Goal: Task Accomplishment & Management: Manage account settings

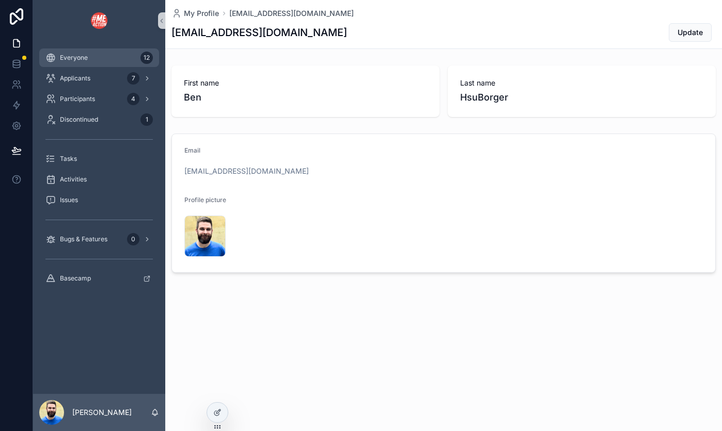
click at [82, 57] on span "Everyone" at bounding box center [74, 58] width 28 height 8
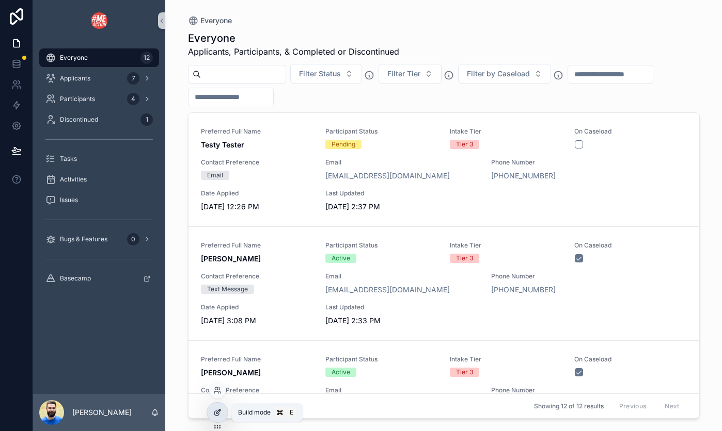
click at [218, 417] on icon at bounding box center [217, 413] width 8 height 8
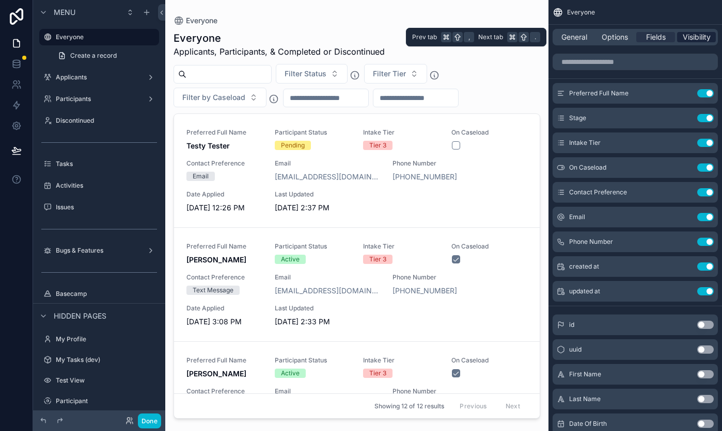
click at [503, 35] on span "Visibility" at bounding box center [696, 37] width 28 height 10
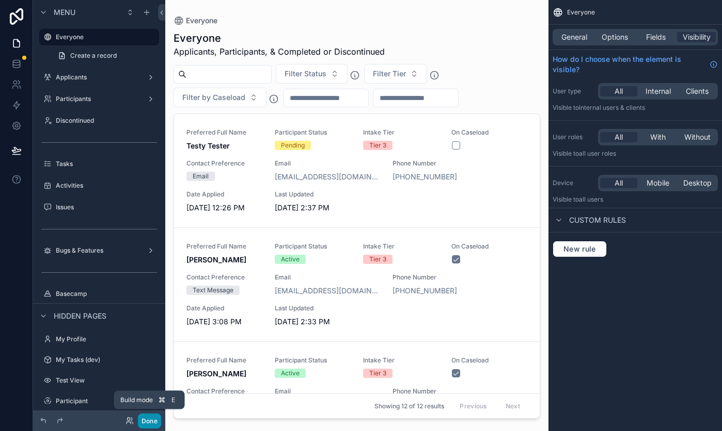
click at [152, 418] on button "Done" at bounding box center [149, 421] width 23 height 15
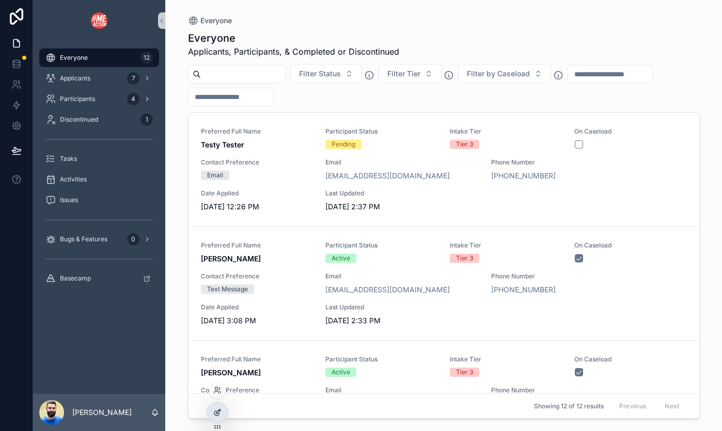
click at [218, 417] on icon at bounding box center [217, 413] width 8 height 8
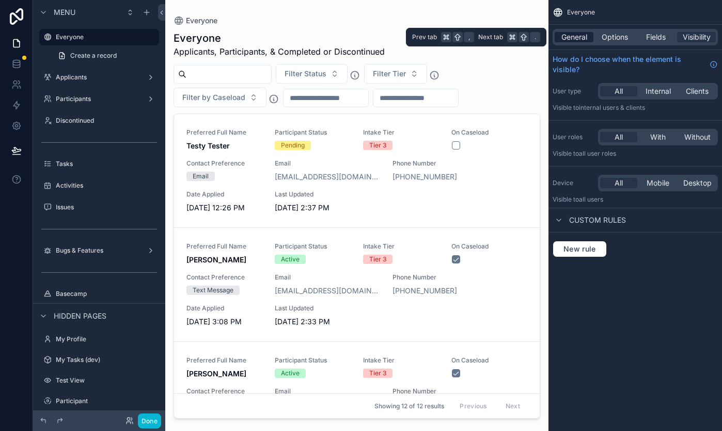
click at [503, 35] on span "General" at bounding box center [574, 37] width 26 height 10
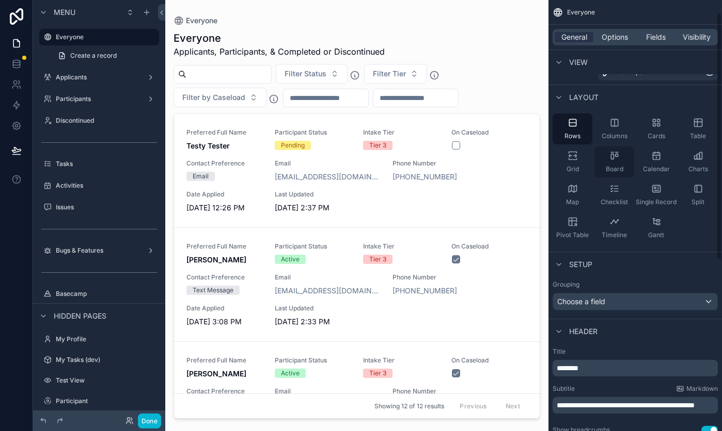
scroll to position [11, 0]
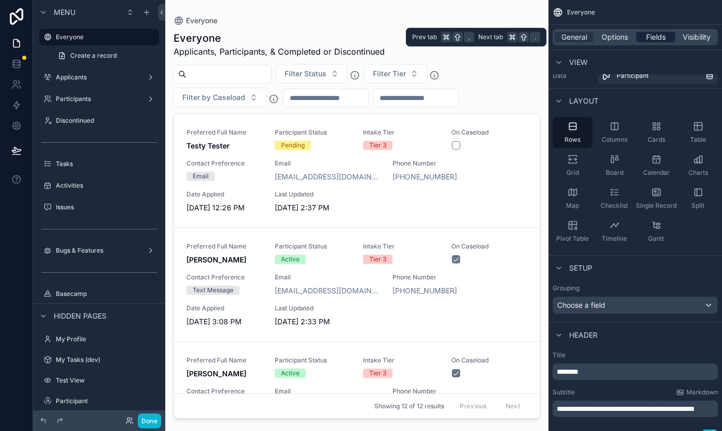
click at [503, 35] on span "Fields" at bounding box center [656, 37] width 20 height 10
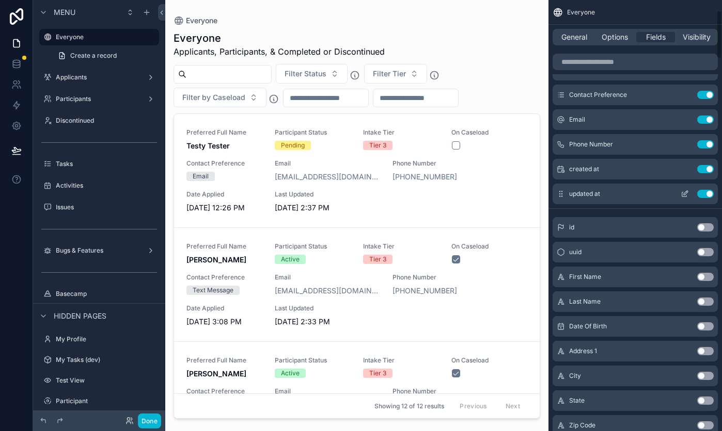
scroll to position [0, 0]
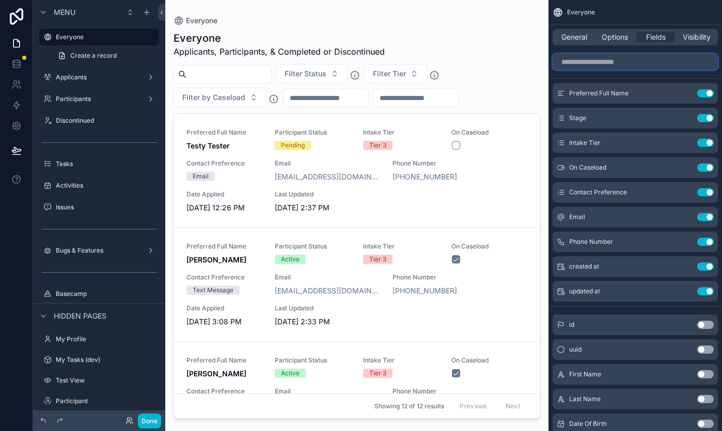
click at [503, 62] on input "scrollable content" at bounding box center [634, 62] width 165 height 17
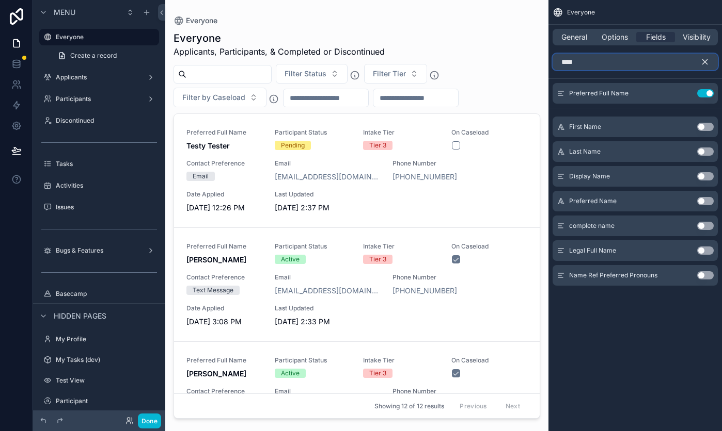
type input "****"
click at [503, 174] on button "Use setting" at bounding box center [705, 176] width 17 height 8
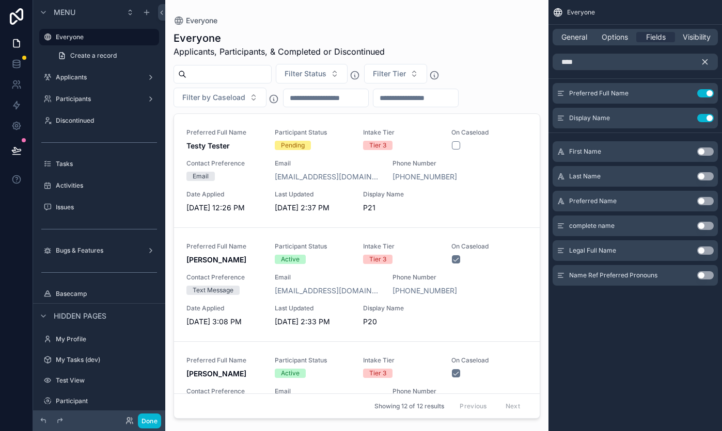
click at [503, 59] on icon "scrollable content" at bounding box center [704, 61] width 9 height 9
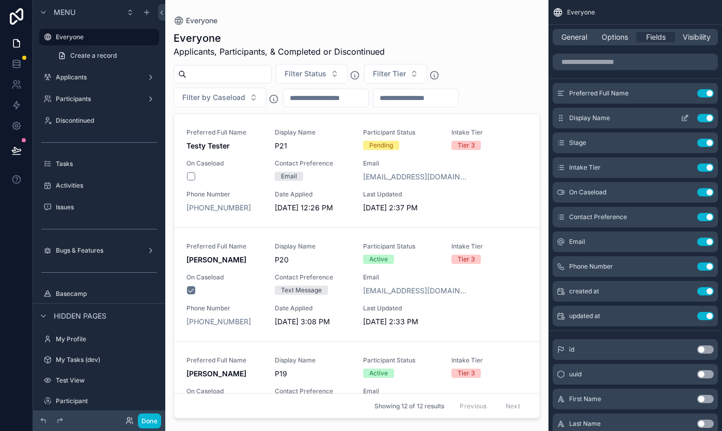
click at [503, 115] on icon "scrollable content" at bounding box center [684, 118] width 8 height 8
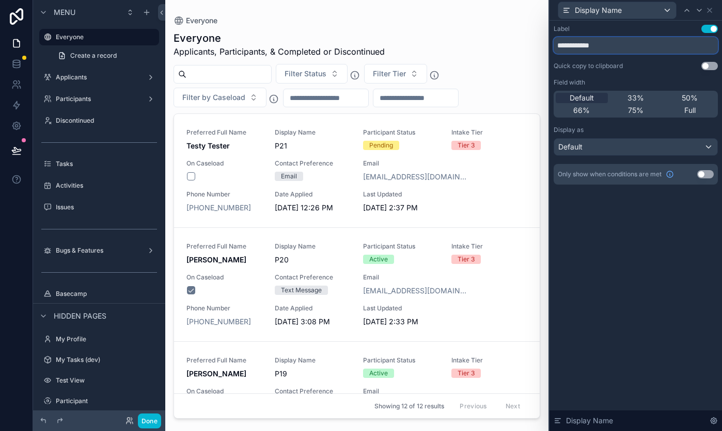
click at [503, 43] on input "**********" at bounding box center [635, 45] width 164 height 17
type input "**********"
click at [503, 146] on div "Default" at bounding box center [635, 147] width 163 height 17
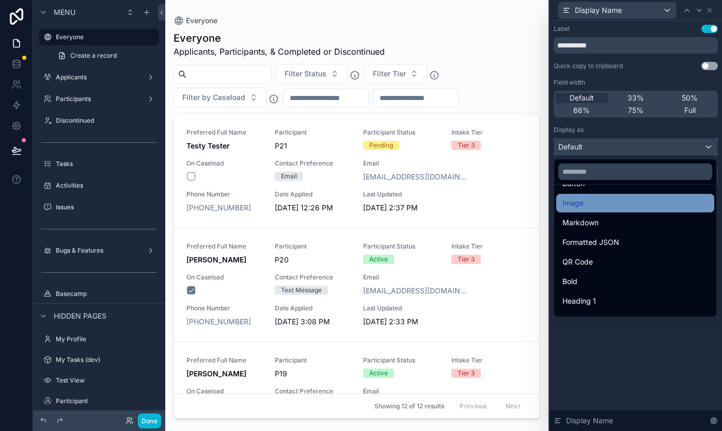
scroll to position [58, 0]
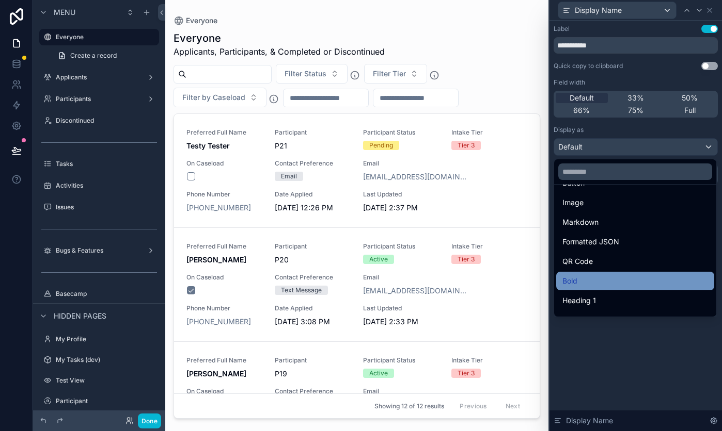
click at [503, 277] on div "Bold" at bounding box center [635, 281] width 146 height 12
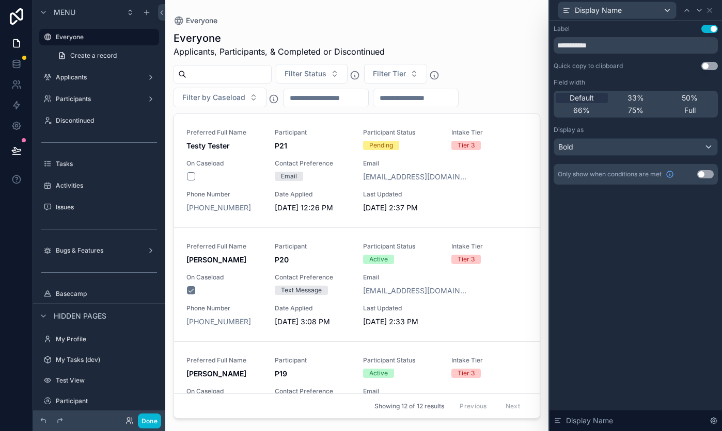
click at [503, 172] on button "Use setting" at bounding box center [705, 174] width 17 height 8
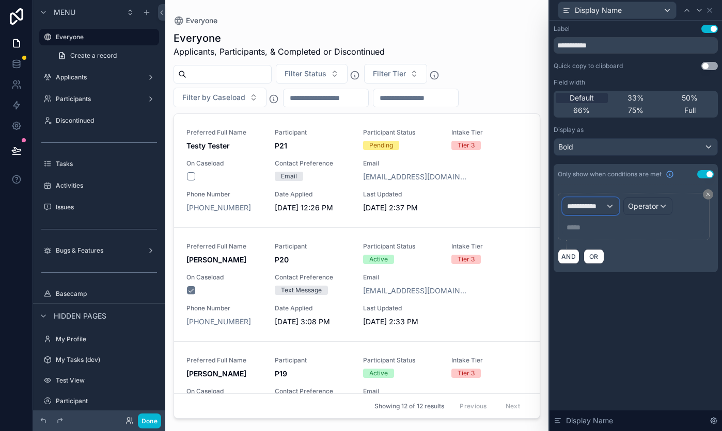
click at [503, 207] on div "**********" at bounding box center [591, 206] width 56 height 17
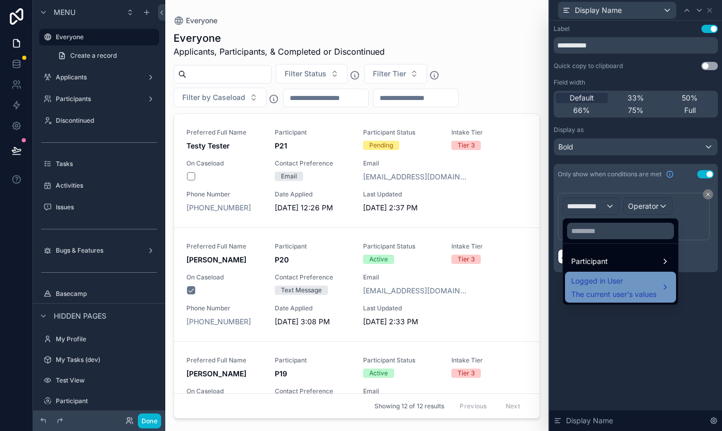
click at [503, 288] on div "Logged in User The current user's values" at bounding box center [613, 287] width 85 height 25
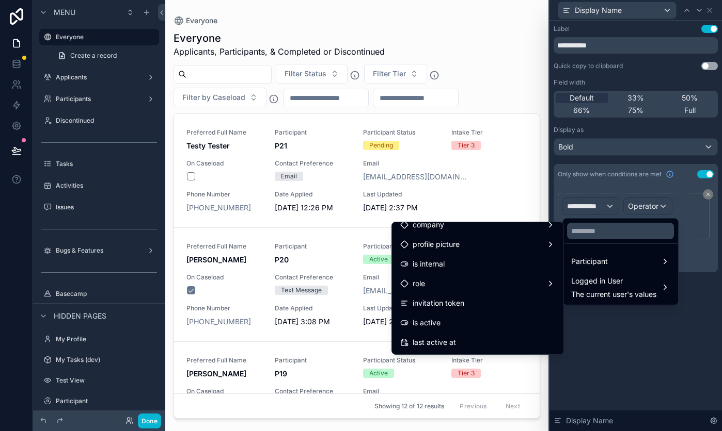
scroll to position [81, 0]
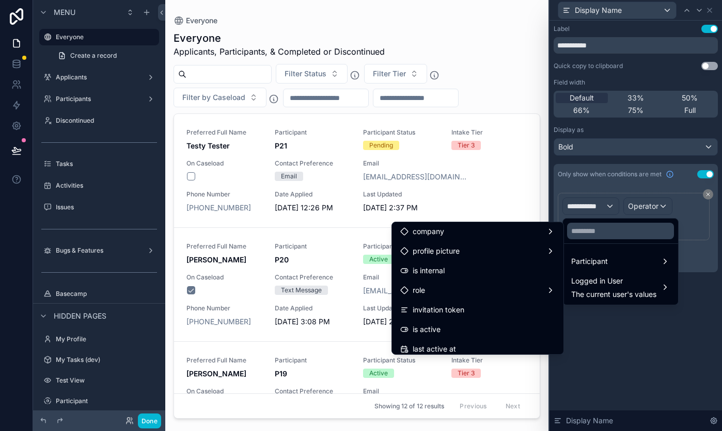
click at [502, 290] on div "role" at bounding box center [477, 290] width 155 height 12
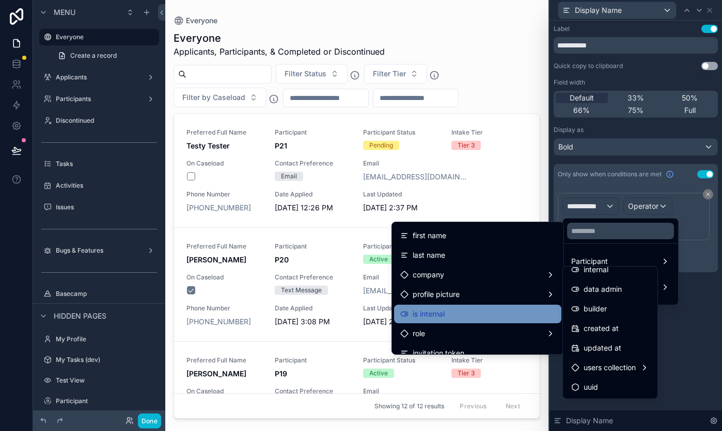
scroll to position [39, 0]
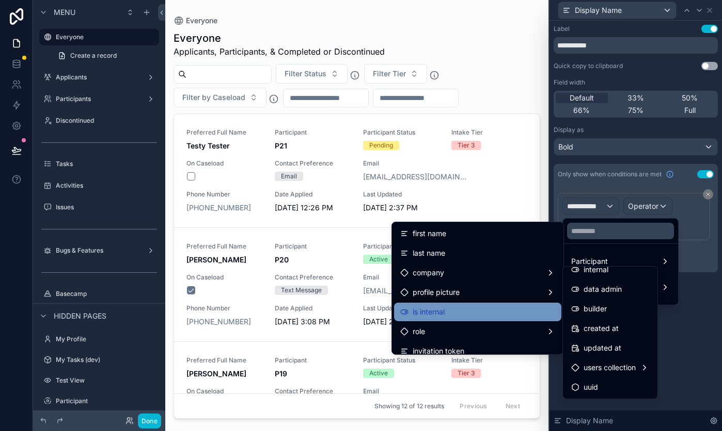
click at [463, 309] on div "is internal" at bounding box center [477, 312] width 155 height 12
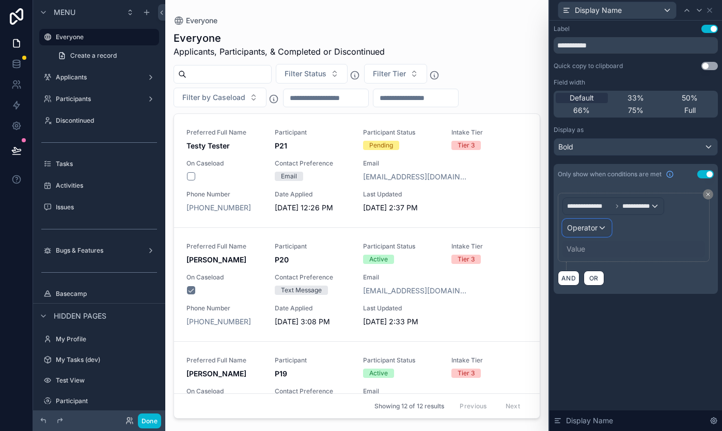
click at [503, 230] on span "Operator" at bounding box center [582, 227] width 30 height 9
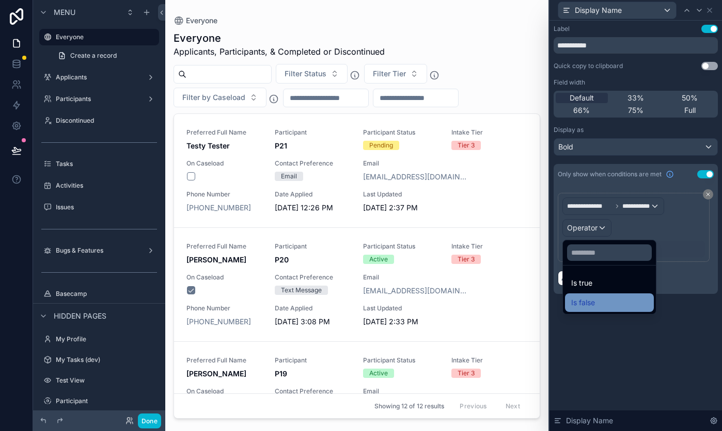
click at [503, 305] on span "Is false" at bounding box center [583, 303] width 24 height 12
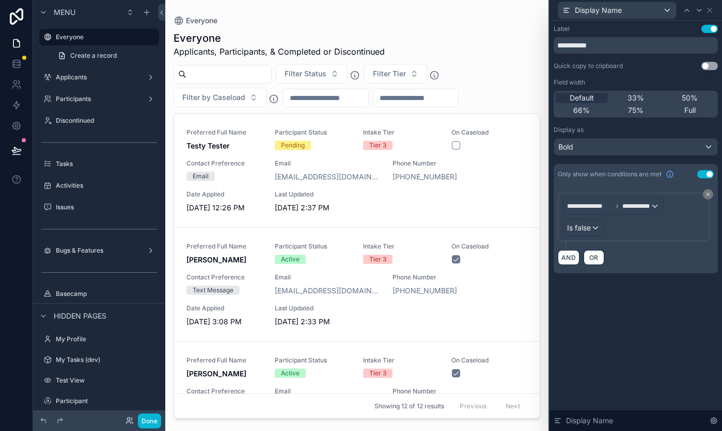
click at [503, 305] on div "**********" at bounding box center [635, 226] width 172 height 411
click at [503, 7] on icon at bounding box center [709, 10] width 8 height 8
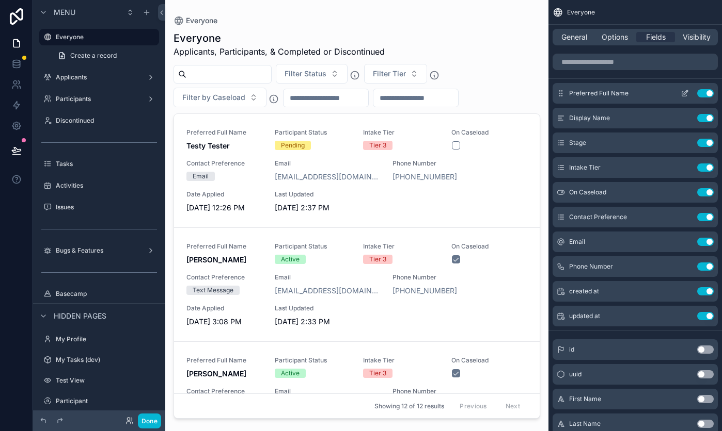
click at [503, 94] on icon "scrollable content" at bounding box center [684, 93] width 8 height 8
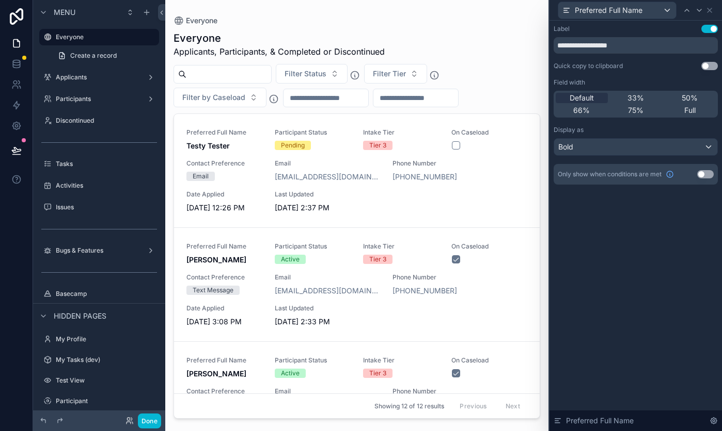
click at [503, 172] on button "Use setting" at bounding box center [705, 174] width 17 height 8
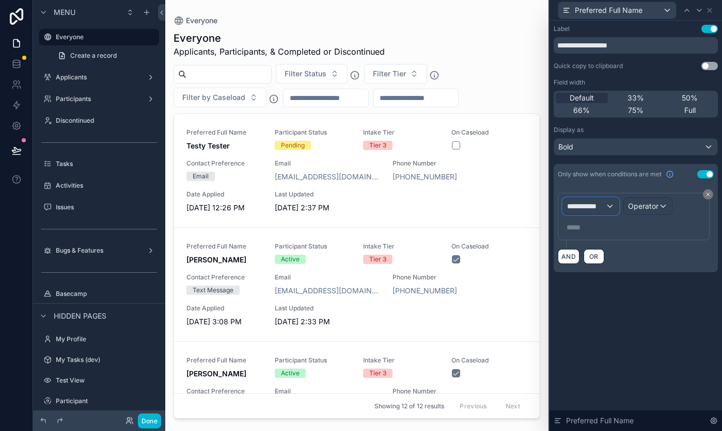
click at [503, 204] on div "**********" at bounding box center [591, 206] width 56 height 17
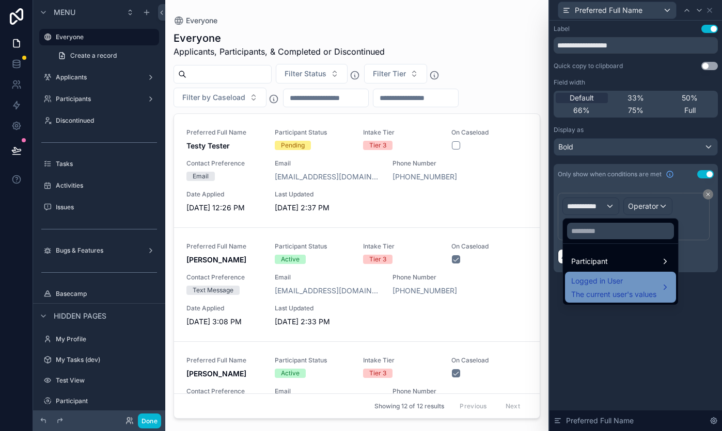
click at [503, 283] on span "Logged in User" at bounding box center [613, 281] width 85 height 12
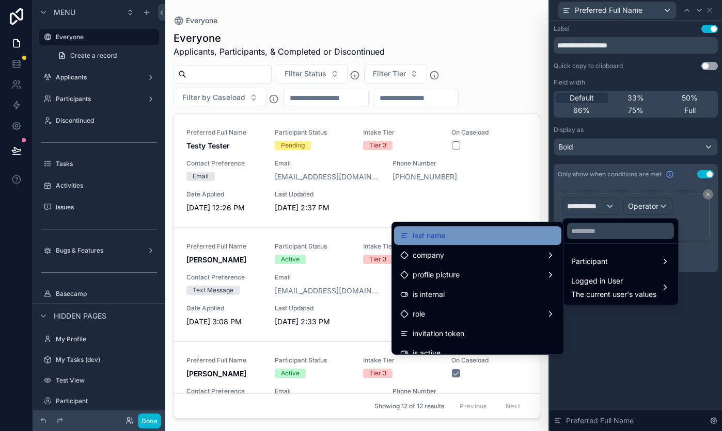
scroll to position [58, 0]
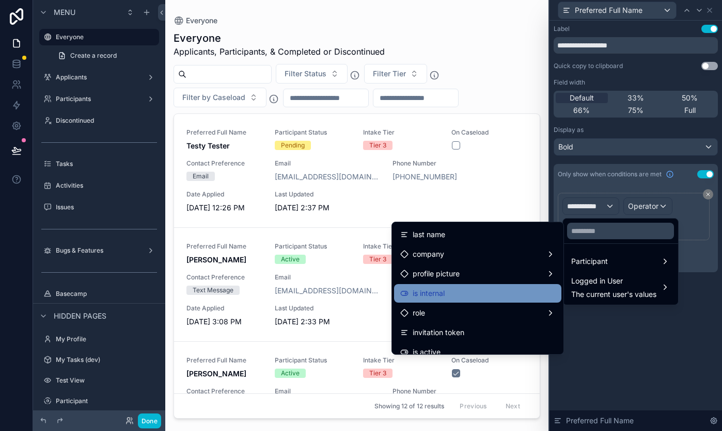
click at [503, 289] on div "is internal" at bounding box center [477, 293] width 155 height 12
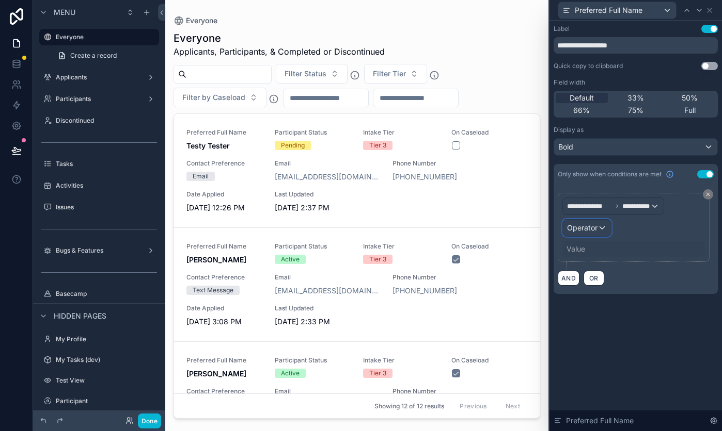
click at [503, 229] on div "Operator" at bounding box center [587, 228] width 48 height 17
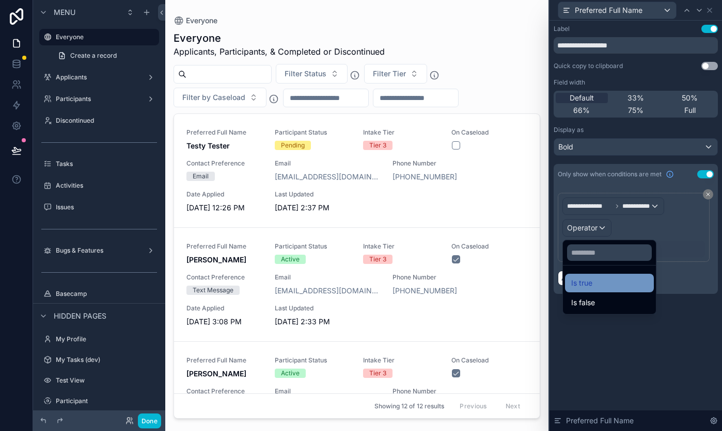
click at [503, 282] on span "Is true" at bounding box center [581, 283] width 21 height 12
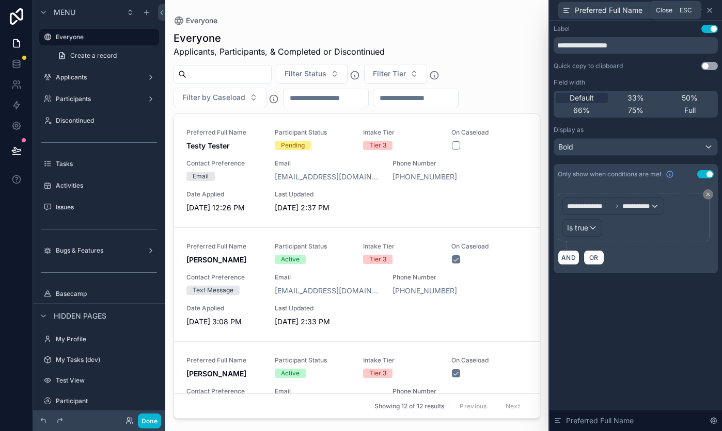
click at [503, 12] on icon at bounding box center [709, 10] width 8 height 8
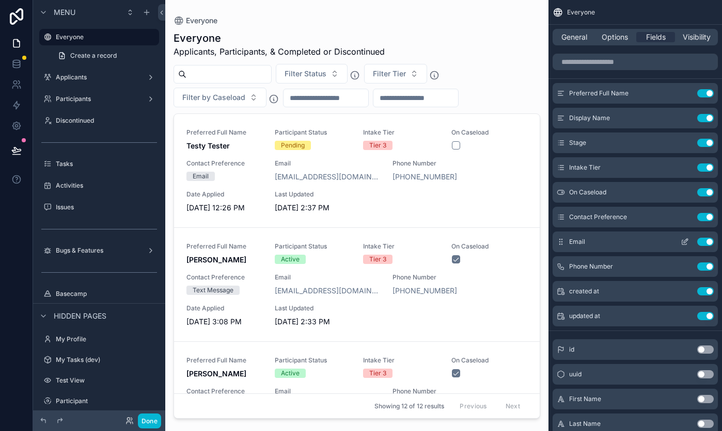
click at [503, 240] on icon "scrollable content" at bounding box center [684, 242] width 8 height 8
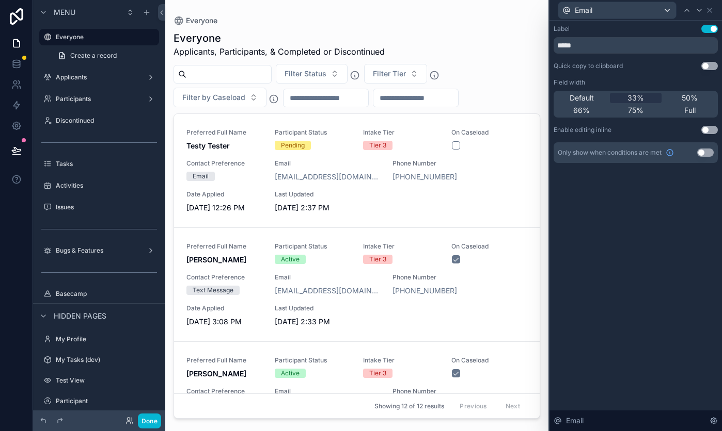
click at [503, 152] on button "Use setting" at bounding box center [705, 153] width 17 height 8
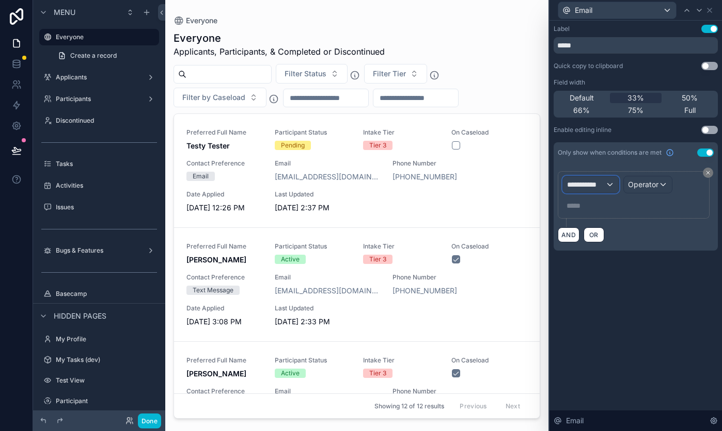
click at [503, 183] on div "**********" at bounding box center [591, 185] width 56 height 17
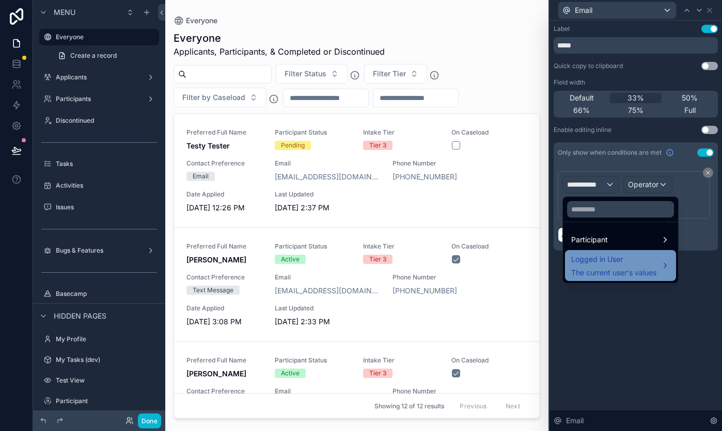
click at [503, 263] on span "Logged in User" at bounding box center [613, 259] width 85 height 12
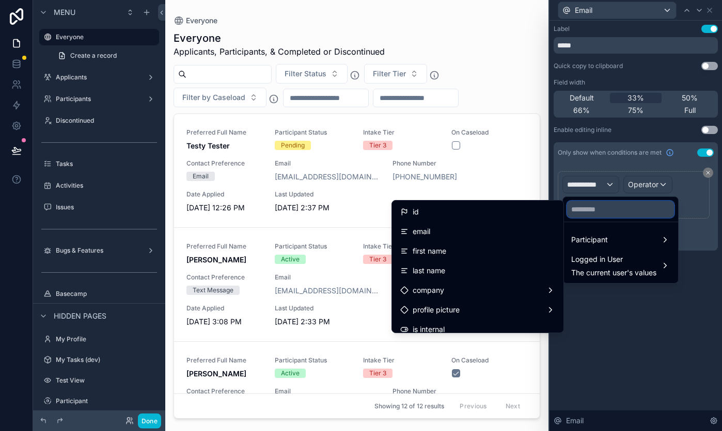
click at [503, 210] on input "text" at bounding box center [620, 209] width 107 height 17
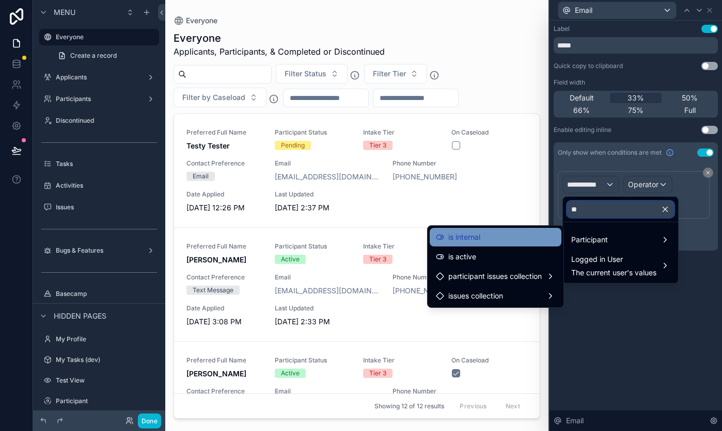
type input "**"
click at [503, 241] on div "is internal" at bounding box center [495, 237] width 119 height 12
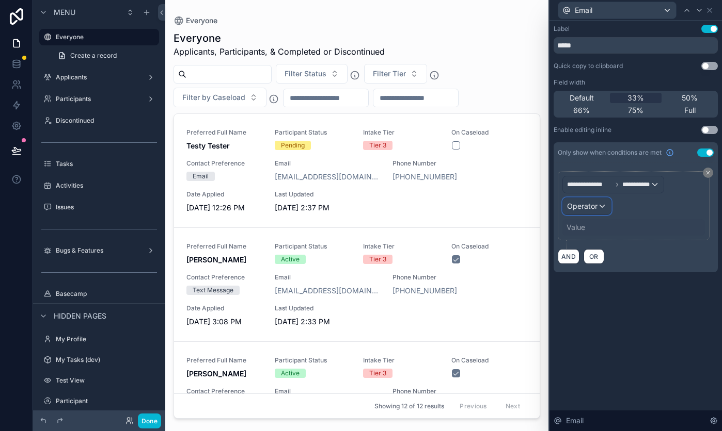
click at [503, 205] on div "Operator" at bounding box center [587, 206] width 48 height 17
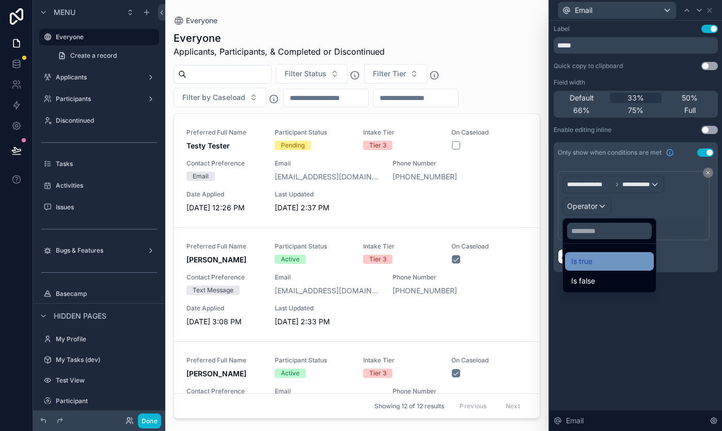
click at [503, 264] on div "Is true" at bounding box center [609, 261] width 76 height 12
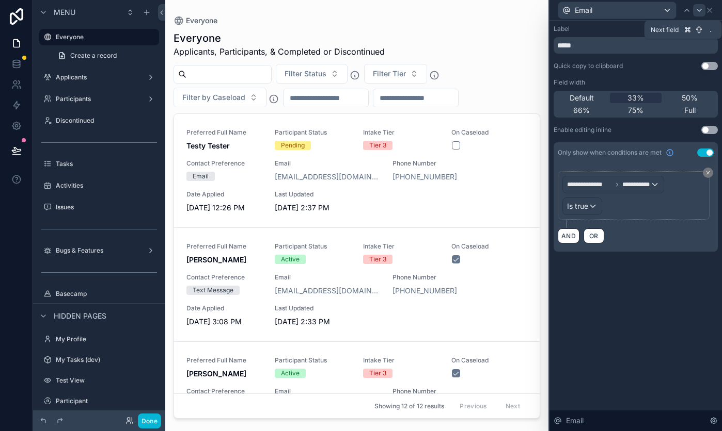
click at [503, 5] on div at bounding box center [699, 10] width 12 height 12
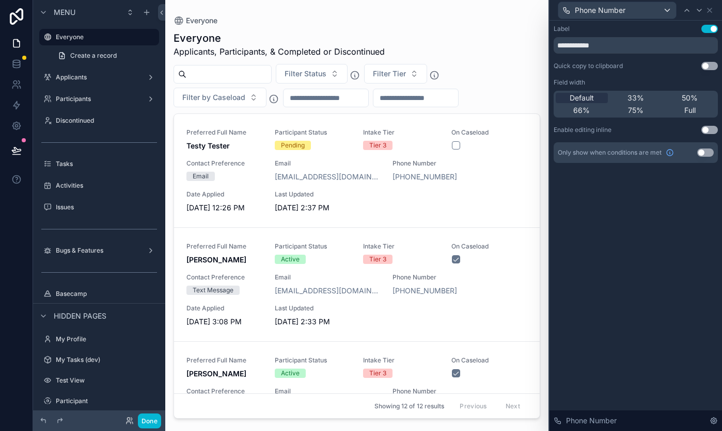
click at [503, 153] on button "Use setting" at bounding box center [705, 153] width 17 height 8
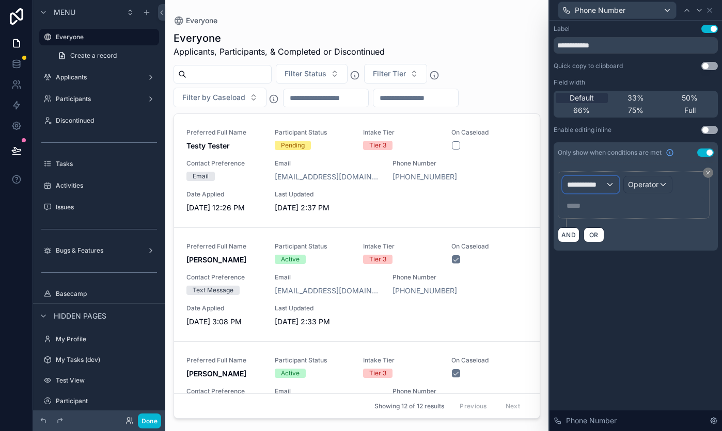
click at [503, 181] on div "**********" at bounding box center [591, 185] width 56 height 17
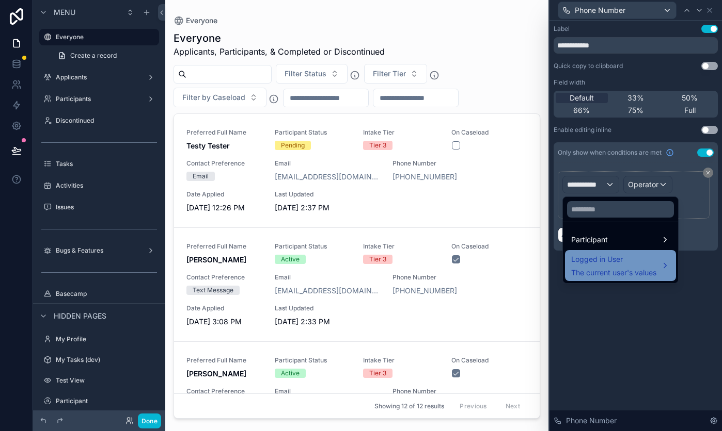
click at [503, 257] on span "Logged in User" at bounding box center [613, 259] width 85 height 12
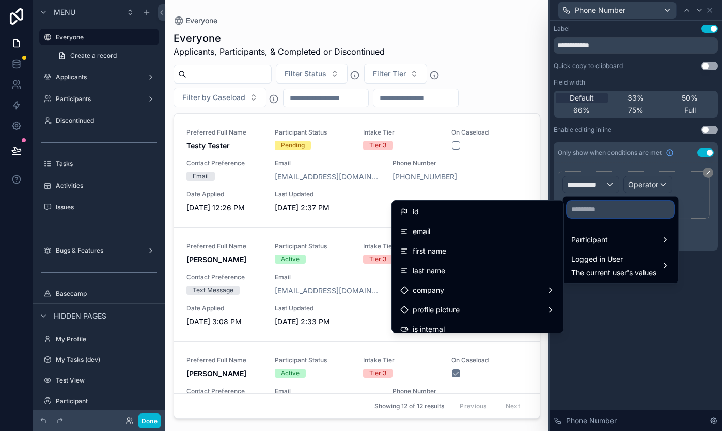
click at [503, 216] on input "text" at bounding box center [620, 209] width 107 height 17
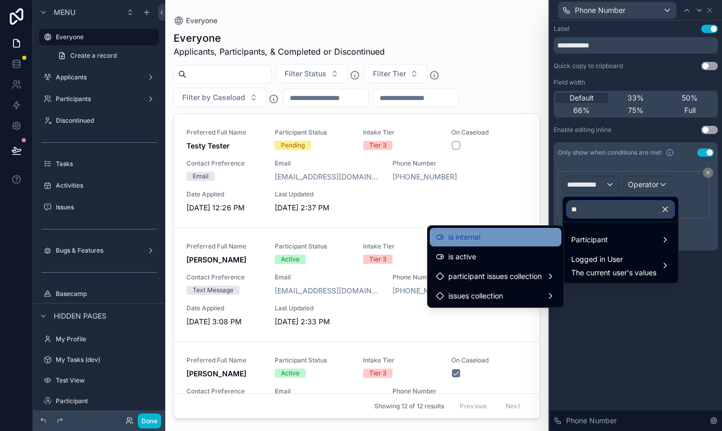
type input "**"
click at [503, 239] on div "is internal" at bounding box center [495, 237] width 119 height 12
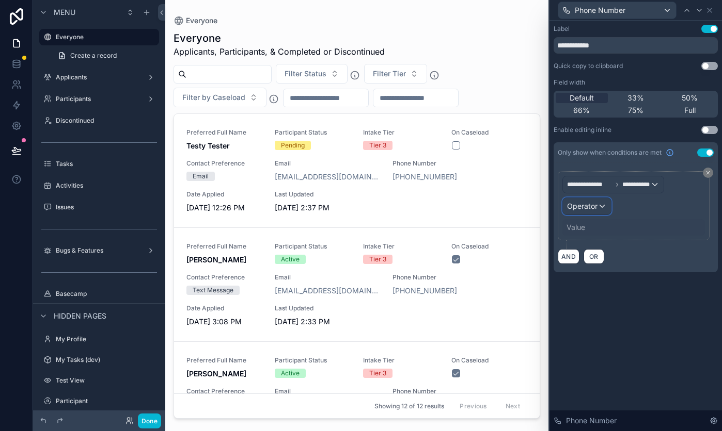
click at [503, 208] on span "Operator" at bounding box center [582, 206] width 30 height 9
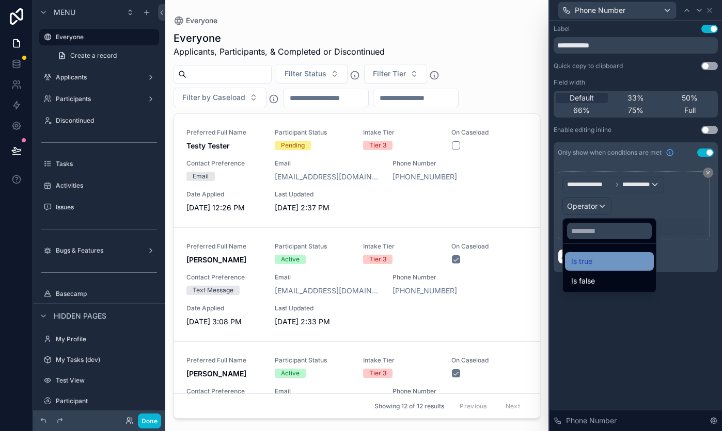
click at [503, 267] on span "Is true" at bounding box center [581, 261] width 21 height 12
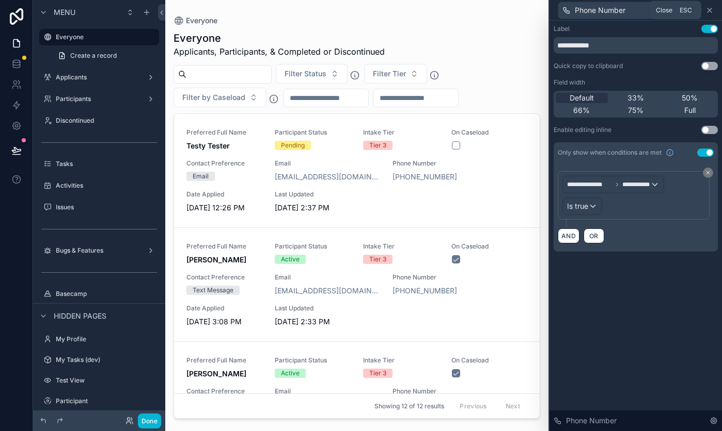
click at [503, 10] on icon at bounding box center [709, 10] width 4 height 4
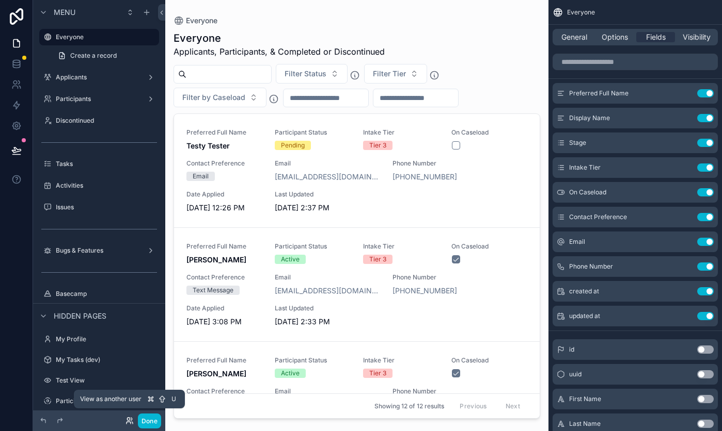
click at [127, 420] on icon at bounding box center [129, 421] width 8 height 8
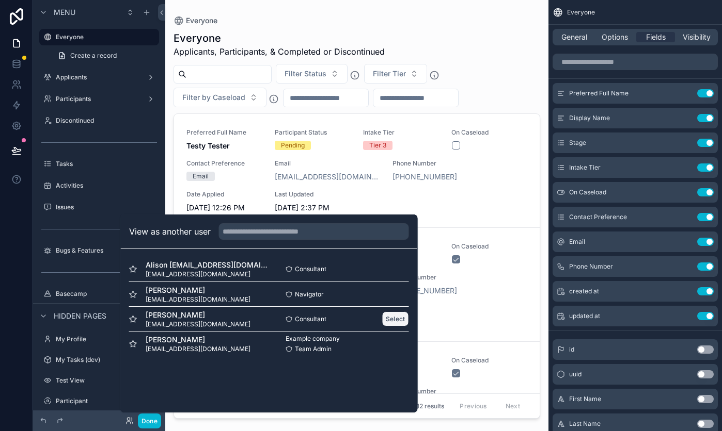
click at [393, 318] on button "Select" at bounding box center [395, 319] width 27 height 15
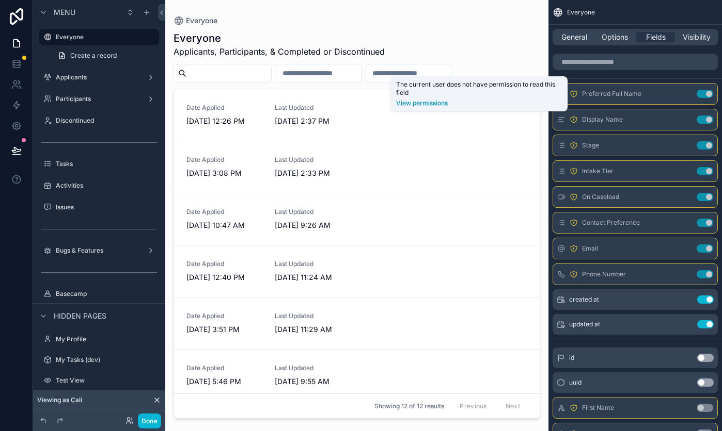
click at [439, 104] on link "View permissions" at bounding box center [478, 103] width 165 height 8
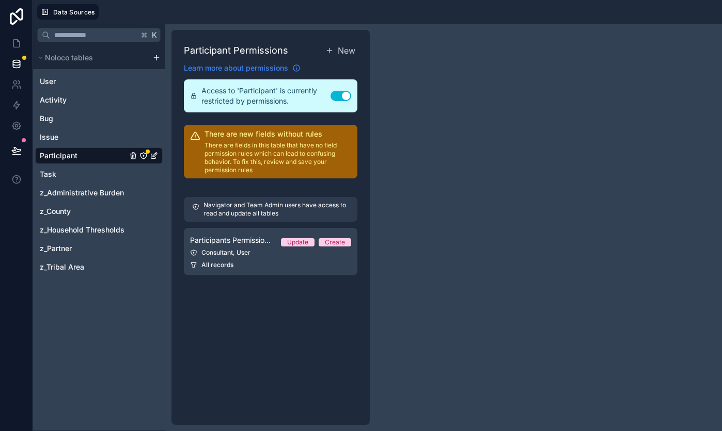
click at [238, 68] on span "Learn more about permissions" at bounding box center [236, 68] width 104 height 10
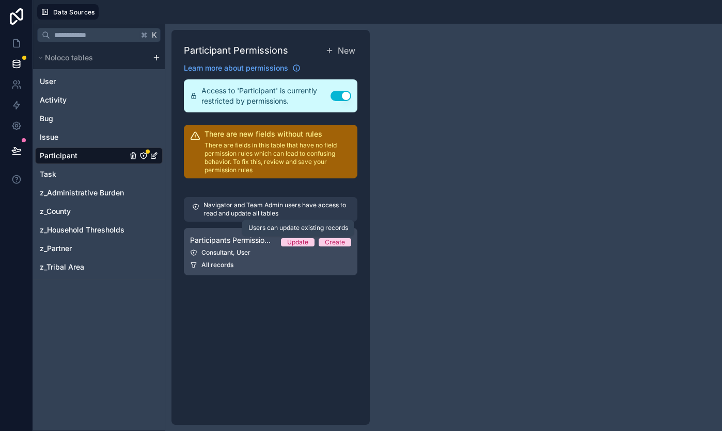
click at [295, 244] on div "Update" at bounding box center [297, 242] width 21 height 8
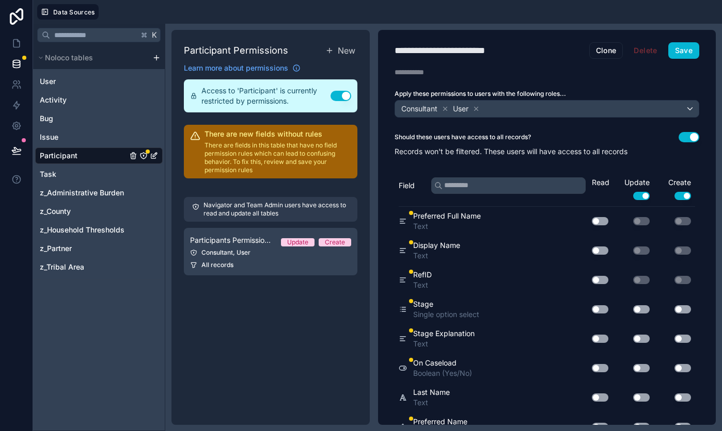
click at [601, 253] on button "Use setting" at bounding box center [599, 251] width 17 height 8
click at [602, 219] on button "Use setting" at bounding box center [599, 221] width 17 height 8
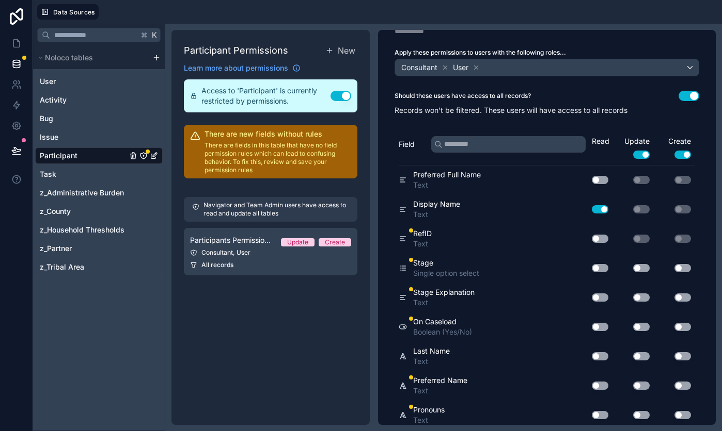
scroll to position [44, 0]
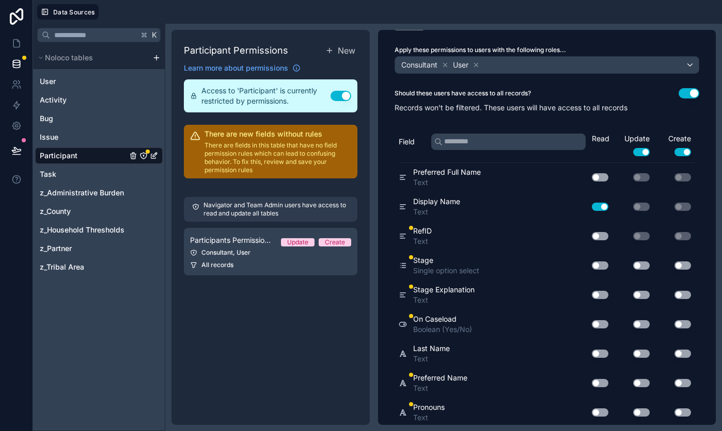
click at [601, 236] on button "Use setting" at bounding box center [599, 236] width 17 height 8
click at [604, 234] on button "Use setting" at bounding box center [599, 236] width 17 height 8
click at [602, 266] on button "Use setting" at bounding box center [599, 266] width 17 height 8
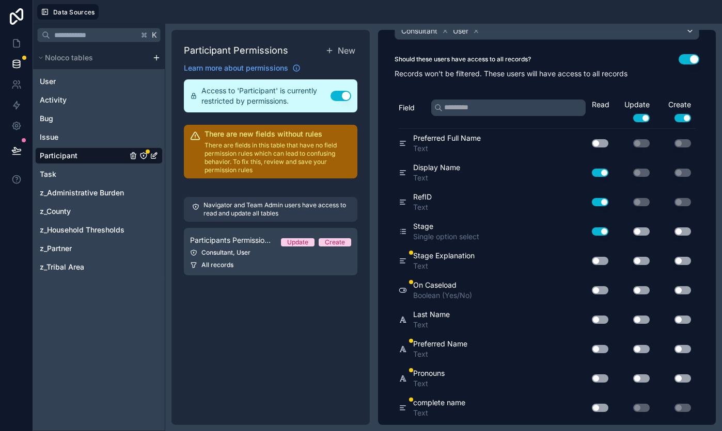
scroll to position [79, 0]
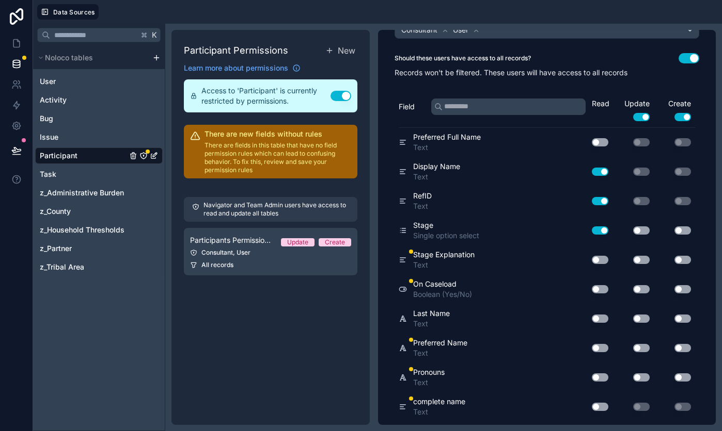
click at [605, 260] on button "Use setting" at bounding box center [599, 260] width 17 height 8
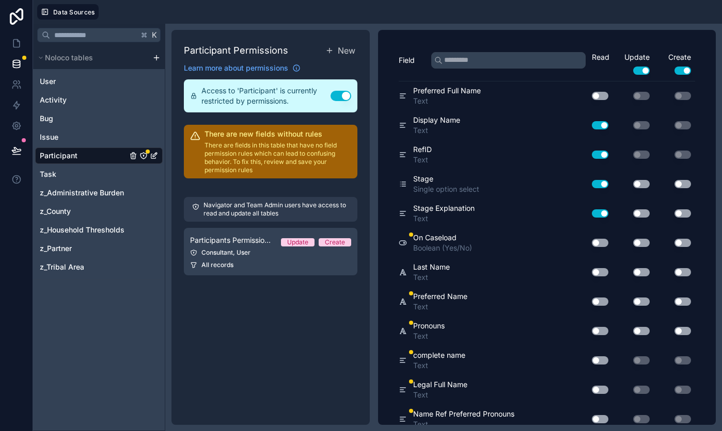
scroll to position [129, 0]
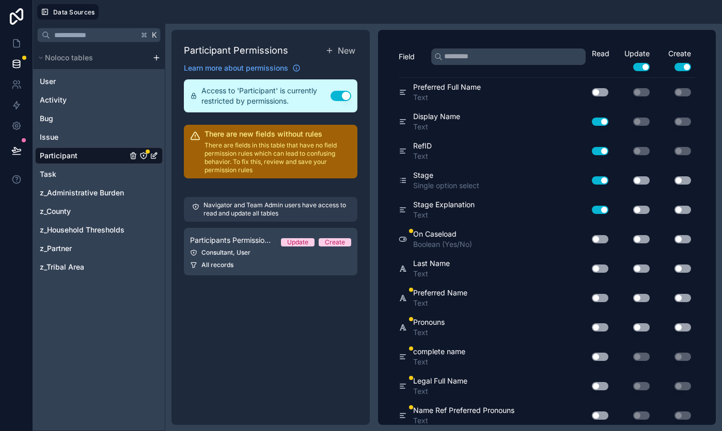
click at [601, 239] on button "Use setting" at bounding box center [599, 239] width 17 height 8
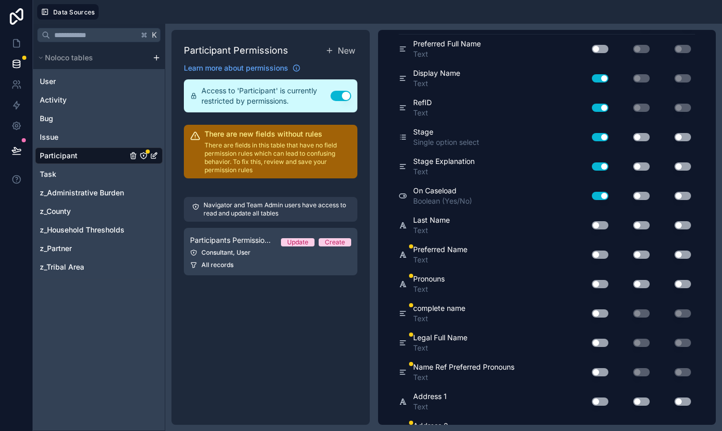
scroll to position [183, 0]
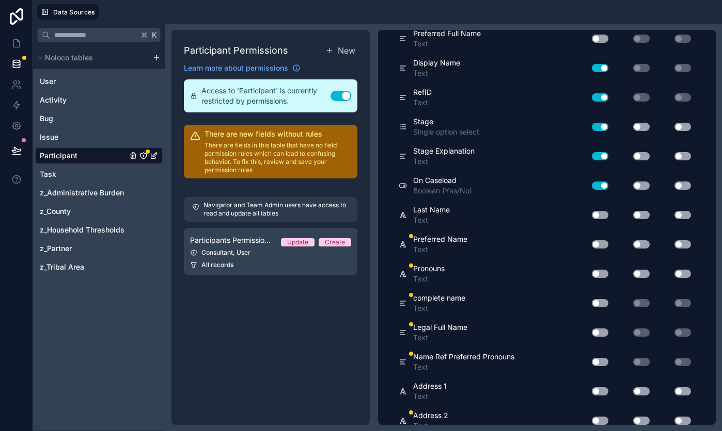
click at [604, 246] on button "Use setting" at bounding box center [599, 245] width 17 height 8
click at [603, 246] on button "Use setting" at bounding box center [599, 245] width 17 height 8
click at [602, 275] on button "Use setting" at bounding box center [599, 274] width 17 height 8
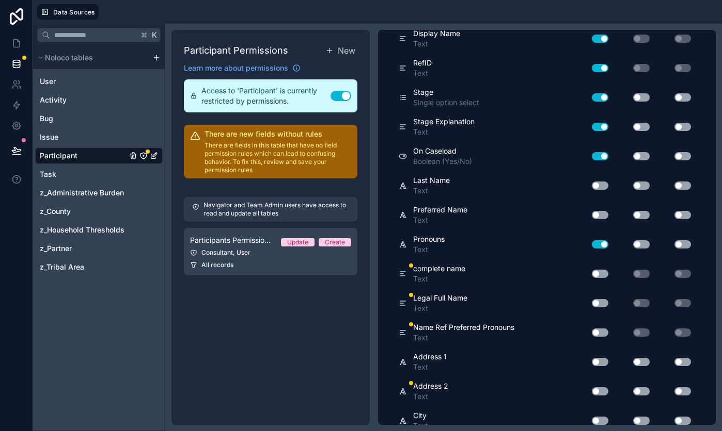
scroll to position [216, 0]
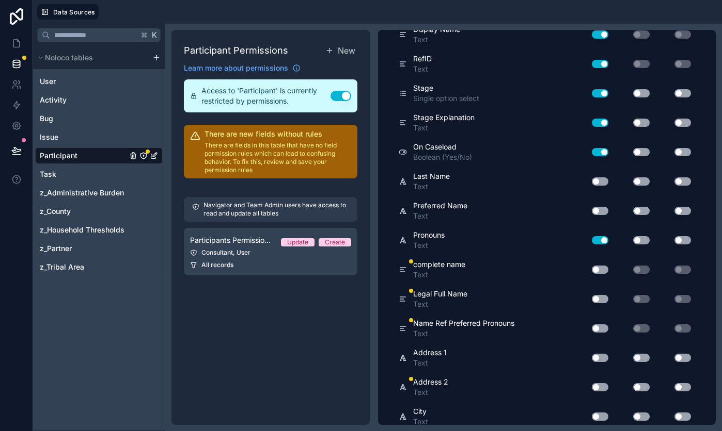
click at [603, 271] on button "Use setting" at bounding box center [599, 270] width 17 height 8
click at [605, 301] on button "Use setting" at bounding box center [599, 299] width 17 height 8
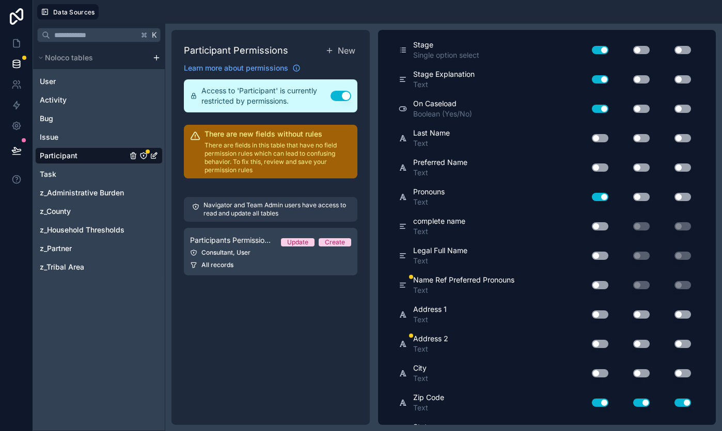
scroll to position [262, 0]
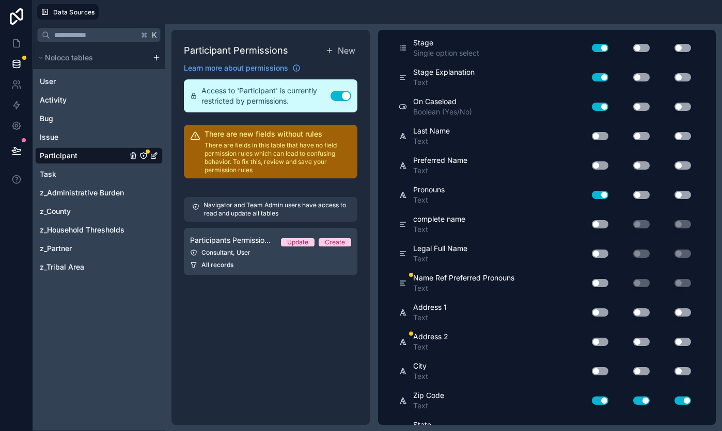
click at [601, 285] on button "Use setting" at bounding box center [599, 283] width 17 height 8
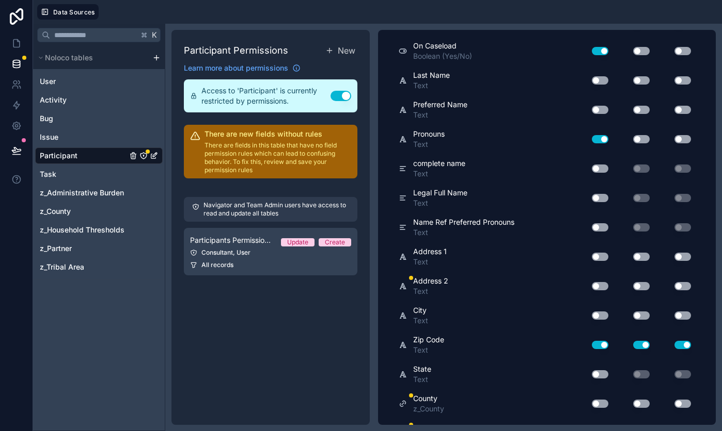
scroll to position [318, 0]
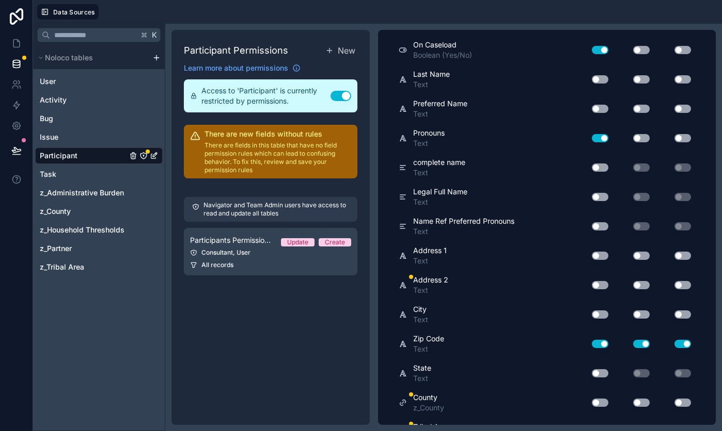
click at [601, 257] on button "Use setting" at bounding box center [599, 256] width 17 height 8
click at [603, 288] on button "Use setting" at bounding box center [599, 285] width 17 height 8
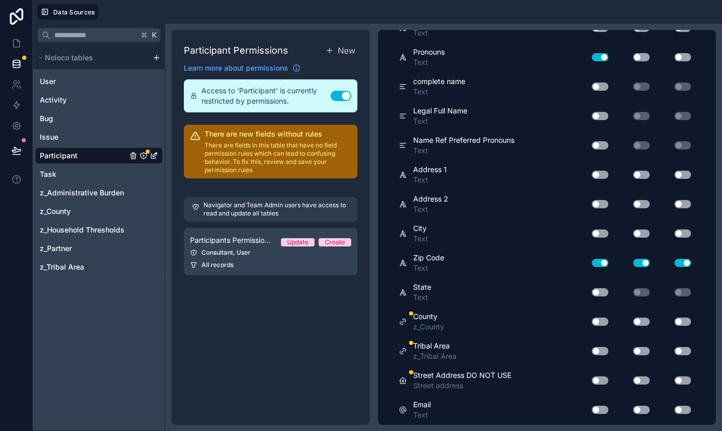
scroll to position [403, 0]
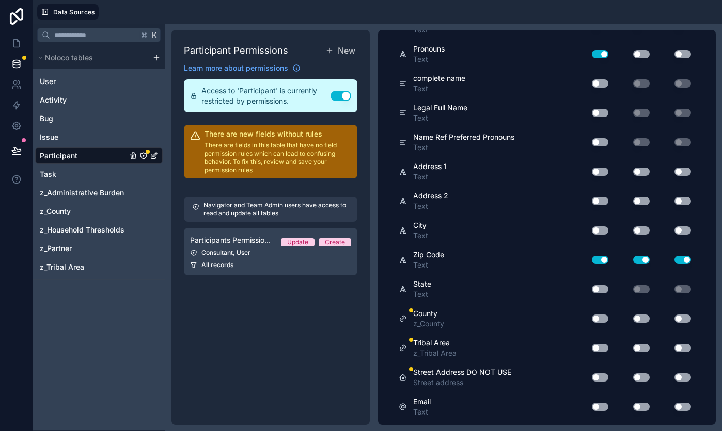
click at [593, 261] on button "Use setting" at bounding box center [599, 260] width 17 height 8
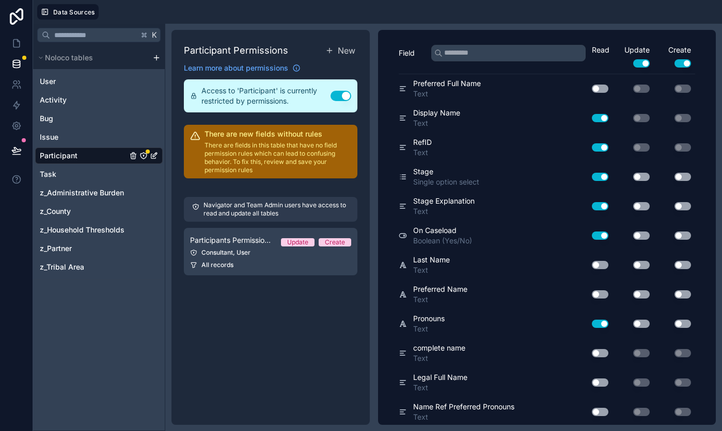
scroll to position [0, 0]
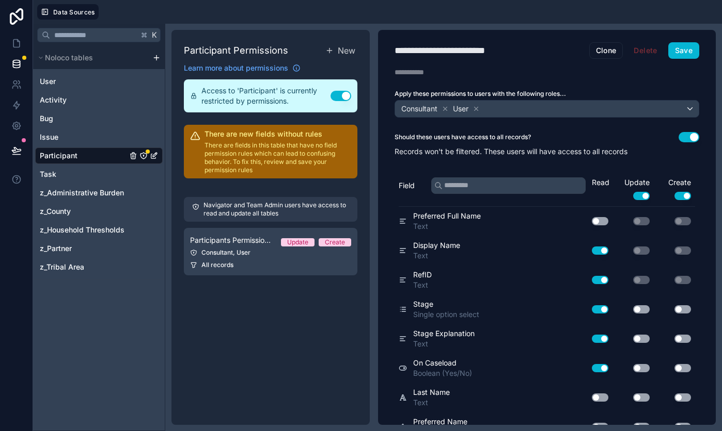
click at [637, 196] on button "Use setting" at bounding box center [641, 196] width 17 height 8
click at [676, 196] on button "Use setting" at bounding box center [682, 196] width 17 height 8
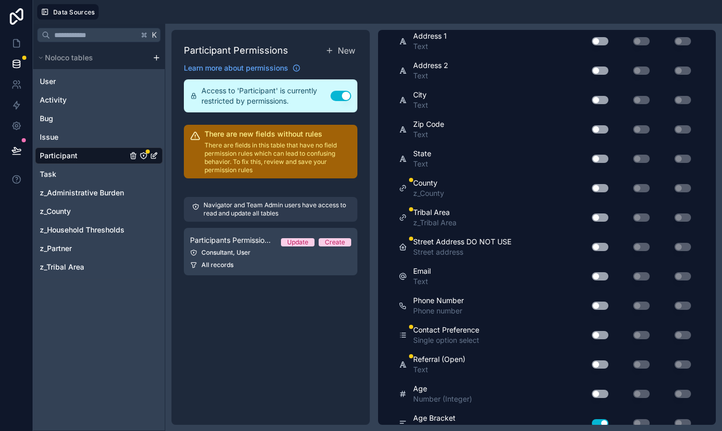
scroll to position [537, 0]
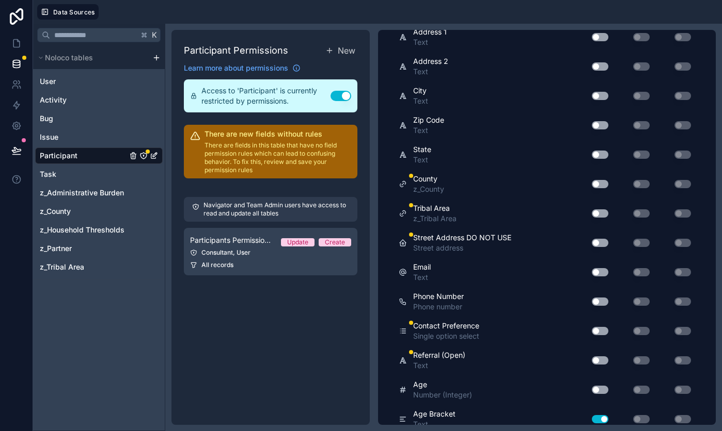
click at [603, 185] on button "Use setting" at bounding box center [599, 184] width 17 height 8
click at [602, 215] on button "Use setting" at bounding box center [599, 214] width 17 height 8
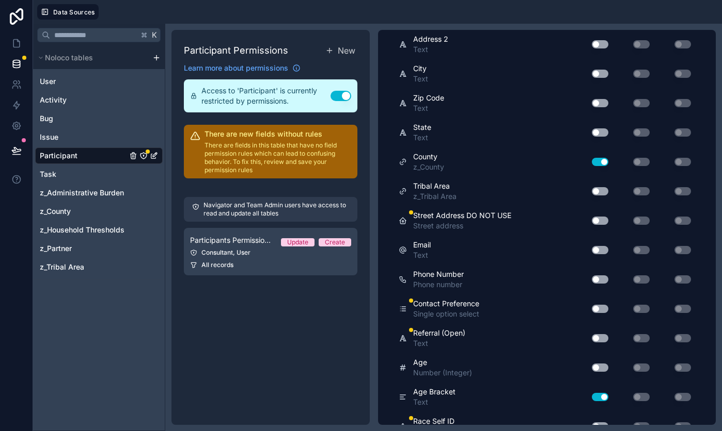
scroll to position [564, 0]
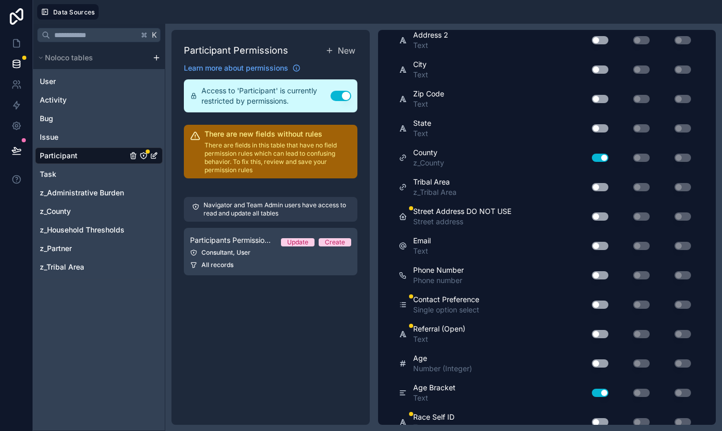
click at [602, 214] on button "Use setting" at bounding box center [599, 217] width 17 height 8
click at [603, 214] on button "Use setting" at bounding box center [599, 217] width 17 height 8
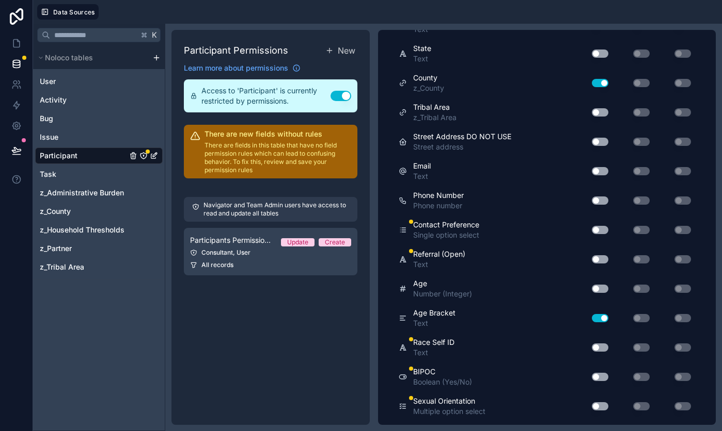
scroll to position [641, 0]
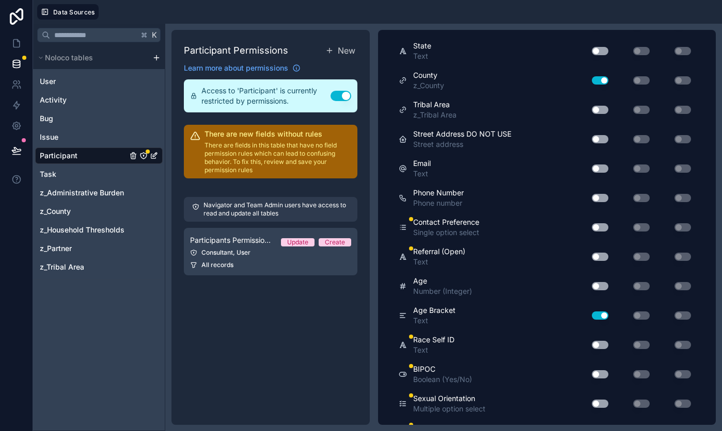
click at [604, 227] on button "Use setting" at bounding box center [599, 227] width 17 height 8
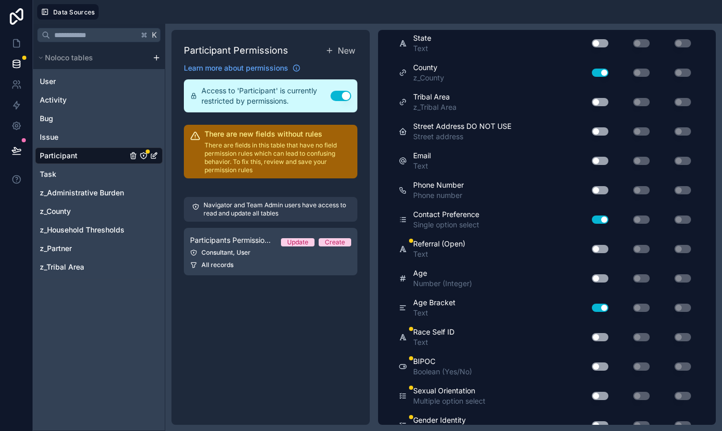
scroll to position [651, 0]
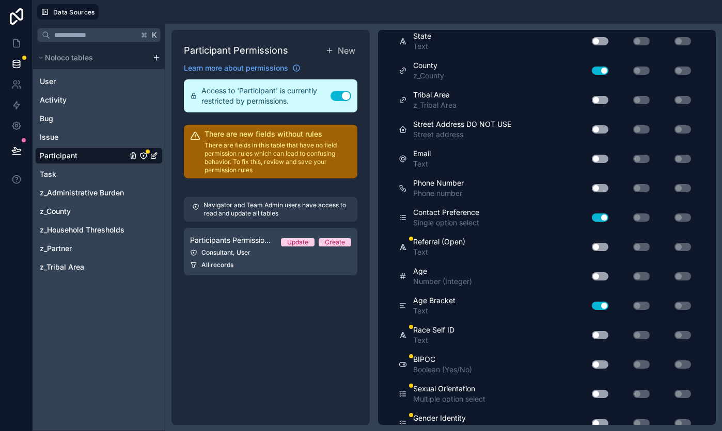
click at [604, 243] on button "Use setting" at bounding box center [599, 247] width 17 height 8
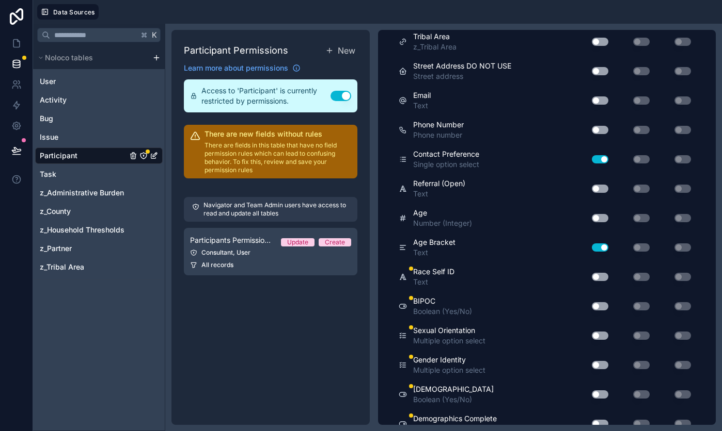
scroll to position [711, 0]
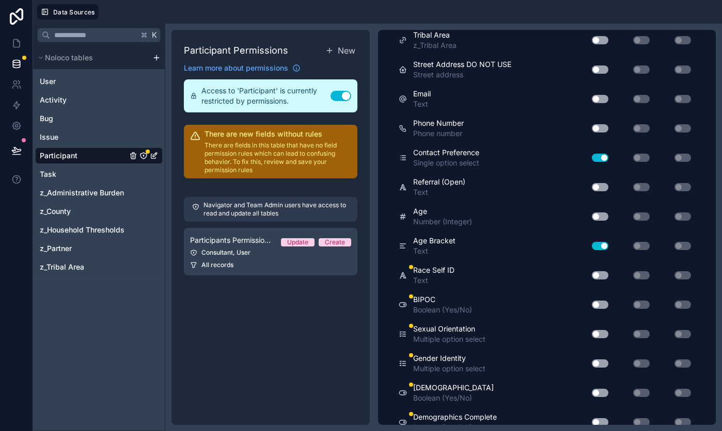
click at [604, 275] on button "Use setting" at bounding box center [599, 275] width 17 height 8
click at [600, 306] on button "Use setting" at bounding box center [599, 305] width 17 height 8
click at [603, 335] on button "Use setting" at bounding box center [599, 334] width 17 height 8
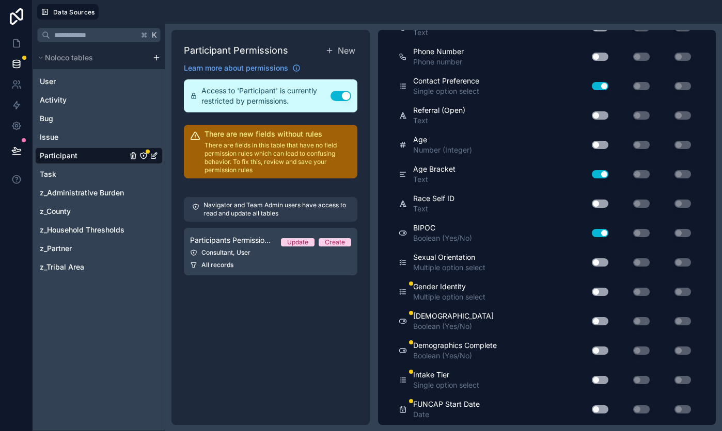
scroll to position [783, 0]
click at [602, 287] on button "Use setting" at bounding box center [599, 291] width 17 height 8
click at [602, 321] on button "Use setting" at bounding box center [599, 320] width 17 height 8
click at [599, 350] on button "Use setting" at bounding box center [599, 350] width 17 height 8
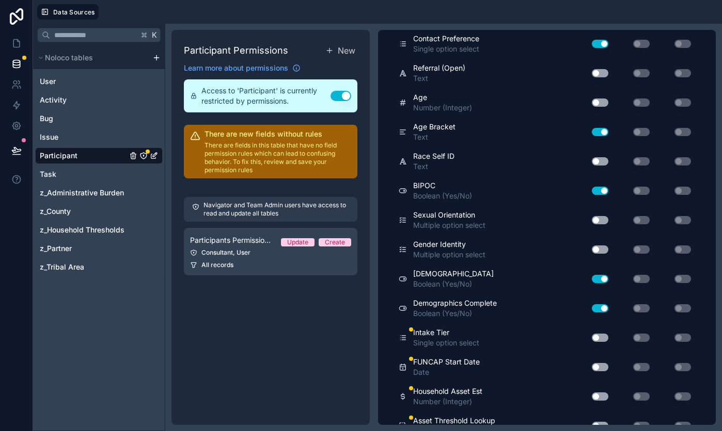
scroll to position [837, 0]
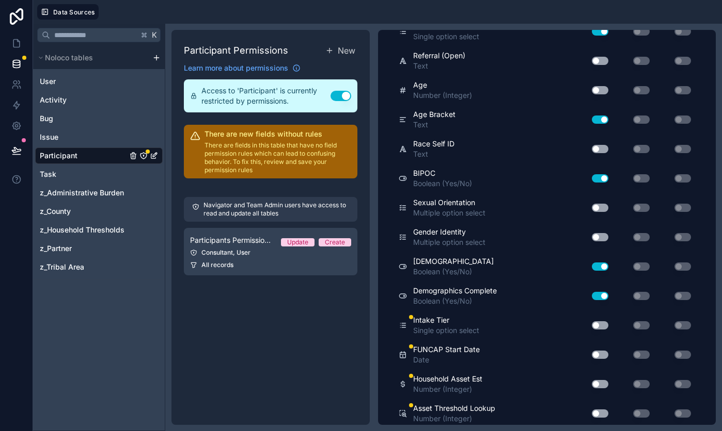
click at [601, 327] on button "Use setting" at bounding box center [599, 326] width 17 height 8
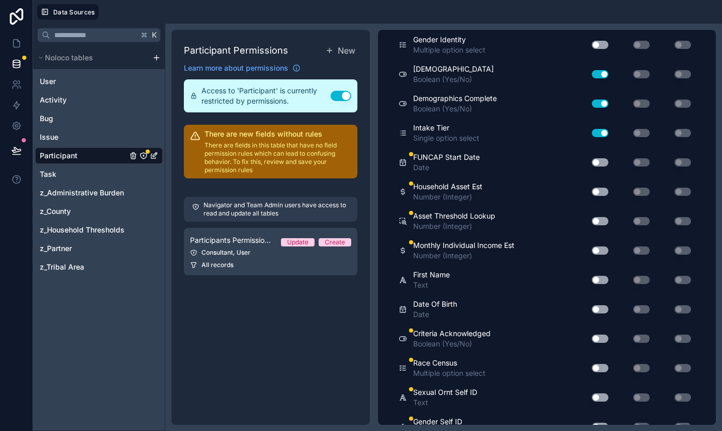
scroll to position [1017, 0]
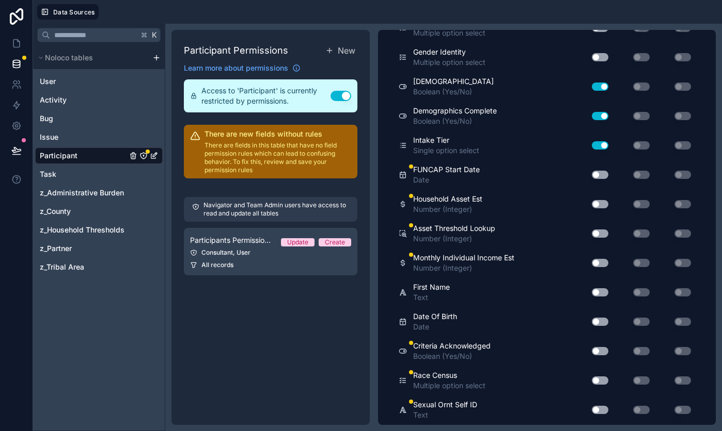
click at [602, 175] on button "Use setting" at bounding box center [599, 175] width 17 height 8
click at [603, 206] on button "Use setting" at bounding box center [599, 204] width 17 height 8
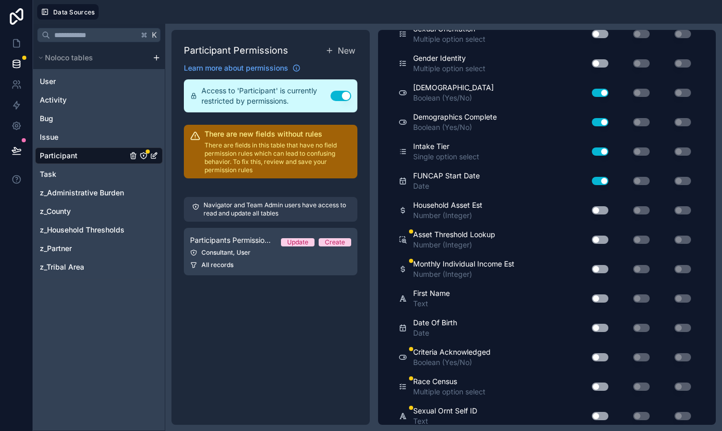
scroll to position [1014, 0]
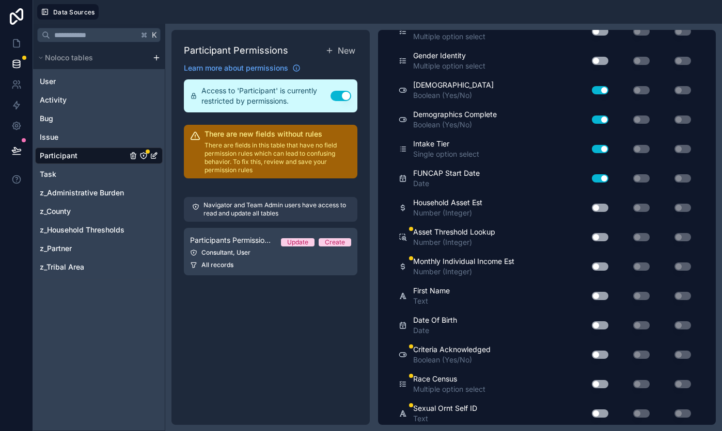
click at [599, 234] on button "Use setting" at bounding box center [599, 237] width 17 height 8
click at [598, 266] on button "Use setting" at bounding box center [599, 267] width 17 height 8
click at [598, 205] on button "Use setting" at bounding box center [599, 208] width 17 height 8
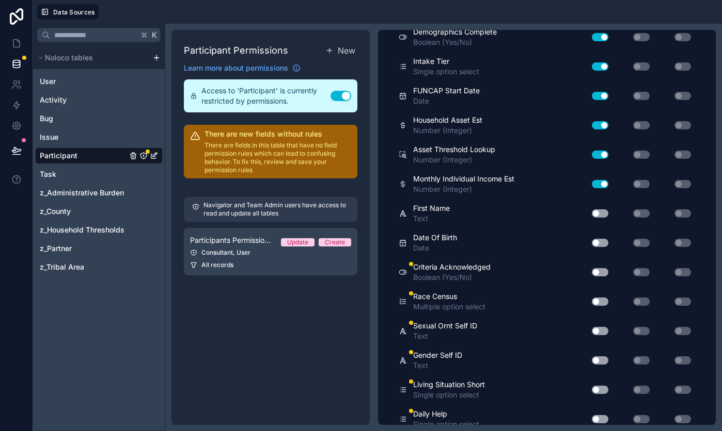
scroll to position [1103, 0]
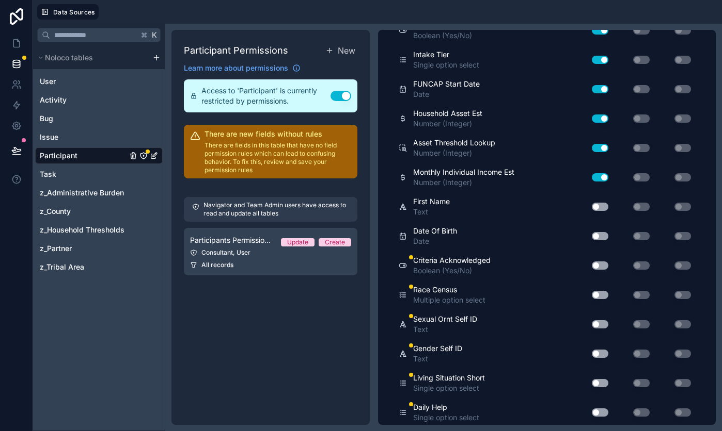
click at [602, 267] on button "Use setting" at bounding box center [599, 266] width 17 height 8
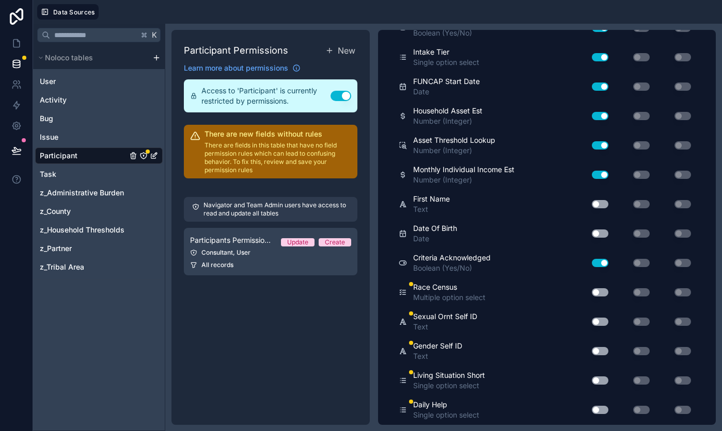
click at [599, 291] on button "Use setting" at bounding box center [599, 293] width 17 height 8
click at [600, 321] on button "Use setting" at bounding box center [599, 322] width 17 height 8
click at [601, 350] on button "Use setting" at bounding box center [599, 351] width 17 height 8
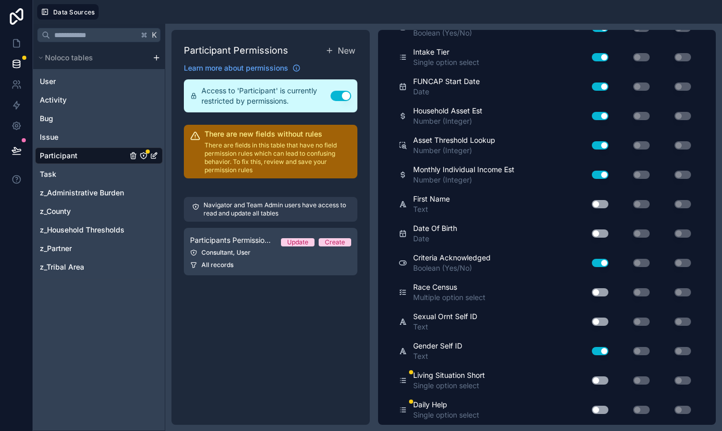
click at [601, 350] on button "Use setting" at bounding box center [599, 351] width 17 height 8
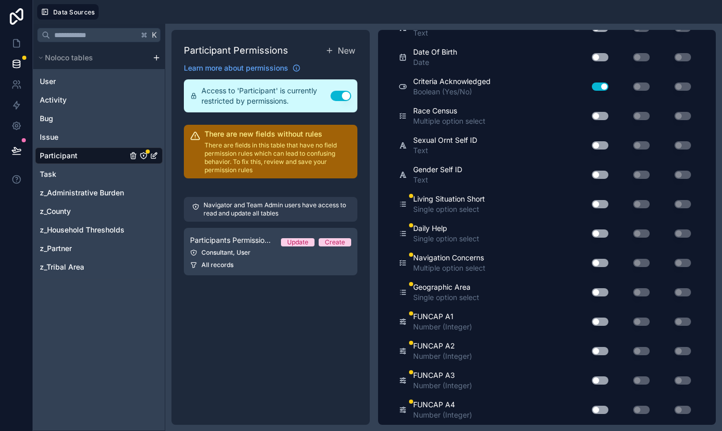
scroll to position [1283, 0]
click at [600, 205] on button "Use setting" at bounding box center [599, 204] width 17 height 8
click at [596, 234] on button "Use setting" at bounding box center [599, 233] width 17 height 8
click at [598, 261] on button "Use setting" at bounding box center [599, 263] width 17 height 8
click at [600, 291] on button "Use setting" at bounding box center [599, 292] width 17 height 8
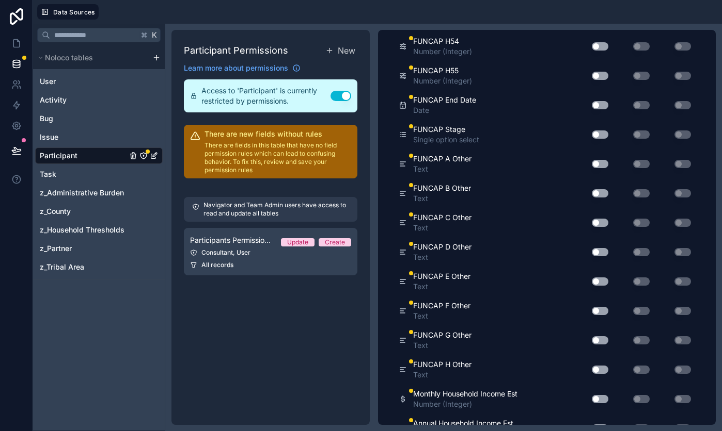
scroll to position [3116, 0]
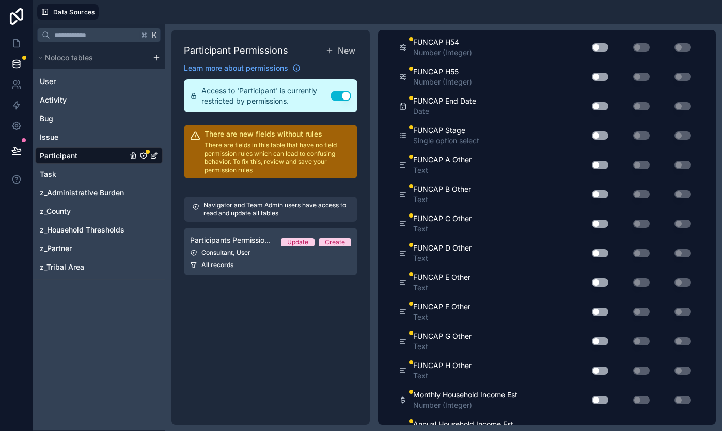
click at [598, 135] on button "Use setting" at bounding box center [599, 136] width 17 height 8
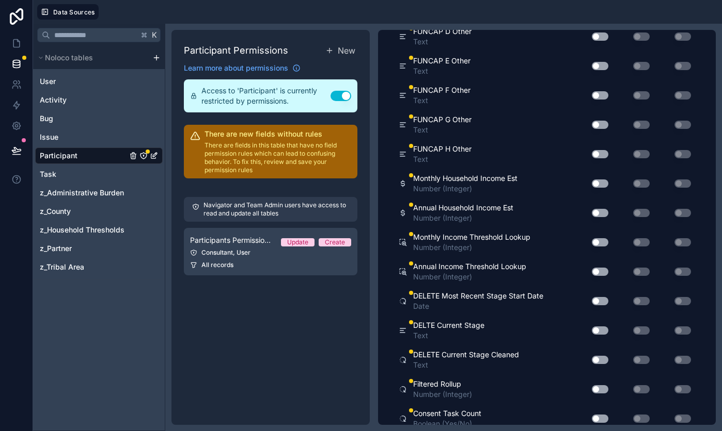
scroll to position [3336, 0]
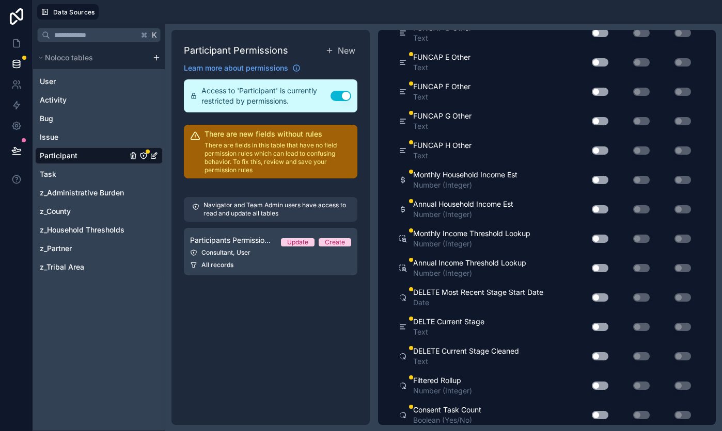
click at [597, 177] on button "Use setting" at bounding box center [599, 180] width 17 height 8
click at [597, 211] on button "Use setting" at bounding box center [599, 209] width 17 height 8
click at [599, 239] on button "Use setting" at bounding box center [599, 239] width 17 height 8
click at [599, 260] on div "Use setting" at bounding box center [595, 268] width 33 height 17
click at [599, 266] on button "Use setting" at bounding box center [599, 268] width 17 height 8
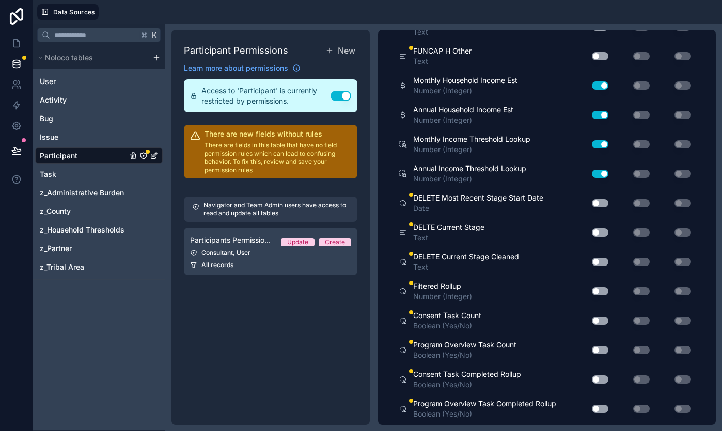
scroll to position [3433, 0]
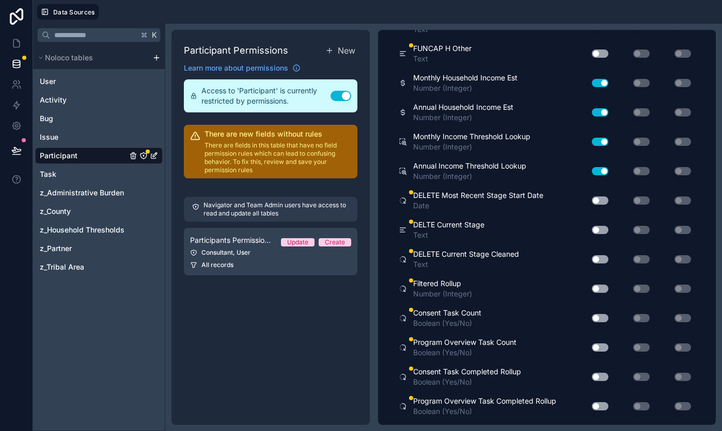
click at [599, 203] on button "Use setting" at bounding box center [599, 201] width 17 height 8
click at [602, 231] on button "Use setting" at bounding box center [599, 230] width 17 height 8
click at [599, 260] on button "Use setting" at bounding box center [599, 259] width 17 height 8
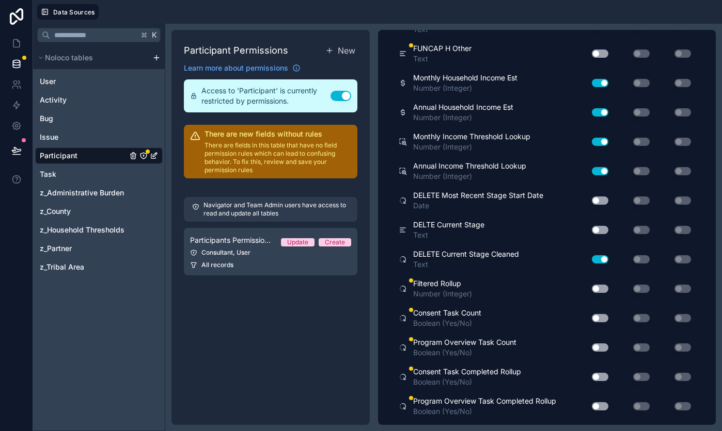
click at [599, 260] on button "Use setting" at bounding box center [599, 259] width 17 height 8
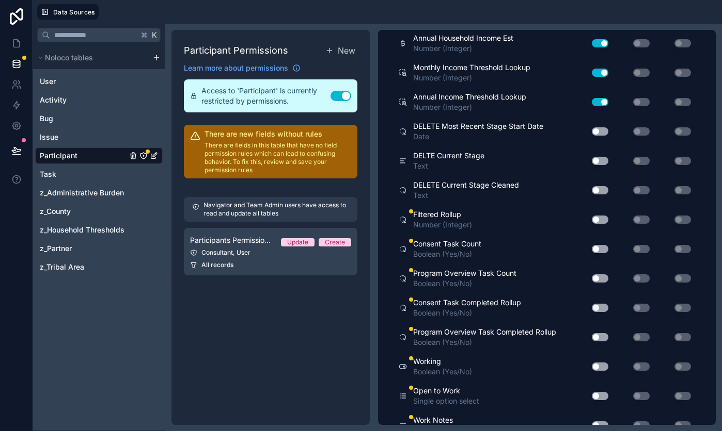
scroll to position [3509, 0]
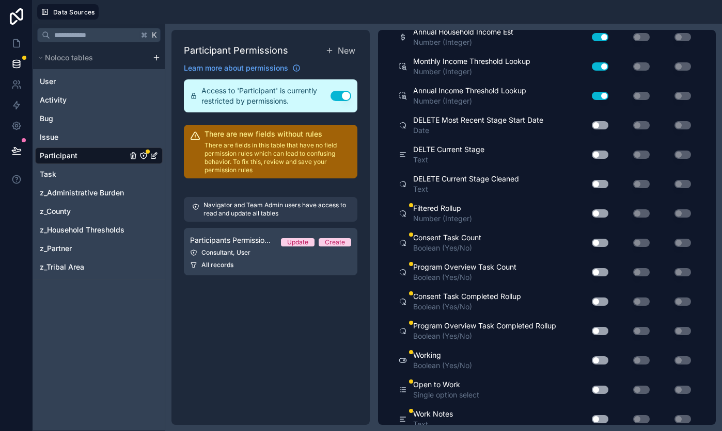
click at [603, 213] on button "Use setting" at bounding box center [599, 214] width 17 height 8
click at [601, 244] on button "Use setting" at bounding box center [599, 243] width 17 height 8
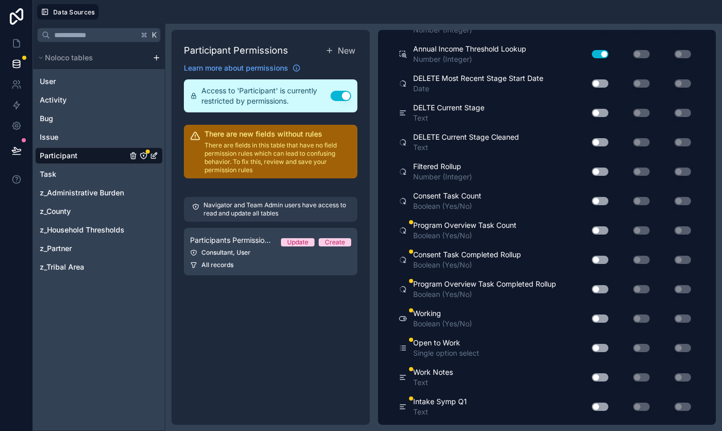
scroll to position [3551, 0]
click at [596, 232] on button "Use setting" at bounding box center [599, 230] width 17 height 8
click at [600, 261] on button "Use setting" at bounding box center [599, 259] width 17 height 8
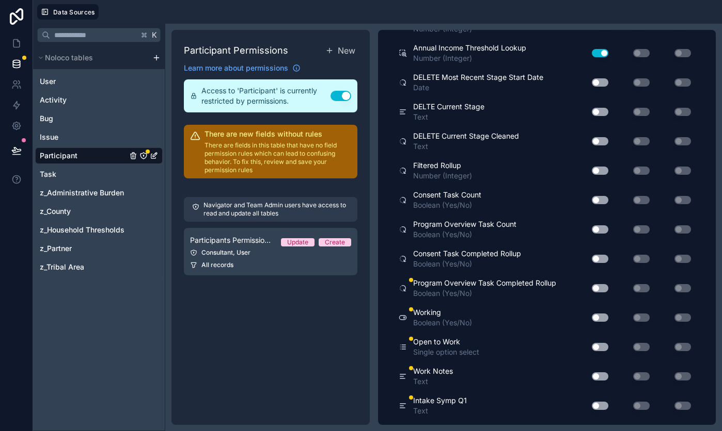
click at [599, 289] on button "Use setting" at bounding box center [599, 288] width 17 height 8
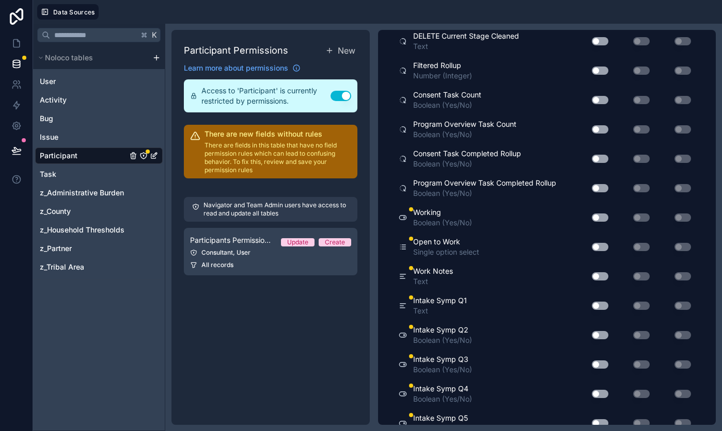
scroll to position [3654, 0]
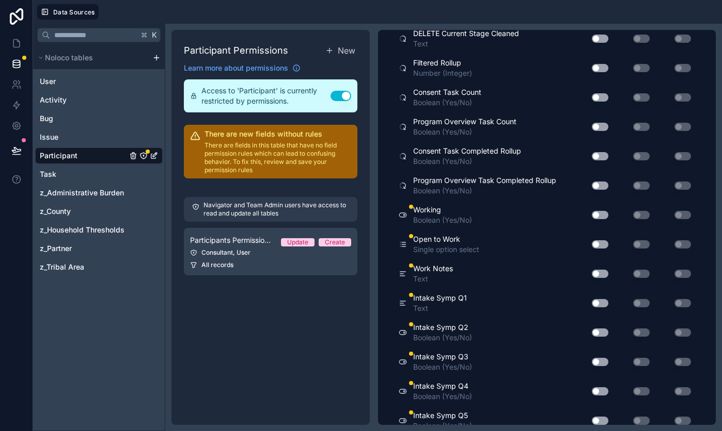
click at [598, 215] on button "Use setting" at bounding box center [599, 215] width 17 height 8
click at [600, 244] on button "Use setting" at bounding box center [599, 245] width 17 height 8
click at [598, 276] on button "Use setting" at bounding box center [599, 274] width 17 height 8
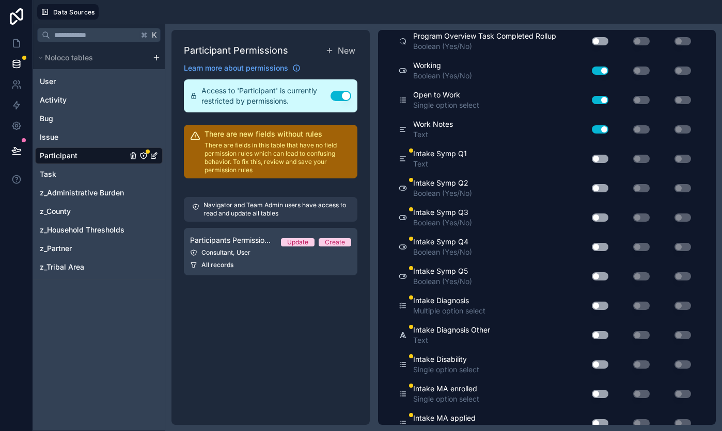
scroll to position [3803, 0]
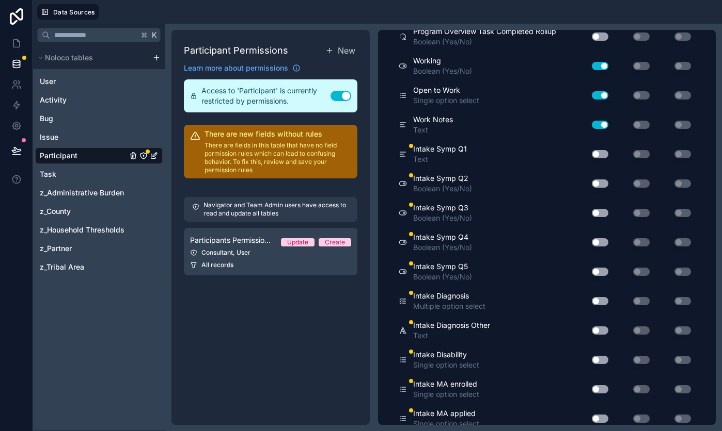
click at [604, 156] on button "Use setting" at bounding box center [599, 154] width 17 height 8
click at [600, 184] on button "Use setting" at bounding box center [599, 184] width 17 height 8
click at [600, 213] on button "Use setting" at bounding box center [599, 213] width 17 height 8
click at [599, 244] on button "Use setting" at bounding box center [599, 242] width 17 height 8
click at [600, 272] on button "Use setting" at bounding box center [599, 272] width 17 height 8
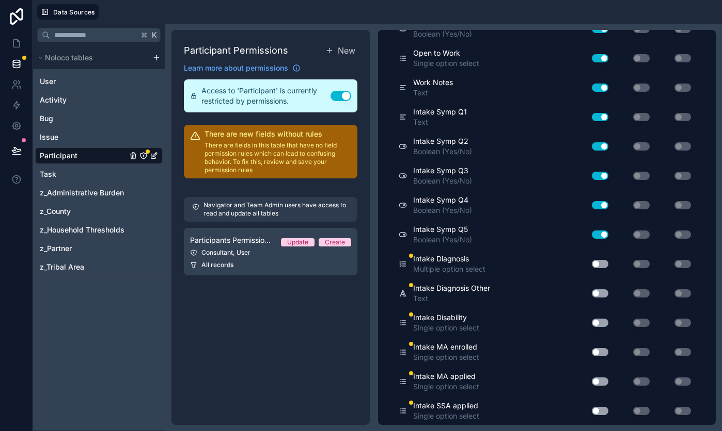
scroll to position [3841, 0]
click at [600, 264] on button "Use setting" at bounding box center [599, 264] width 17 height 8
click at [603, 293] on button "Use setting" at bounding box center [599, 293] width 17 height 8
click at [602, 321] on button "Use setting" at bounding box center [599, 322] width 17 height 8
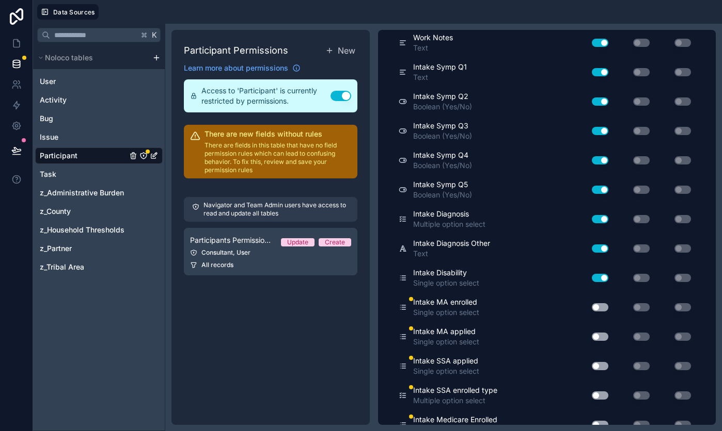
scroll to position [3893, 0]
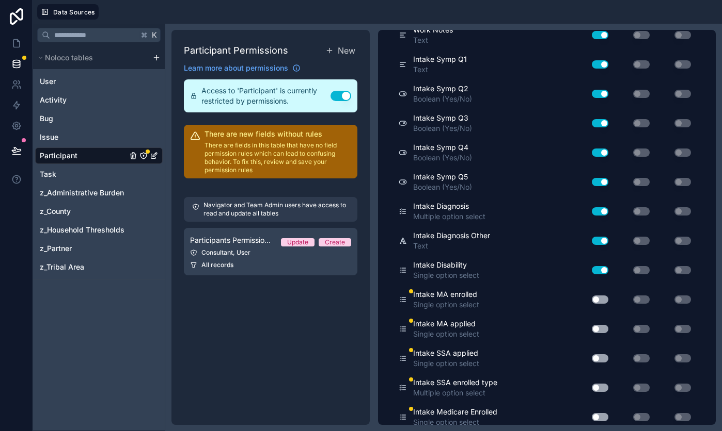
click at [601, 300] on button "Use setting" at bounding box center [599, 300] width 17 height 8
click at [602, 330] on button "Use setting" at bounding box center [599, 329] width 17 height 8
click at [601, 362] on button "Use setting" at bounding box center [599, 359] width 17 height 8
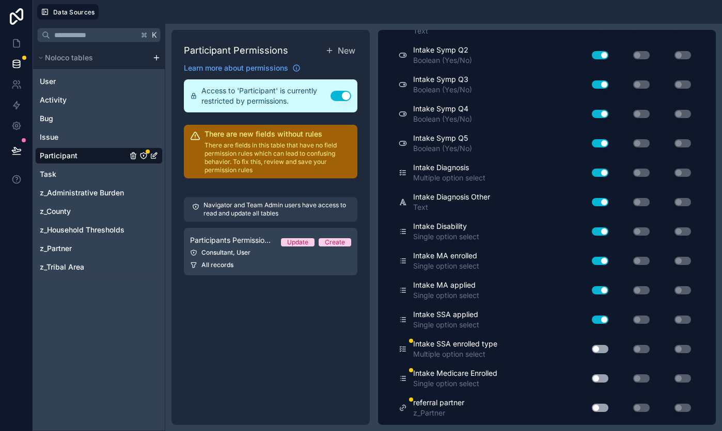
scroll to position [3934, 0]
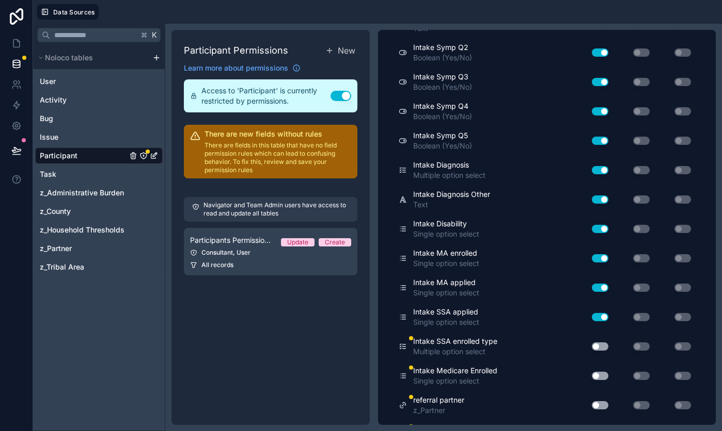
click at [600, 348] on button "Use setting" at bounding box center [599, 347] width 17 height 8
click at [599, 375] on button "Use setting" at bounding box center [599, 376] width 17 height 8
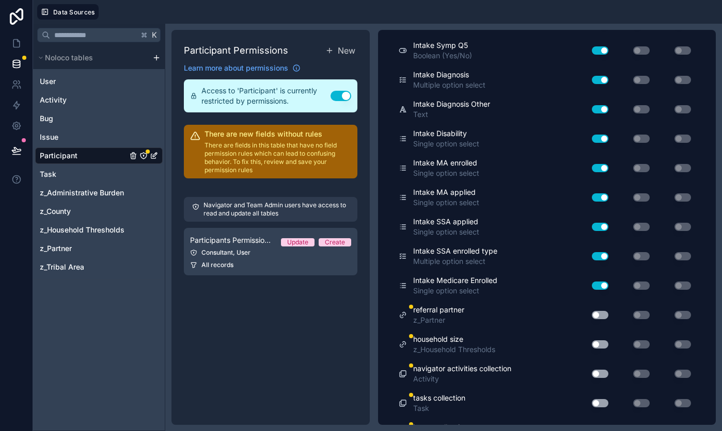
scroll to position [4047, 0]
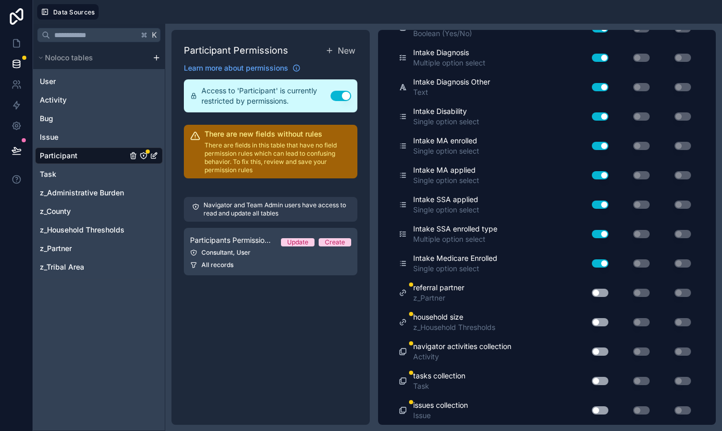
click at [601, 292] on button "Use setting" at bounding box center [599, 293] width 17 height 8
click at [603, 326] on div "Use setting" at bounding box center [595, 322] width 33 height 17
click at [602, 323] on button "Use setting" at bounding box center [599, 322] width 17 height 8
click at [602, 351] on button "Use setting" at bounding box center [599, 352] width 17 height 8
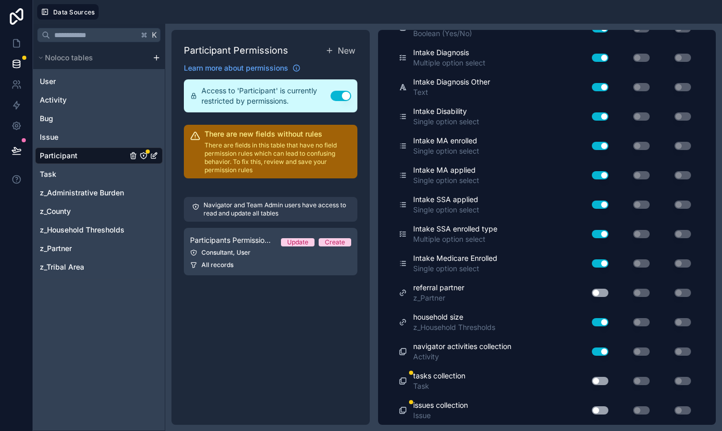
click at [603, 383] on button "Use setting" at bounding box center [599, 381] width 17 height 8
click at [601, 411] on button "Use setting" at bounding box center [599, 411] width 17 height 8
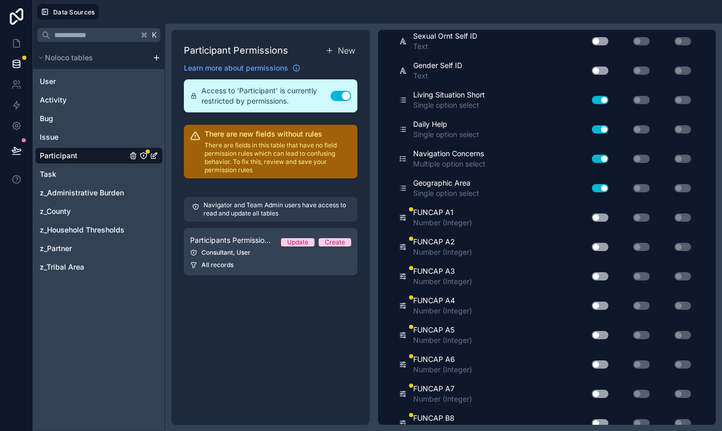
scroll to position [1395, 0]
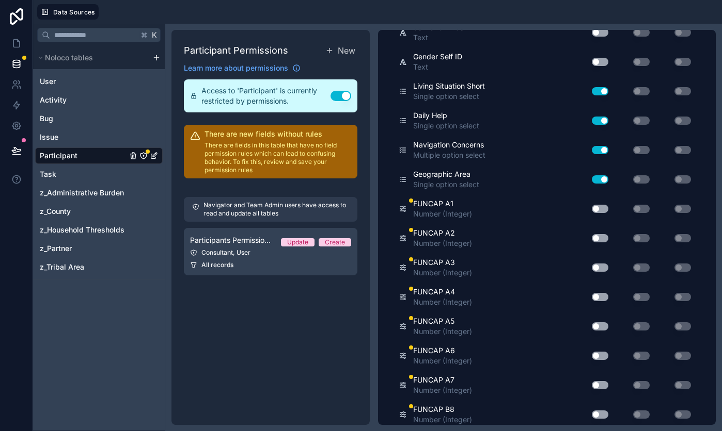
click at [600, 209] on button "Use setting" at bounding box center [599, 209] width 17 height 8
click at [604, 209] on button "Use setting" at bounding box center [599, 209] width 17 height 8
click at [601, 238] on button "Use setting" at bounding box center [599, 238] width 17 height 8
click at [602, 265] on button "Use setting" at bounding box center [599, 268] width 17 height 8
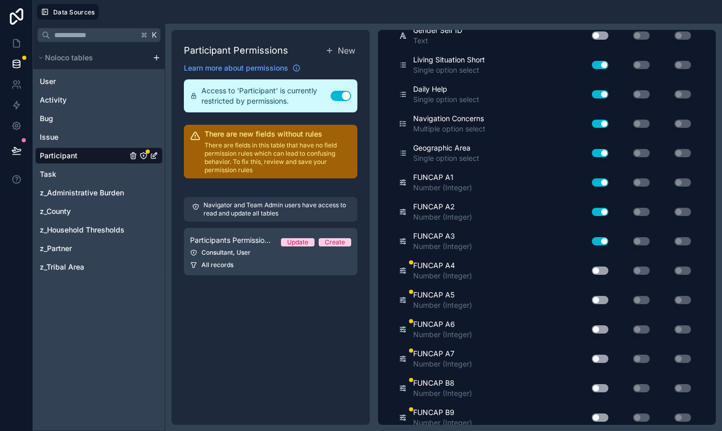
scroll to position [1423, 0]
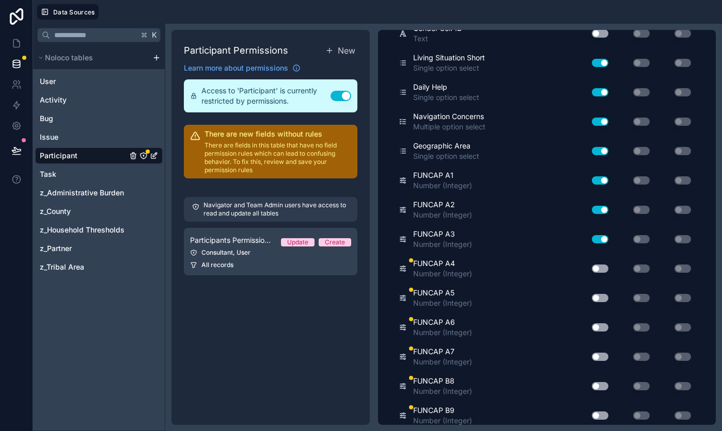
click at [602, 266] on button "Use setting" at bounding box center [599, 269] width 17 height 8
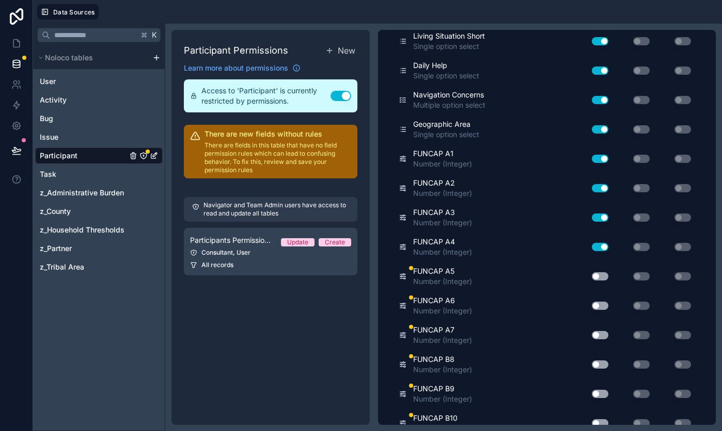
scroll to position [1447, 0]
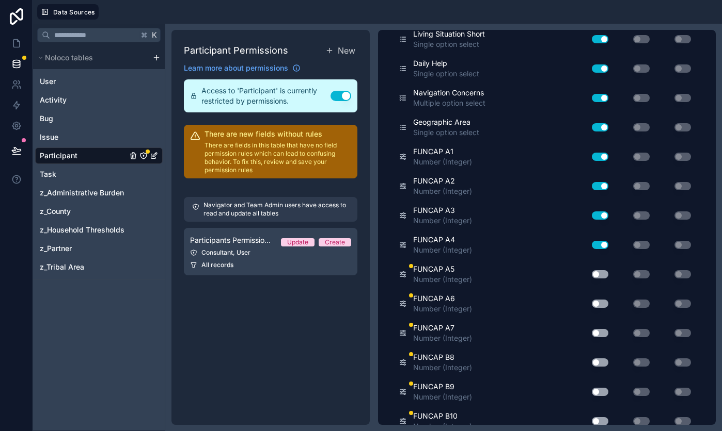
click at [600, 273] on button "Use setting" at bounding box center [599, 274] width 17 height 8
click at [603, 306] on button "Use setting" at bounding box center [599, 304] width 17 height 8
click at [604, 333] on button "Use setting" at bounding box center [599, 333] width 17 height 8
click at [601, 362] on button "Use setting" at bounding box center [599, 363] width 17 height 8
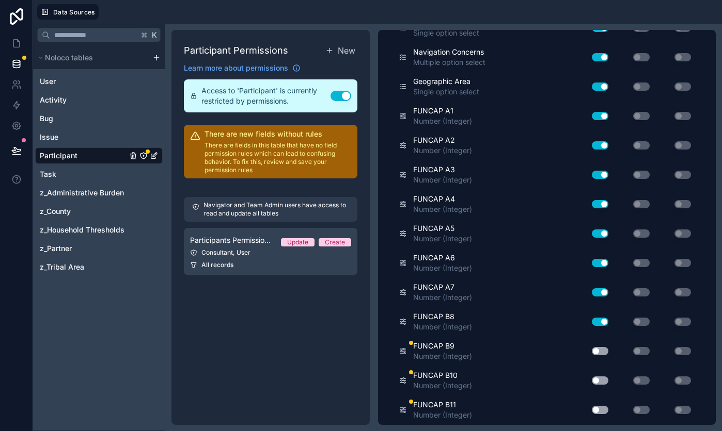
scroll to position [1492, 0]
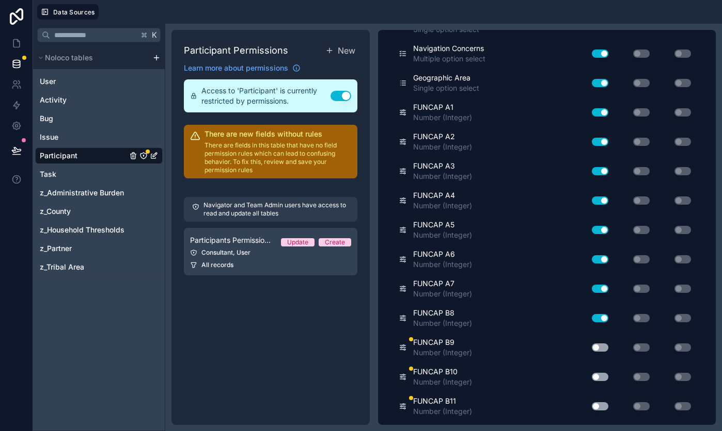
click at [598, 348] on button "Use setting" at bounding box center [599, 348] width 17 height 8
click at [598, 375] on button "Use setting" at bounding box center [599, 377] width 17 height 8
click at [597, 405] on button "Use setting" at bounding box center [599, 407] width 17 height 8
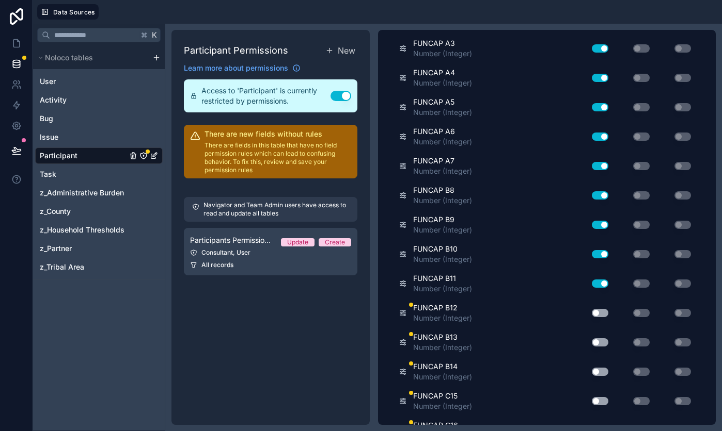
scroll to position [1638, 0]
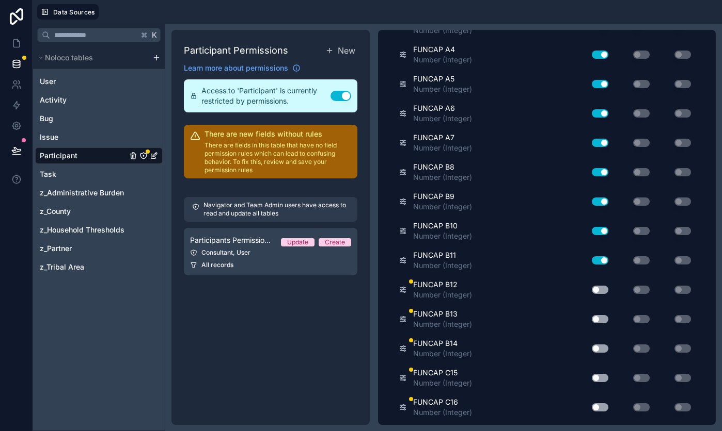
click at [596, 289] on button "Use setting" at bounding box center [599, 290] width 17 height 8
click at [596, 319] on button "Use setting" at bounding box center [599, 319] width 17 height 8
click at [598, 349] on button "Use setting" at bounding box center [599, 349] width 17 height 8
click at [599, 379] on button "Use setting" at bounding box center [599, 378] width 17 height 8
click at [603, 409] on button "Use setting" at bounding box center [599, 408] width 17 height 8
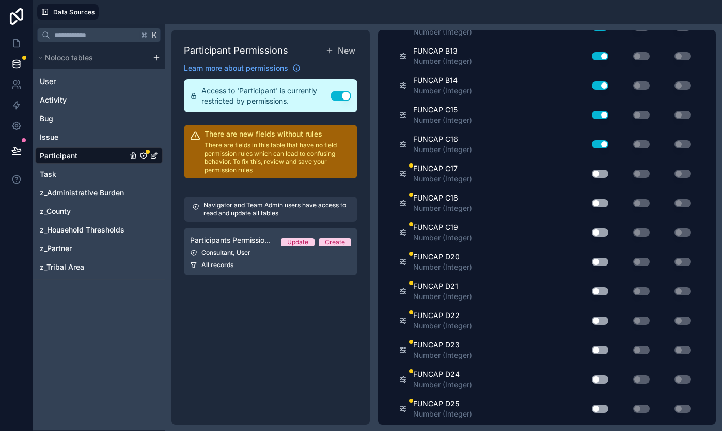
scroll to position [1911, 0]
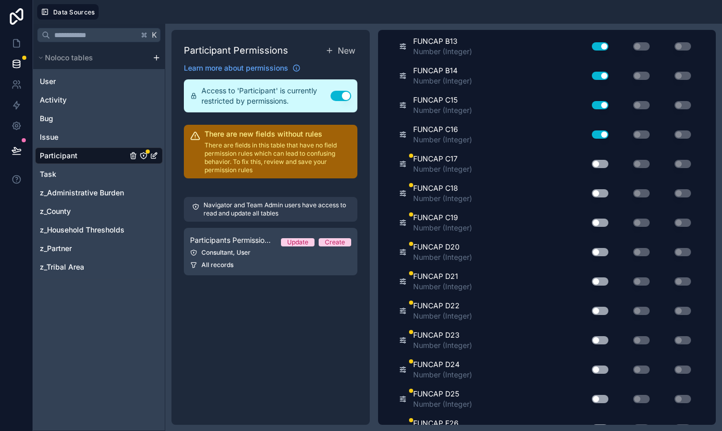
click at [601, 162] on button "Use setting" at bounding box center [599, 164] width 17 height 8
click at [599, 191] on button "Use setting" at bounding box center [599, 193] width 17 height 8
click at [597, 220] on button "Use setting" at bounding box center [599, 223] width 17 height 8
click at [597, 252] on button "Use setting" at bounding box center [599, 252] width 17 height 8
click at [597, 281] on button "Use setting" at bounding box center [599, 282] width 17 height 8
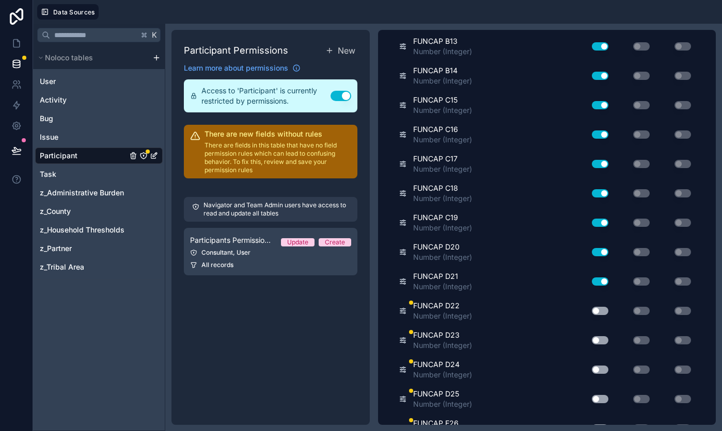
click at [597, 309] on button "Use setting" at bounding box center [599, 311] width 17 height 8
click at [597, 340] on button "Use setting" at bounding box center [599, 341] width 17 height 8
click at [598, 368] on button "Use setting" at bounding box center [599, 370] width 17 height 8
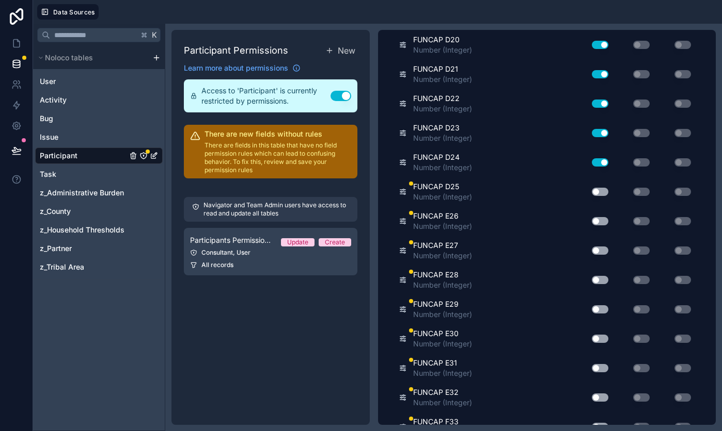
scroll to position [2119, 0]
click at [600, 191] on button "Use setting" at bounding box center [599, 191] width 17 height 8
click at [600, 219] on button "Use setting" at bounding box center [599, 221] width 17 height 8
click at [599, 249] on button "Use setting" at bounding box center [599, 250] width 17 height 8
click at [598, 277] on button "Use setting" at bounding box center [599, 280] width 17 height 8
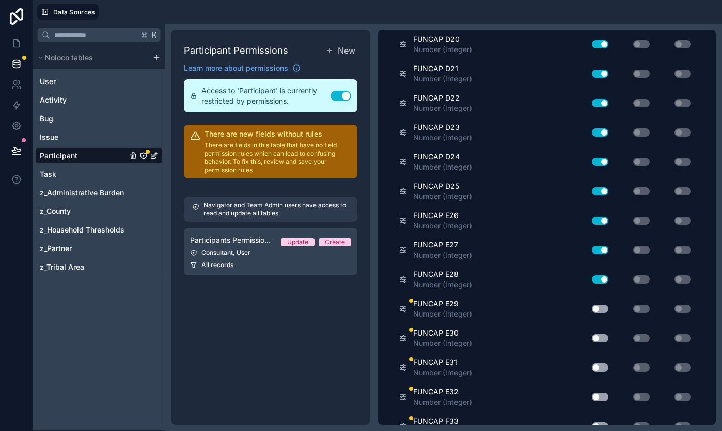
click at [599, 306] on button "Use setting" at bounding box center [599, 309] width 17 height 8
click at [598, 338] on button "Use setting" at bounding box center [599, 338] width 17 height 8
click at [596, 364] on button "Use setting" at bounding box center [599, 368] width 17 height 8
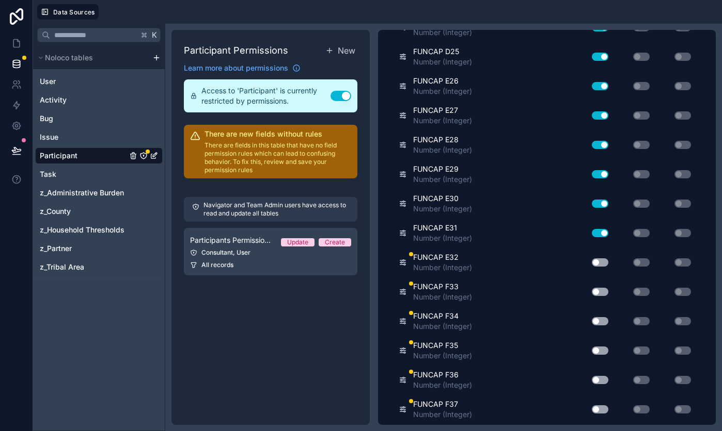
scroll to position [2277, 0]
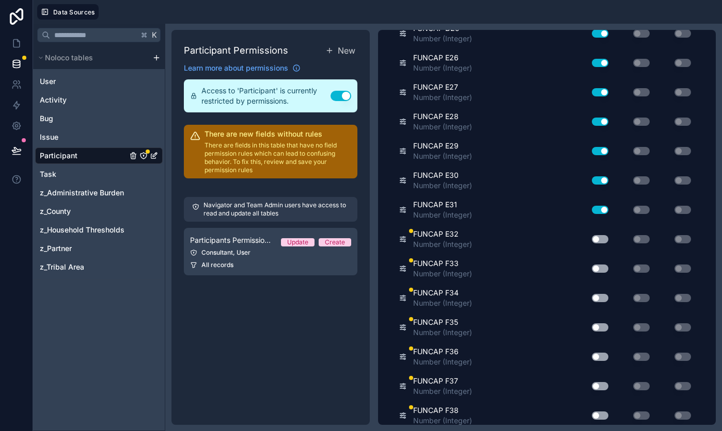
click at [599, 239] on button "Use setting" at bounding box center [599, 239] width 17 height 8
click at [597, 266] on button "Use setting" at bounding box center [599, 269] width 17 height 8
click at [596, 302] on div "Use setting" at bounding box center [595, 298] width 33 height 17
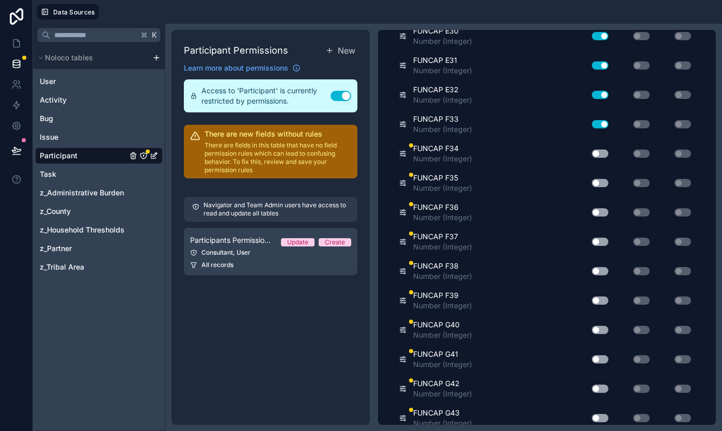
scroll to position [2427, 0]
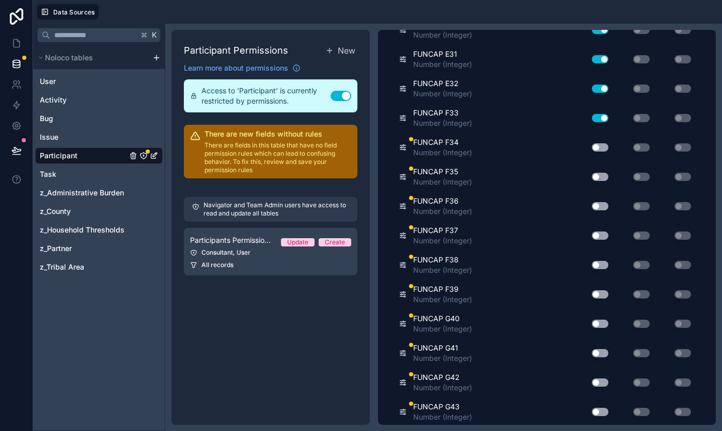
click at [599, 145] on button "Use setting" at bounding box center [599, 147] width 17 height 8
click at [600, 177] on button "Use setting" at bounding box center [599, 177] width 17 height 8
click at [598, 205] on button "Use setting" at bounding box center [599, 206] width 17 height 8
click at [597, 235] on button "Use setting" at bounding box center [599, 236] width 17 height 8
click at [596, 263] on button "Use setting" at bounding box center [599, 265] width 17 height 8
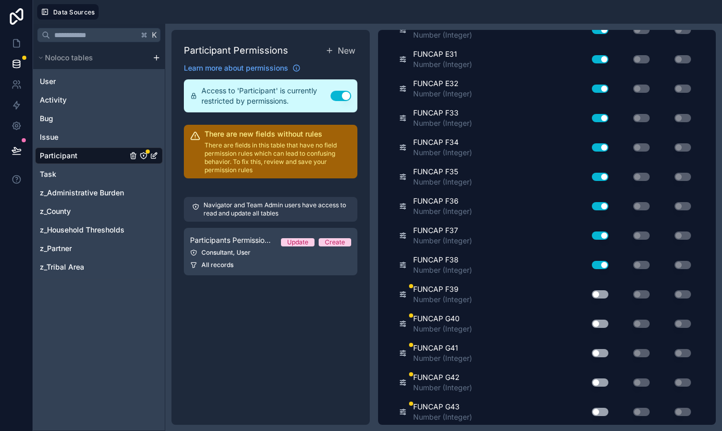
click at [596, 293] on button "Use setting" at bounding box center [599, 295] width 17 height 8
click at [597, 322] on button "Use setting" at bounding box center [599, 324] width 17 height 8
click at [598, 353] on button "Use setting" at bounding box center [599, 353] width 17 height 8
click at [598, 382] on button "Use setting" at bounding box center [599, 383] width 17 height 8
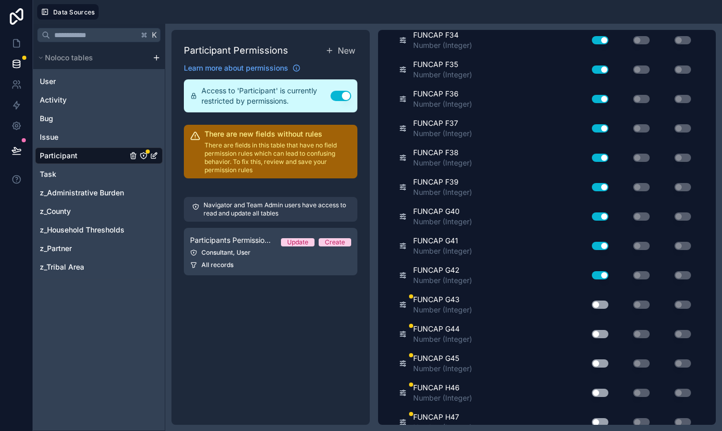
scroll to position [2540, 0]
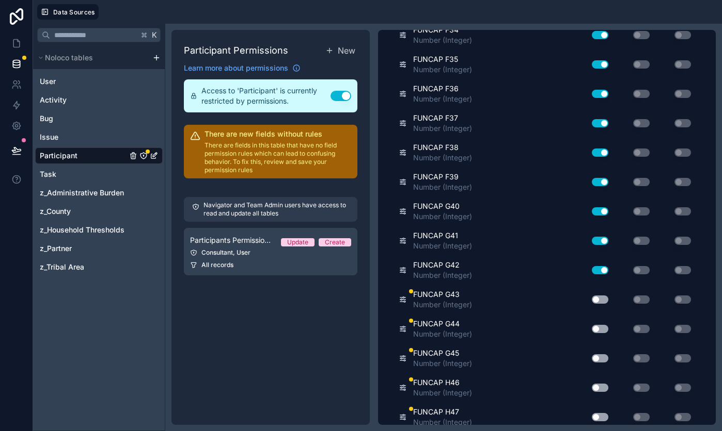
click at [596, 298] on button "Use setting" at bounding box center [599, 300] width 17 height 8
click at [598, 330] on button "Use setting" at bounding box center [599, 329] width 17 height 8
click at [599, 359] on button "Use setting" at bounding box center [599, 359] width 17 height 8
click at [599, 389] on button "Use setting" at bounding box center [599, 388] width 17 height 8
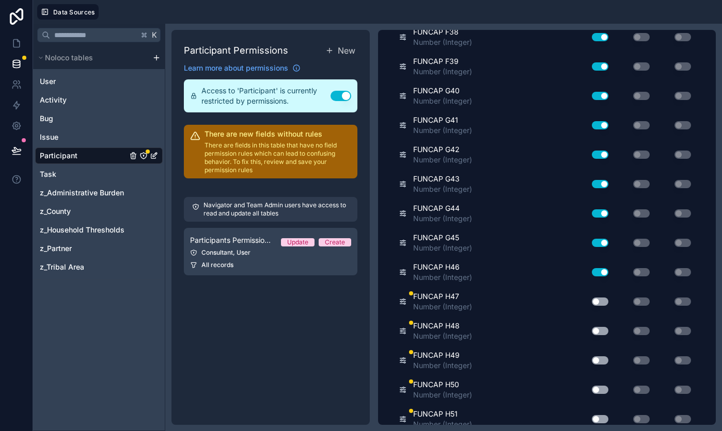
scroll to position [2661, 0]
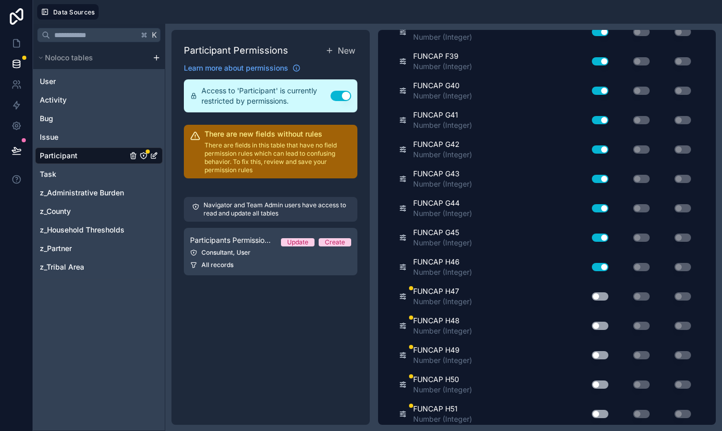
click at [600, 297] on button "Use setting" at bounding box center [599, 297] width 17 height 8
click at [599, 323] on button "Use setting" at bounding box center [599, 326] width 17 height 8
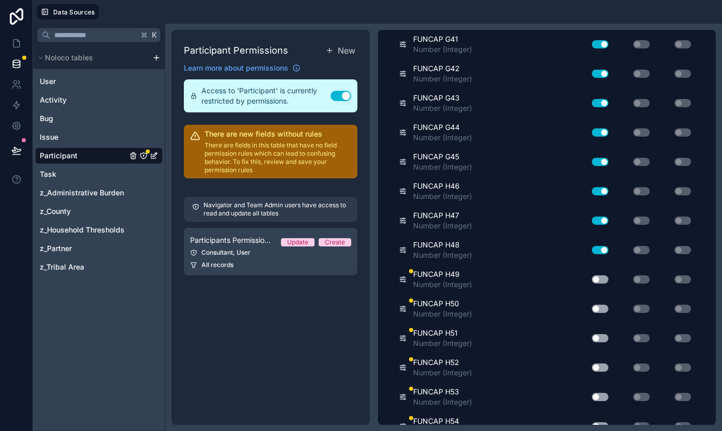
scroll to position [2778, 0]
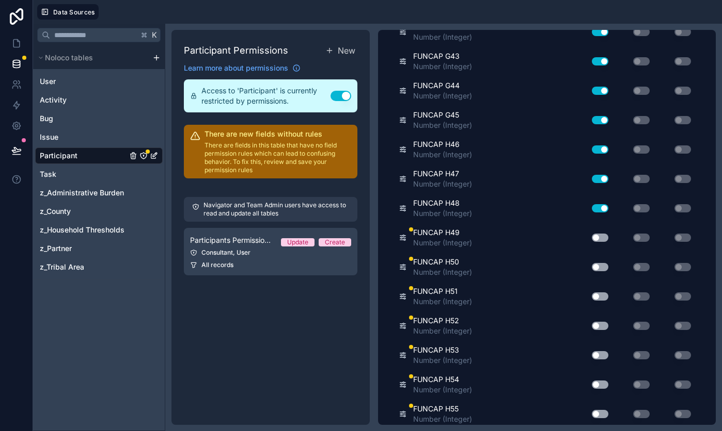
click at [596, 239] on button "Use setting" at bounding box center [599, 238] width 17 height 8
click at [596, 265] on button "Use setting" at bounding box center [599, 267] width 17 height 8
click at [599, 295] on button "Use setting" at bounding box center [599, 297] width 17 height 8
click at [600, 323] on button "Use setting" at bounding box center [599, 326] width 17 height 8
click at [601, 352] on button "Use setting" at bounding box center [599, 355] width 17 height 8
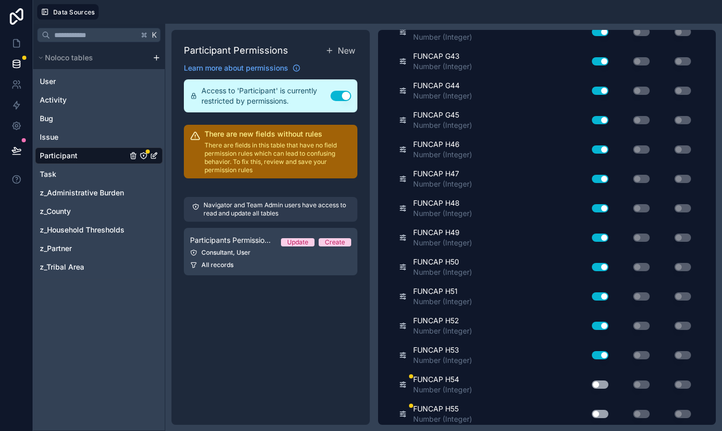
click at [602, 382] on button "Use setting" at bounding box center [599, 385] width 17 height 8
click at [600, 415] on button "Use setting" at bounding box center [599, 414] width 17 height 8
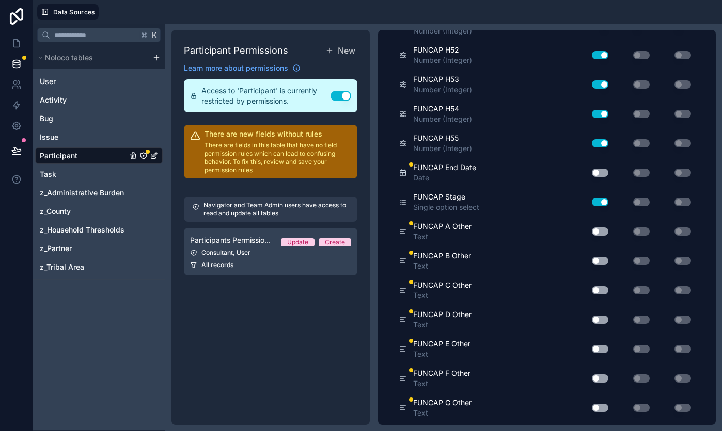
scroll to position [3051, 0]
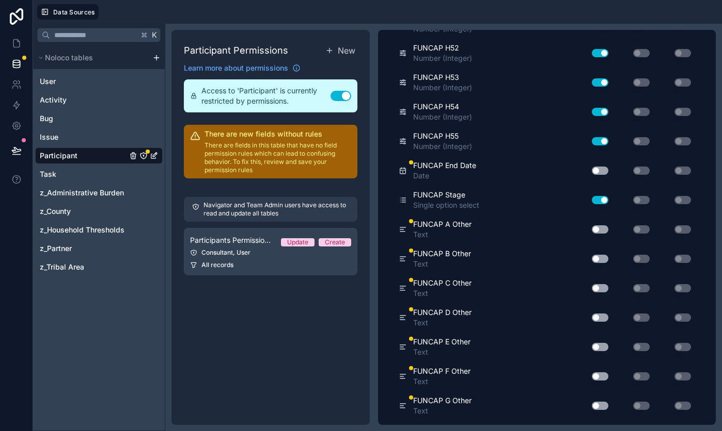
click at [600, 171] on button "Use setting" at bounding box center [599, 171] width 17 height 8
click at [600, 228] on button "Use setting" at bounding box center [599, 230] width 17 height 8
click at [601, 253] on div "Use setting" at bounding box center [595, 259] width 33 height 17
click at [601, 258] on button "Use setting" at bounding box center [599, 259] width 17 height 8
click at [600, 293] on div "Use setting" at bounding box center [595, 288] width 33 height 17
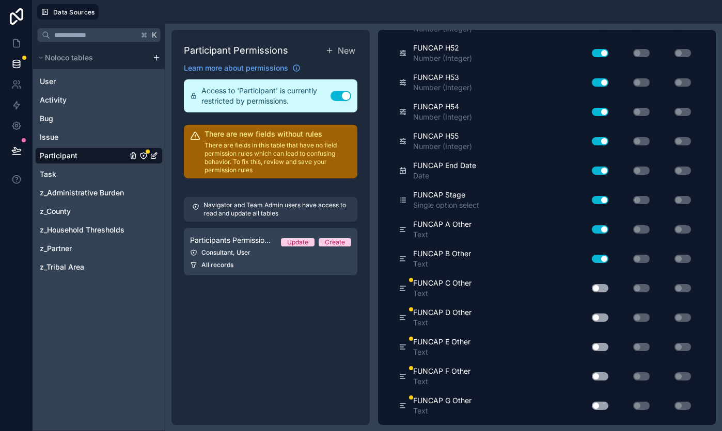
click at [600, 289] on button "Use setting" at bounding box center [599, 288] width 17 height 8
click at [600, 315] on button "Use setting" at bounding box center [599, 318] width 17 height 8
click at [599, 340] on div "Use setting" at bounding box center [595, 347] width 33 height 17
click at [599, 343] on button "Use setting" at bounding box center [599, 347] width 17 height 8
click at [597, 377] on button "Use setting" at bounding box center [599, 377] width 17 height 8
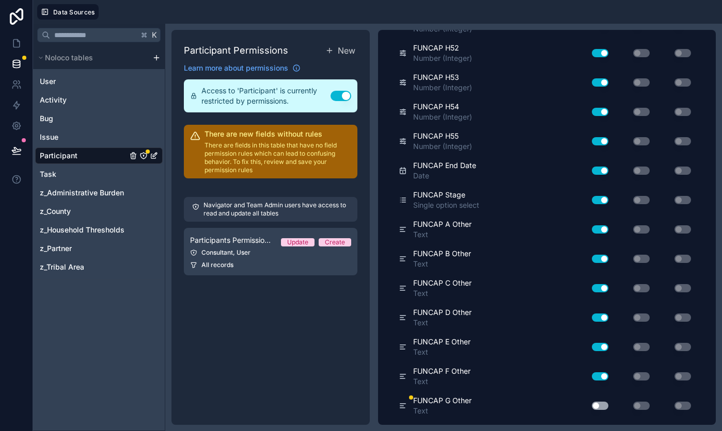
click at [598, 405] on button "Use setting" at bounding box center [599, 406] width 17 height 8
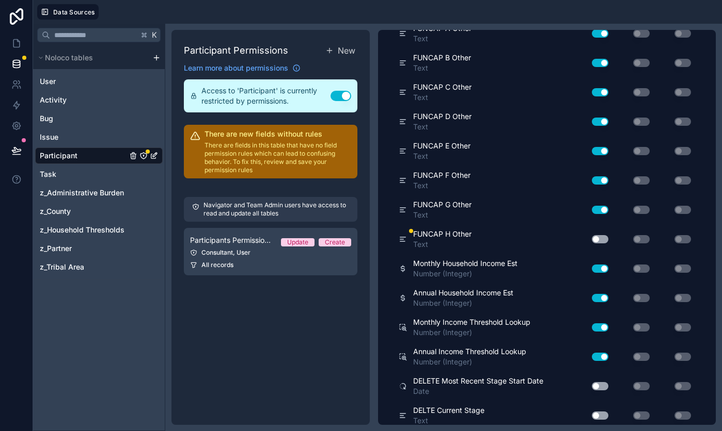
scroll to position [3260, 0]
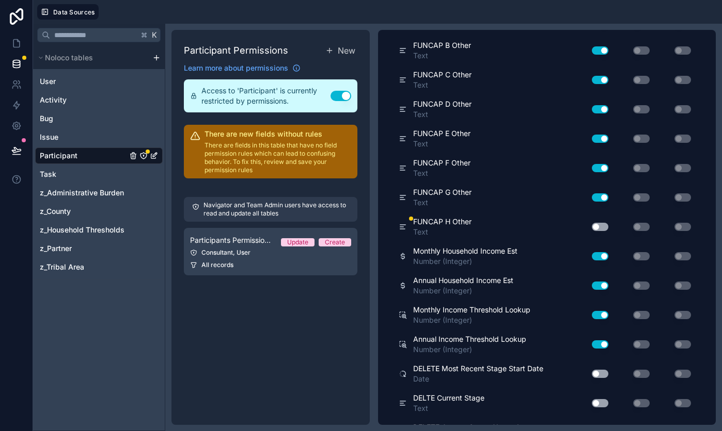
click at [596, 226] on button "Use setting" at bounding box center [599, 227] width 17 height 8
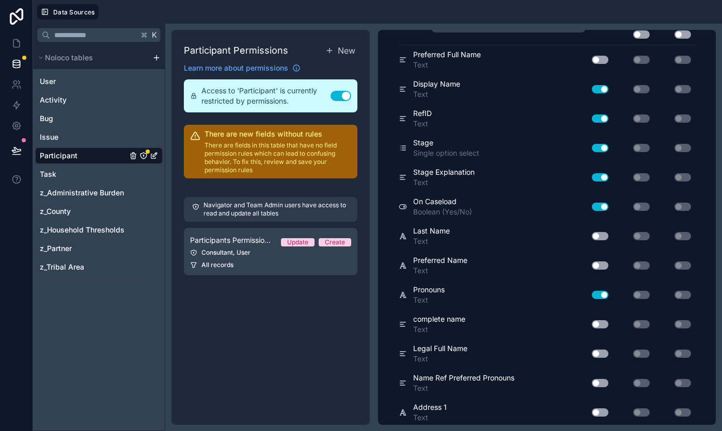
scroll to position [0, 0]
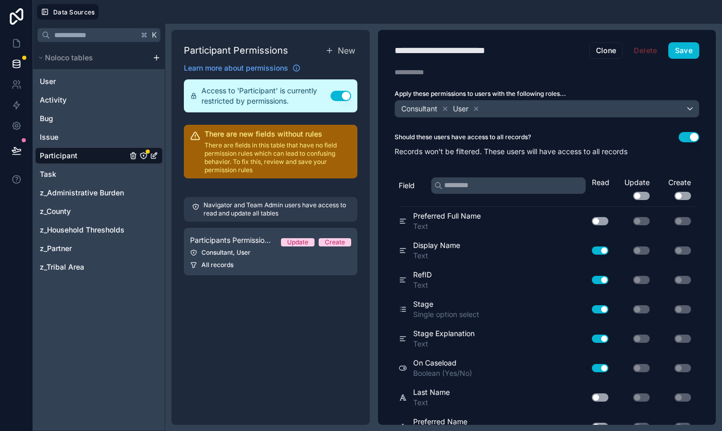
click at [472, 51] on div "**********" at bounding box center [453, 50] width 118 height 14
click at [508, 49] on div "**********" at bounding box center [453, 50] width 118 height 14
type div "**********"
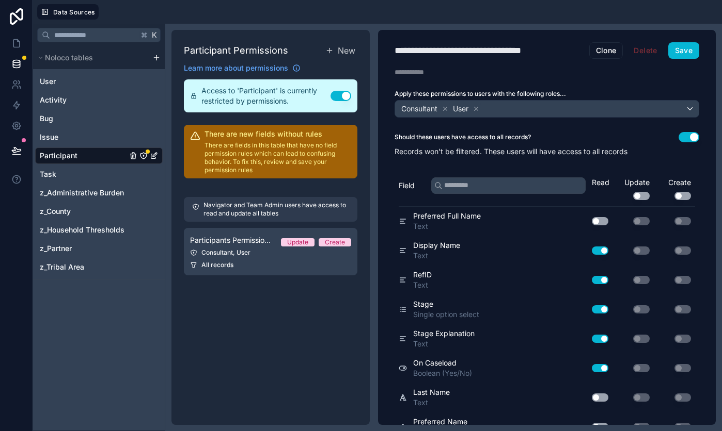
click at [502, 51] on div "**********" at bounding box center [476, 50] width 165 height 14
click at [678, 50] on button "Save" at bounding box center [683, 50] width 31 height 17
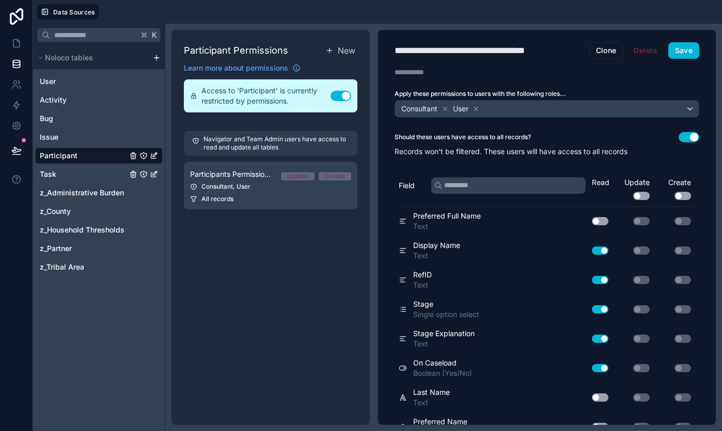
click at [98, 172] on div "Task" at bounding box center [98, 174] width 127 height 17
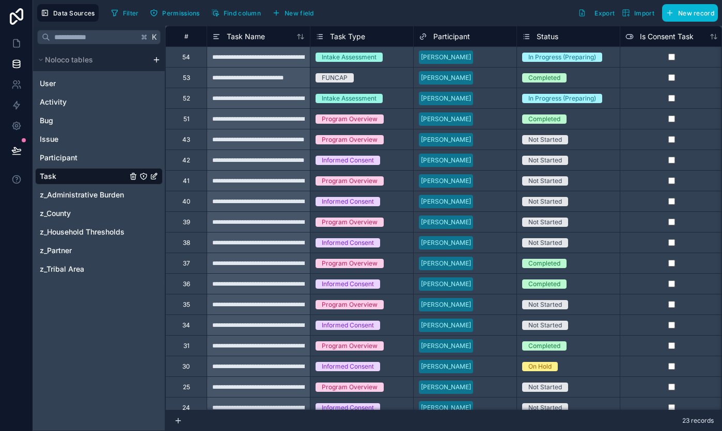
click at [143, 176] on icon "Task" at bounding box center [143, 176] width 1 height 1
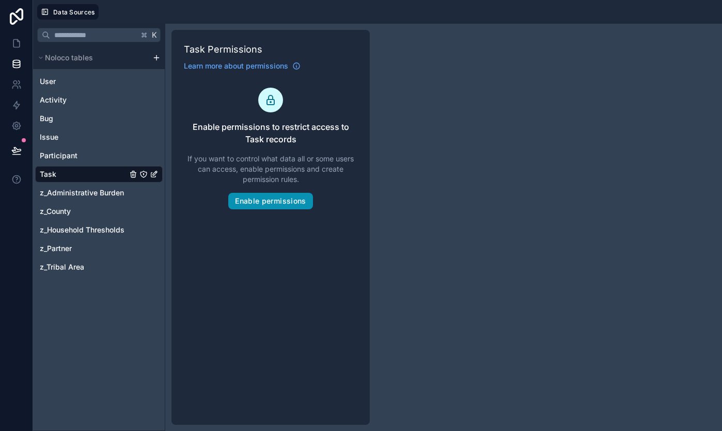
click at [268, 195] on button "Enable permissions" at bounding box center [270, 201] width 84 height 17
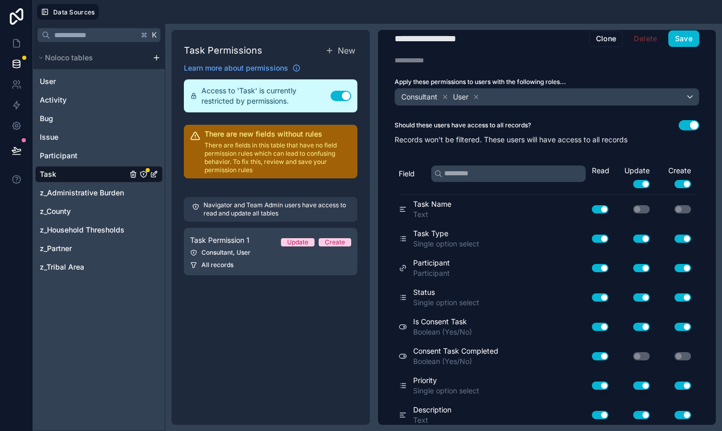
scroll to position [4, 0]
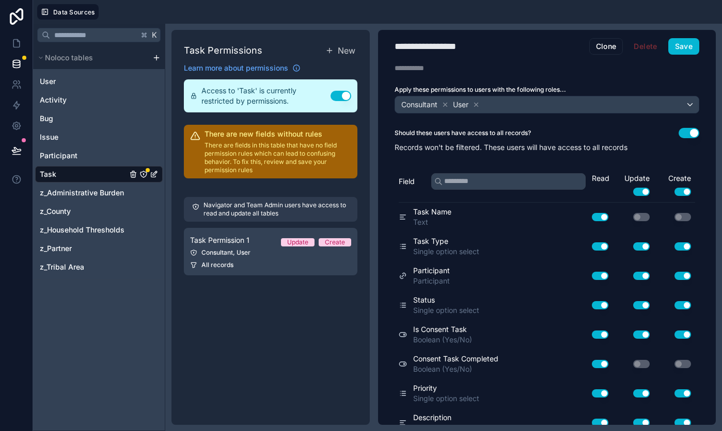
click at [481, 43] on h1 "**********" at bounding box center [491, 46] width 195 height 14
click at [473, 47] on div "**********" at bounding box center [437, 46] width 86 height 14
type div "**********"
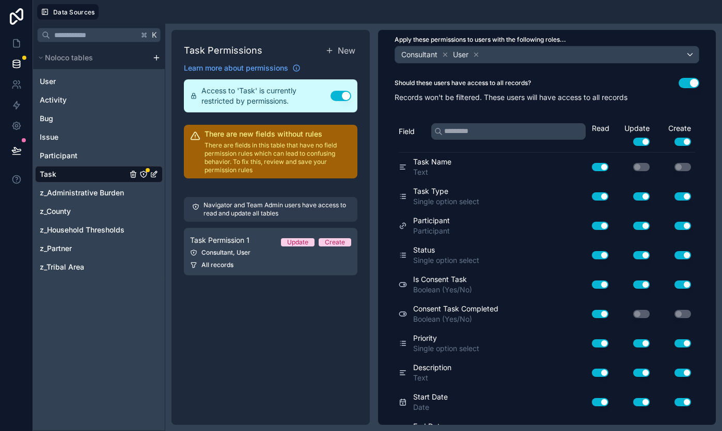
scroll to position [55, 0]
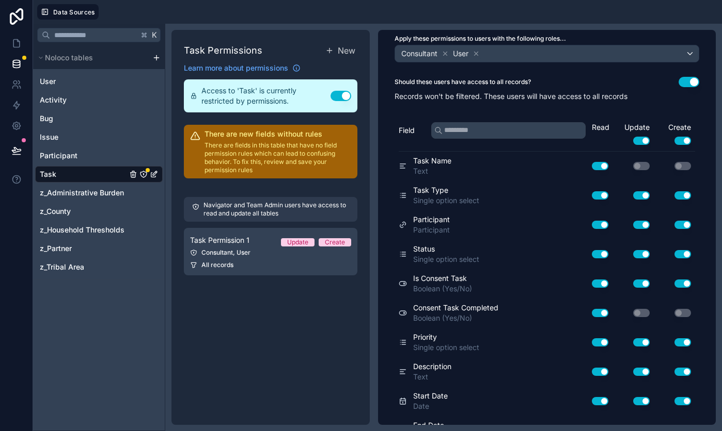
click at [639, 138] on button "Use setting" at bounding box center [641, 141] width 17 height 8
click at [677, 138] on button "Use setting" at bounding box center [682, 141] width 17 height 8
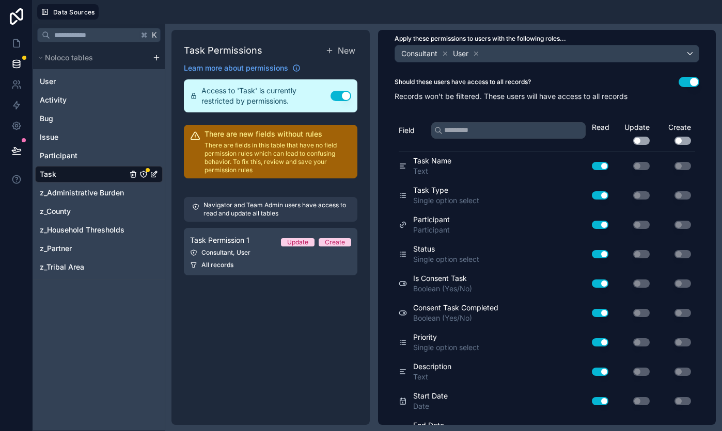
click at [595, 225] on button "Use setting" at bounding box center [599, 225] width 17 height 8
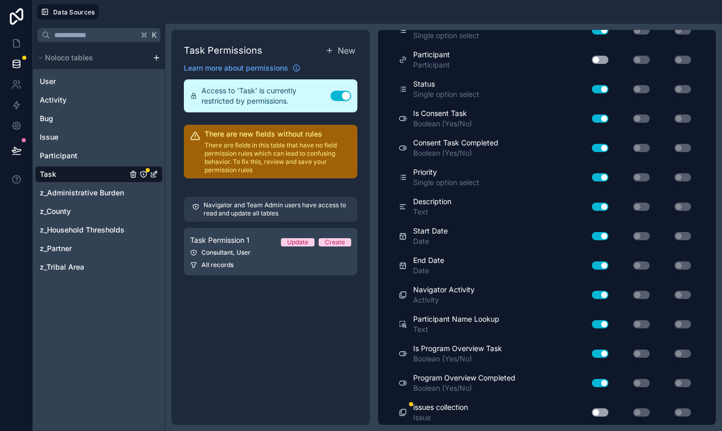
scroll to position [222, 0]
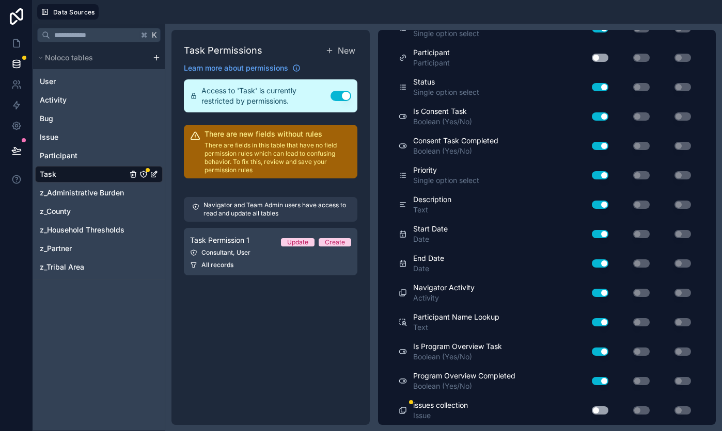
click at [602, 408] on button "Use setting" at bounding box center [599, 411] width 17 height 8
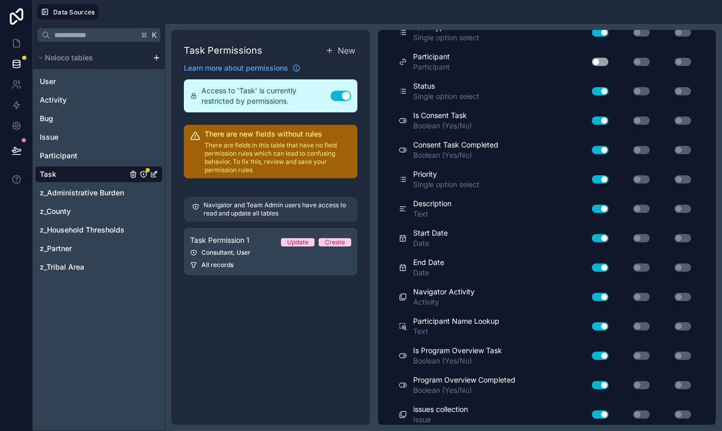
scroll to position [217, 0]
click at [604, 60] on button "Use setting" at bounding box center [599, 63] width 17 height 8
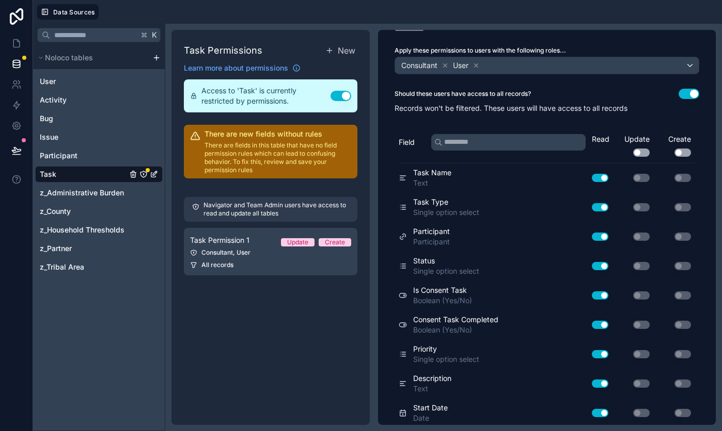
scroll to position [0, 0]
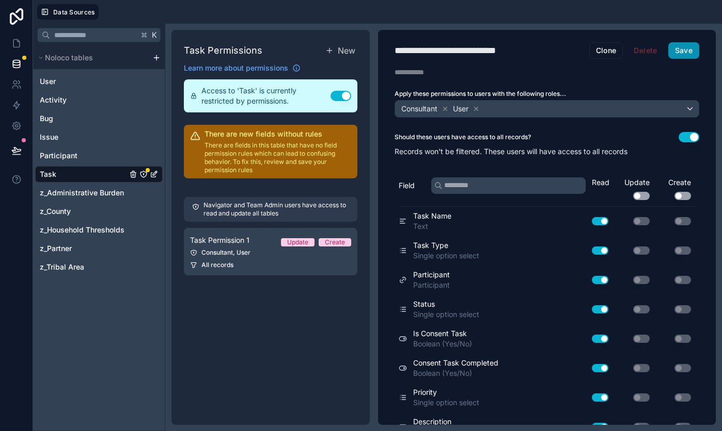
click at [684, 54] on button "Save" at bounding box center [683, 50] width 31 height 17
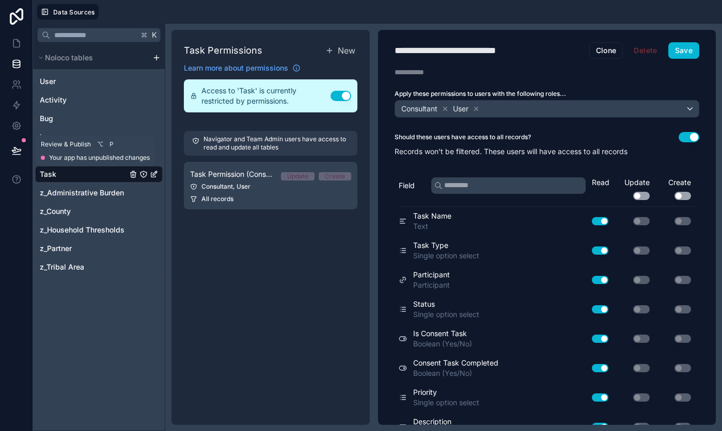
click at [20, 145] on button at bounding box center [16, 150] width 23 height 29
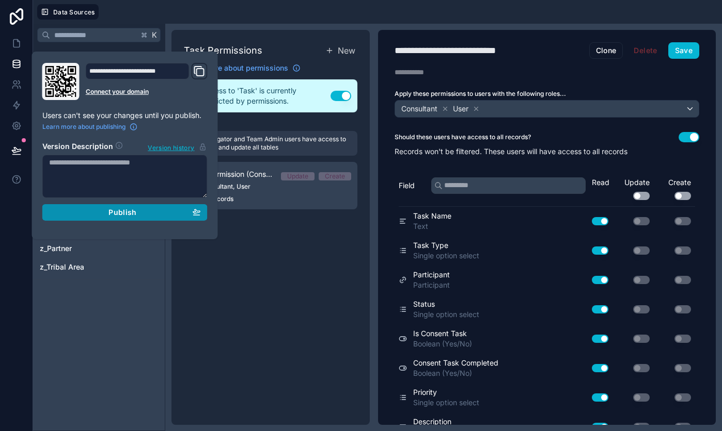
click at [98, 215] on div "Publish" at bounding box center [125, 212] width 152 height 9
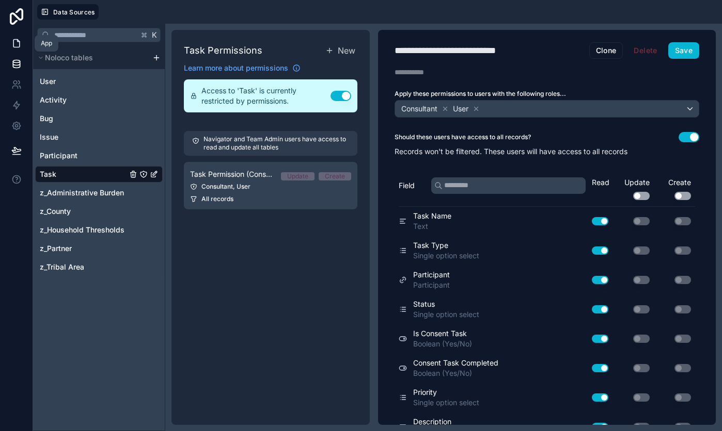
click at [14, 45] on icon at bounding box center [16, 43] width 10 height 10
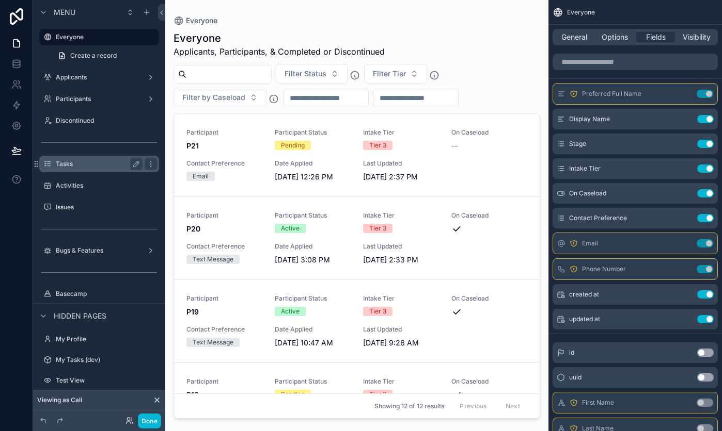
click at [84, 170] on div "Tasks" at bounding box center [99, 164] width 87 height 12
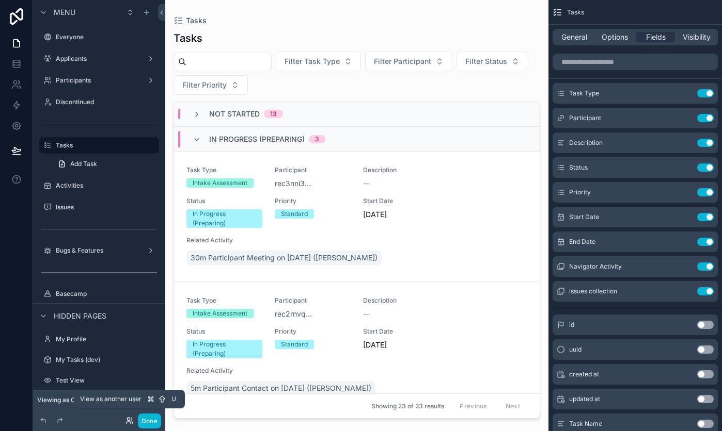
click at [128, 422] on icon at bounding box center [128, 423] width 4 height 2
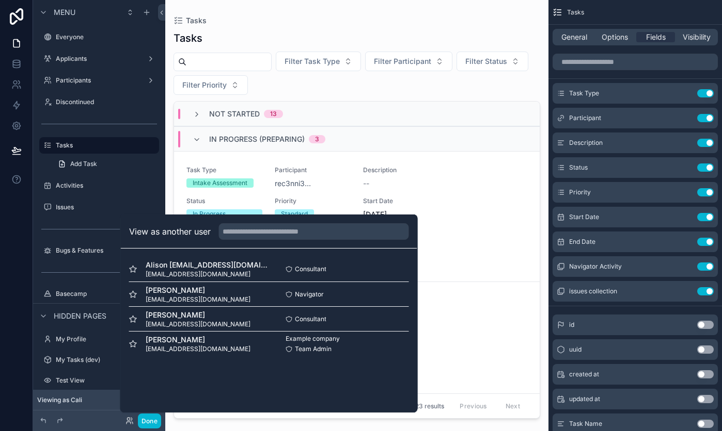
click at [97, 422] on div at bounding box center [78, 421] width 83 height 12
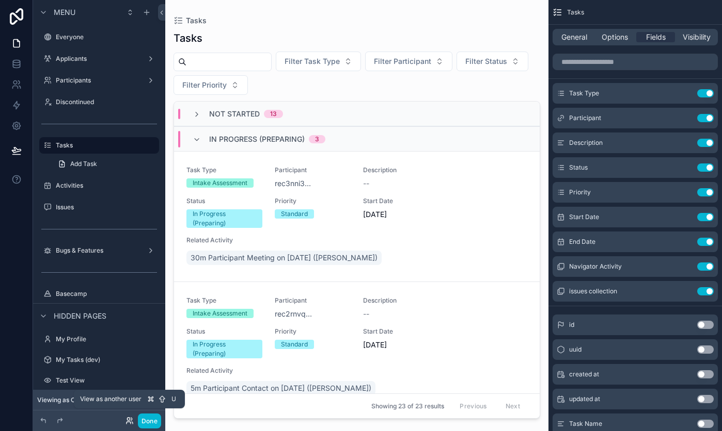
click at [127, 419] on icon at bounding box center [128, 419] width 3 height 3
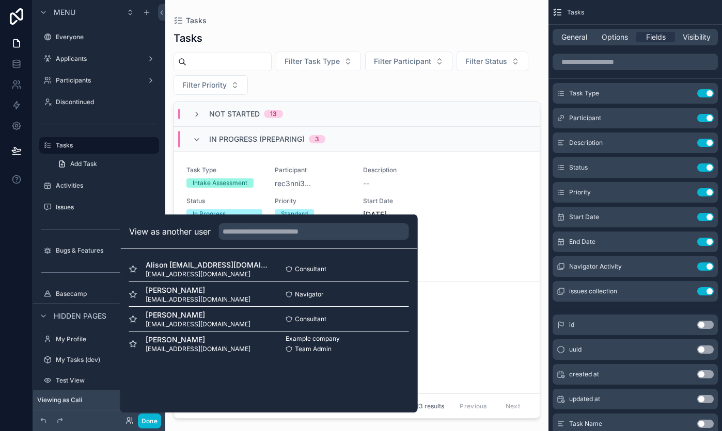
click at [97, 422] on div at bounding box center [78, 421] width 83 height 12
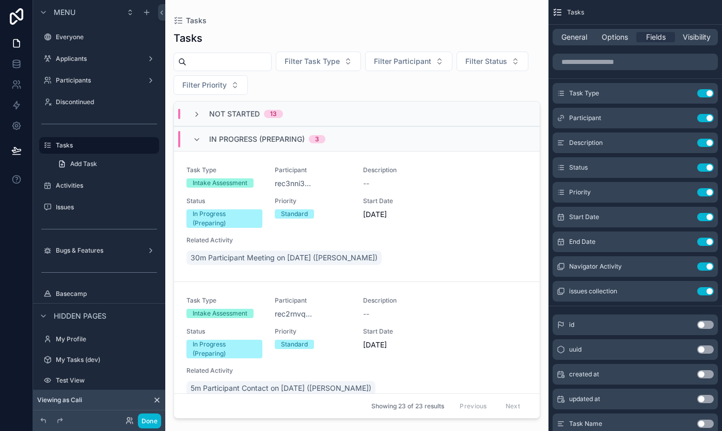
click at [156, 401] on icon at bounding box center [157, 400] width 4 height 4
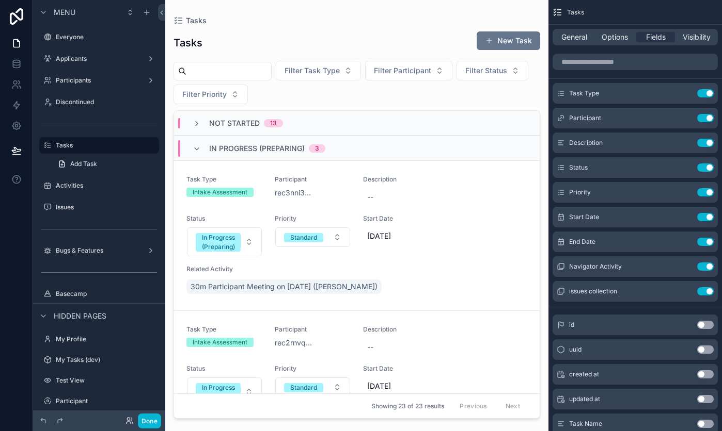
click at [297, 353] on div "scrollable content" at bounding box center [356, 209] width 383 height 419
click at [297, 348] on span "rec2rnvq..." at bounding box center [293, 343] width 37 height 10
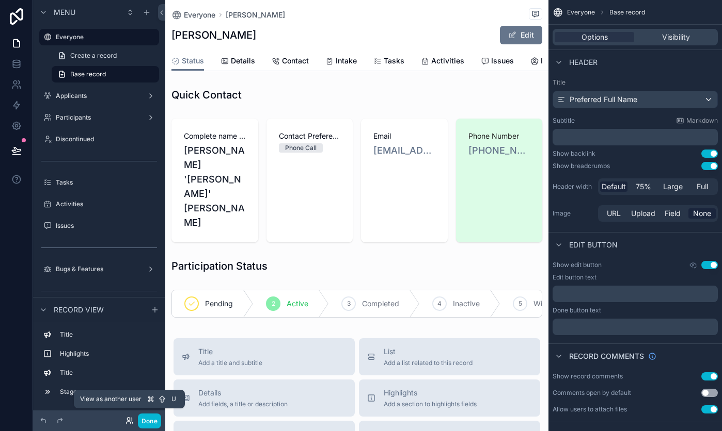
click at [129, 423] on icon at bounding box center [129, 421] width 8 height 8
click at [110, 422] on div at bounding box center [78, 421] width 83 height 12
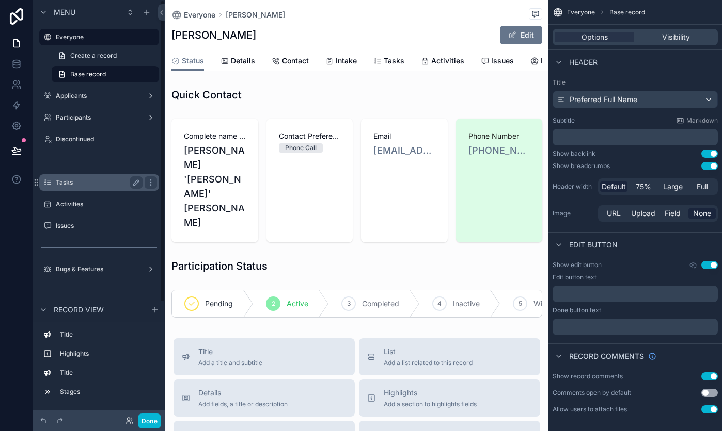
click at [113, 184] on label "Tasks" at bounding box center [97, 183] width 83 height 8
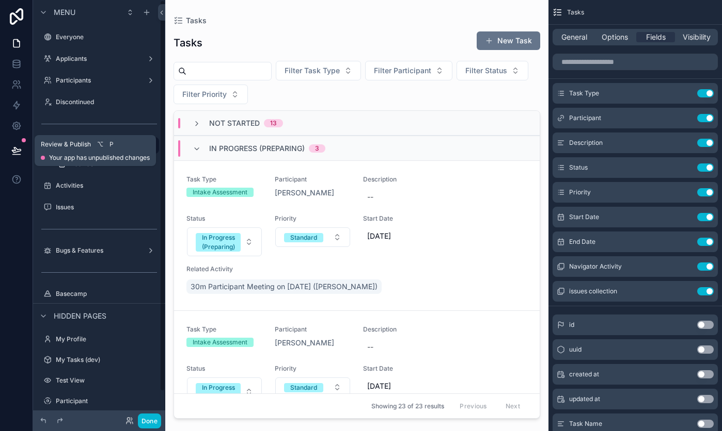
click at [15, 150] on icon at bounding box center [16, 151] width 10 height 10
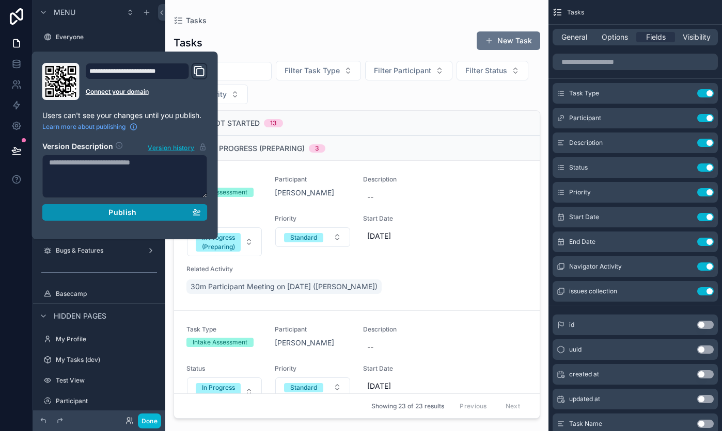
click at [89, 211] on div "Publish" at bounding box center [125, 212] width 152 height 9
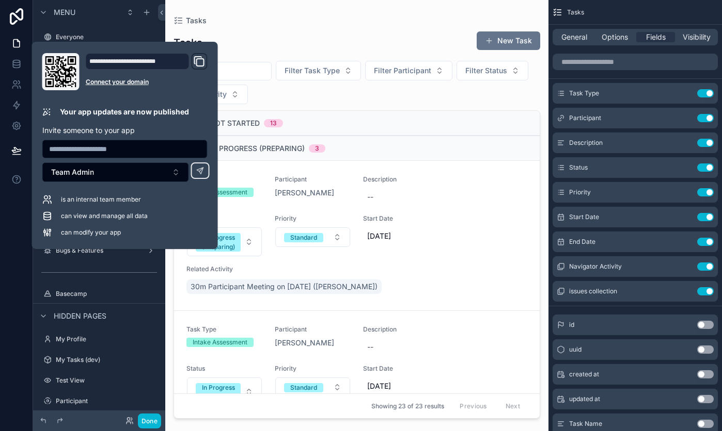
click at [117, 419] on div at bounding box center [78, 421] width 83 height 12
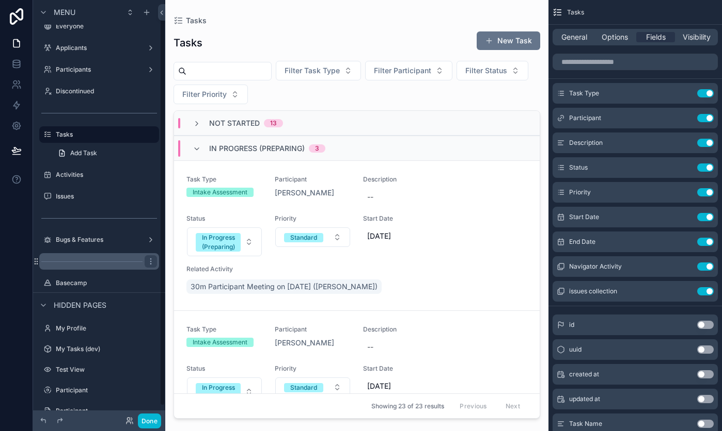
scroll to position [29, 0]
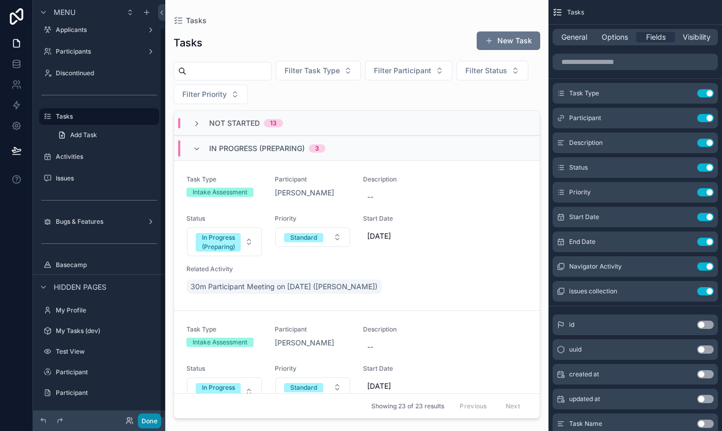
click at [150, 420] on button "Done" at bounding box center [149, 421] width 23 height 15
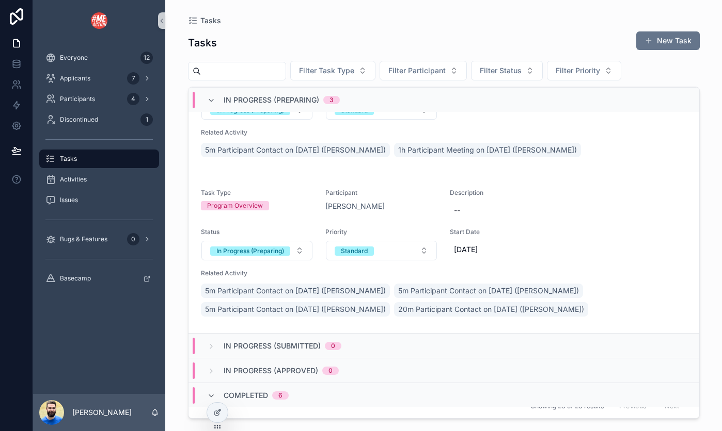
scroll to position [0, 0]
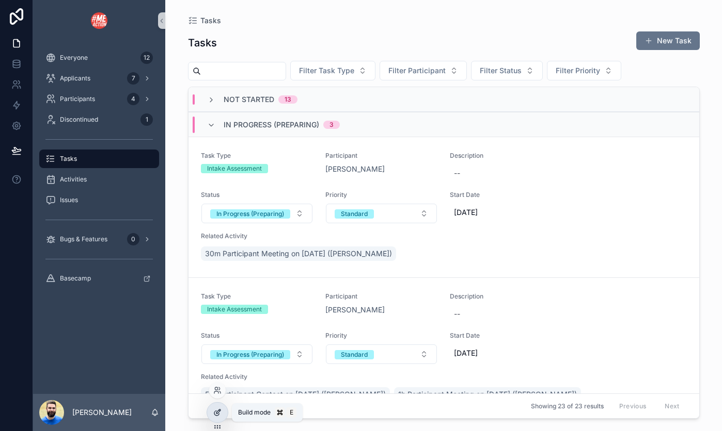
click at [216, 411] on icon at bounding box center [217, 413] width 8 height 8
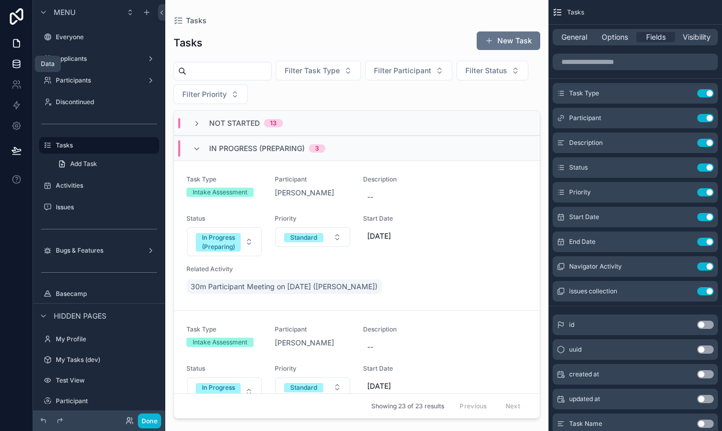
click at [11, 67] on icon at bounding box center [16, 64] width 10 height 10
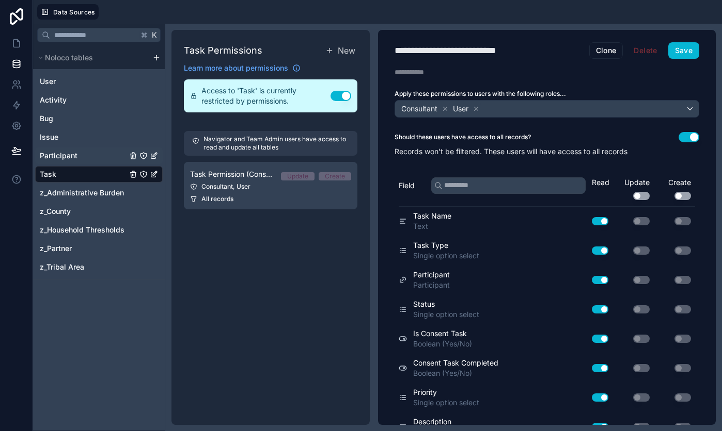
click at [98, 158] on div "Participant" at bounding box center [98, 156] width 127 height 17
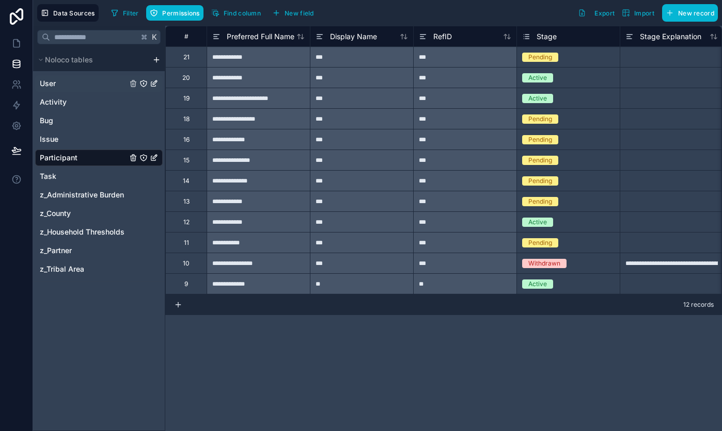
click at [73, 76] on div "User" at bounding box center [98, 83] width 127 height 17
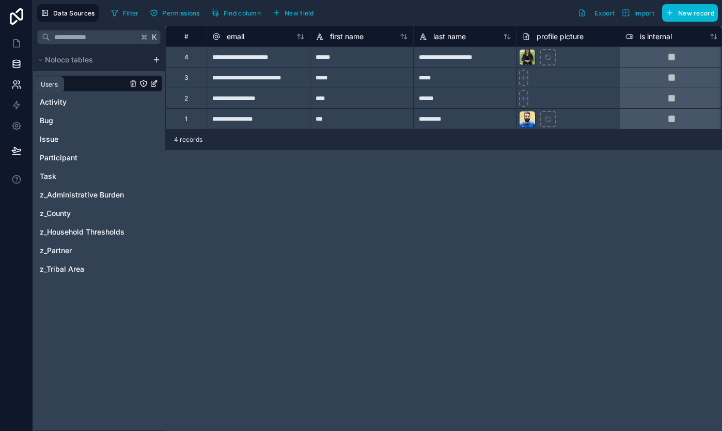
click at [17, 89] on icon at bounding box center [16, 84] width 10 height 10
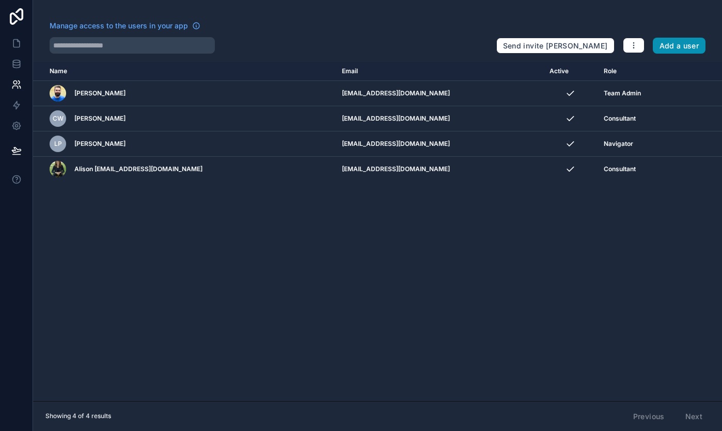
click at [667, 42] on button "Add a user" at bounding box center [678, 46] width 53 height 17
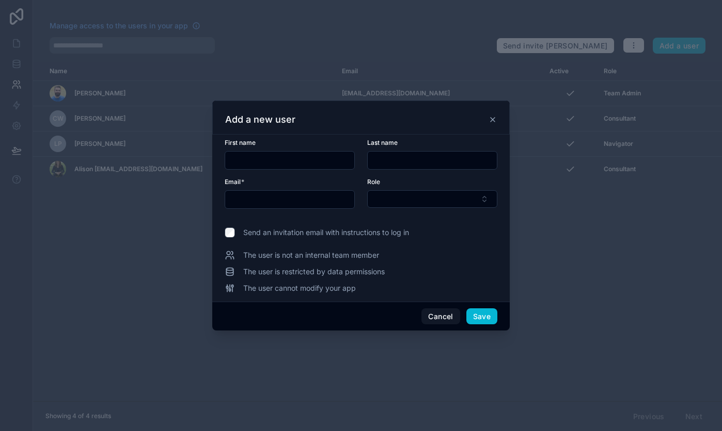
click at [332, 161] on input "text" at bounding box center [289, 160] width 129 height 14
type input "*****"
click at [399, 162] on input "text" at bounding box center [431, 160] width 129 height 14
click at [345, 158] on input "*****" at bounding box center [289, 160] width 129 height 14
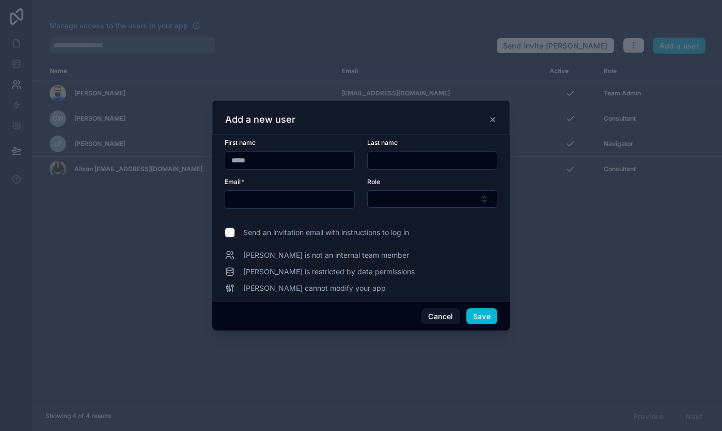
click at [345, 158] on input "*****" at bounding box center [289, 160] width 129 height 14
click at [411, 161] on input "text" at bounding box center [431, 160] width 129 height 14
paste input "**********"
type input "**********"
click at [308, 200] on input "text" at bounding box center [289, 200] width 129 height 14
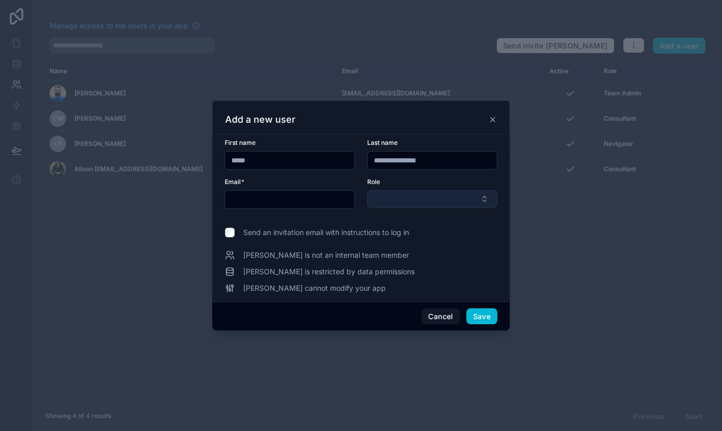
click at [437, 203] on button "Select Button" at bounding box center [432, 199] width 130 height 18
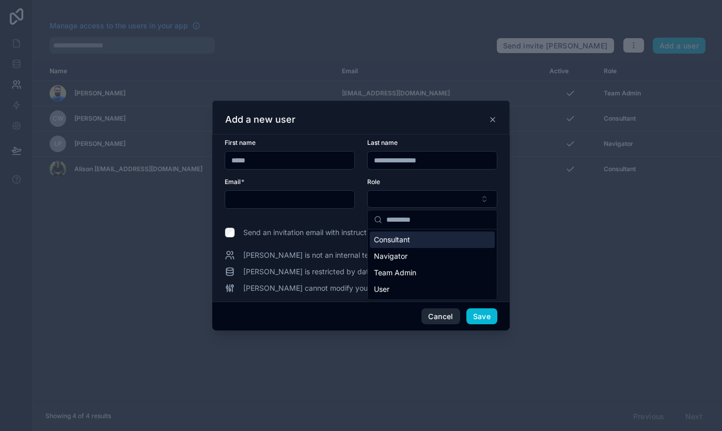
click at [439, 314] on button "Cancel" at bounding box center [440, 317] width 38 height 17
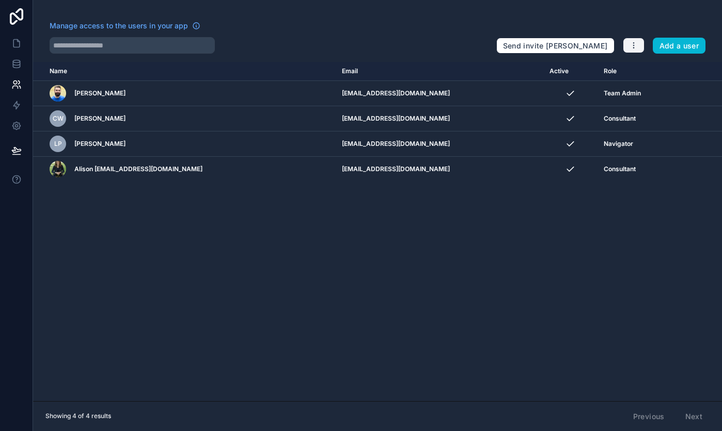
click at [638, 50] on button "button" at bounding box center [633, 45] width 22 height 15
click at [635, 67] on link "Manage roles" at bounding box center [654, 70] width 65 height 17
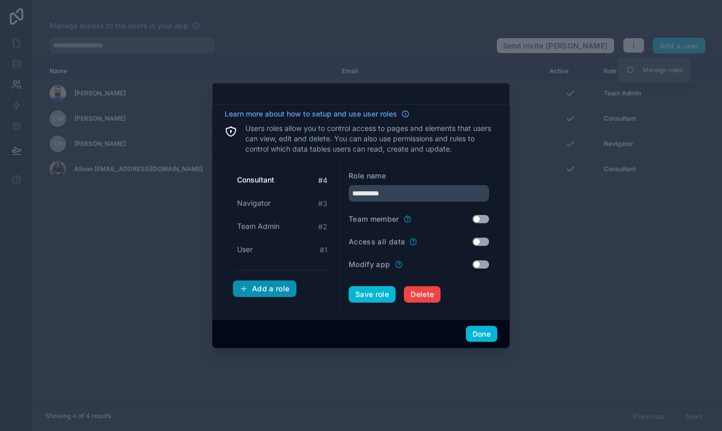
click at [257, 294] on button "Add a role" at bounding box center [264, 289] width 63 height 17
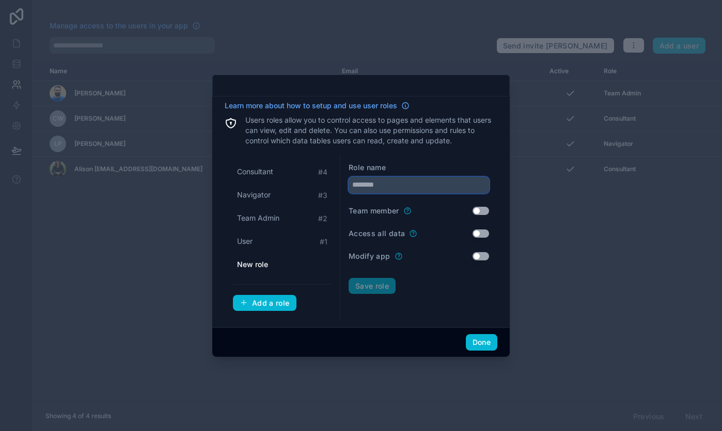
click at [374, 182] on input "text" at bounding box center [418, 185] width 140 height 17
click at [438, 275] on form "**********" at bounding box center [418, 237] width 140 height 149
click at [483, 253] on button "Use setting" at bounding box center [480, 256] width 17 height 8
click at [417, 190] on input "**********" at bounding box center [418, 185] width 140 height 17
type input "**********"
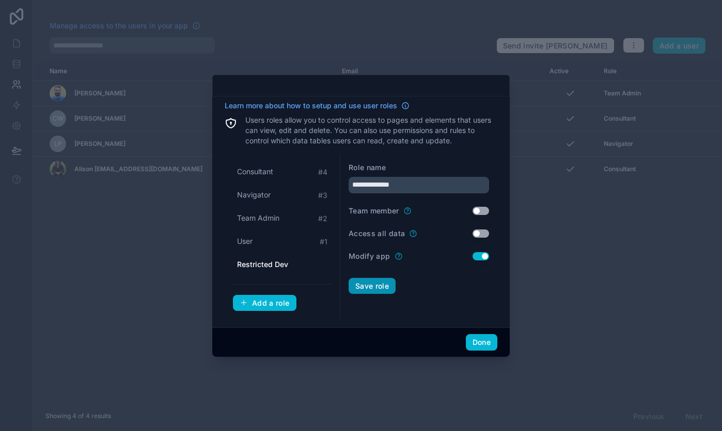
click at [360, 287] on button "Save role" at bounding box center [371, 286] width 47 height 17
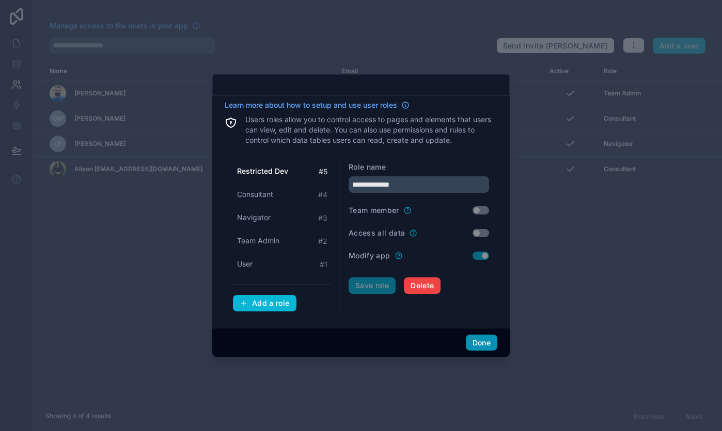
click at [479, 341] on button "Done" at bounding box center [481, 343] width 31 height 17
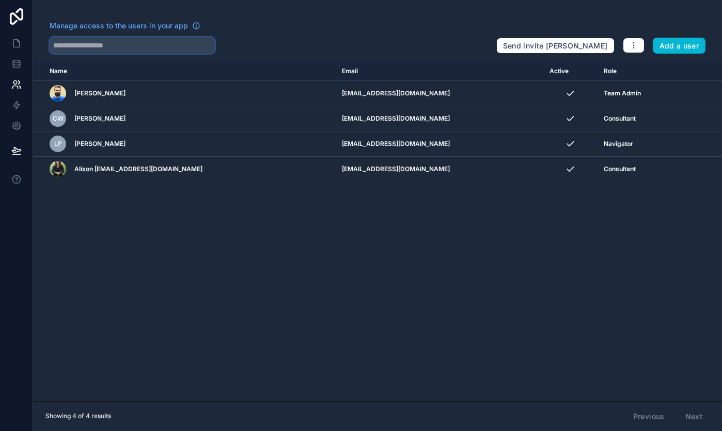
click at [172, 44] on input "text" at bounding box center [132, 45] width 165 height 17
click at [682, 42] on button "Add a user" at bounding box center [678, 46] width 53 height 17
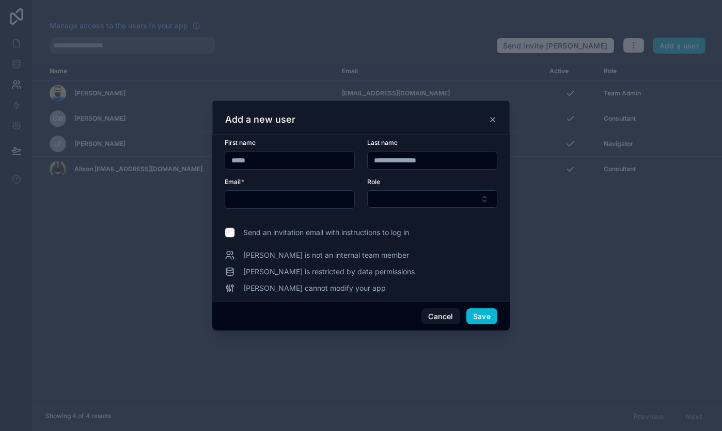
click at [323, 159] on input "*****" at bounding box center [289, 160] width 129 height 14
type input "*"
type input "*****"
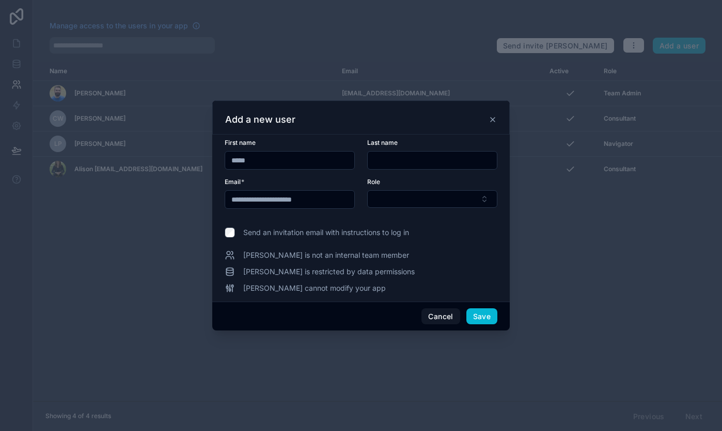
type input "**********"
click at [437, 204] on button "Select Button" at bounding box center [432, 199] width 130 height 18
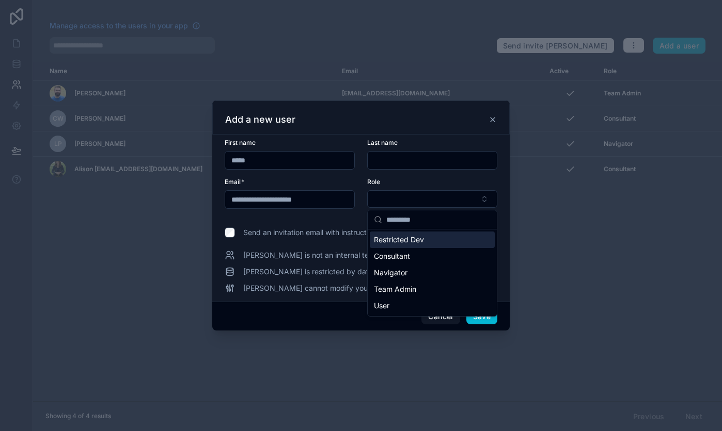
click at [418, 239] on span "Restricted Dev" at bounding box center [399, 240] width 50 height 10
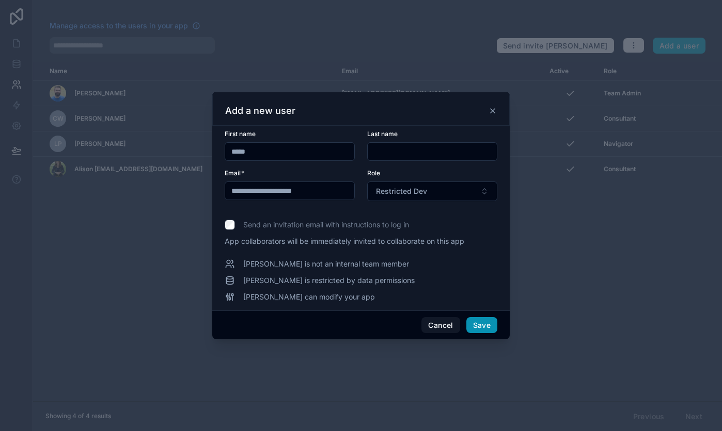
click at [483, 329] on button "Save" at bounding box center [481, 325] width 31 height 17
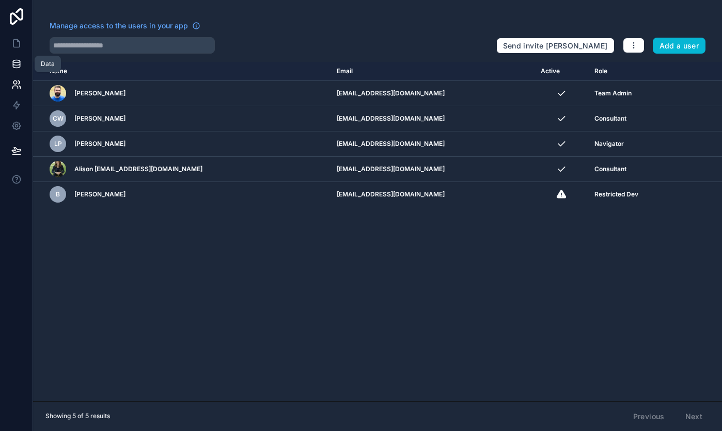
click at [18, 65] on icon at bounding box center [16, 64] width 10 height 10
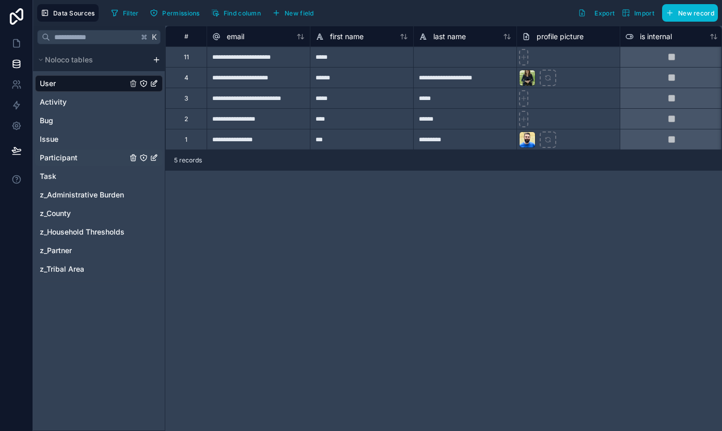
click at [154, 158] on icon "Participant" at bounding box center [155, 157] width 4 height 4
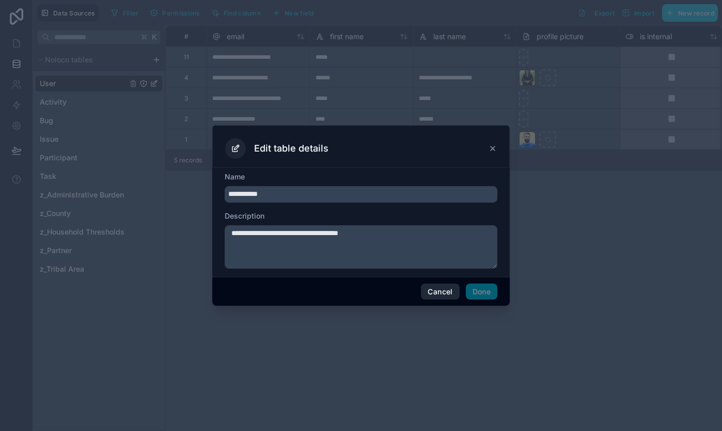
click at [437, 294] on button "Cancel" at bounding box center [440, 292] width 38 height 17
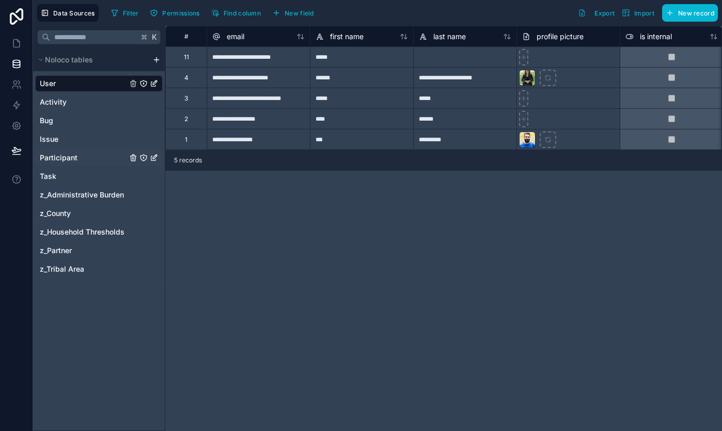
click at [143, 158] on icon "Participant" at bounding box center [143, 158] width 0 height 1
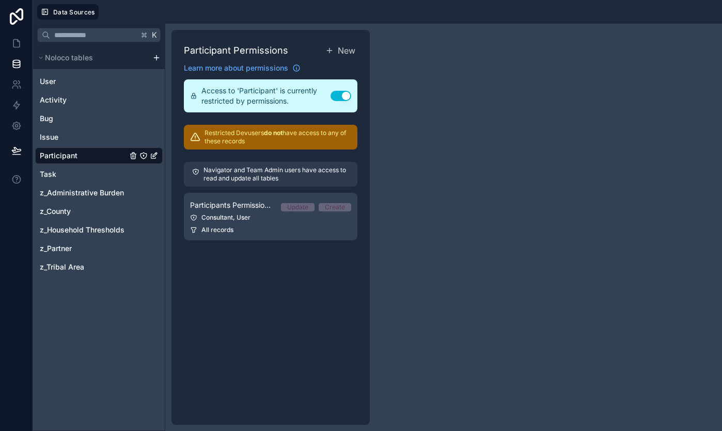
click at [271, 139] on p "Restricted Dev users do not have access to any of these records" at bounding box center [277, 137] width 147 height 17
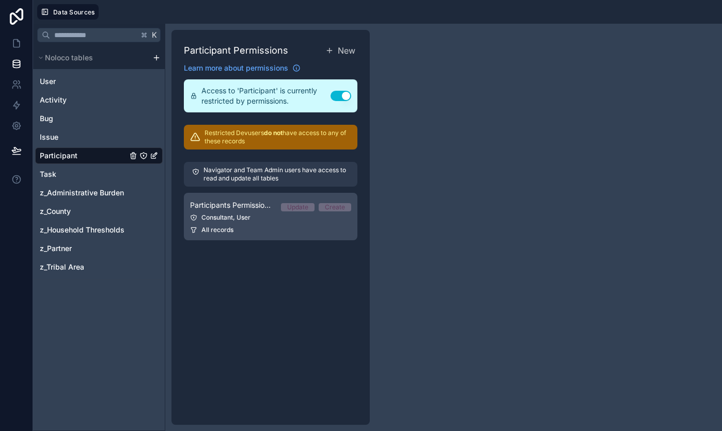
click at [278, 232] on div "All records" at bounding box center [270, 230] width 161 height 8
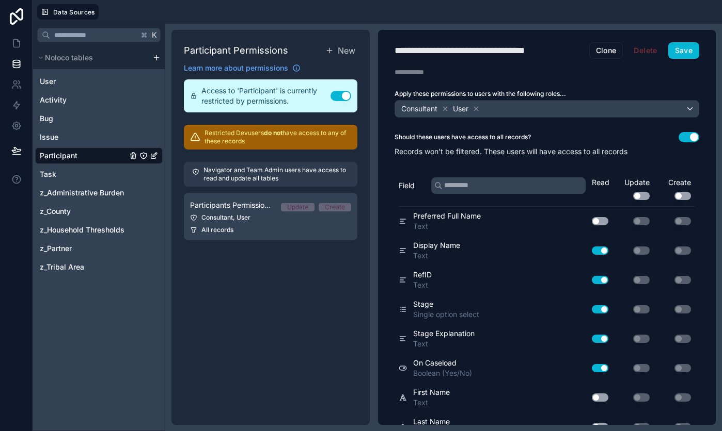
click at [278, 180] on p "Navigator and Team Admin users have access to read and update all tables" at bounding box center [276, 174] width 146 height 17
click at [262, 134] on p "Restricted Dev users do not have access to any of these records" at bounding box center [277, 137] width 147 height 17
click at [341, 50] on span "New" at bounding box center [347, 50] width 18 height 12
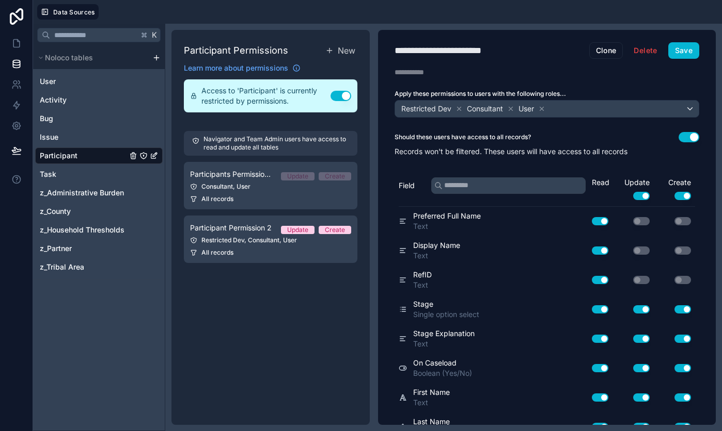
click at [501, 49] on div "**********" at bounding box center [451, 50] width 115 height 14
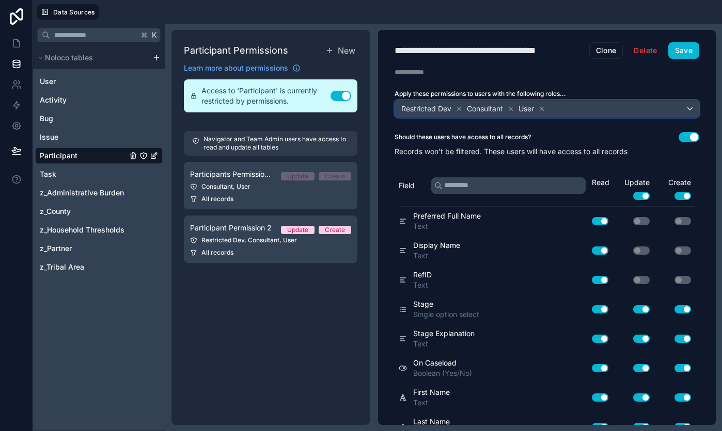
click at [692, 111] on div "Restricted Dev Consultant User" at bounding box center [546, 109] width 303 height 17
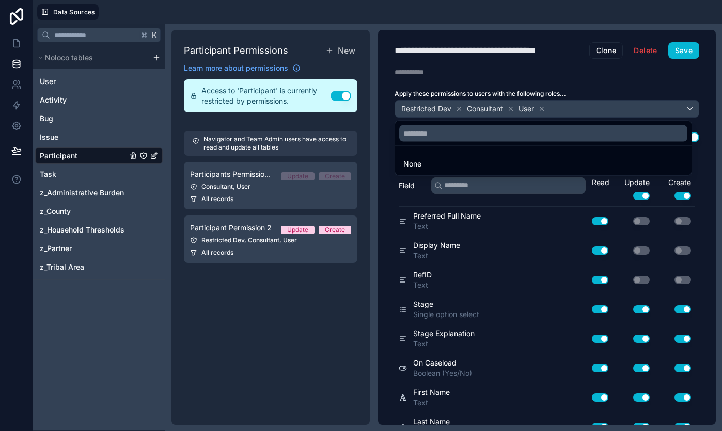
click at [542, 107] on div at bounding box center [361, 215] width 722 height 431
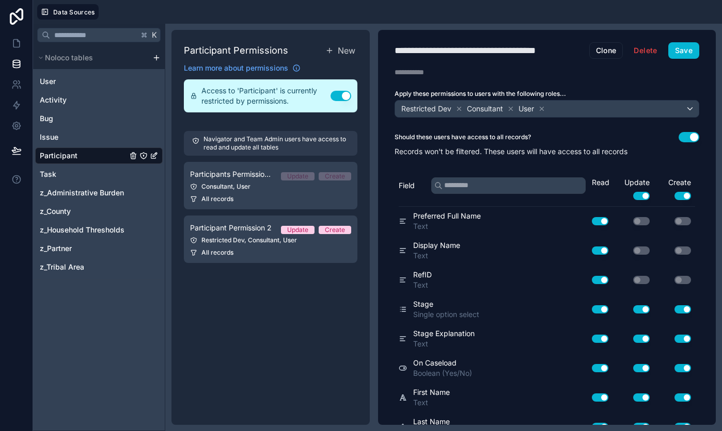
click at [542, 107] on icon at bounding box center [541, 108] width 7 height 7
click at [510, 106] on icon at bounding box center [510, 108] width 7 height 7
click at [686, 137] on button "Use setting" at bounding box center [688, 137] width 21 height 10
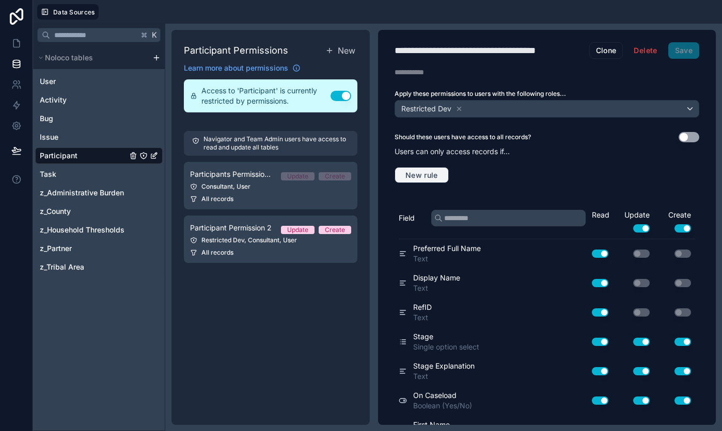
click at [429, 175] on span "New rule" at bounding box center [421, 175] width 41 height 9
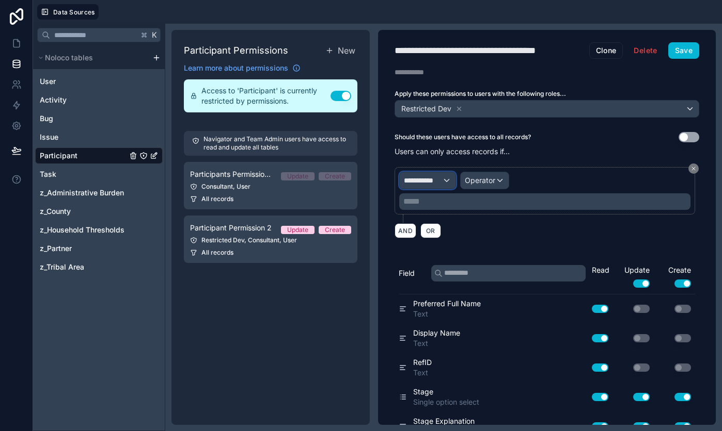
click at [444, 183] on div "**********" at bounding box center [427, 180] width 56 height 17
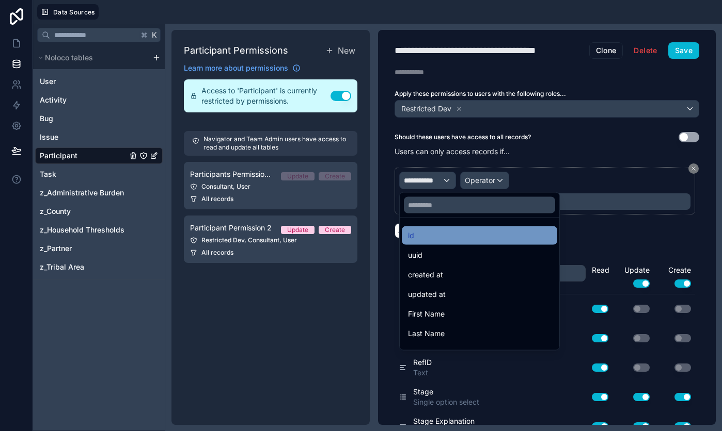
click at [446, 241] on div "id" at bounding box center [479, 236] width 143 height 12
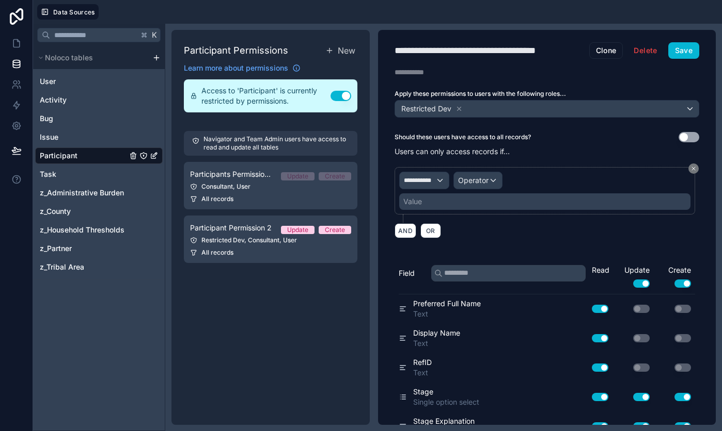
click at [450, 206] on div "Value" at bounding box center [544, 202] width 291 height 17
click at [450, 199] on div "Value" at bounding box center [544, 202] width 291 height 17
click at [475, 183] on span "Operator" at bounding box center [473, 180] width 30 height 9
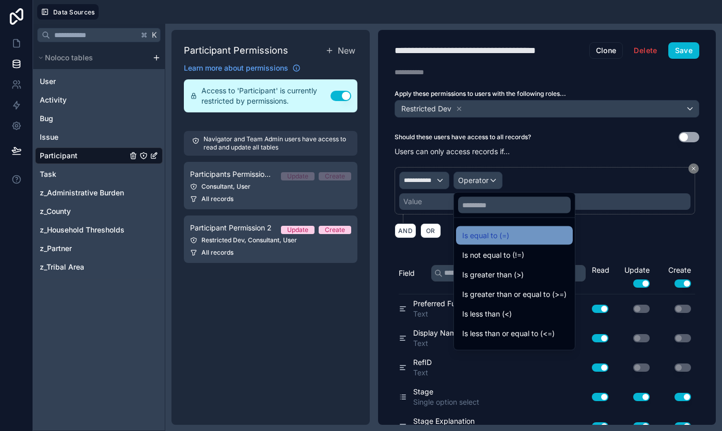
click at [474, 228] on div "Is equal to (=)" at bounding box center [514, 236] width 117 height 19
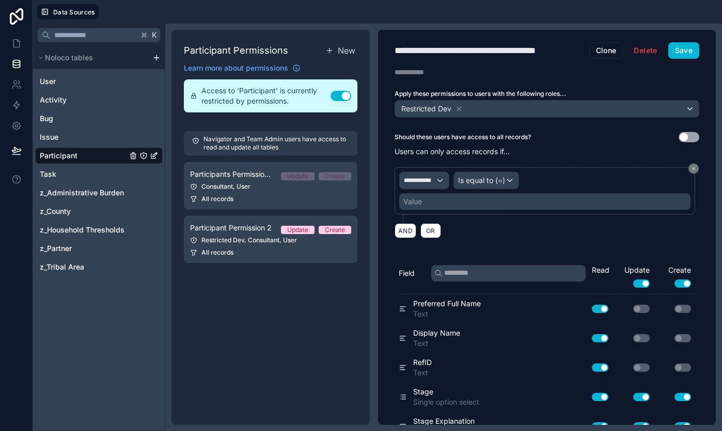
click at [460, 205] on div "Value" at bounding box center [544, 202] width 291 height 17
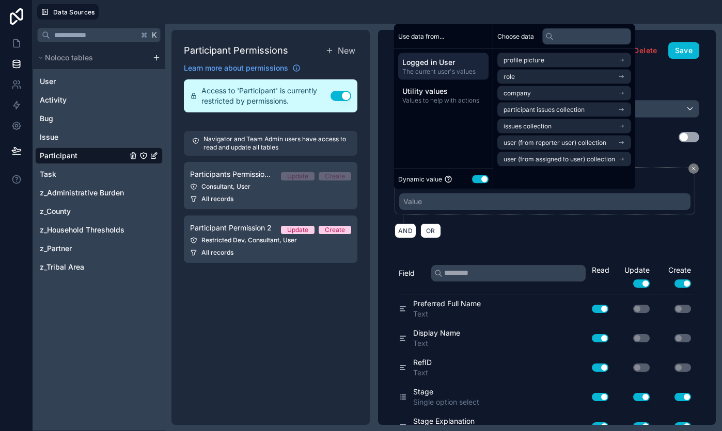
click at [475, 179] on button "Use setting" at bounding box center [480, 179] width 17 height 8
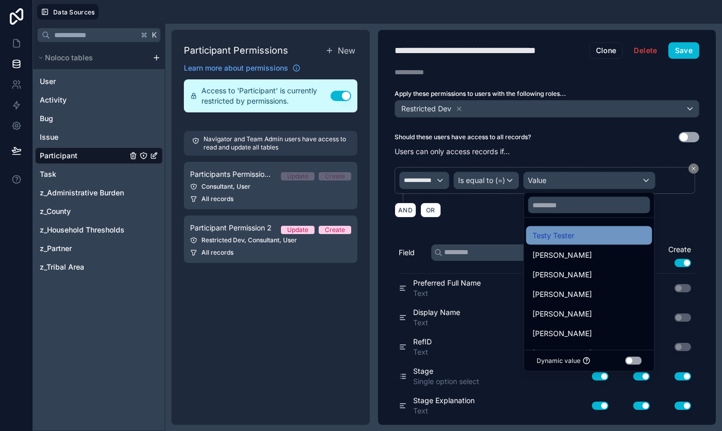
click at [548, 235] on span "Testy Tester" at bounding box center [553, 236] width 42 height 12
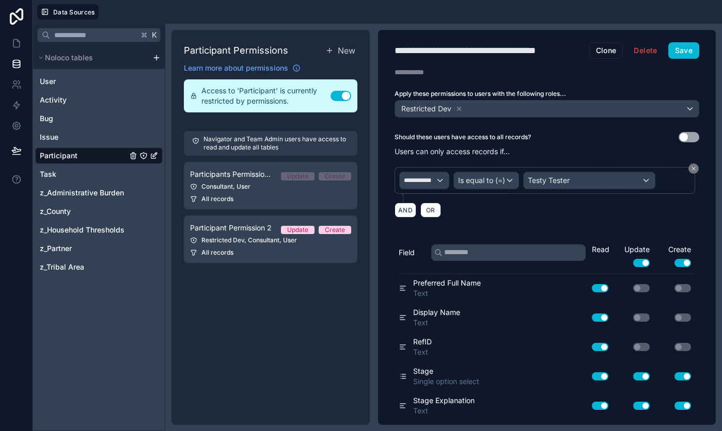
click at [530, 213] on div "AND OR" at bounding box center [546, 209] width 305 height 15
click at [686, 51] on button "Save" at bounding box center [683, 50] width 31 height 17
click at [253, 345] on div "Participant Permissions New Learn more about permissions Access to 'Participant…" at bounding box center [270, 227] width 198 height 395
click at [499, 51] on div "**********" at bounding box center [484, 50] width 180 height 14
type div "**********"
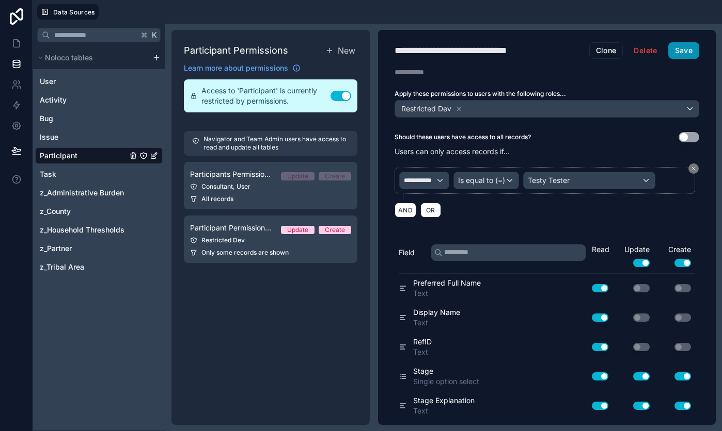
click at [692, 49] on button "Save" at bounding box center [683, 50] width 31 height 17
click at [242, 296] on div "Participant Permissions New Learn more about permissions Access to 'Participant…" at bounding box center [270, 227] width 198 height 395
click at [20, 42] on icon at bounding box center [16, 43] width 10 height 10
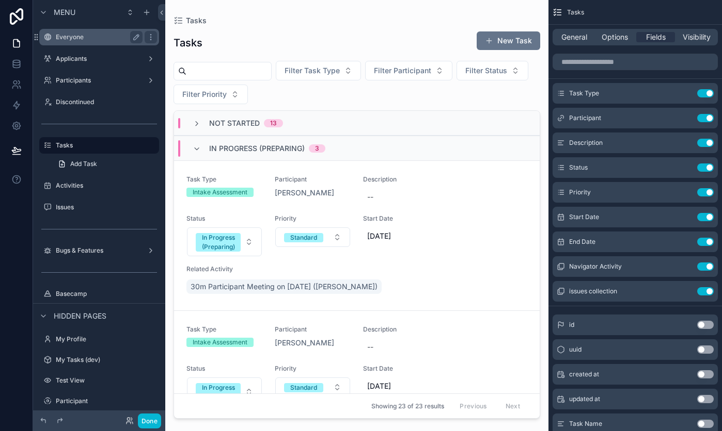
click at [87, 33] on div "Everyone" at bounding box center [99, 37] width 87 height 12
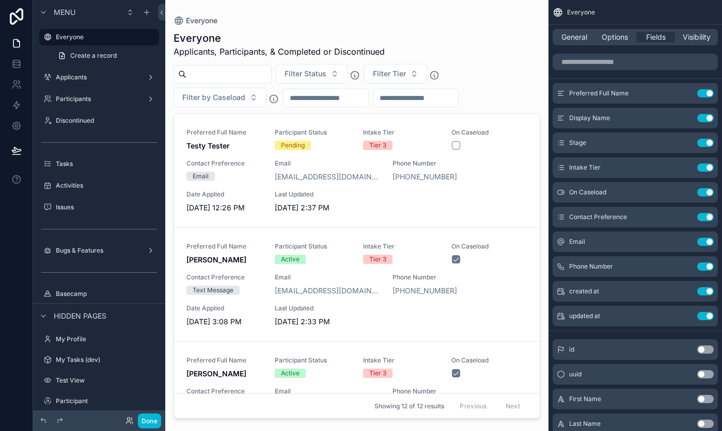
click at [129, 414] on div "Done" at bounding box center [140, 421] width 41 height 15
click at [127, 425] on icon at bounding box center [129, 421] width 8 height 8
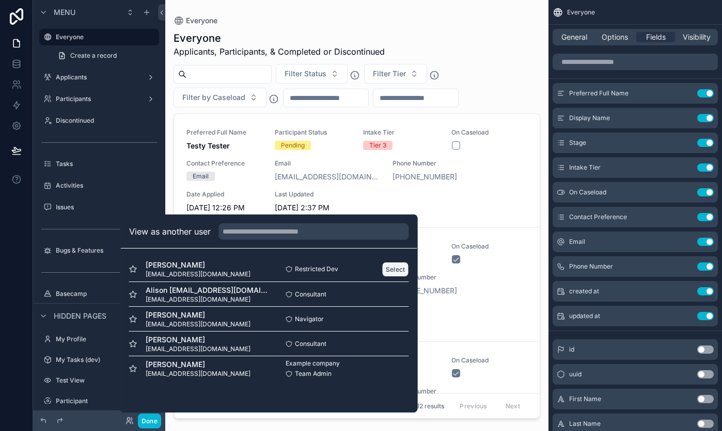
click at [390, 268] on button "Select" at bounding box center [395, 269] width 27 height 15
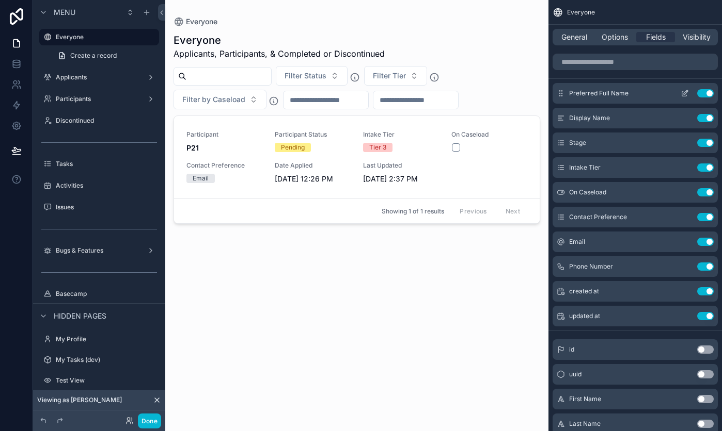
click at [684, 93] on icon "scrollable content" at bounding box center [684, 93] width 8 height 8
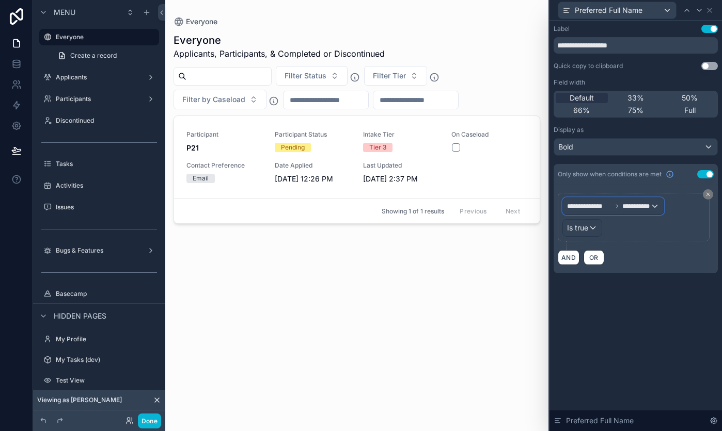
click at [625, 209] on span "**********" at bounding box center [636, 206] width 28 height 8
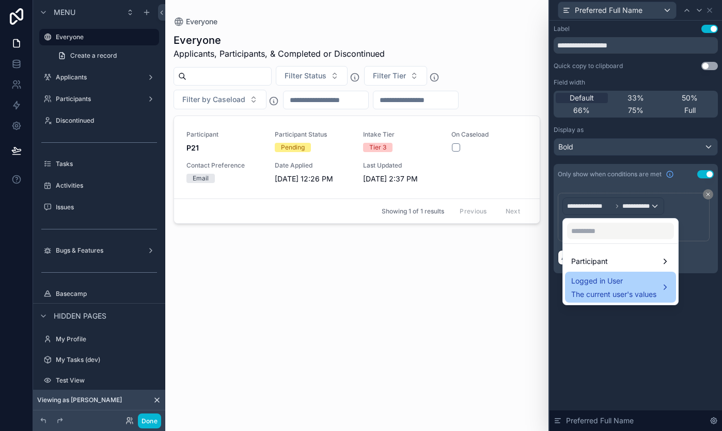
click at [643, 287] on div "Logged in User The current user's values" at bounding box center [613, 287] width 85 height 25
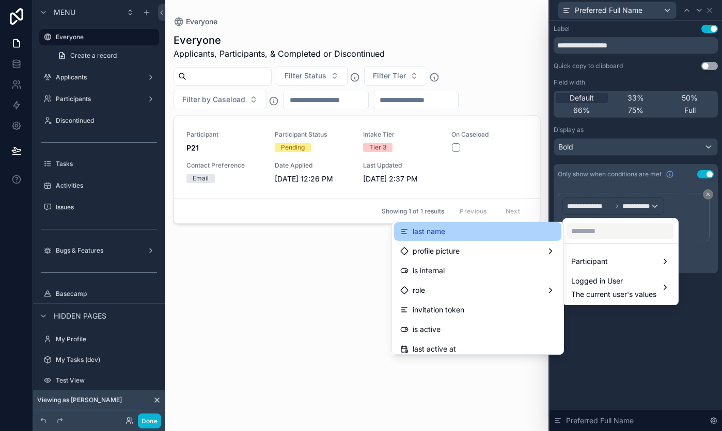
scroll to position [64, 0]
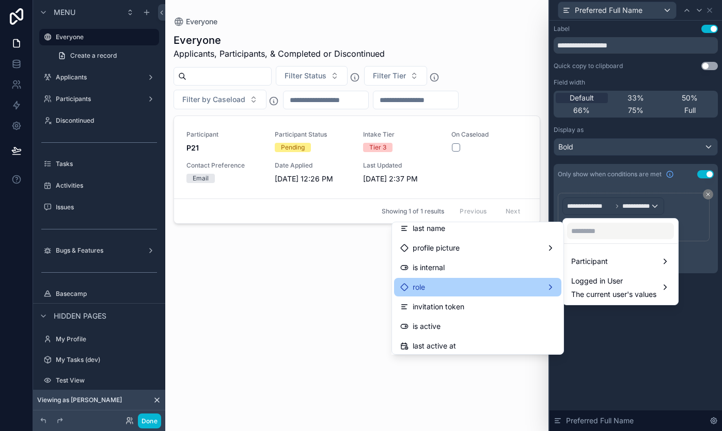
click at [520, 289] on div "role" at bounding box center [477, 287] width 155 height 12
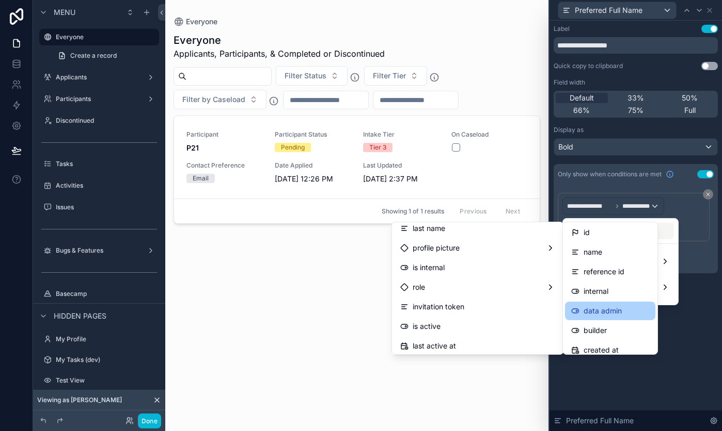
scroll to position [0, 0]
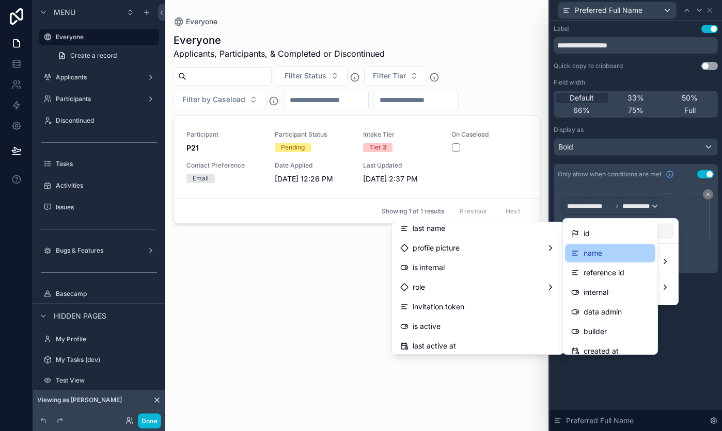
click at [585, 254] on span "name" at bounding box center [592, 253] width 19 height 12
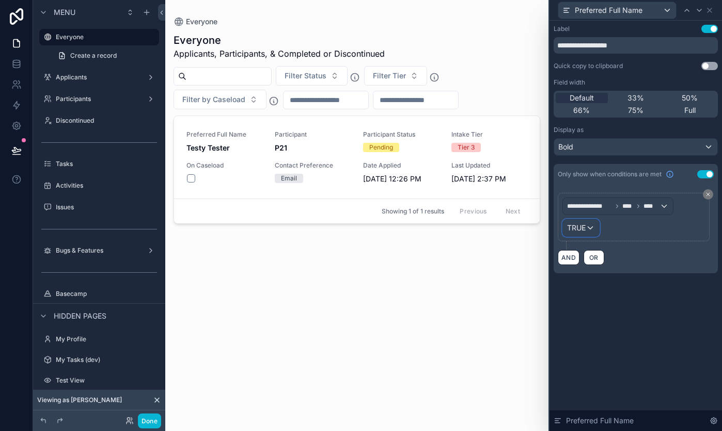
click at [589, 233] on div "TRUE" at bounding box center [581, 228] width 36 height 17
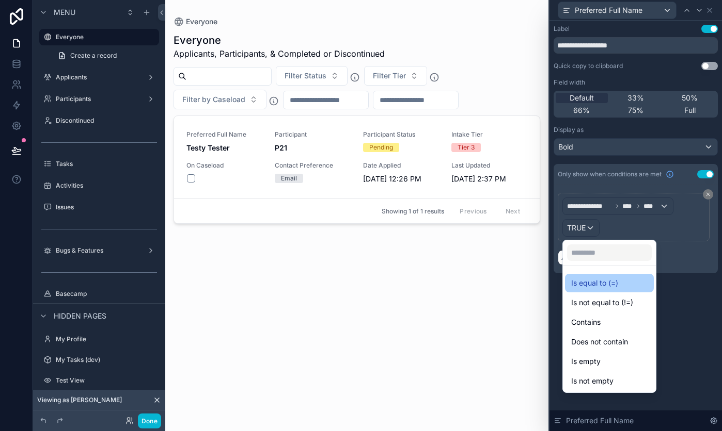
click at [597, 281] on span "Is equal to (=)" at bounding box center [594, 283] width 47 height 12
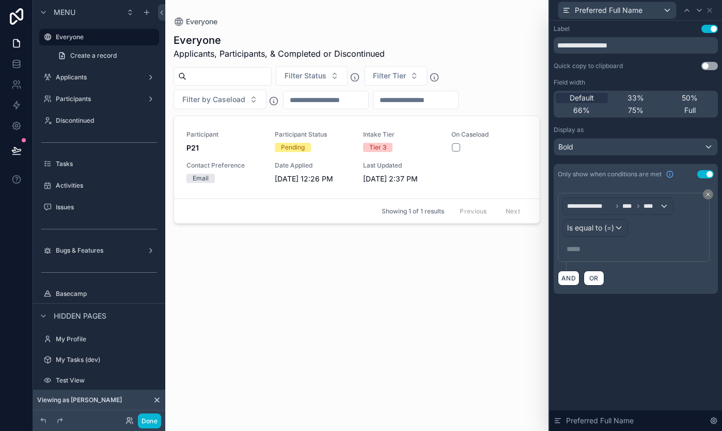
click at [583, 248] on p "***** ﻿" at bounding box center [634, 249] width 136 height 10
click at [582, 253] on p "***** ﻿" at bounding box center [634, 249] width 136 height 10
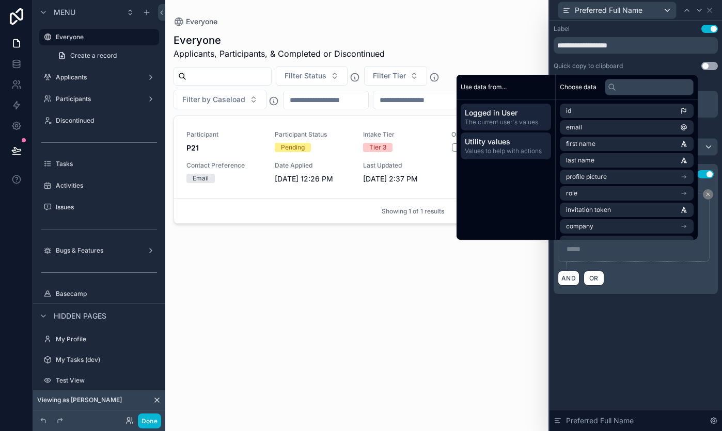
click at [515, 147] on span "Values to help with actions" at bounding box center [506, 151] width 82 height 8
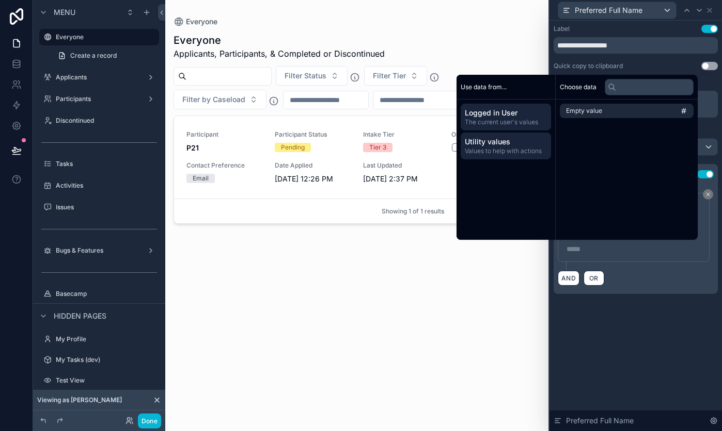
click at [510, 111] on span "Logged in User" at bounding box center [506, 113] width 82 height 10
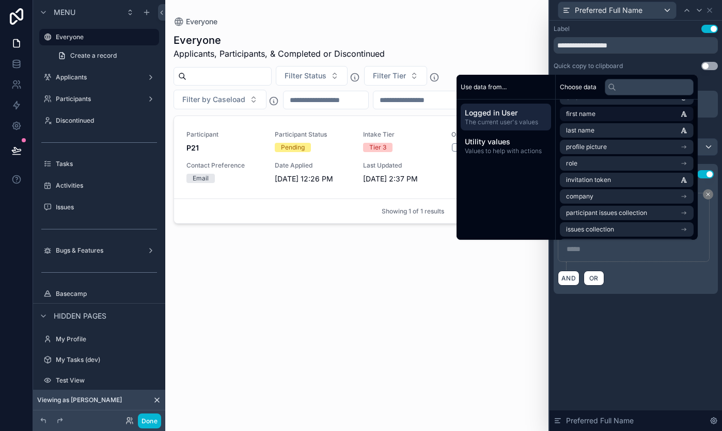
scroll to position [6, 0]
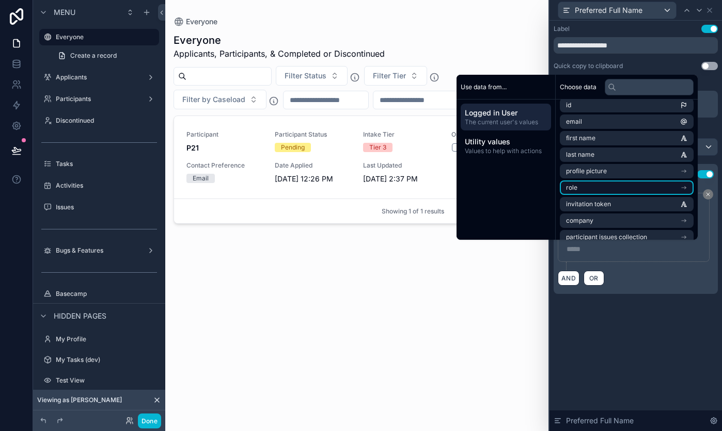
click at [587, 195] on li "role" at bounding box center [626, 188] width 134 height 14
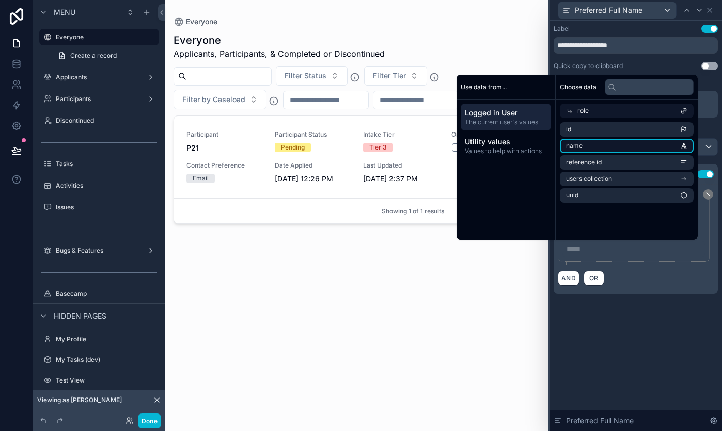
click at [580, 145] on li "name" at bounding box center [626, 146] width 134 height 14
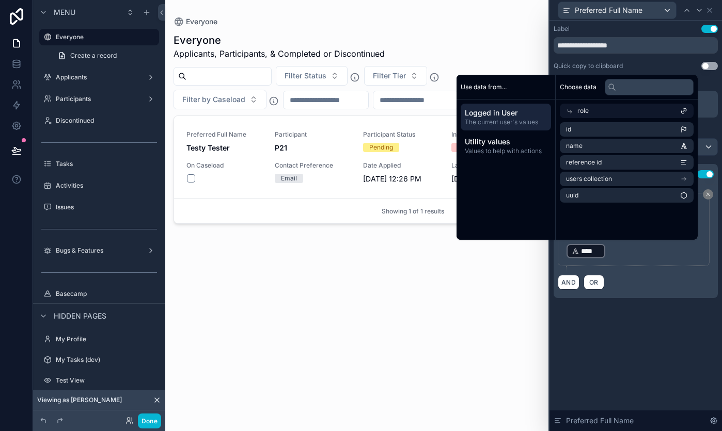
click at [581, 324] on div "**********" at bounding box center [635, 226] width 172 height 411
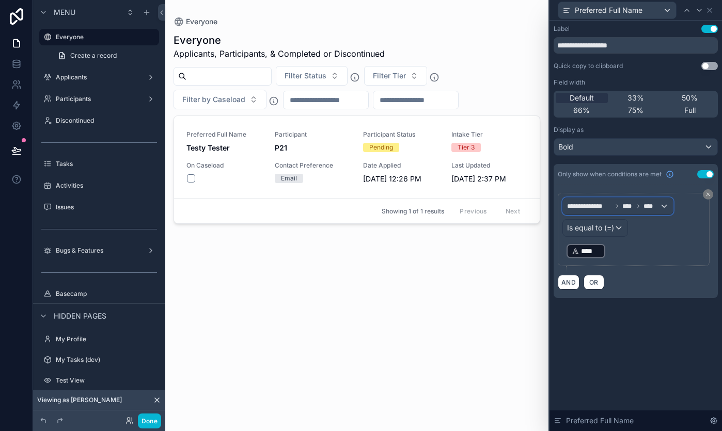
click at [660, 206] on div "**********" at bounding box center [618, 206] width 110 height 17
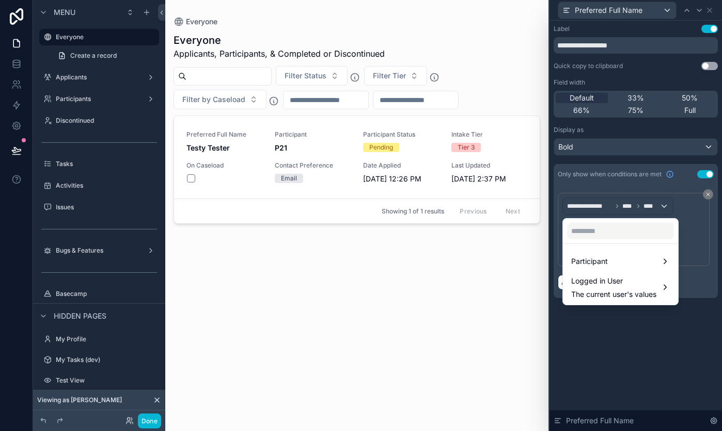
click at [709, 194] on div at bounding box center [635, 215] width 172 height 431
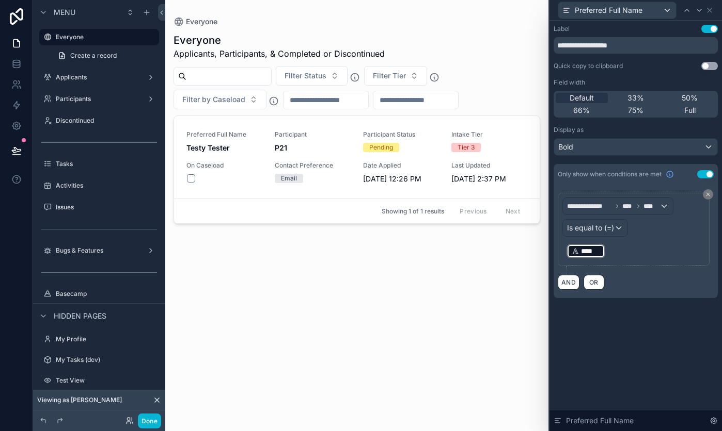
click at [613, 251] on p "﻿ **** ﻿ ﻿" at bounding box center [634, 251] width 136 height 17
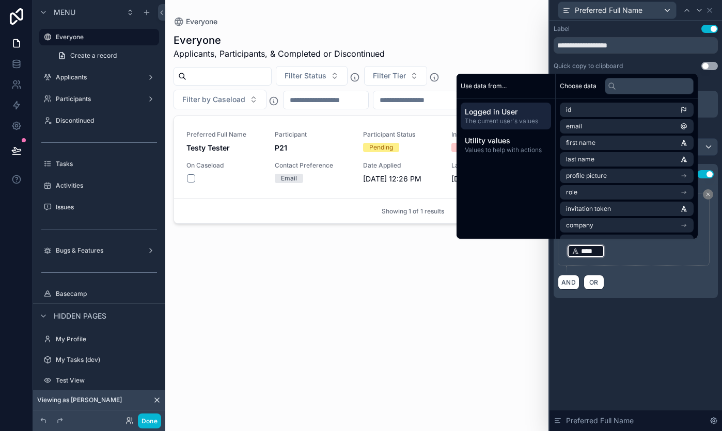
click at [524, 111] on span "Logged in User" at bounding box center [506, 112] width 82 height 10
click at [635, 83] on input "text" at bounding box center [648, 86] width 89 height 17
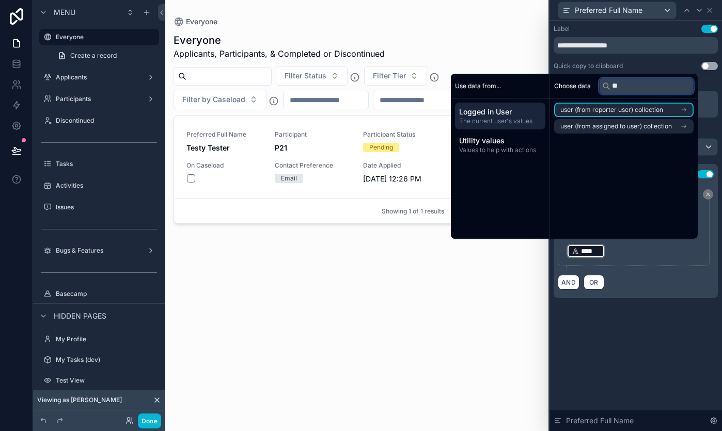
type input "*"
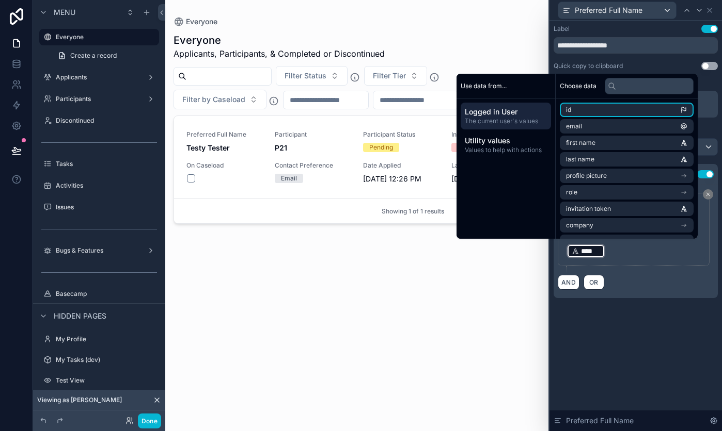
click at [504, 114] on span "Logged in User" at bounding box center [506, 112] width 82 height 10
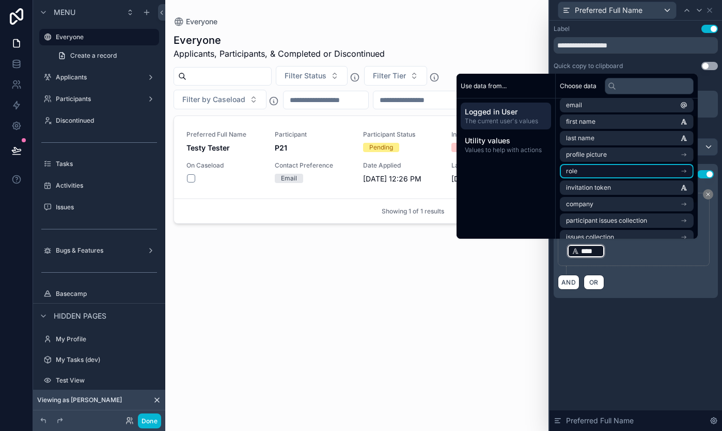
scroll to position [30, 0]
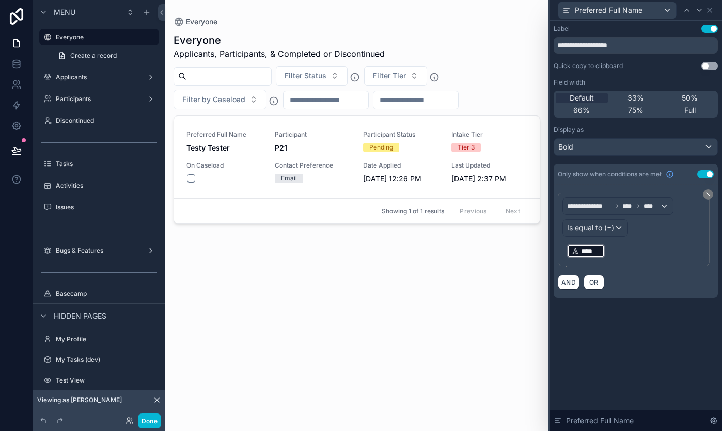
click at [630, 325] on div "**********" at bounding box center [635, 226] width 172 height 411
click at [610, 209] on span "**********" at bounding box center [589, 206] width 45 height 8
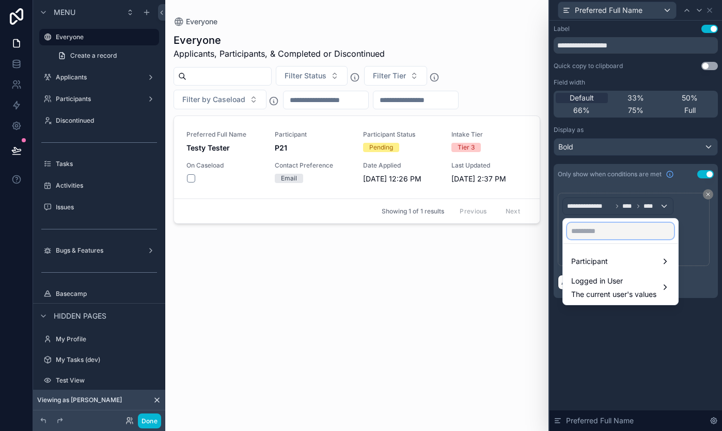
click at [605, 231] on input "text" at bounding box center [620, 231] width 107 height 17
type input "*"
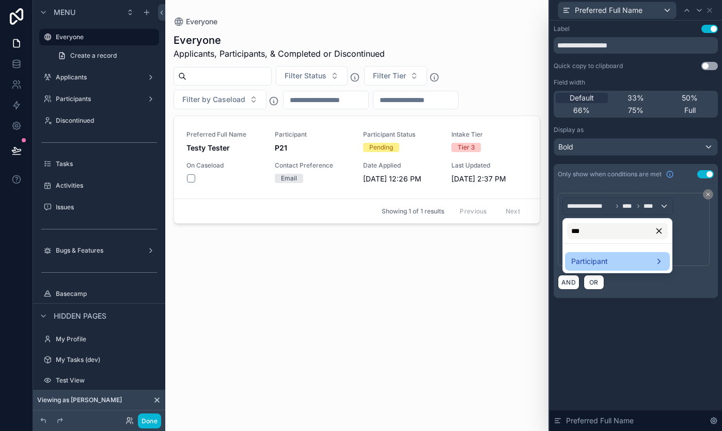
click at [602, 254] on div "Participant" at bounding box center [617, 261] width 105 height 19
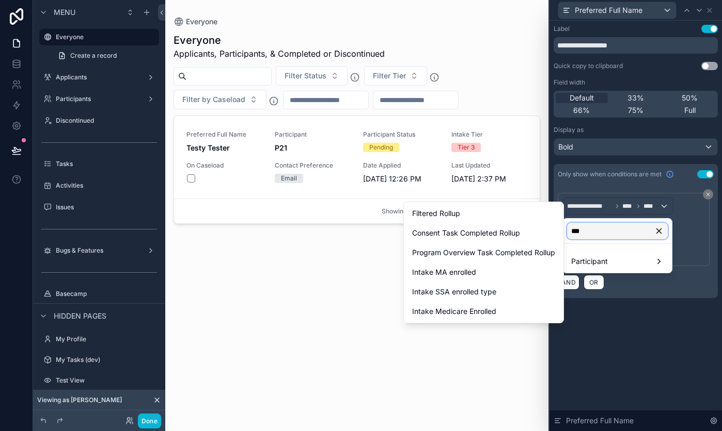
click at [606, 231] on input "***" at bounding box center [617, 231] width 101 height 17
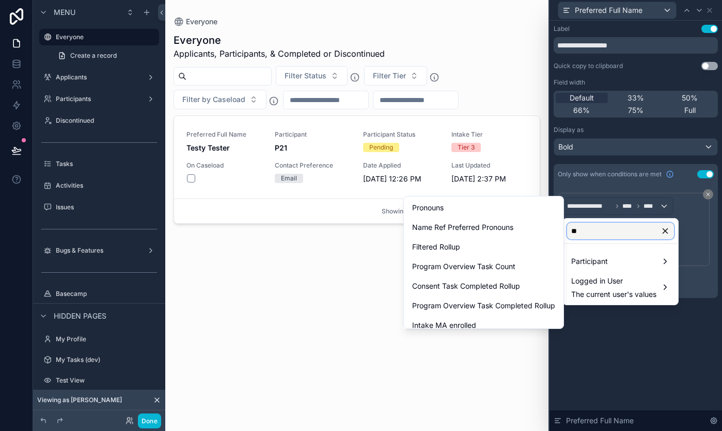
type input "*"
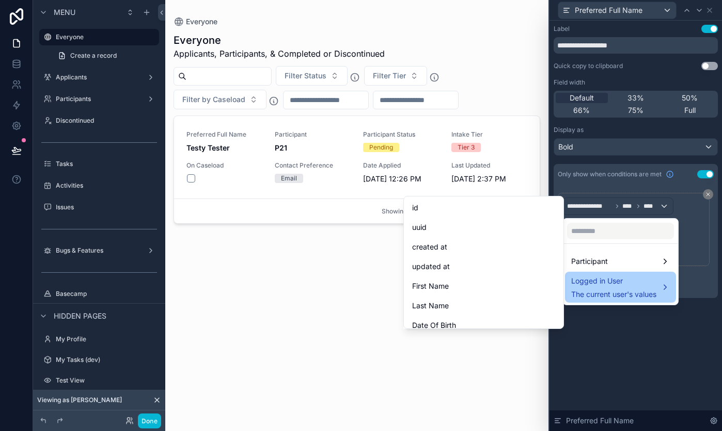
click at [616, 283] on span "Logged in User" at bounding box center [613, 281] width 85 height 12
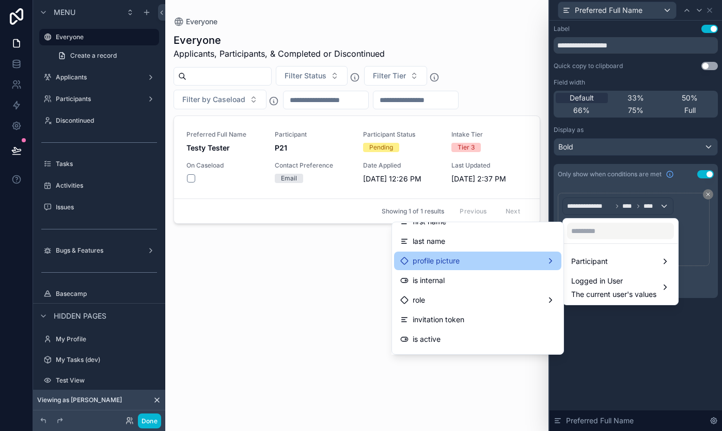
scroll to position [52, 0]
click at [462, 306] on div "role" at bounding box center [477, 300] width 155 height 12
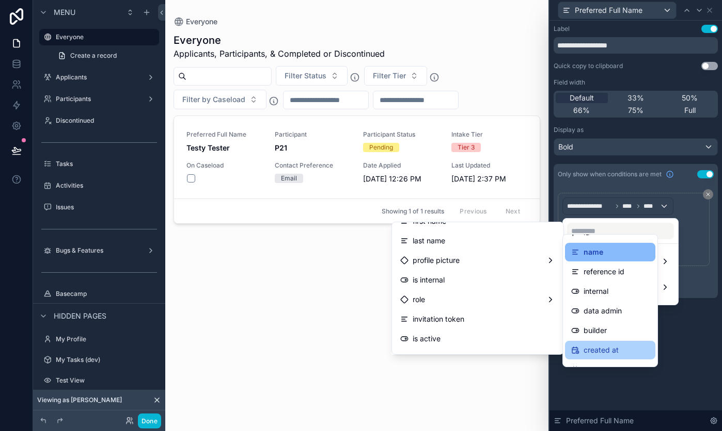
scroll to position [0, 0]
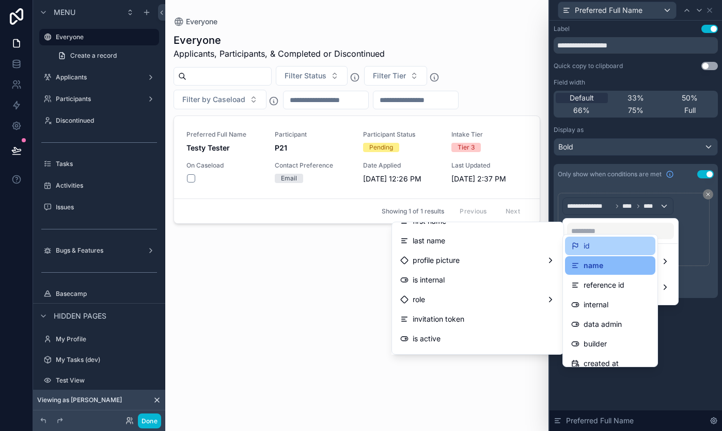
click at [591, 242] on div "id" at bounding box center [610, 246] width 78 height 12
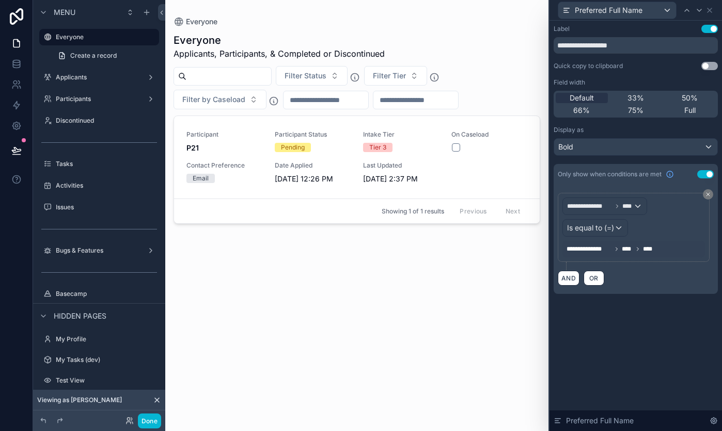
click at [605, 250] on span "**********" at bounding box center [588, 249] width 45 height 8
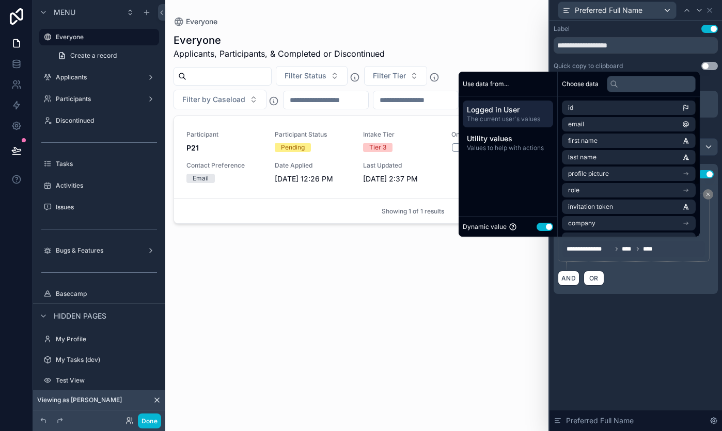
click at [539, 224] on button "Use setting" at bounding box center [544, 227] width 17 height 8
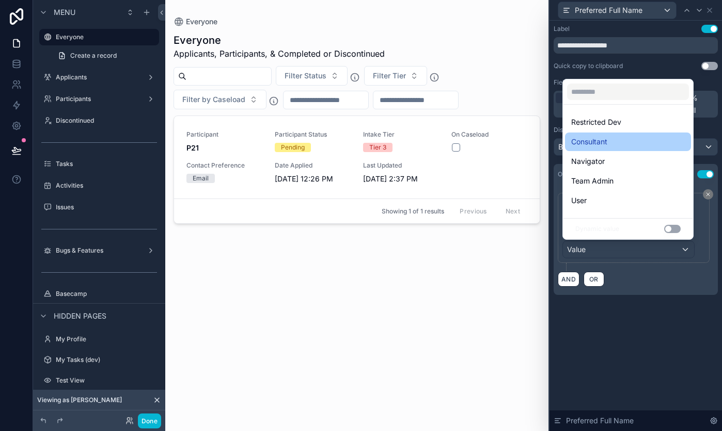
click at [604, 136] on span "Consultant" at bounding box center [589, 142] width 36 height 12
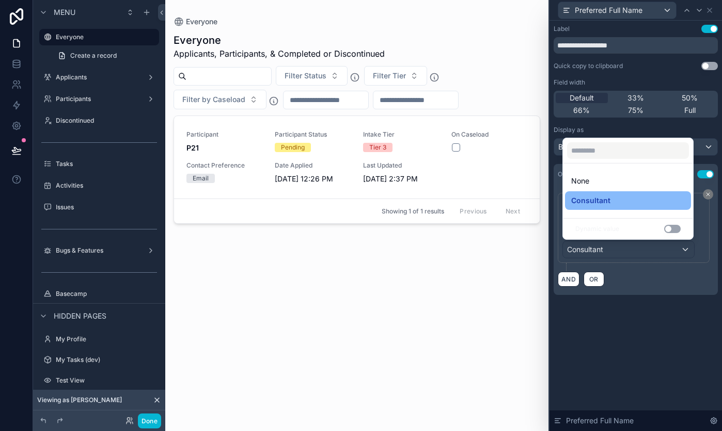
click at [591, 365] on div "**********" at bounding box center [635, 226] width 172 height 411
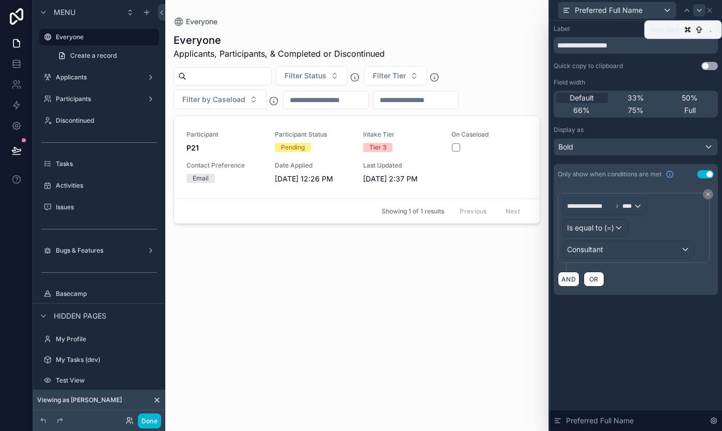
click at [699, 11] on icon at bounding box center [699, 10] width 8 height 8
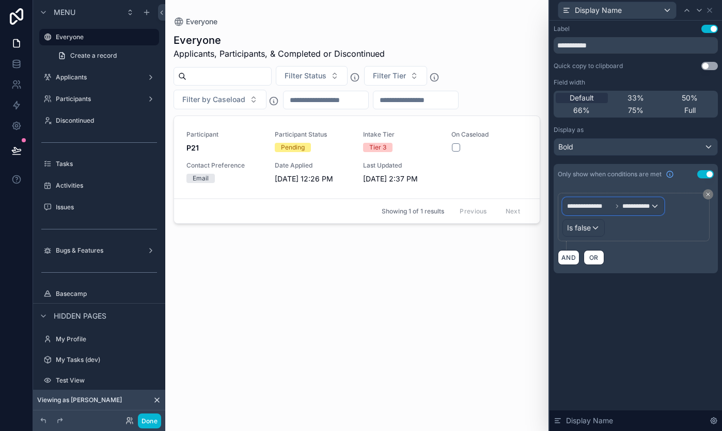
click at [645, 205] on span "**********" at bounding box center [636, 206] width 28 height 8
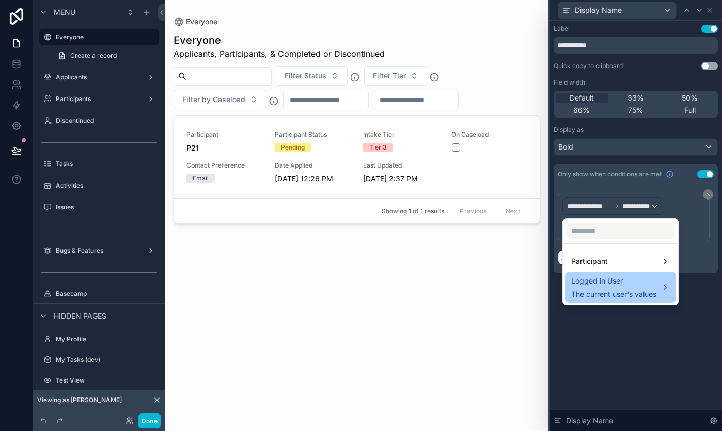
click at [647, 289] on div "Logged in User The current user's values" at bounding box center [613, 287] width 85 height 25
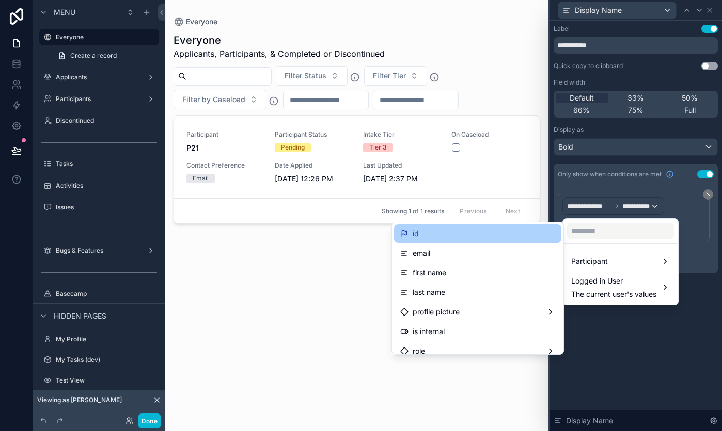
click at [493, 231] on div "id" at bounding box center [477, 234] width 155 height 12
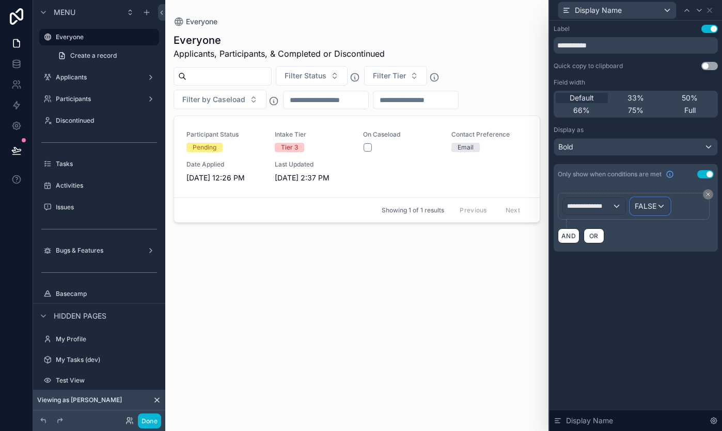
click at [656, 208] on div "FALSE" at bounding box center [649, 206] width 39 height 17
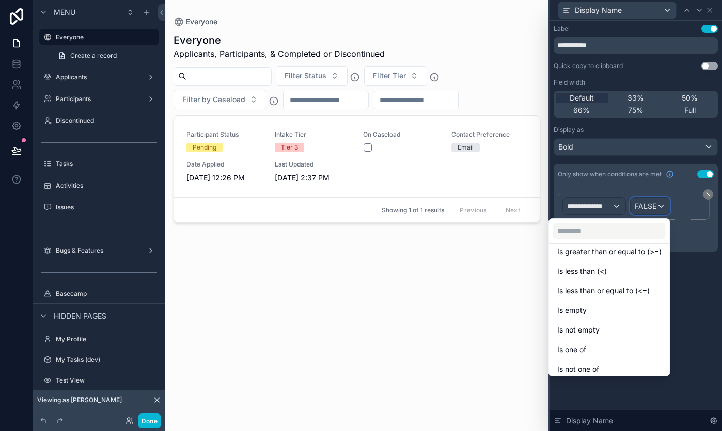
scroll to position [73, 0]
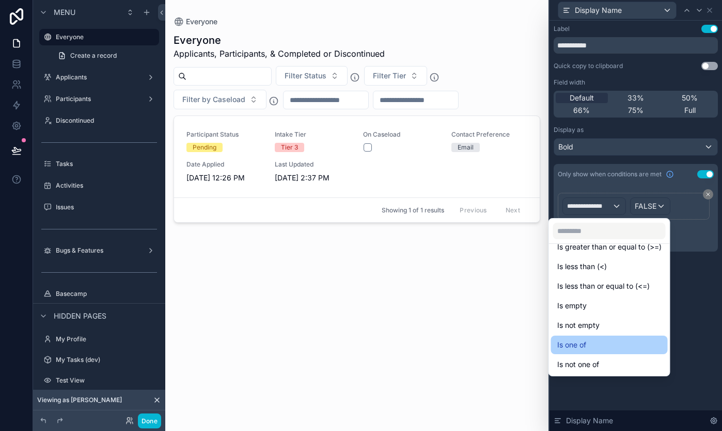
click at [594, 347] on div "Is one of" at bounding box center [609, 345] width 104 height 12
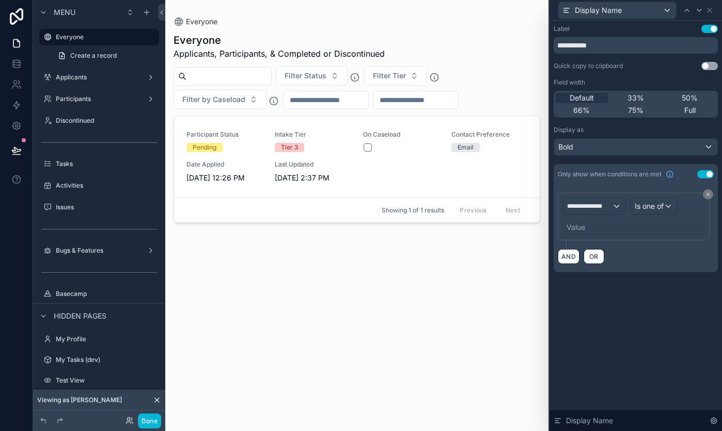
click at [585, 232] on div "Value" at bounding box center [633, 227] width 142 height 17
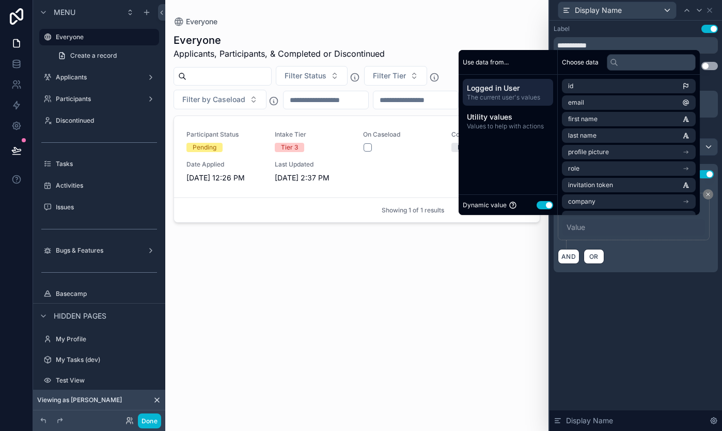
click at [536, 206] on button "Use setting" at bounding box center [544, 205] width 17 height 8
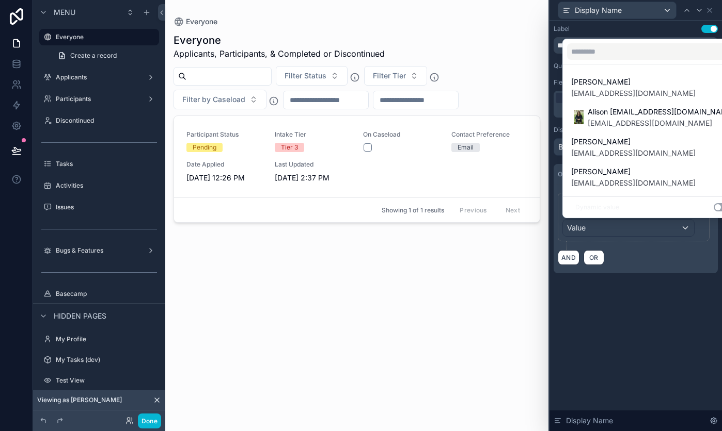
click at [602, 234] on div at bounding box center [635, 215] width 172 height 431
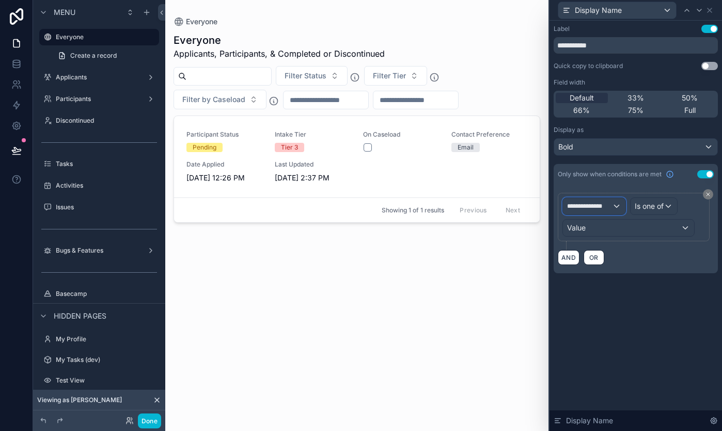
click at [618, 208] on div "**********" at bounding box center [594, 206] width 62 height 17
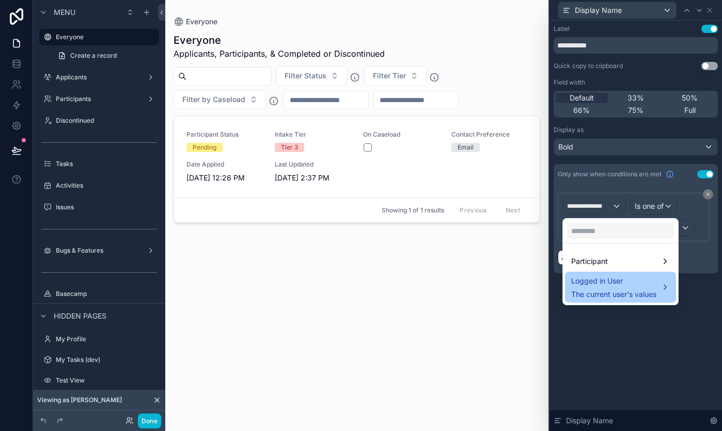
click at [659, 286] on div "Logged in User The current user's values" at bounding box center [620, 287] width 99 height 25
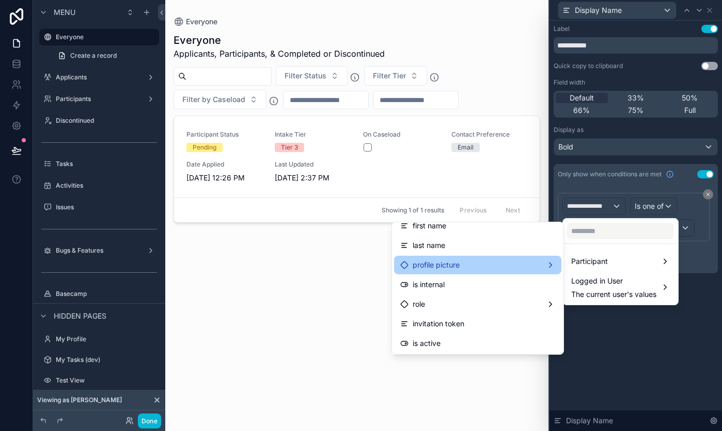
scroll to position [53, 0]
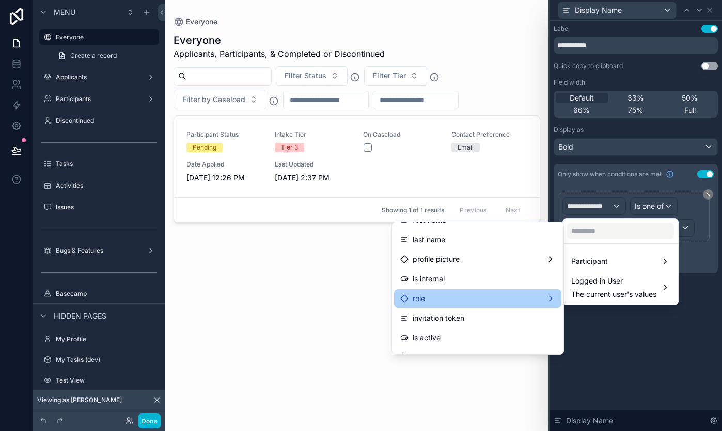
click at [540, 295] on div "role" at bounding box center [477, 299] width 155 height 12
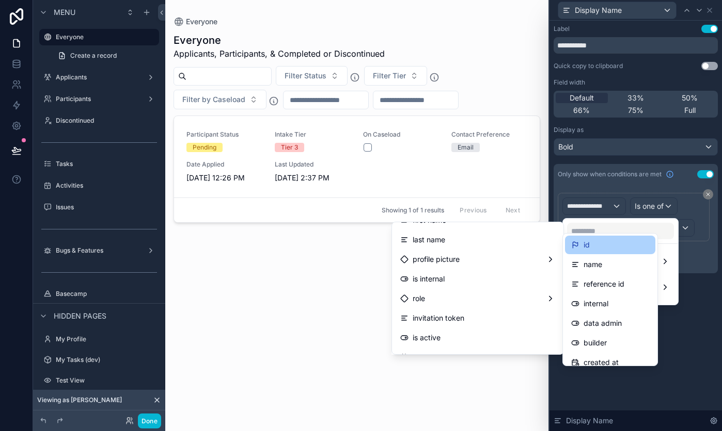
click at [592, 248] on div "id" at bounding box center [610, 245] width 78 height 12
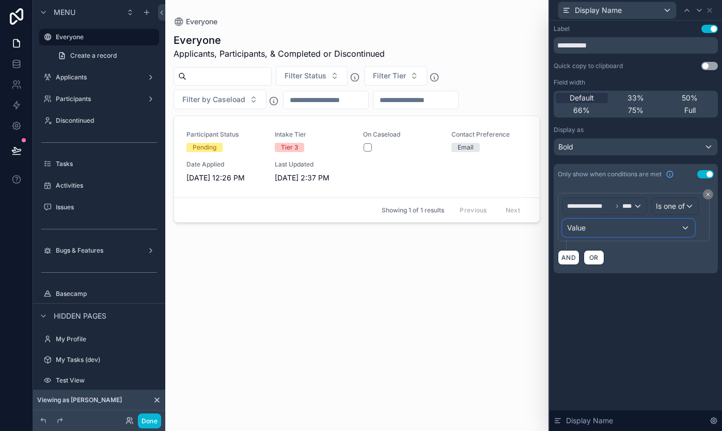
click at [577, 230] on span "Value" at bounding box center [576, 227] width 19 height 9
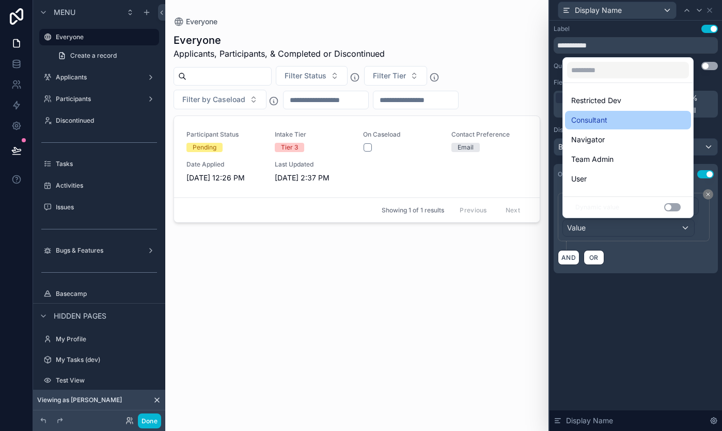
click at [605, 125] on span "Consultant" at bounding box center [589, 120] width 36 height 12
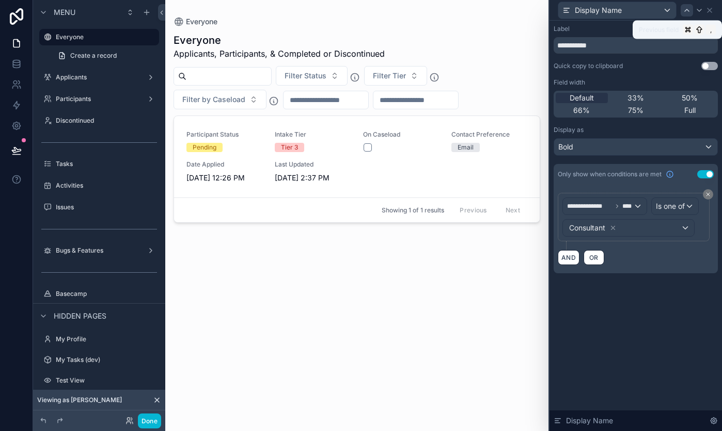
click at [686, 6] on icon at bounding box center [686, 10] width 8 height 8
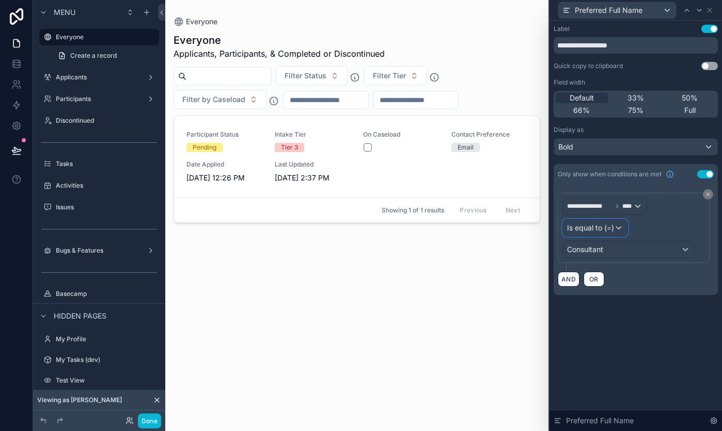
click at [621, 226] on div "Is equal to (=)" at bounding box center [595, 228] width 65 height 17
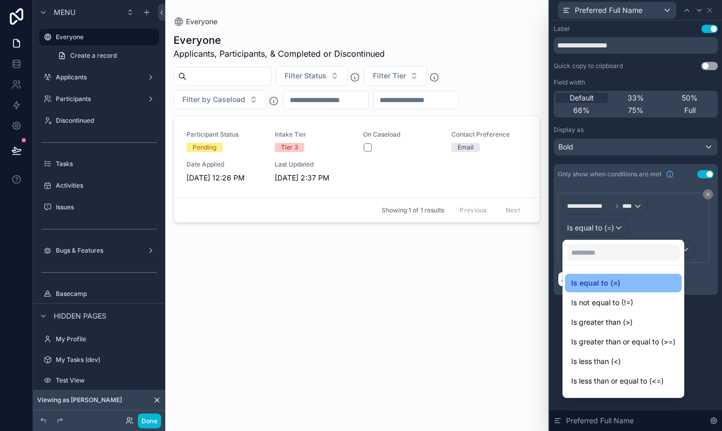
click at [698, 307] on div at bounding box center [635, 215] width 172 height 431
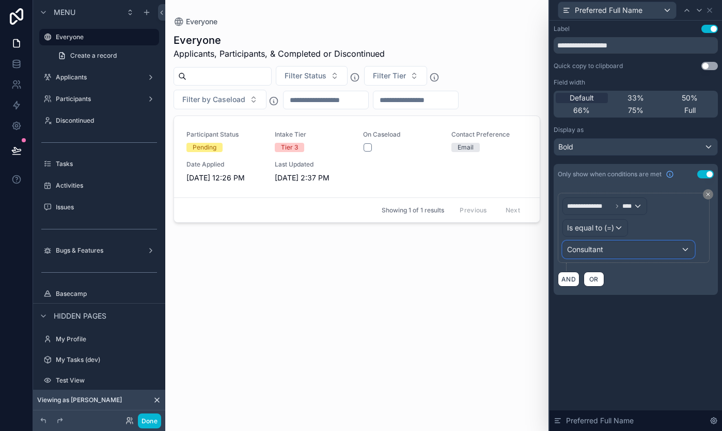
click at [660, 245] on div "Consultant" at bounding box center [628, 250] width 131 height 17
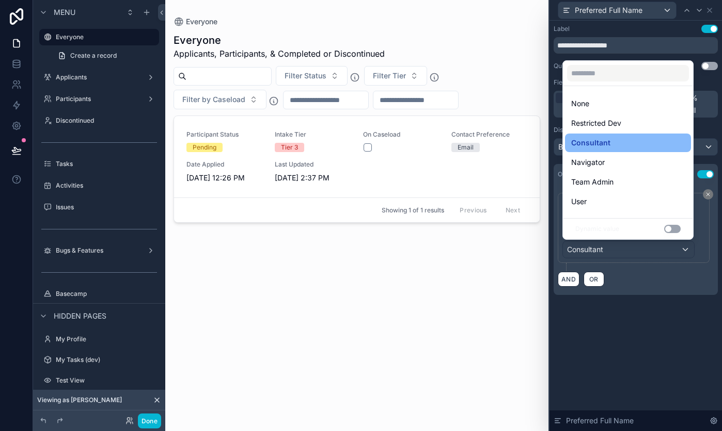
click at [654, 284] on div at bounding box center [635, 215] width 172 height 431
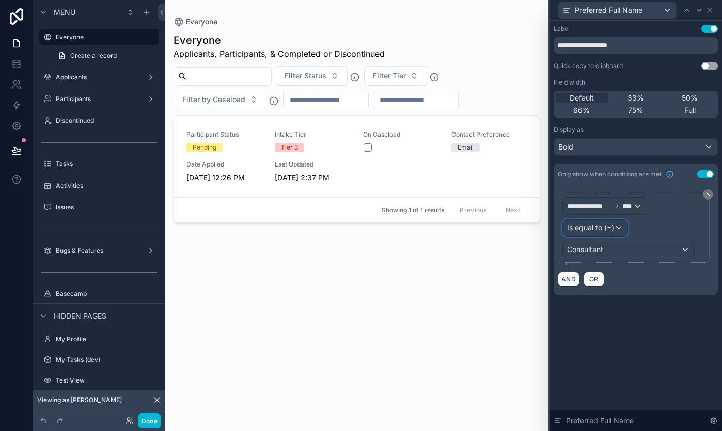
click at [621, 227] on div "Is equal to (=)" at bounding box center [595, 228] width 65 height 17
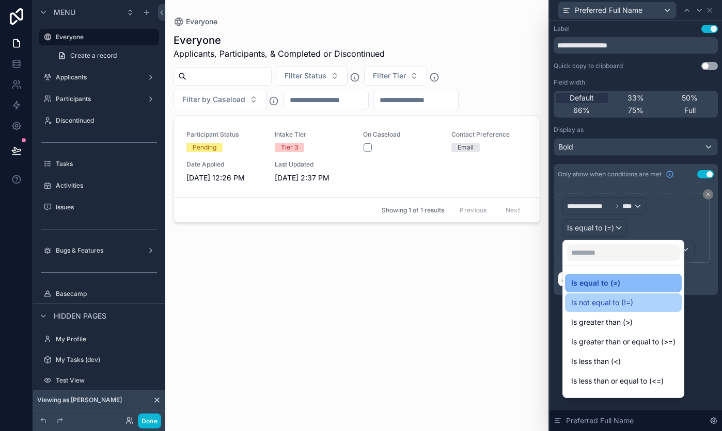
click at [625, 300] on span "Is not equal to (!=)" at bounding box center [602, 303] width 62 height 12
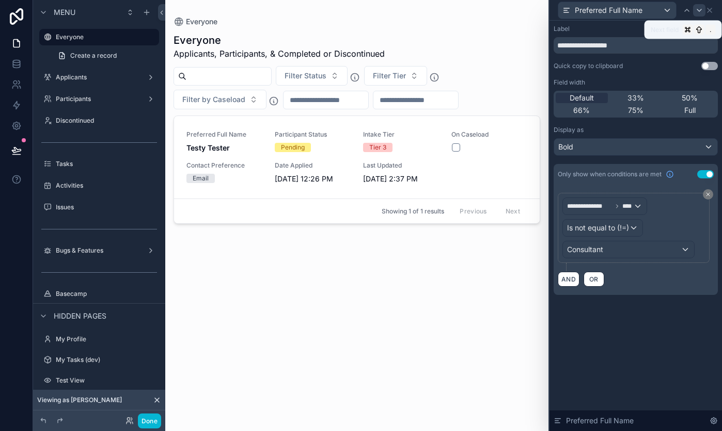
click at [697, 9] on icon at bounding box center [699, 10] width 4 height 2
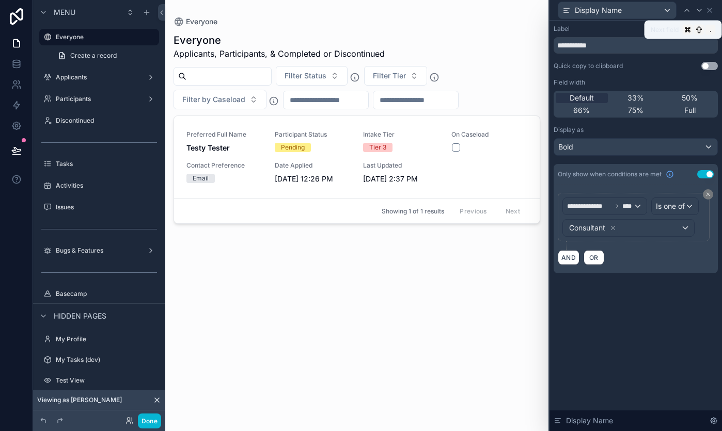
click at [697, 9] on icon at bounding box center [699, 10] width 4 height 2
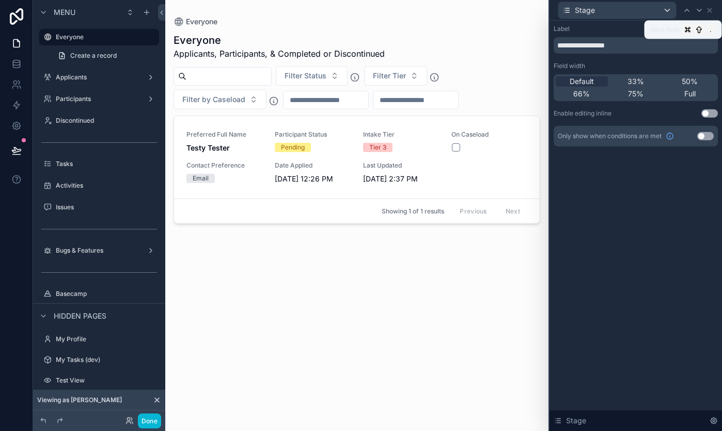
click at [697, 9] on icon at bounding box center [699, 10] width 4 height 2
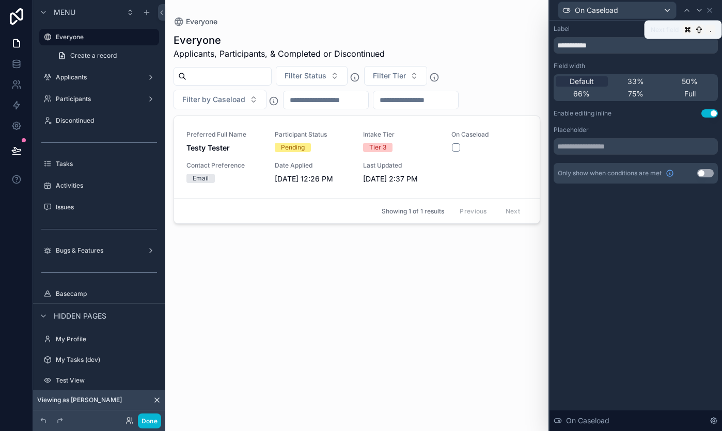
click at [697, 9] on icon at bounding box center [699, 10] width 4 height 2
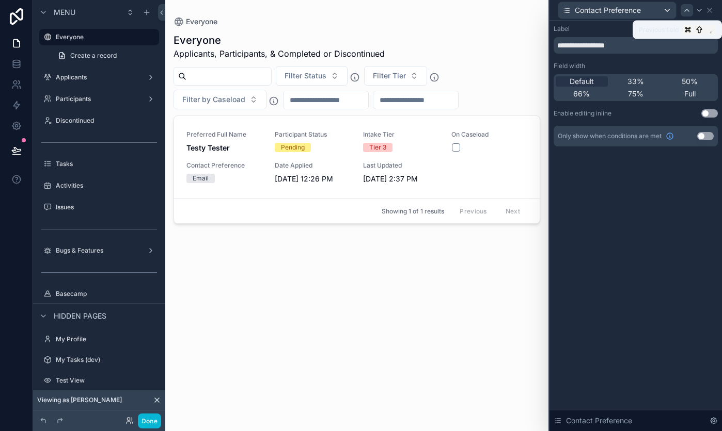
click at [684, 8] on icon at bounding box center [686, 10] width 8 height 8
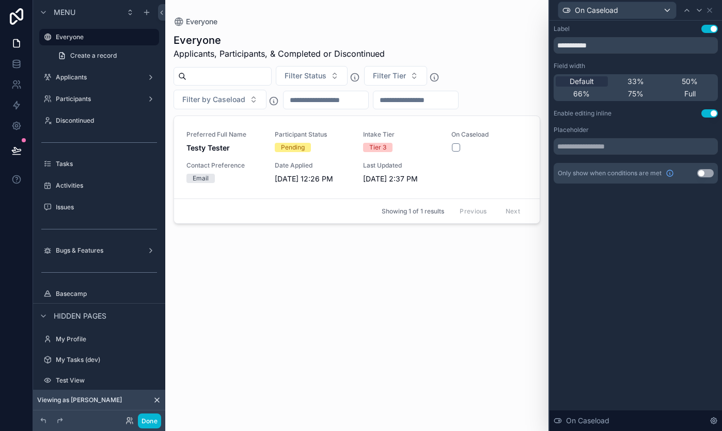
click at [157, 400] on icon at bounding box center [157, 400] width 4 height 4
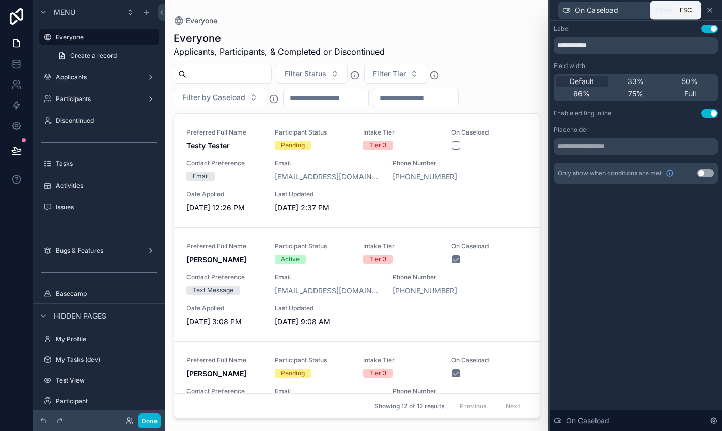
click at [711, 9] on icon at bounding box center [709, 10] width 8 height 8
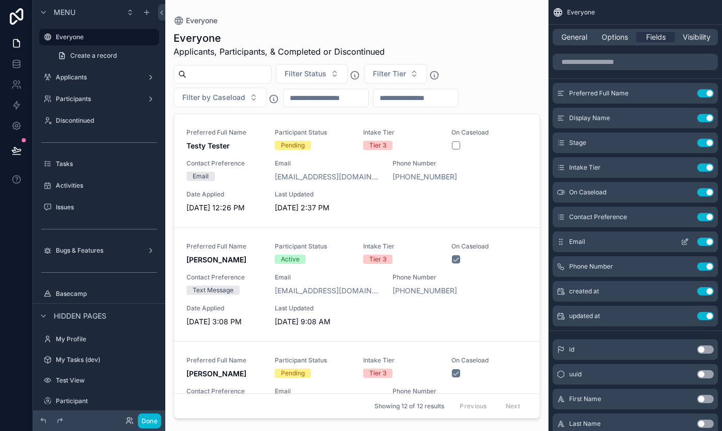
click at [685, 241] on icon "scrollable content" at bounding box center [685, 241] width 4 height 4
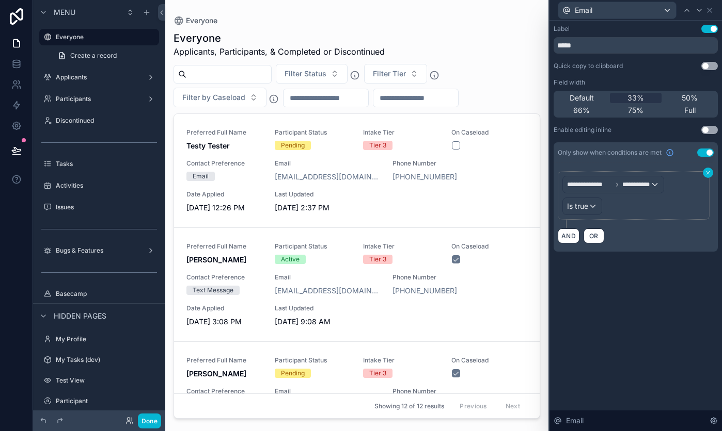
click at [706, 171] on icon at bounding box center [708, 173] width 6 height 6
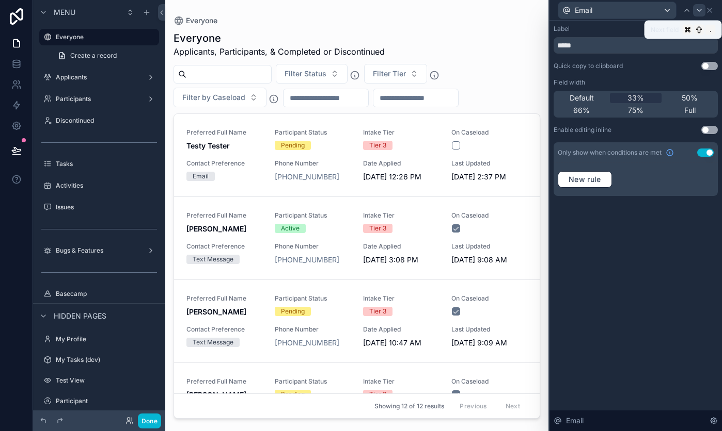
click at [698, 7] on icon at bounding box center [699, 10] width 8 height 8
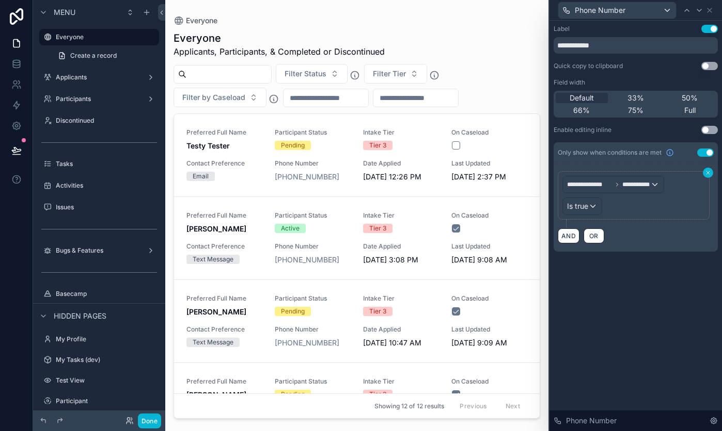
click at [706, 176] on button at bounding box center [707, 173] width 10 height 10
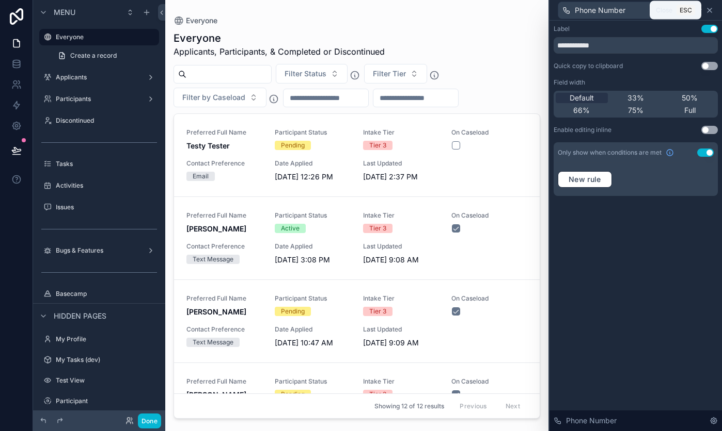
click at [709, 11] on icon at bounding box center [709, 10] width 8 height 8
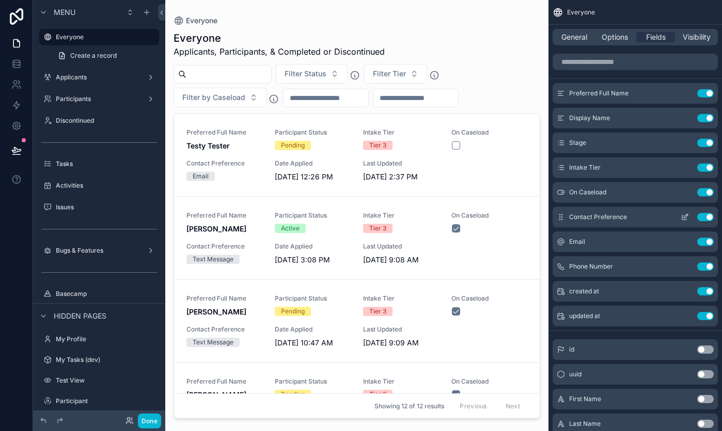
click at [684, 216] on icon "scrollable content" at bounding box center [685, 216] width 4 height 4
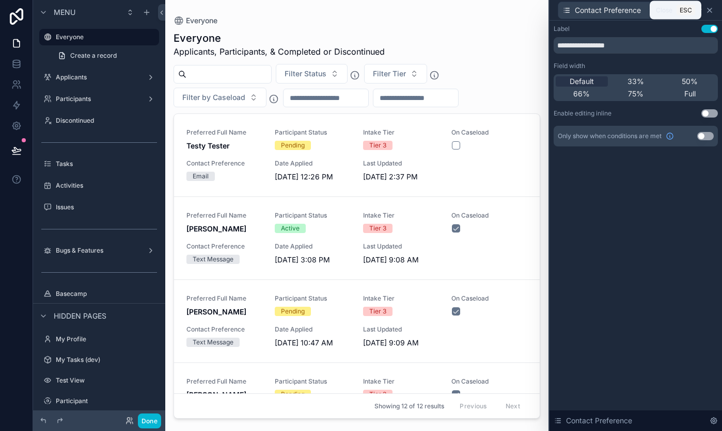
click at [709, 11] on icon at bounding box center [709, 10] width 8 height 8
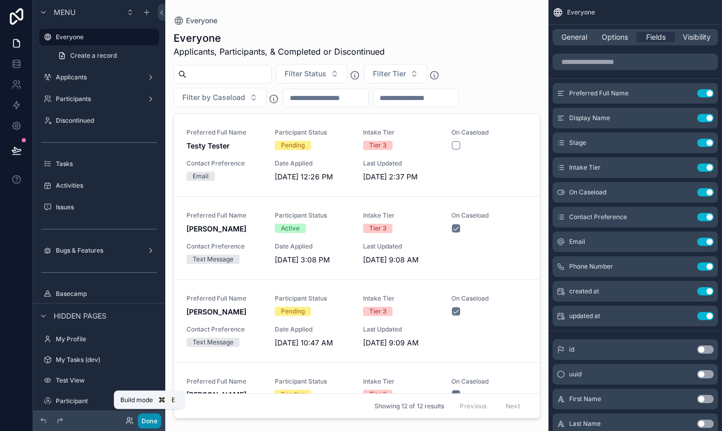
click at [146, 421] on button "Done" at bounding box center [149, 421] width 23 height 15
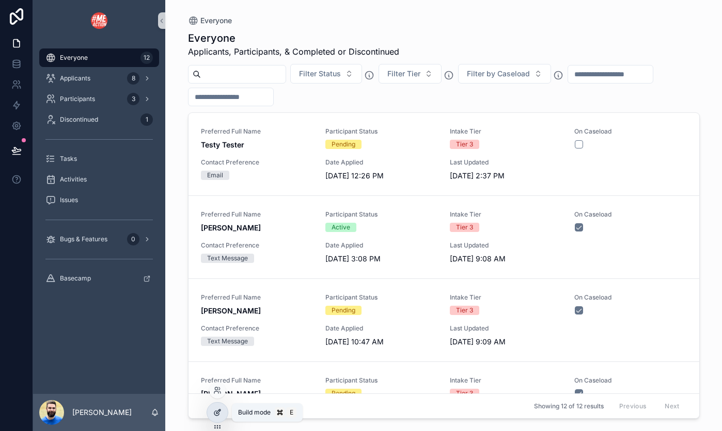
click at [213, 415] on icon at bounding box center [217, 413] width 8 height 8
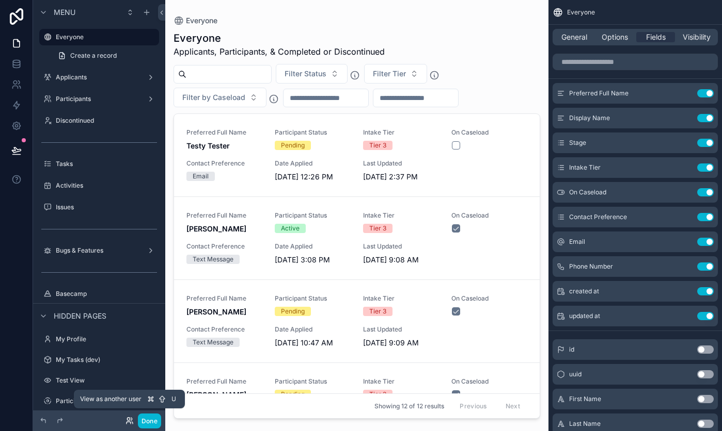
click at [129, 421] on icon at bounding box center [129, 421] width 8 height 8
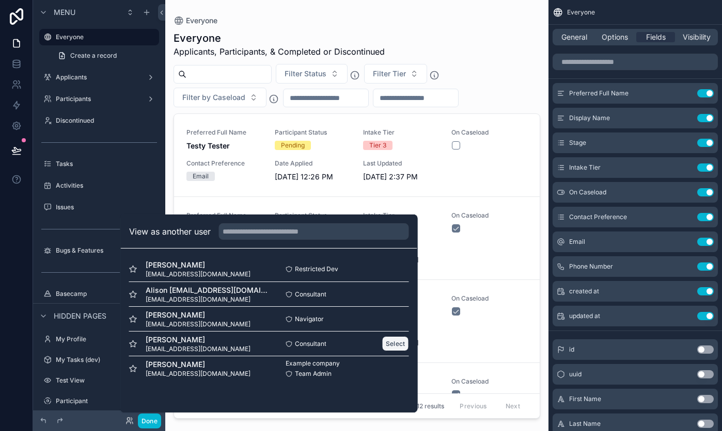
click at [392, 345] on button "Select" at bounding box center [395, 344] width 27 height 15
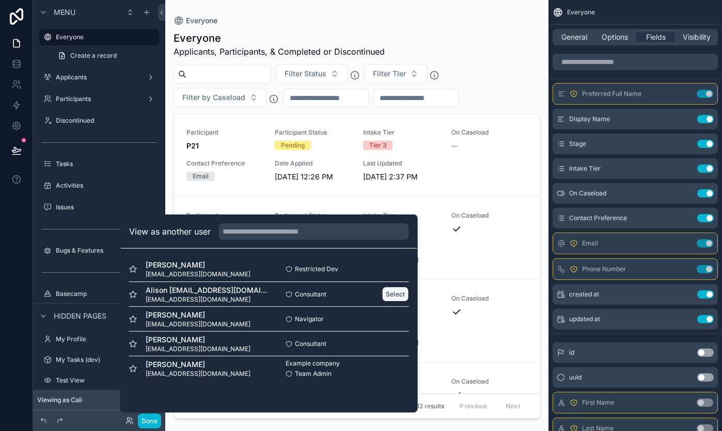
click at [390, 294] on button "Select" at bounding box center [395, 294] width 27 height 15
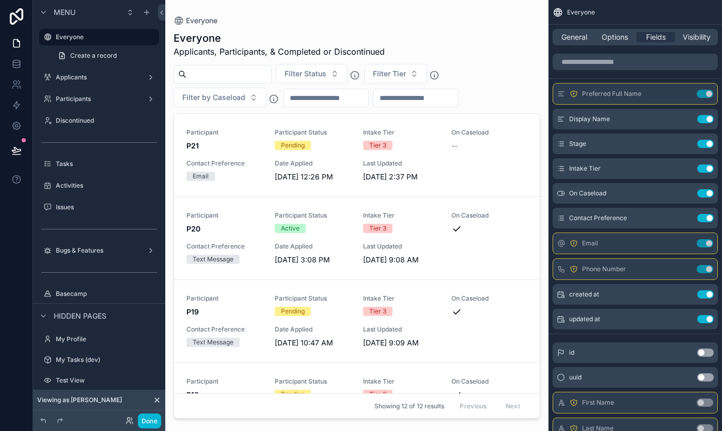
click at [129, 397] on div "Viewing as Alison" at bounding box center [99, 400] width 132 height 21
click at [50, 398] on span "Viewing as Alison" at bounding box center [79, 400] width 85 height 8
click at [129, 418] on icon at bounding box center [128, 419] width 3 height 3
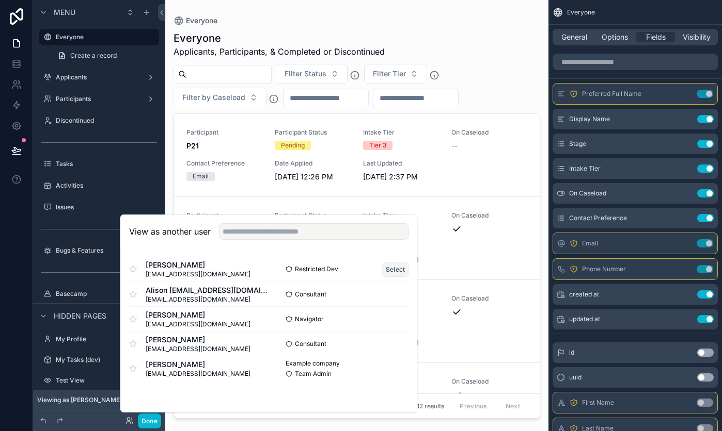
click at [395, 268] on button "Select" at bounding box center [395, 269] width 27 height 15
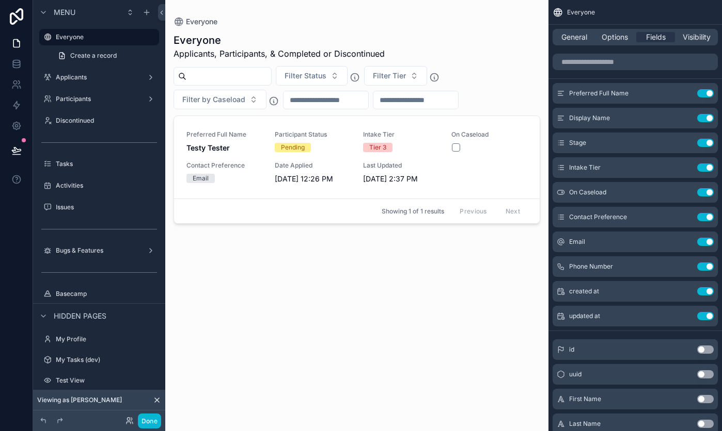
click at [467, 308] on div "scrollable content" at bounding box center [356, 209] width 383 height 419
click at [103, 81] on label "Applicants" at bounding box center [97, 77] width 83 height 8
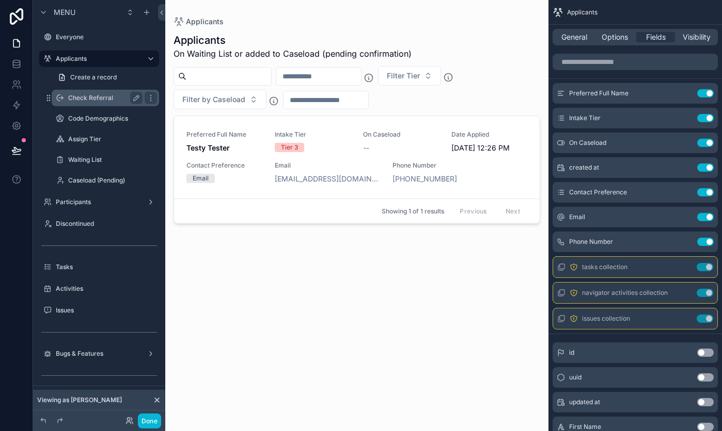
click at [100, 96] on label "Check Referral" at bounding box center [103, 98] width 70 height 8
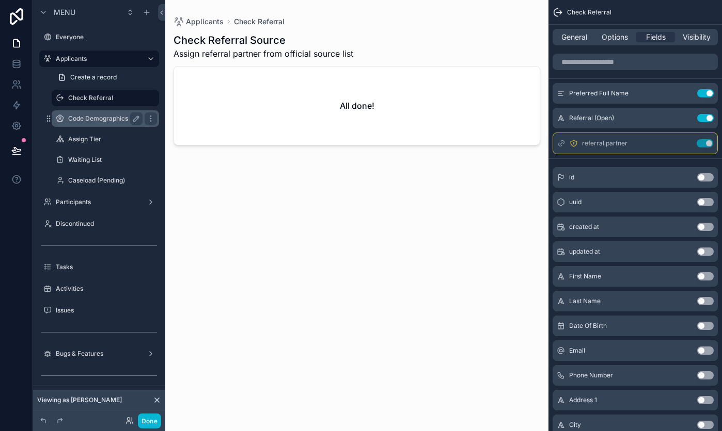
click at [98, 113] on div "Code Demographics" at bounding box center [105, 119] width 74 height 12
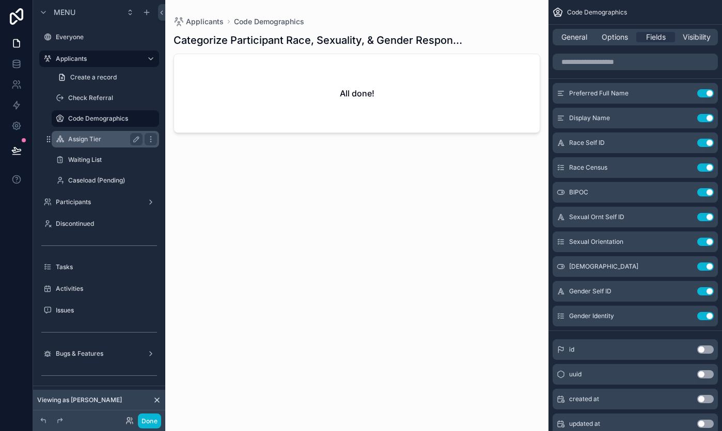
click at [89, 140] on label "Assign Tier" at bounding box center [103, 139] width 70 height 8
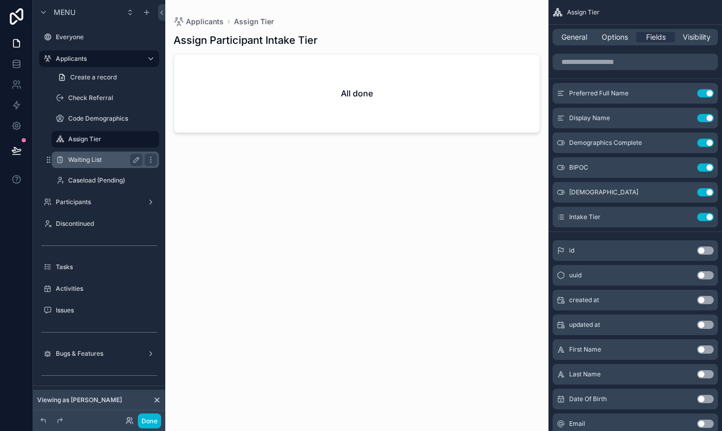
click at [86, 164] on div "Waiting List" at bounding box center [105, 160] width 74 height 12
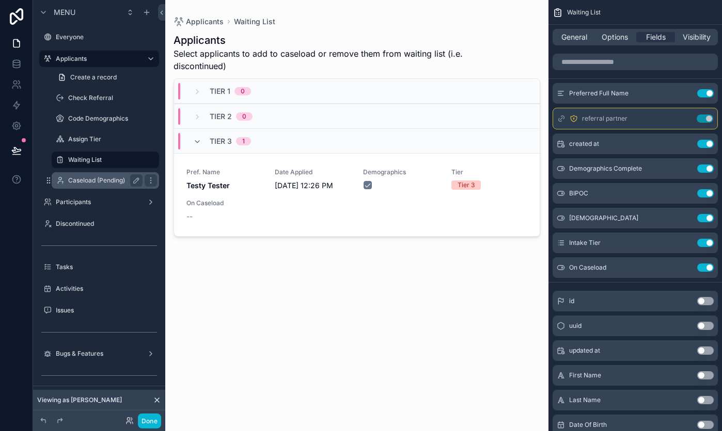
click at [86, 181] on label "Caseload (Pending)" at bounding box center [103, 181] width 70 height 8
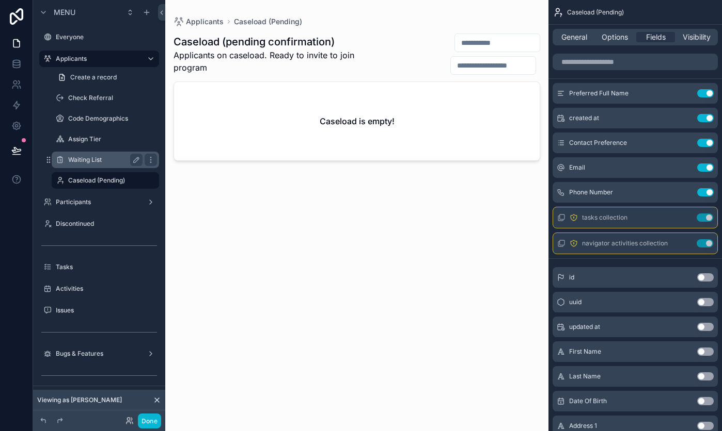
click at [87, 156] on label "Waiting List" at bounding box center [103, 160] width 70 height 8
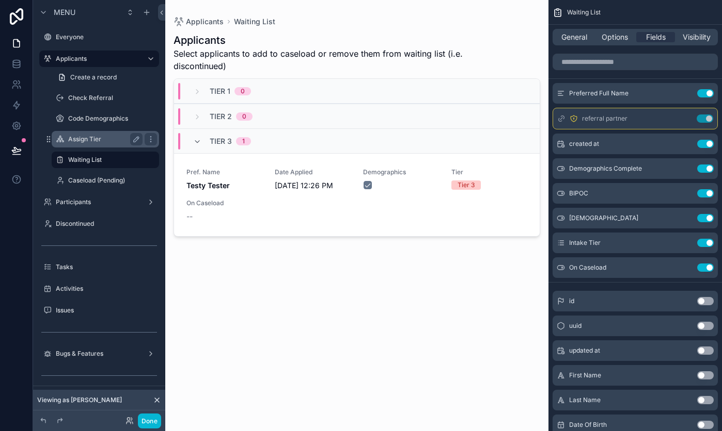
click at [87, 138] on label "Assign Tier" at bounding box center [103, 139] width 70 height 8
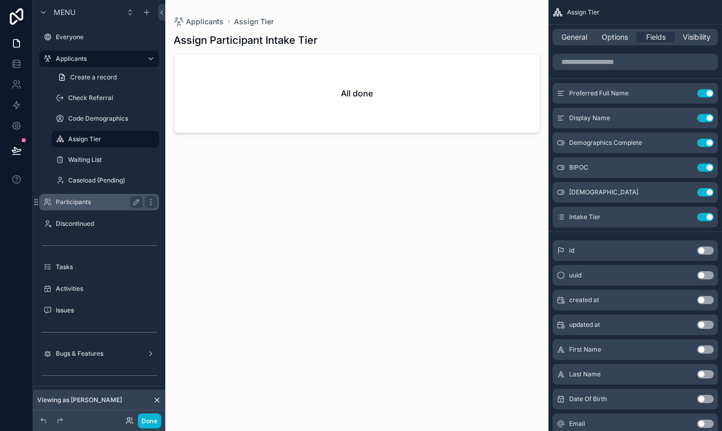
click at [67, 209] on div "Participants" at bounding box center [99, 202] width 116 height 17
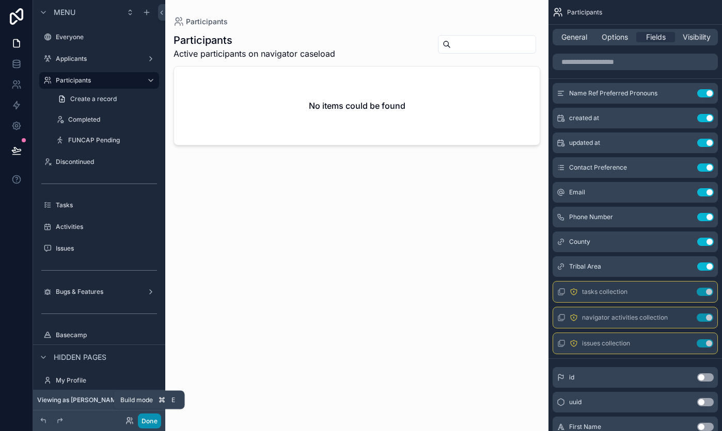
click at [143, 419] on button "Done" at bounding box center [149, 421] width 23 height 15
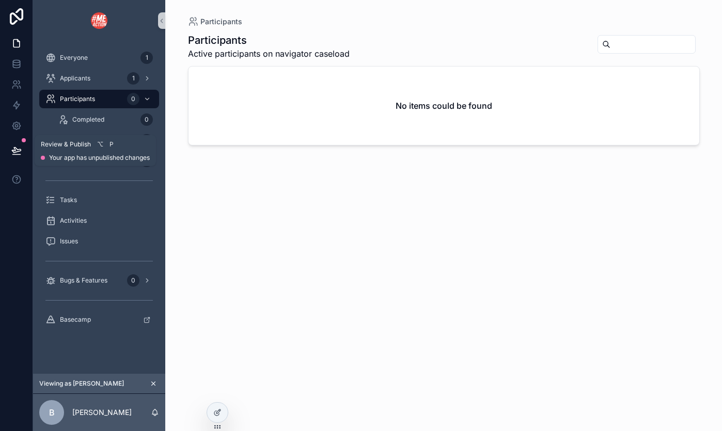
click at [20, 150] on icon at bounding box center [16, 150] width 9 height 5
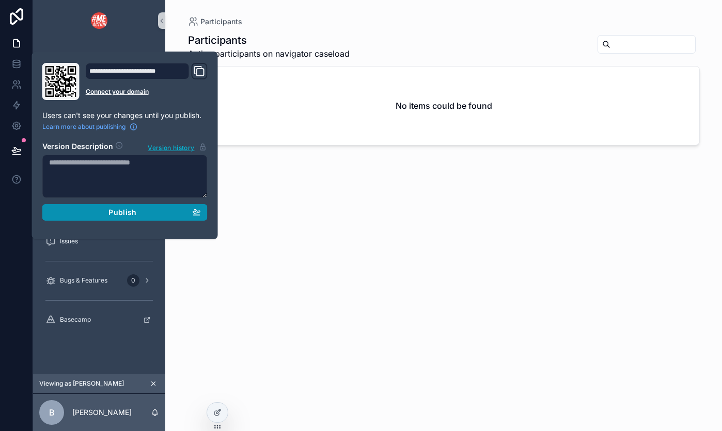
click at [94, 210] on div "Publish" at bounding box center [125, 212] width 152 height 9
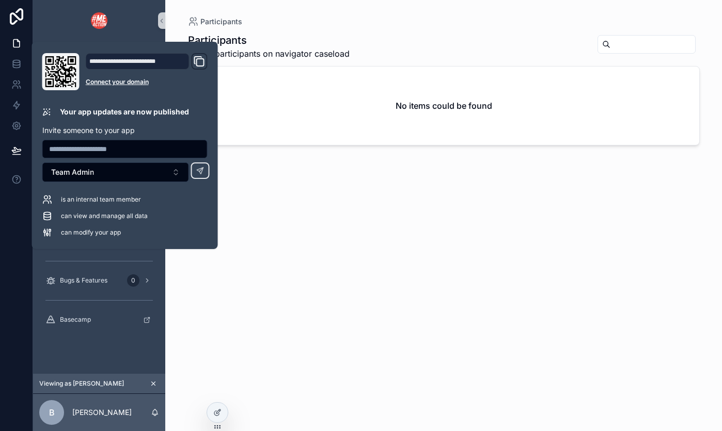
click at [272, 241] on div "Participants Active participants on navigator caseload No items could be found" at bounding box center [443, 223] width 511 height 392
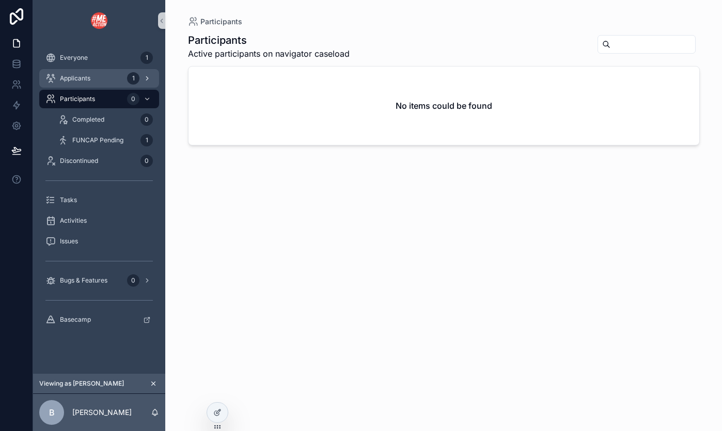
click at [106, 78] on div "Applicants 1" at bounding box center [98, 78] width 107 height 17
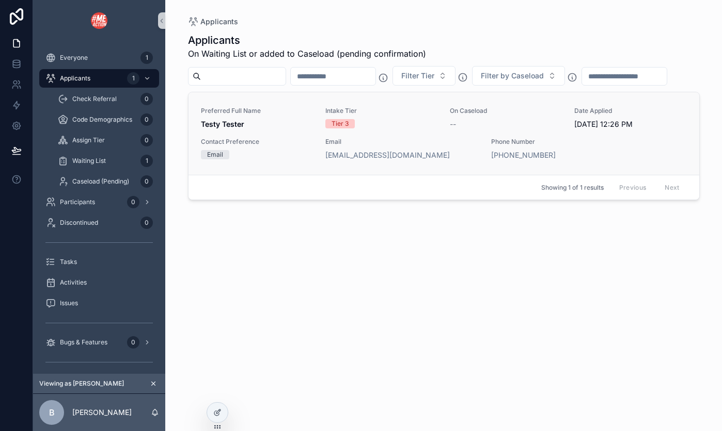
click at [286, 110] on span "Preferred Full Name" at bounding box center [257, 111] width 112 height 8
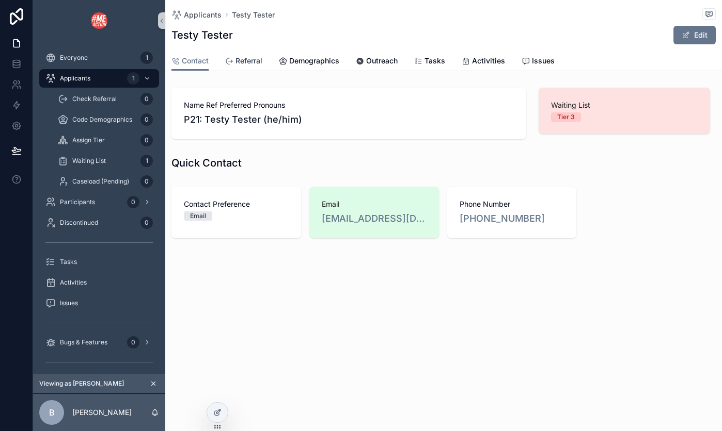
click at [243, 60] on span "Referral" at bounding box center [248, 61] width 27 height 10
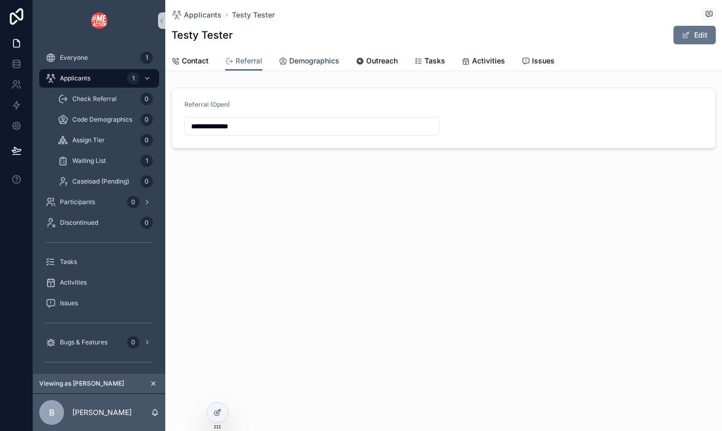
click at [296, 61] on span "Demographics" at bounding box center [314, 61] width 50 height 10
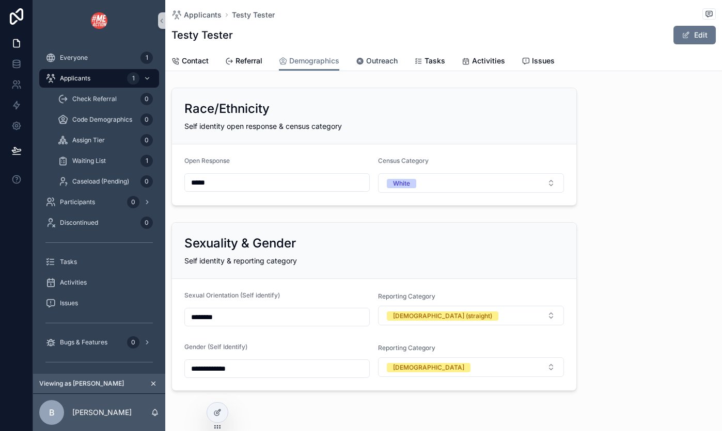
click at [378, 60] on span "Outreach" at bounding box center [381, 61] width 31 height 10
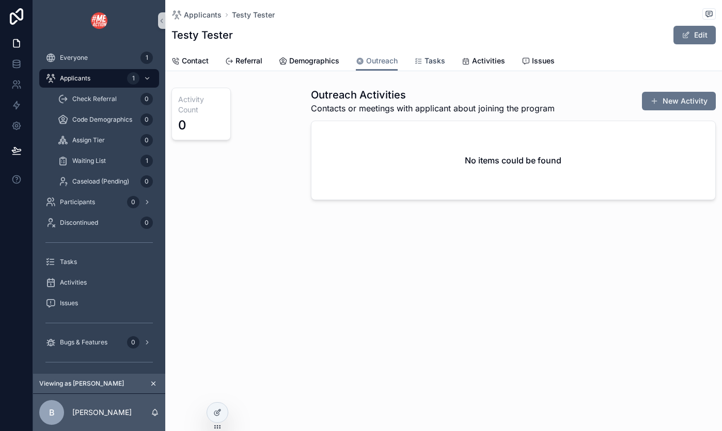
click at [428, 59] on span "Tasks" at bounding box center [434, 61] width 21 height 10
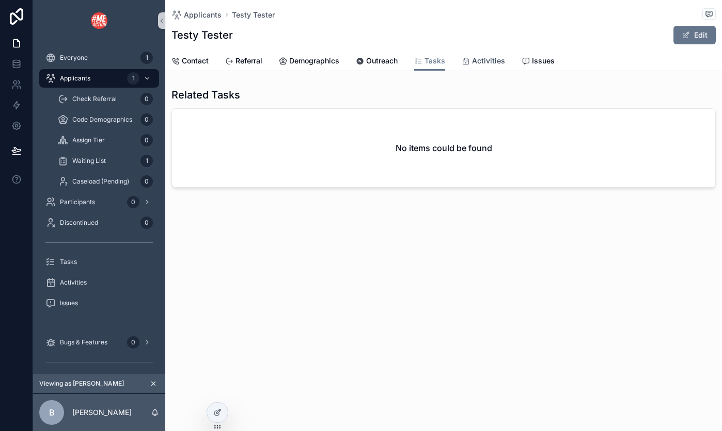
click at [481, 60] on span "Activities" at bounding box center [488, 61] width 33 height 10
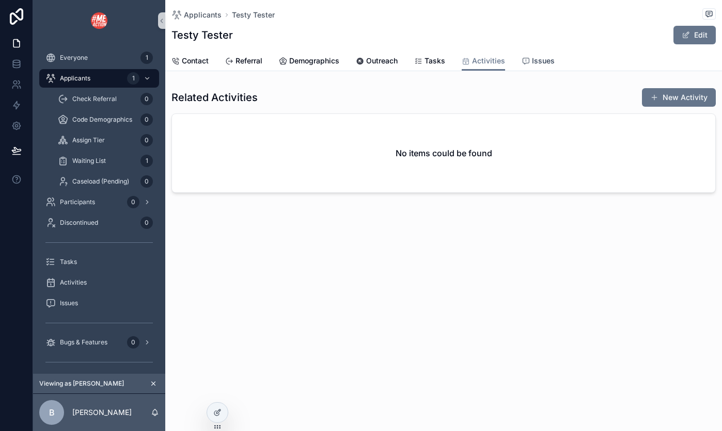
click at [526, 63] on icon "scrollable content" at bounding box center [525, 61] width 8 height 8
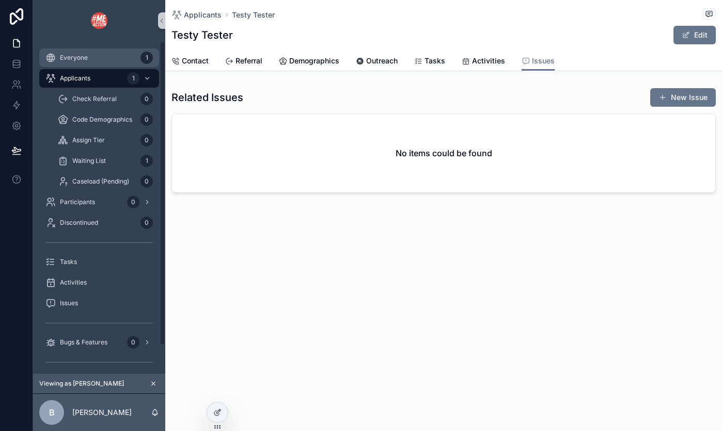
click at [94, 60] on div "Everyone 1" at bounding box center [98, 58] width 107 height 17
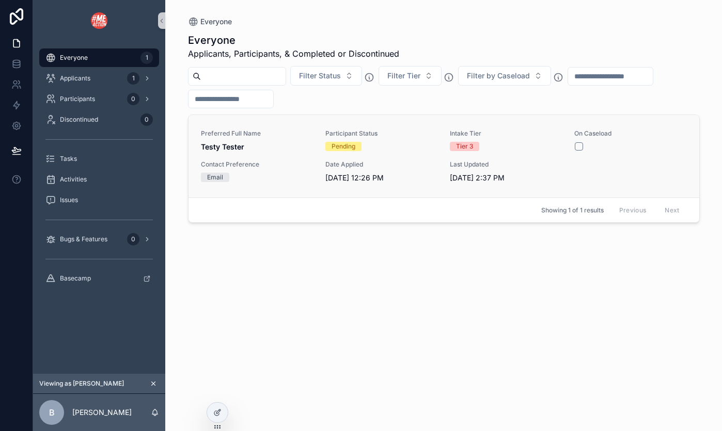
click at [274, 145] on span "Testy Tester" at bounding box center [257, 147] width 112 height 10
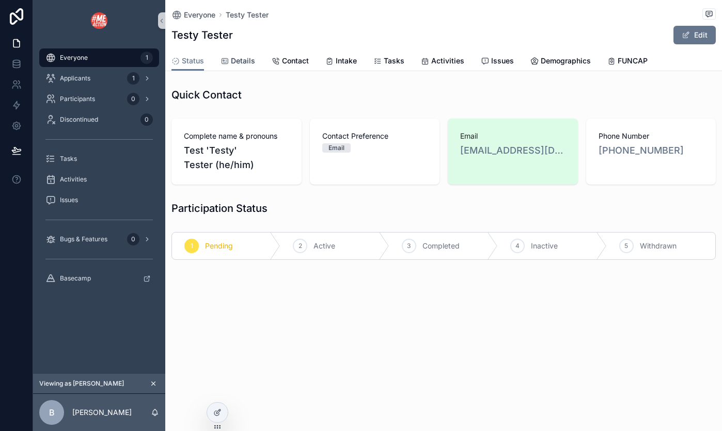
click at [237, 55] on link "Details" at bounding box center [237, 62] width 35 height 21
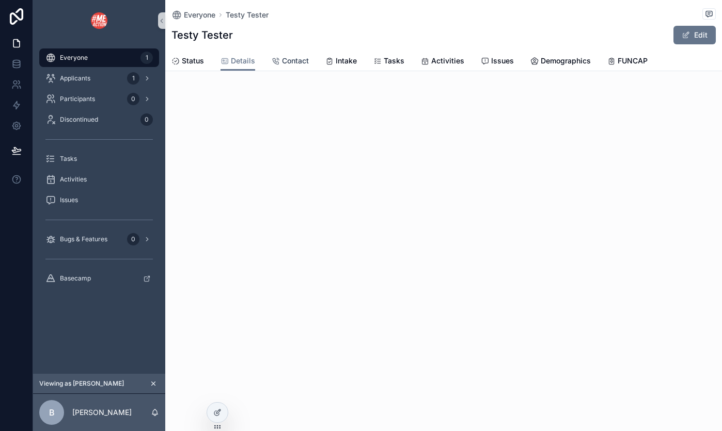
click at [302, 60] on span "Contact" at bounding box center [295, 61] width 27 height 10
click at [338, 62] on span "Intake" at bounding box center [345, 61] width 21 height 10
click at [387, 62] on span "Tasks" at bounding box center [393, 61] width 21 height 10
click at [437, 61] on span "Activities" at bounding box center [447, 61] width 33 height 10
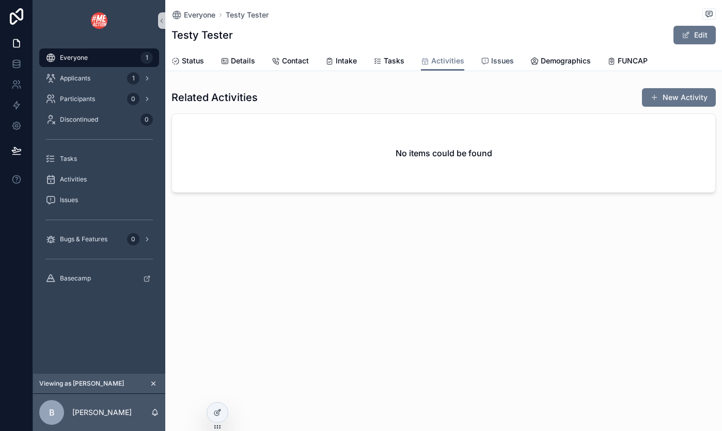
click at [491, 65] on span "Issues" at bounding box center [502, 61] width 23 height 10
click at [550, 60] on span "Demographics" at bounding box center [565, 61] width 50 height 10
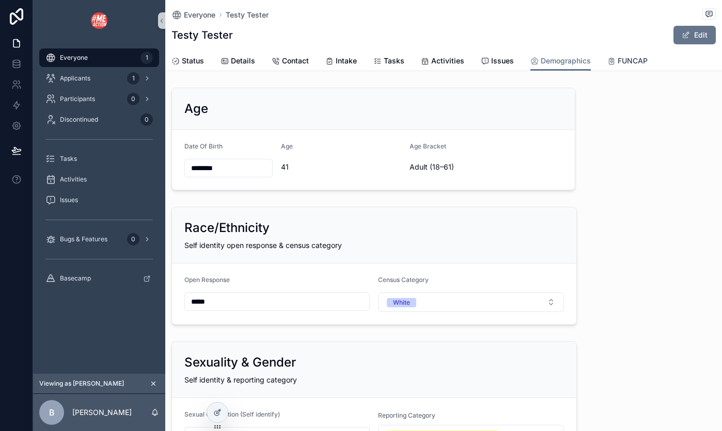
click at [622, 63] on span "FUNCAP" at bounding box center [632, 61] width 30 height 10
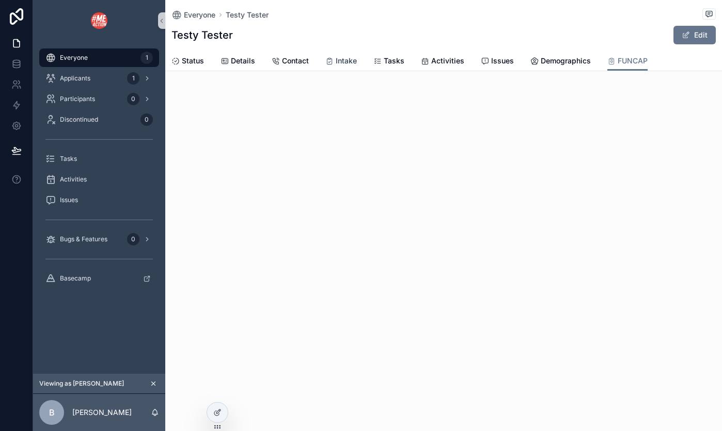
click at [340, 63] on span "Intake" at bounding box center [345, 61] width 21 height 10
click at [300, 60] on span "Contact" at bounding box center [295, 61] width 27 height 10
click at [237, 56] on span "Details" at bounding box center [243, 61] width 24 height 10
click at [184, 62] on span "Status" at bounding box center [193, 61] width 22 height 10
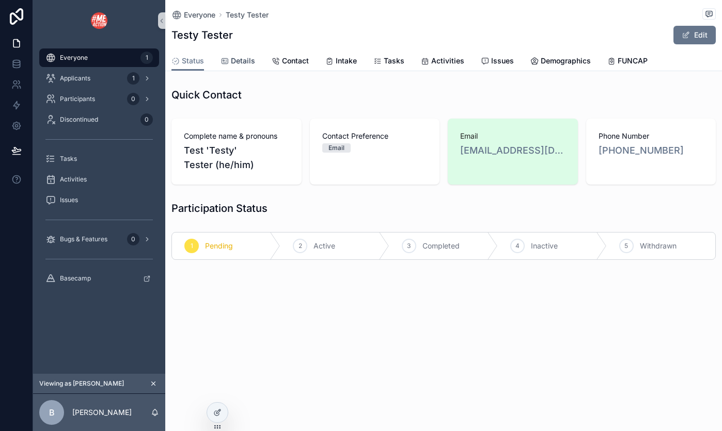
click at [234, 60] on span "Details" at bounding box center [243, 61] width 24 height 10
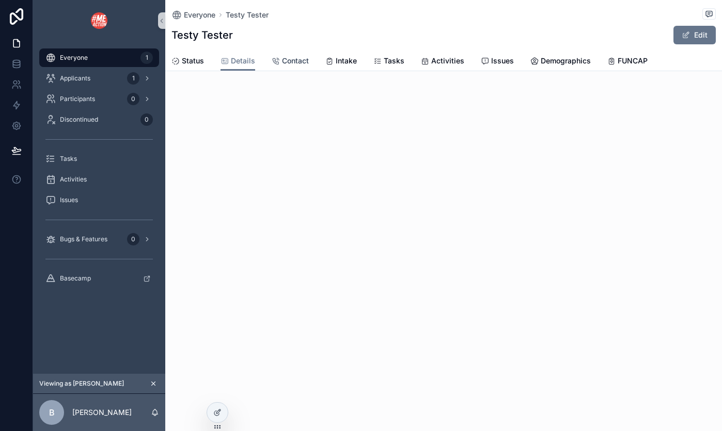
click at [294, 62] on span "Contact" at bounding box center [295, 61] width 27 height 10
click at [337, 59] on span "Intake" at bounding box center [345, 61] width 21 height 10
click at [79, 73] on div "Applicants 1" at bounding box center [98, 78] width 107 height 17
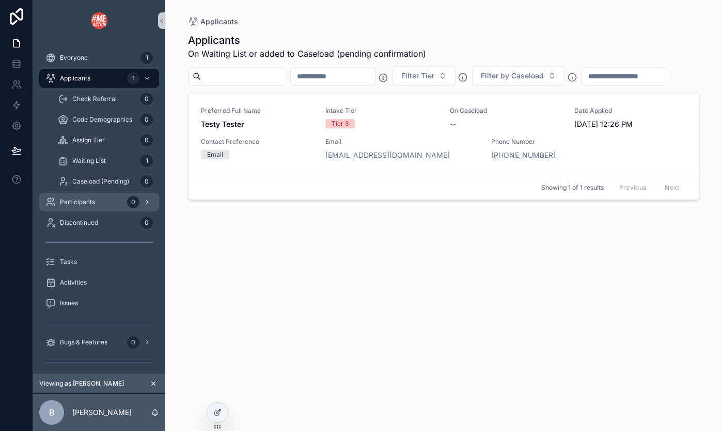
click at [105, 200] on div "Participants 0" at bounding box center [98, 202] width 107 height 17
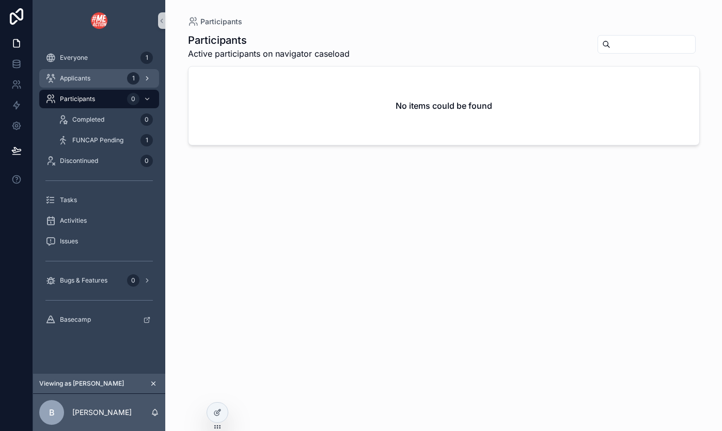
click at [94, 77] on div "Applicants 1" at bounding box center [98, 78] width 107 height 17
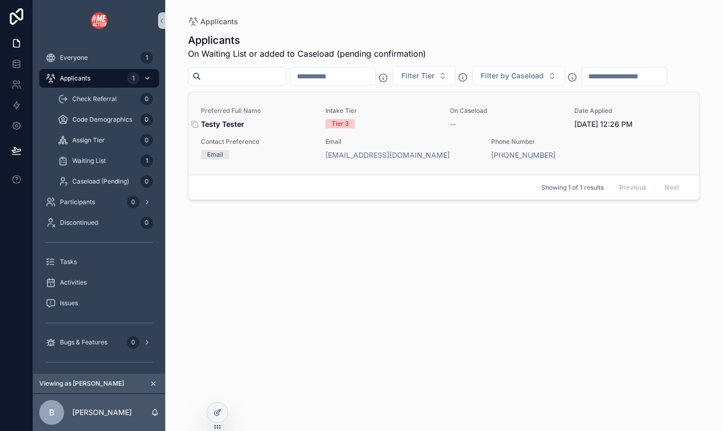
click at [289, 123] on span "Testy Tester" at bounding box center [257, 124] width 112 height 10
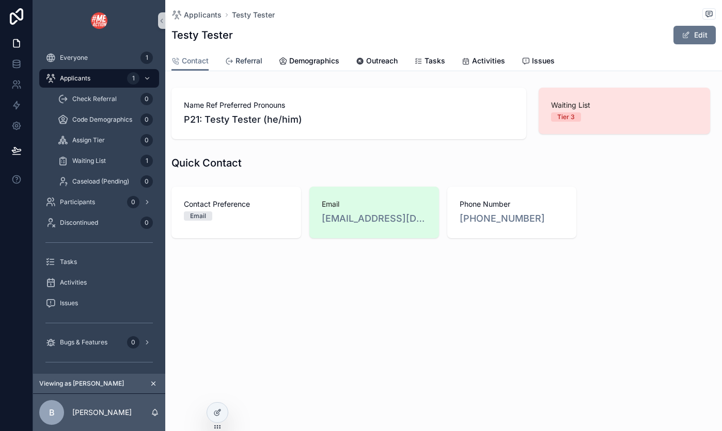
click at [245, 62] on span "Referral" at bounding box center [248, 61] width 27 height 10
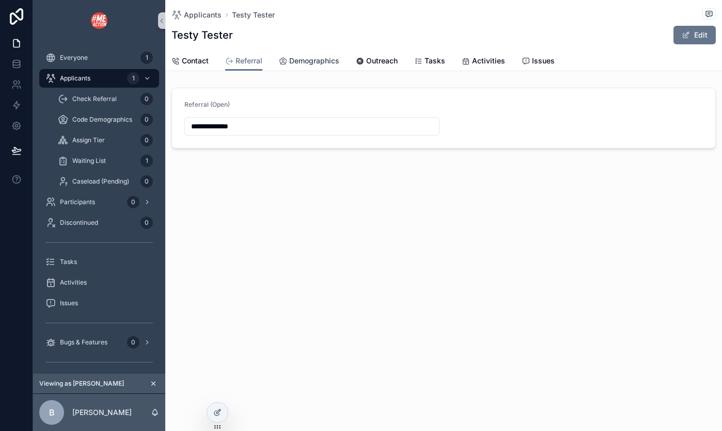
click at [310, 61] on span "Demographics" at bounding box center [314, 61] width 50 height 10
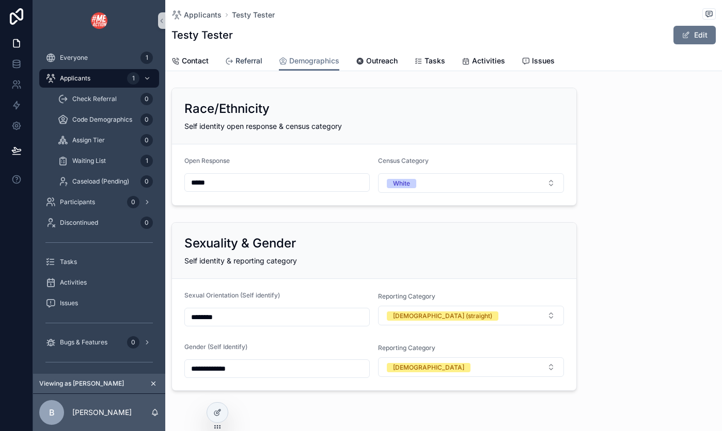
click at [243, 59] on span "Referral" at bounding box center [248, 61] width 27 height 10
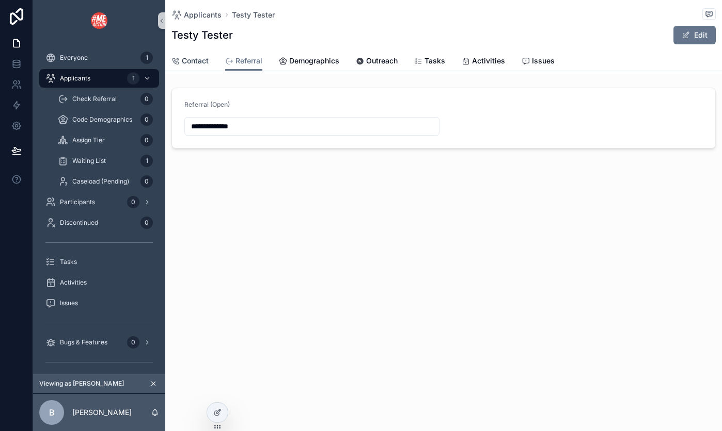
click at [197, 62] on span "Contact" at bounding box center [195, 61] width 27 height 10
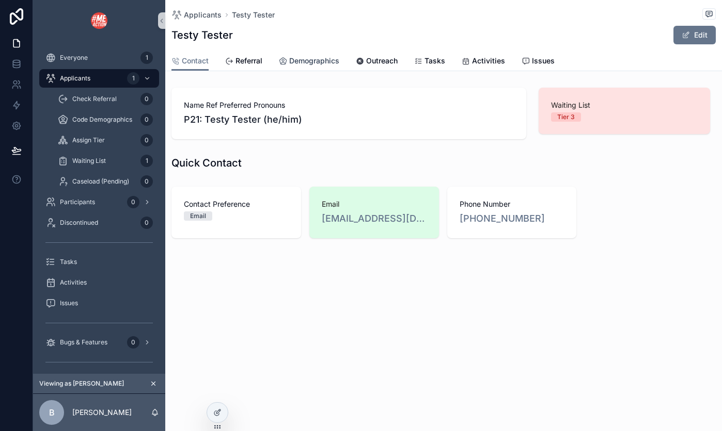
click at [302, 62] on span "Demographics" at bounding box center [314, 61] width 50 height 10
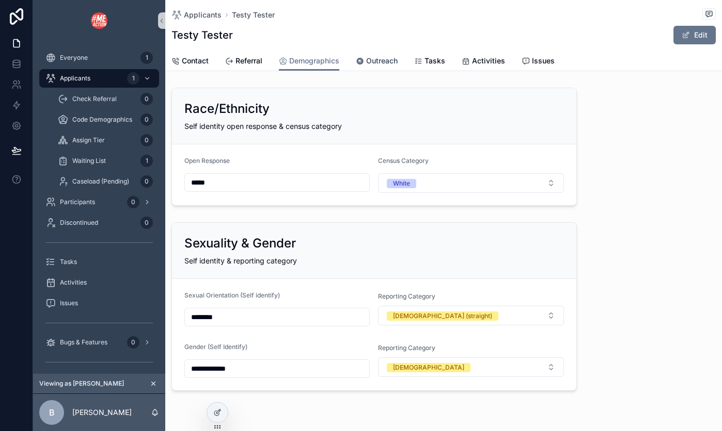
click at [365, 60] on div "Outreach" at bounding box center [377, 61] width 42 height 10
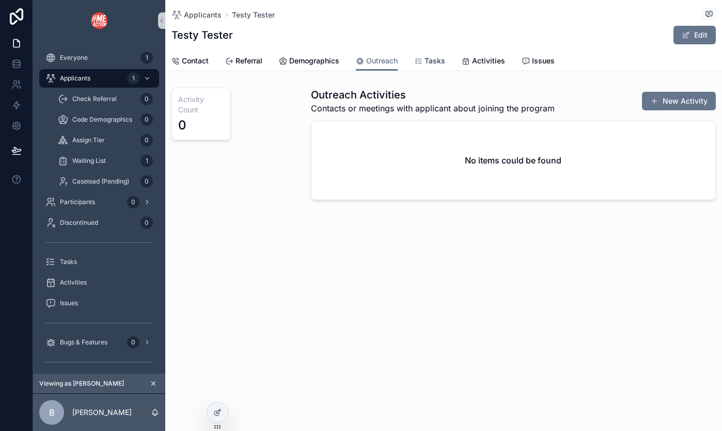
click at [430, 58] on span "Tasks" at bounding box center [434, 61] width 21 height 10
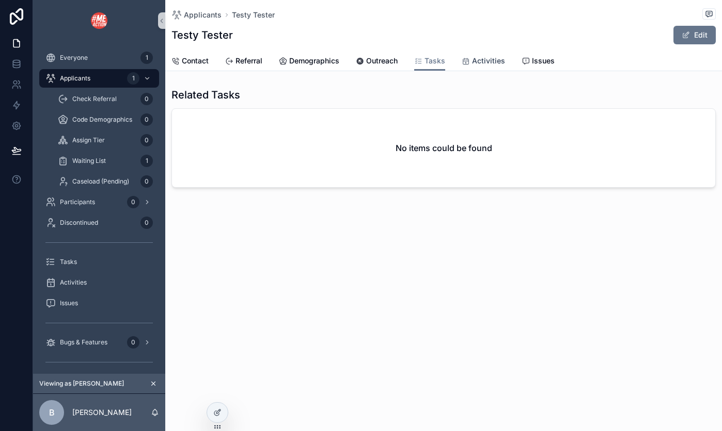
click at [481, 66] on span "Activities" at bounding box center [488, 61] width 33 height 10
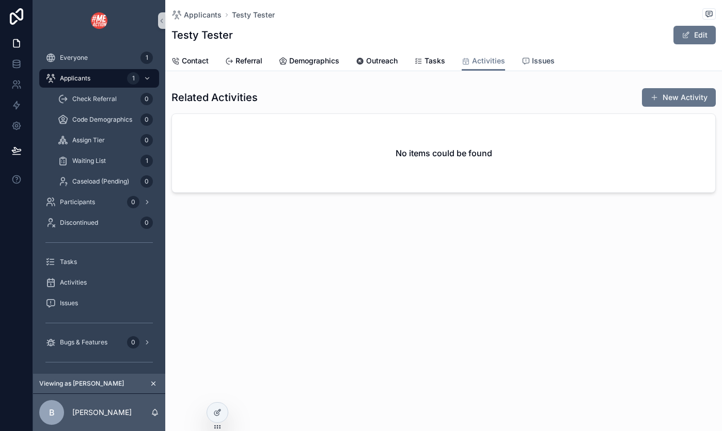
click at [539, 59] on span "Issues" at bounding box center [543, 61] width 23 height 10
click at [197, 63] on span "Contact" at bounding box center [195, 61] width 27 height 10
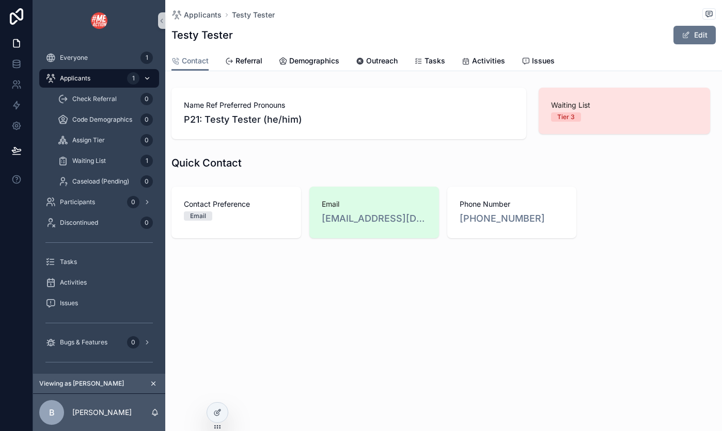
click at [98, 79] on div "Applicants 1" at bounding box center [98, 78] width 107 height 17
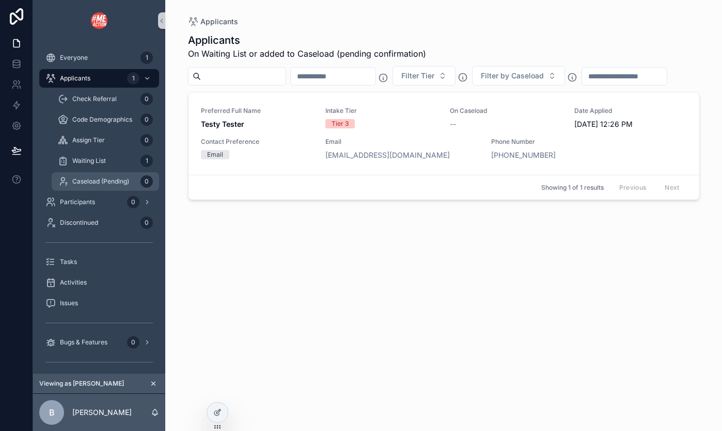
click at [98, 184] on span "Caseload (Pending)" at bounding box center [100, 182] width 57 height 8
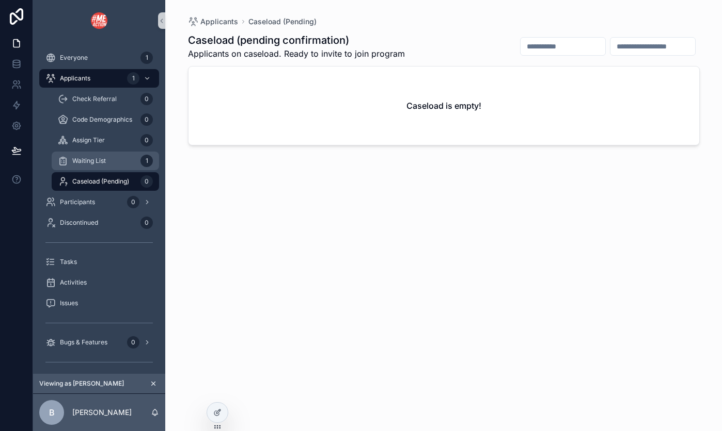
click at [93, 164] on span "Waiting List" at bounding box center [89, 161] width 34 height 8
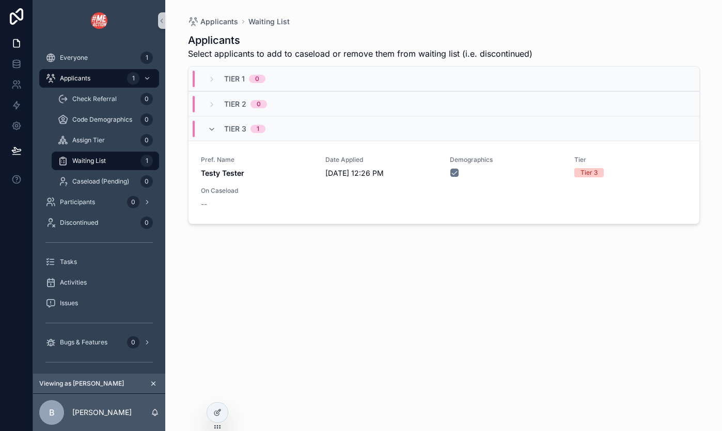
click at [152, 382] on icon "scrollable content" at bounding box center [153, 383] width 7 height 7
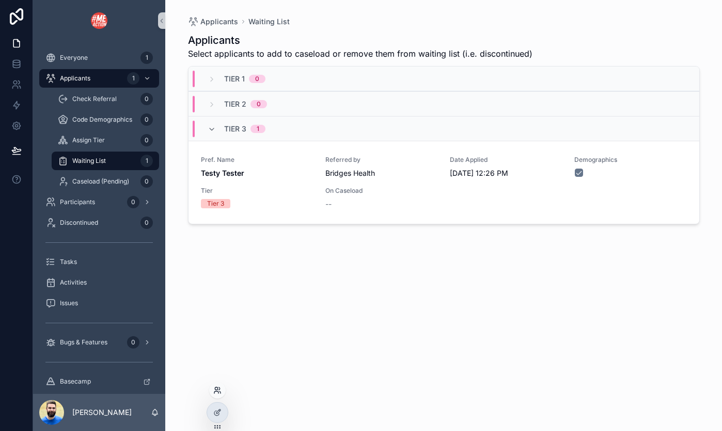
click at [220, 390] on icon at bounding box center [217, 391] width 8 height 8
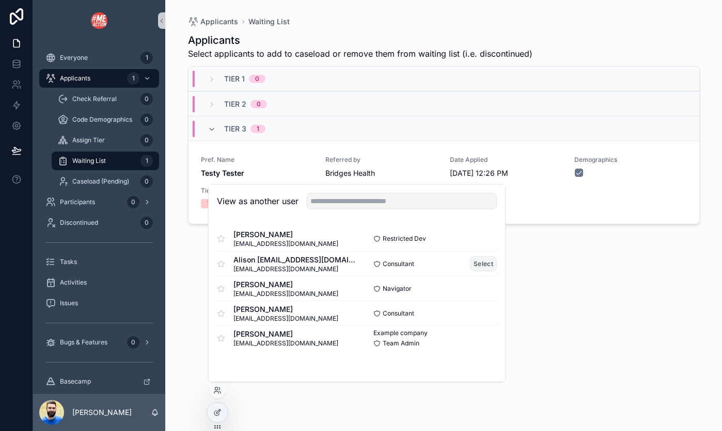
click at [489, 267] on button "Select" at bounding box center [483, 264] width 27 height 15
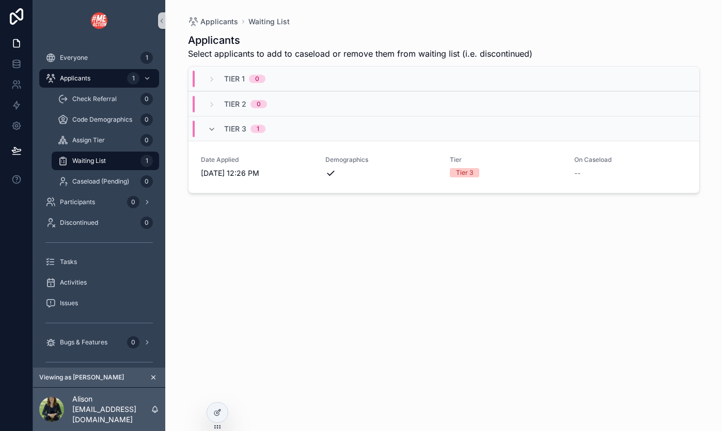
click at [185, 308] on div "Applicants Waiting List Applicants Select applicants to add to caseload or remo…" at bounding box center [444, 209] width 528 height 419
click at [92, 81] on div "Applicants 1" at bounding box center [98, 78] width 107 height 17
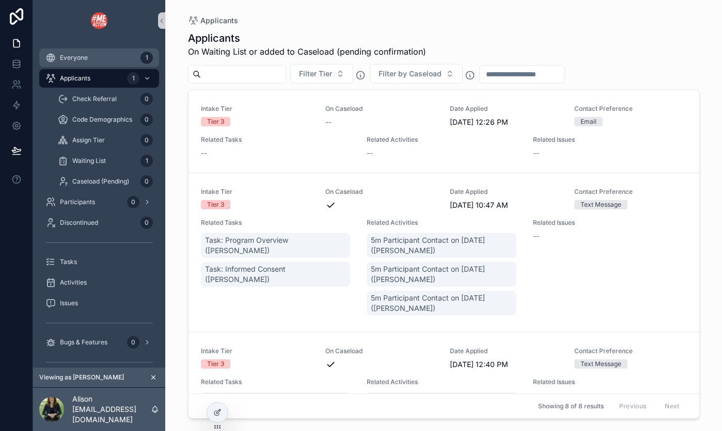
click at [84, 51] on div "Everyone 1" at bounding box center [98, 58] width 107 height 17
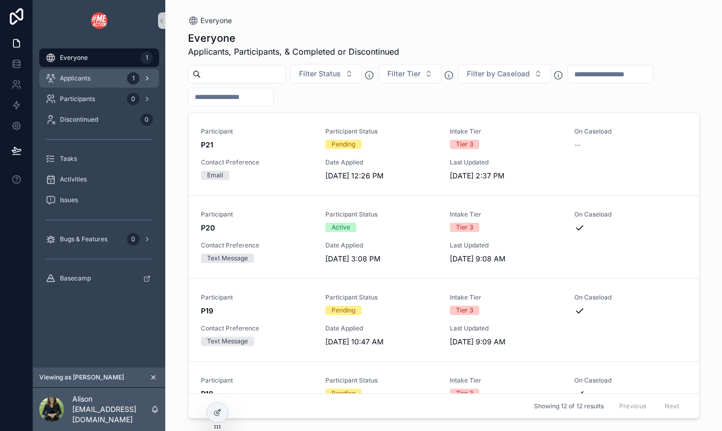
click at [90, 75] on span "Applicants" at bounding box center [75, 78] width 30 height 8
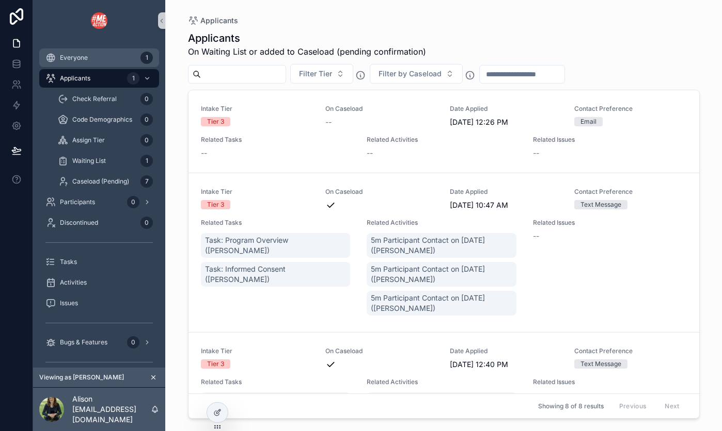
click at [84, 54] on span "Everyone" at bounding box center [74, 58] width 28 height 8
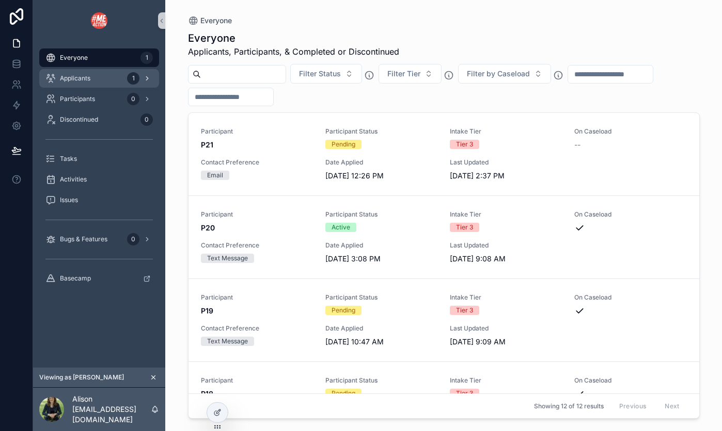
click at [94, 73] on div "Applicants 1" at bounding box center [98, 78] width 107 height 17
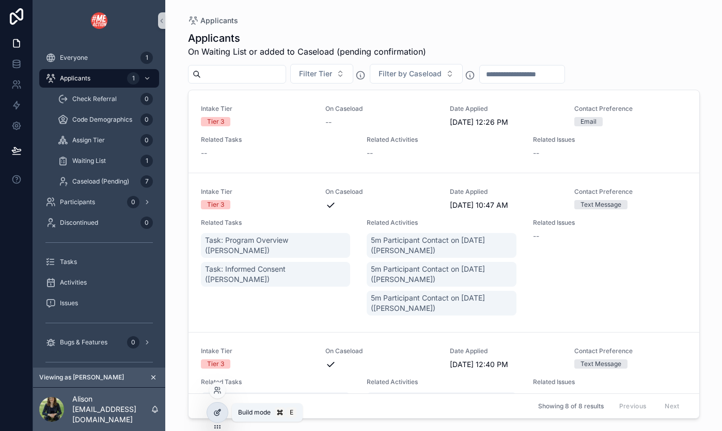
click at [217, 411] on icon at bounding box center [217, 413] width 8 height 8
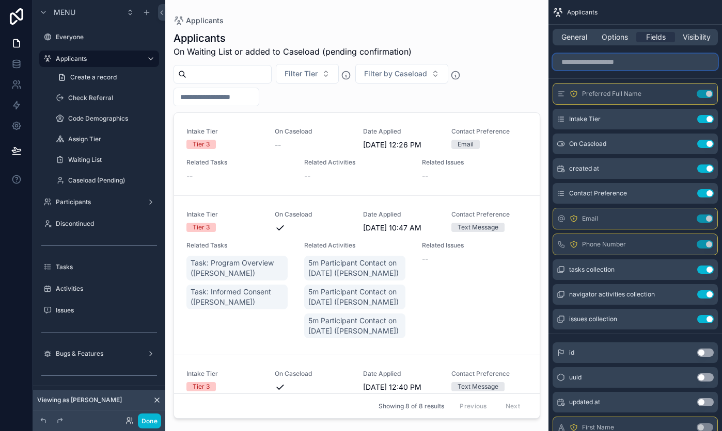
click at [650, 62] on input "scrollable content" at bounding box center [634, 62] width 165 height 17
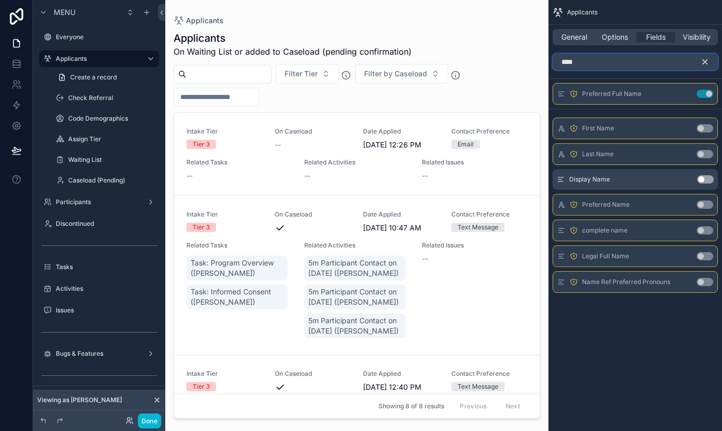
type input "****"
click at [707, 181] on button "Use setting" at bounding box center [705, 179] width 17 height 8
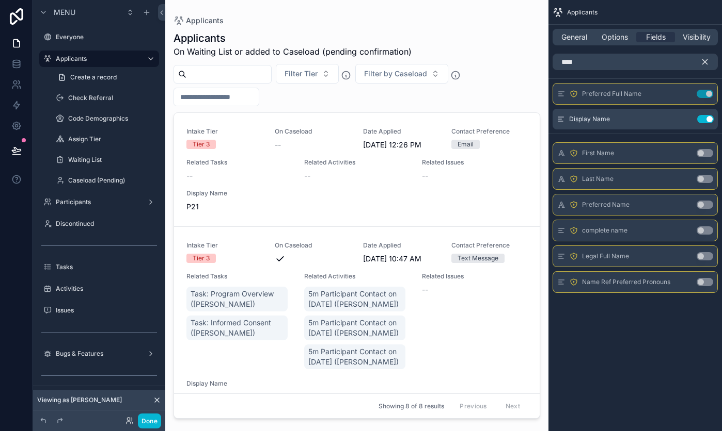
click at [708, 62] on icon "scrollable content" at bounding box center [704, 61] width 9 height 9
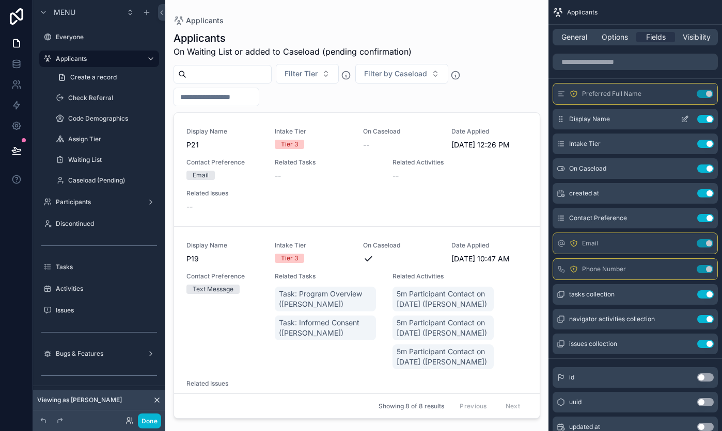
click at [682, 117] on icon "scrollable content" at bounding box center [684, 119] width 8 height 8
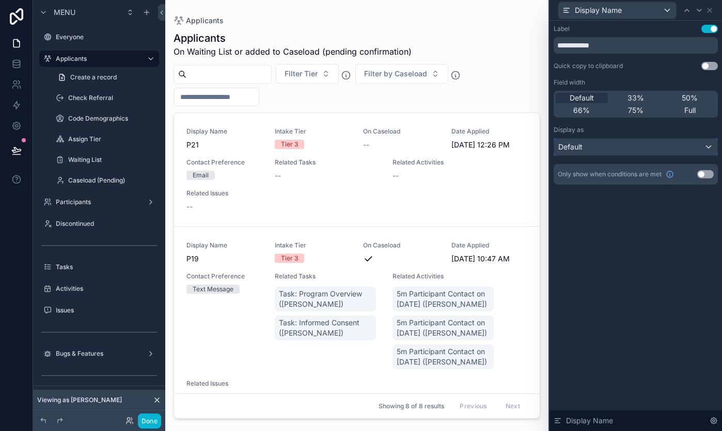
click at [666, 146] on div "Default" at bounding box center [635, 147] width 163 height 17
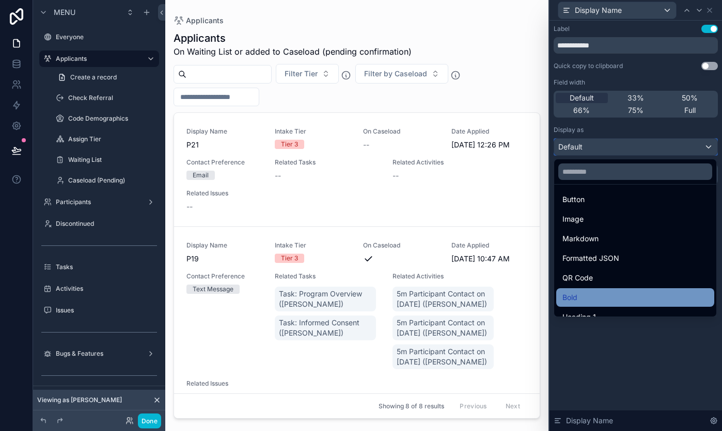
scroll to position [42, 0]
click at [628, 292] on div "Bold" at bounding box center [635, 297] width 146 height 12
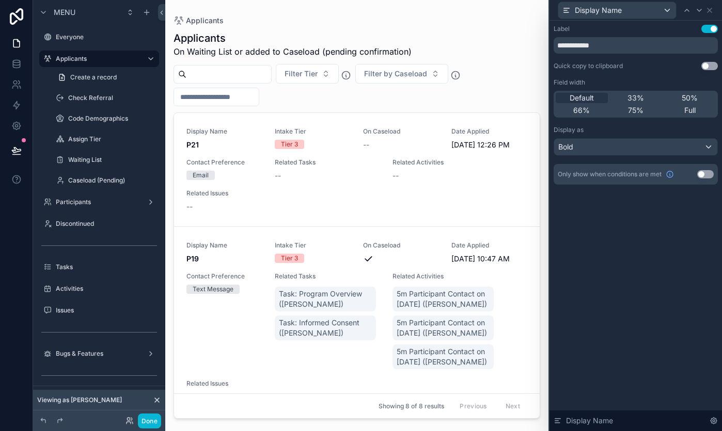
click at [708, 171] on button "Use setting" at bounding box center [705, 174] width 17 height 8
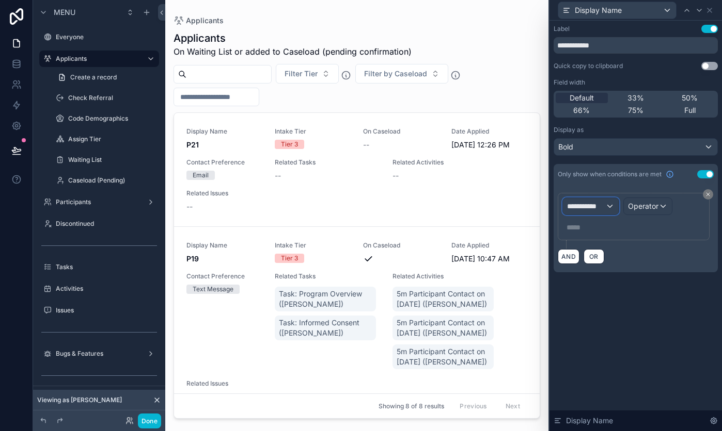
click at [610, 207] on div "**********" at bounding box center [591, 206] width 56 height 17
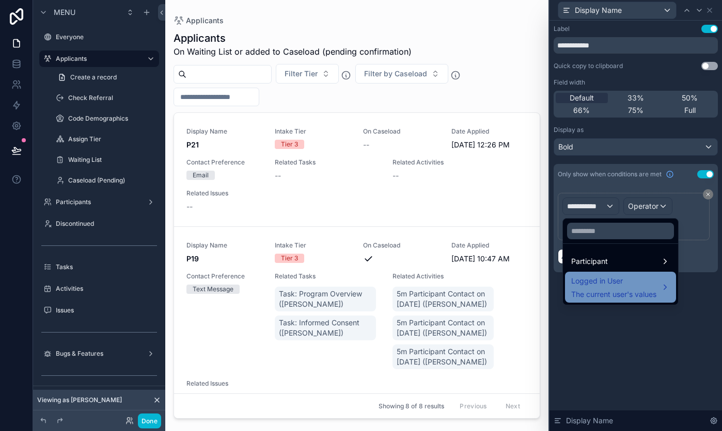
click at [633, 290] on span "The current user's values" at bounding box center [613, 295] width 85 height 10
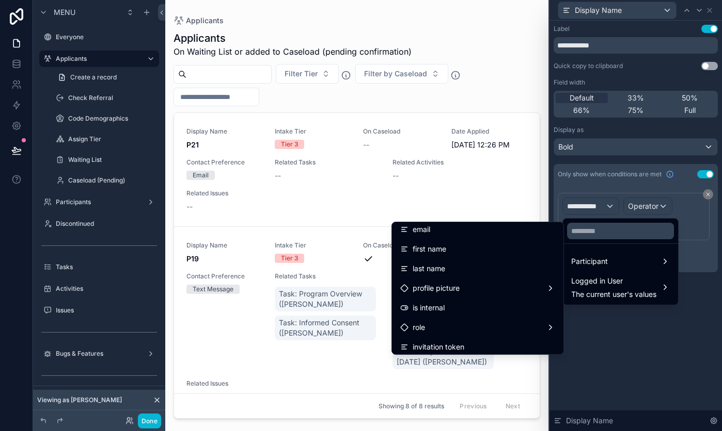
scroll to position [28, 0]
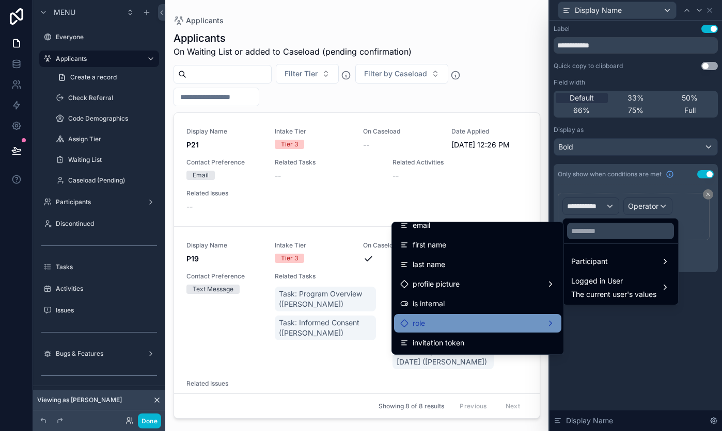
click at [493, 321] on div "role" at bounding box center [477, 323] width 155 height 12
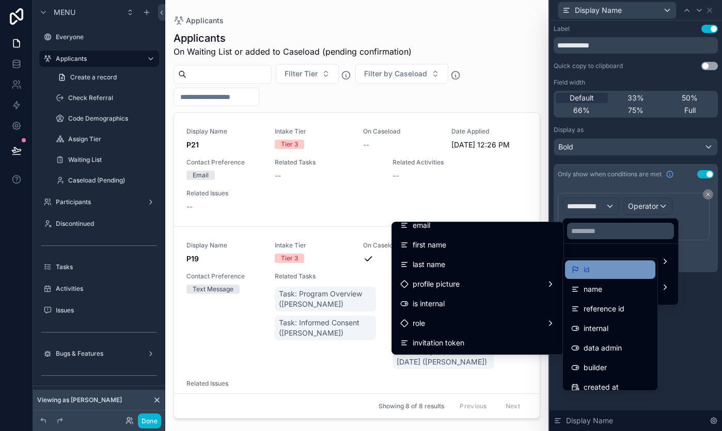
click at [593, 270] on div "id" at bounding box center [610, 270] width 78 height 12
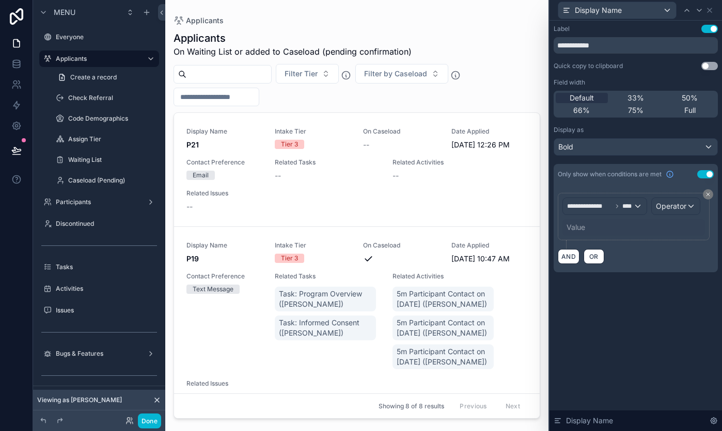
click at [579, 227] on div "Value" at bounding box center [575, 227] width 19 height 10
click at [670, 203] on span "Operator" at bounding box center [670, 206] width 30 height 9
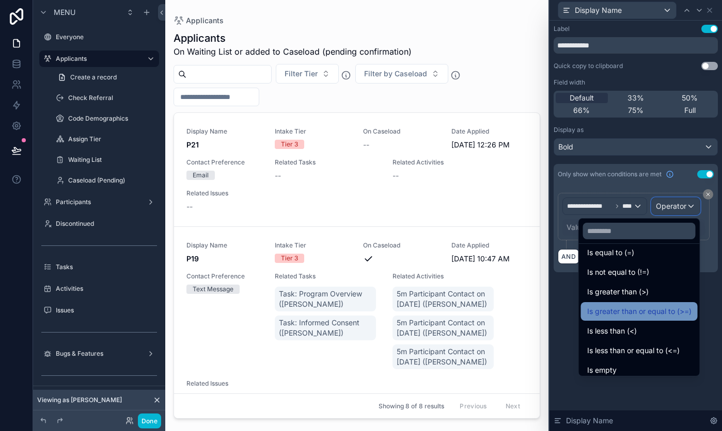
scroll to position [0, 0]
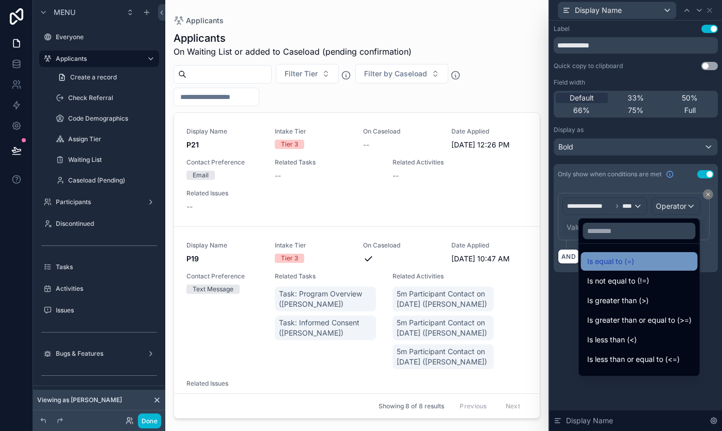
click at [625, 263] on span "Is equal to (=)" at bounding box center [610, 261] width 47 height 12
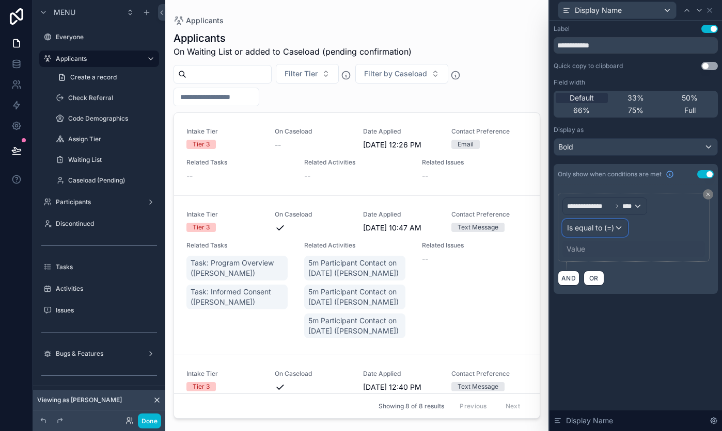
click at [614, 228] on div "Is equal to (=)" at bounding box center [595, 228] width 65 height 17
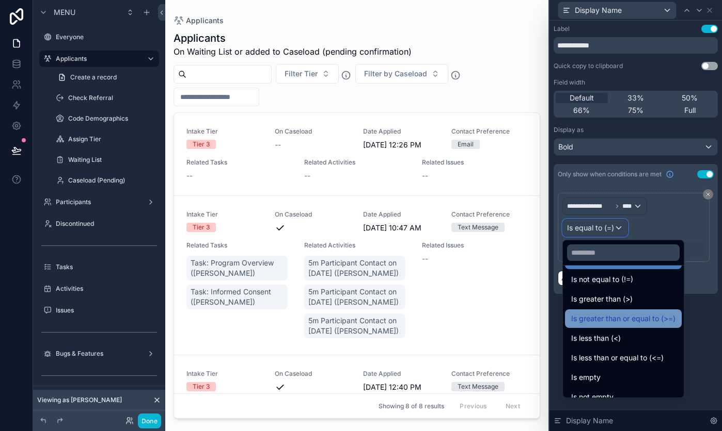
scroll to position [73, 0]
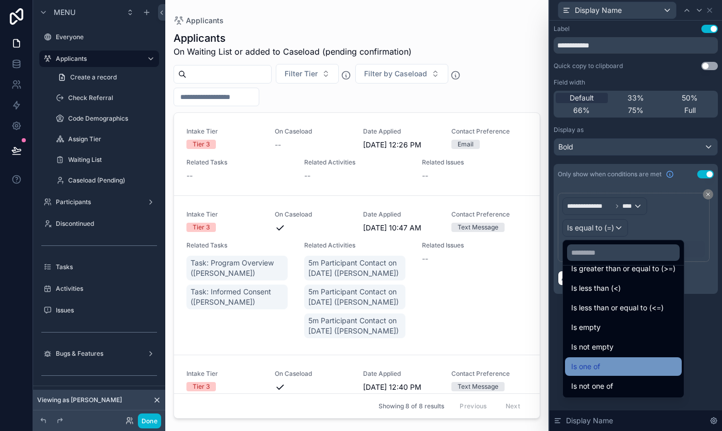
click at [608, 366] on div "Is one of" at bounding box center [623, 367] width 104 height 12
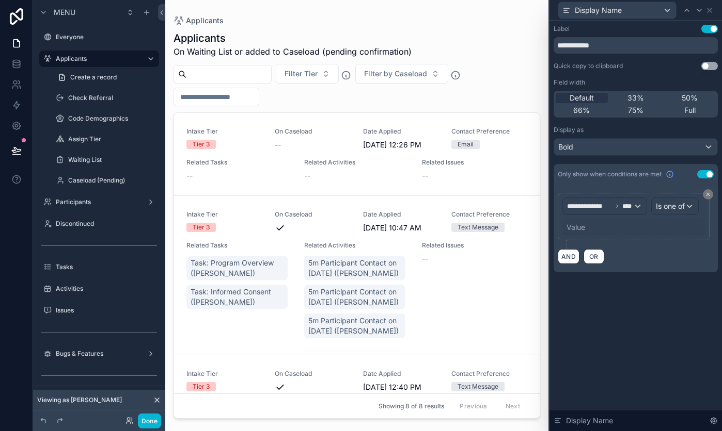
click at [589, 228] on div "Value" at bounding box center [633, 227] width 142 height 17
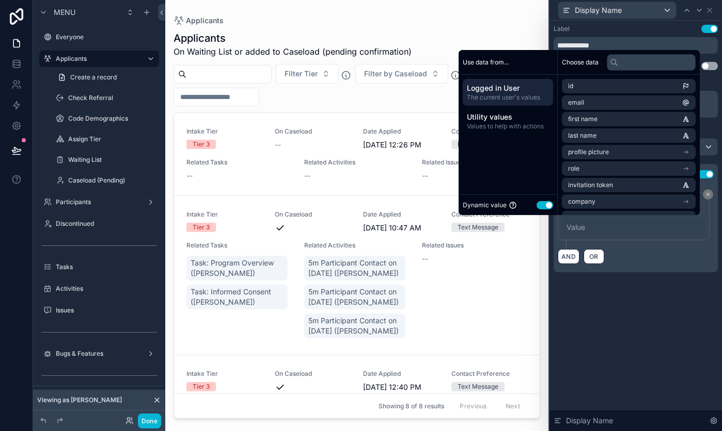
click at [536, 201] on button "Use setting" at bounding box center [544, 205] width 17 height 8
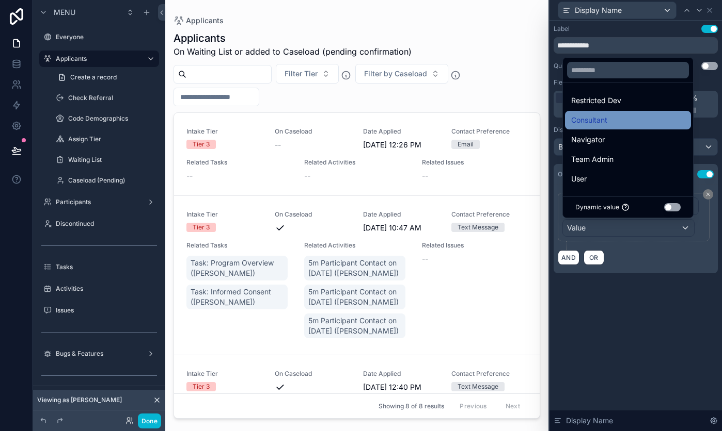
click at [614, 115] on div "Consultant" at bounding box center [628, 120] width 114 height 12
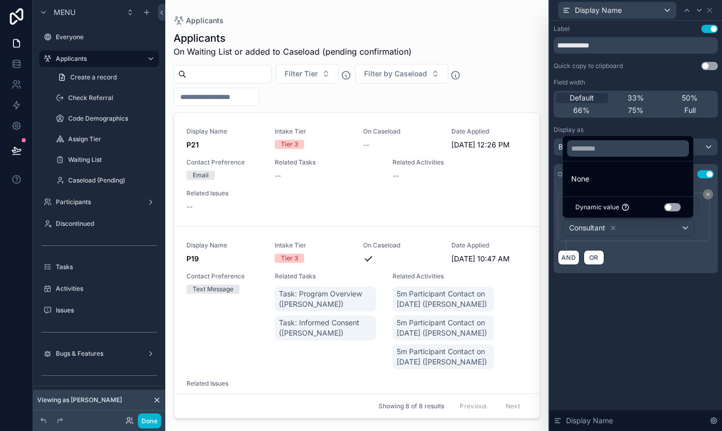
click at [600, 338] on div "**********" at bounding box center [635, 226] width 172 height 411
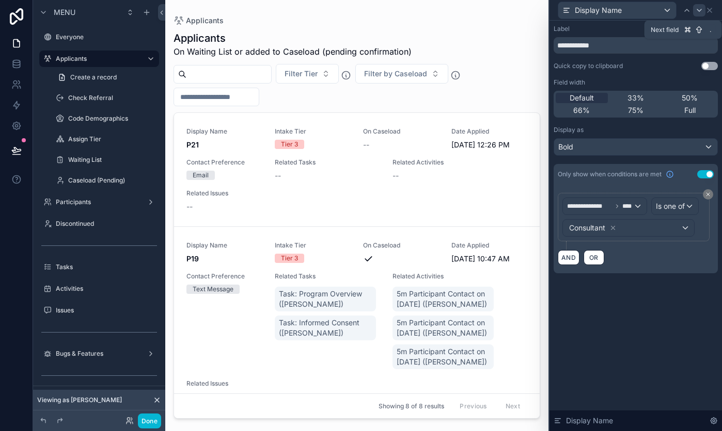
click at [698, 9] on icon at bounding box center [699, 10] width 8 height 8
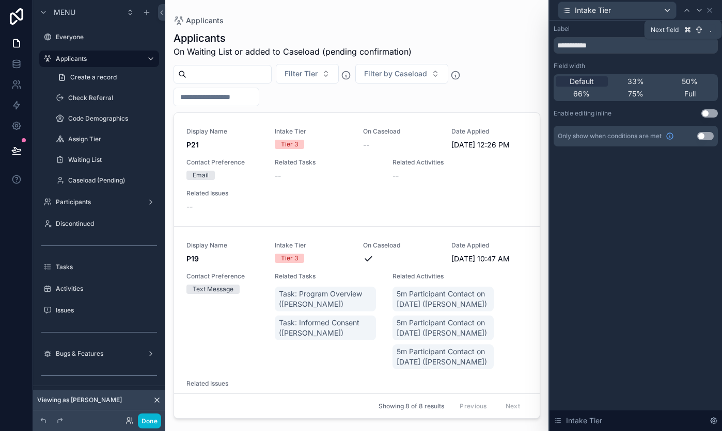
click at [698, 9] on icon at bounding box center [699, 10] width 8 height 8
click at [711, 9] on icon at bounding box center [709, 10] width 8 height 8
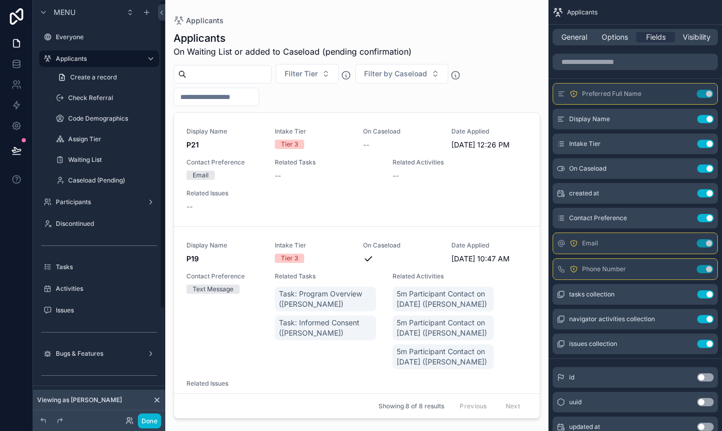
click at [263, 199] on div "scrollable content" at bounding box center [356, 209] width 383 height 419
click at [263, 199] on div "Related Issues --" at bounding box center [238, 200] width 105 height 23
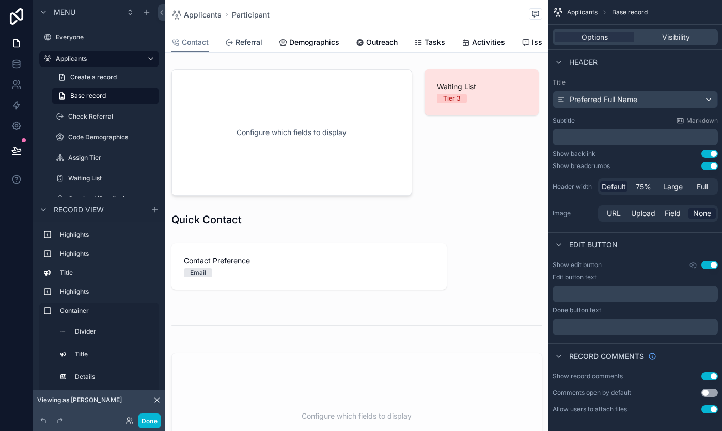
click at [256, 46] on span "Referral" at bounding box center [248, 42] width 27 height 10
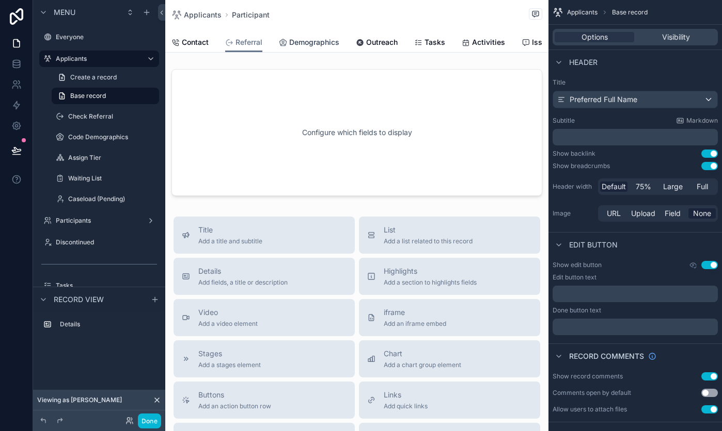
click at [310, 44] on span "Demographics" at bounding box center [314, 42] width 50 height 10
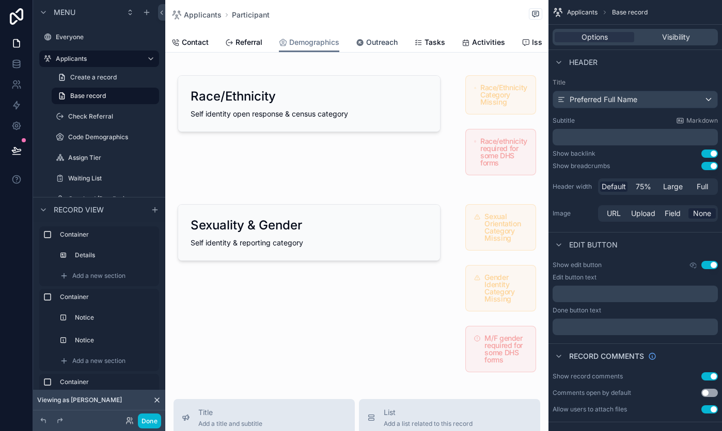
click at [361, 44] on icon "scrollable content" at bounding box center [360, 43] width 8 height 8
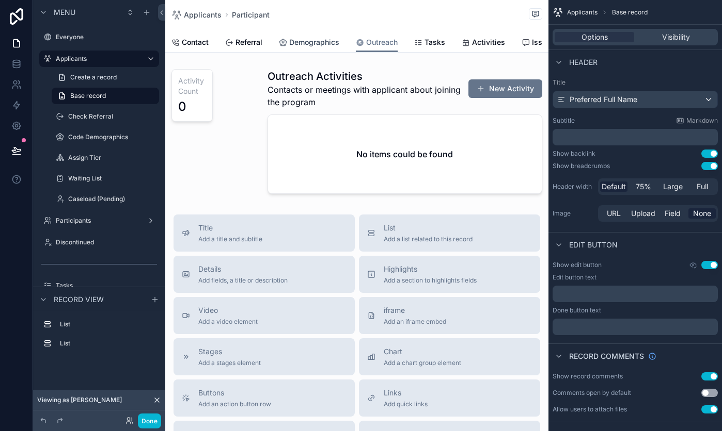
click at [307, 41] on span "Demographics" at bounding box center [314, 42] width 50 height 10
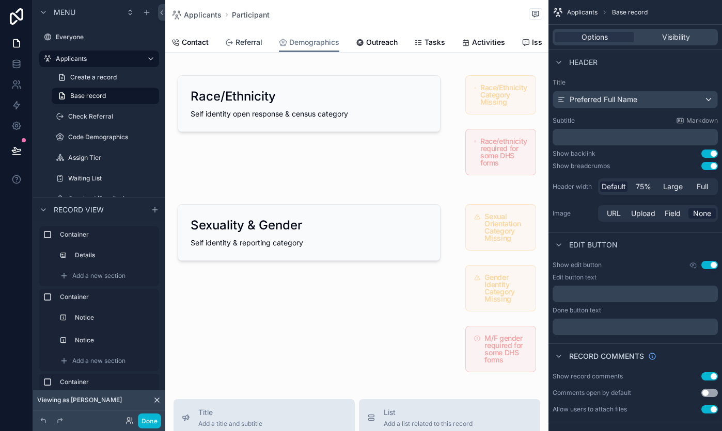
click at [238, 42] on span "Referral" at bounding box center [248, 42] width 27 height 10
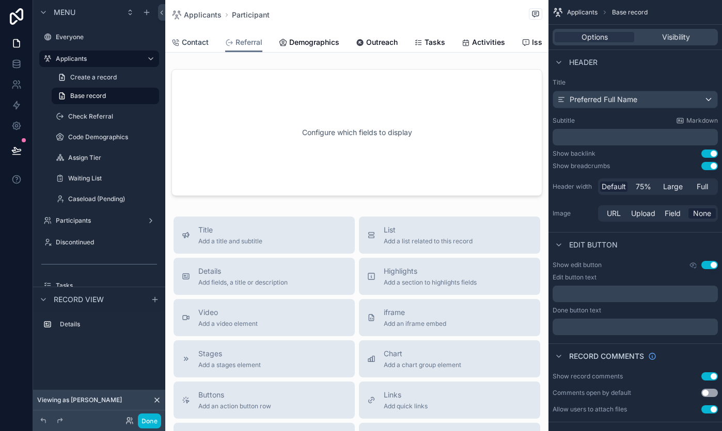
click at [186, 42] on span "Contact" at bounding box center [195, 42] width 27 height 10
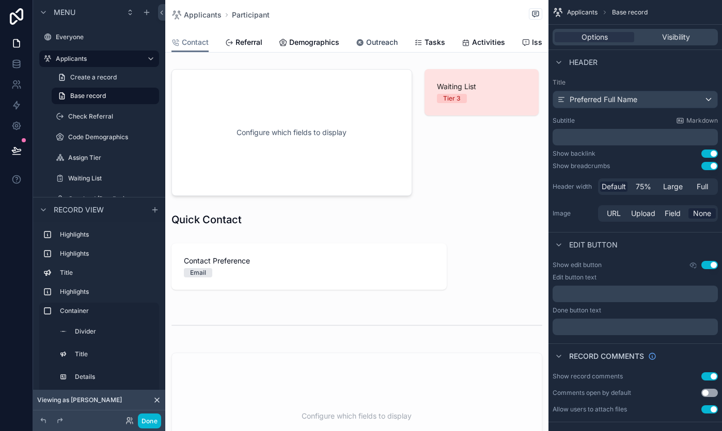
click at [391, 41] on span "Outreach" at bounding box center [381, 42] width 31 height 10
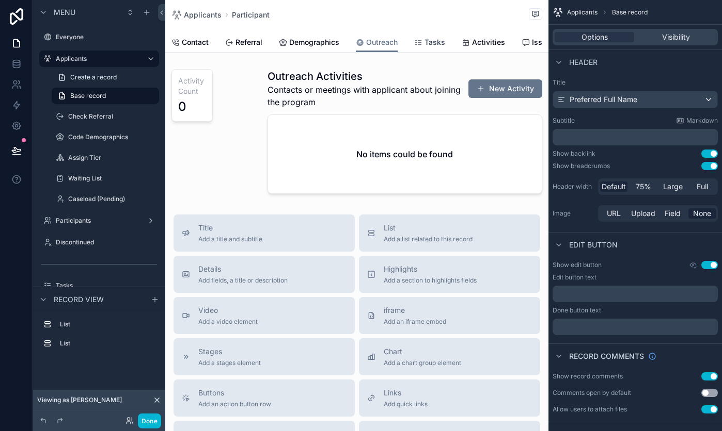
click at [438, 43] on span "Tasks" at bounding box center [434, 42] width 21 height 10
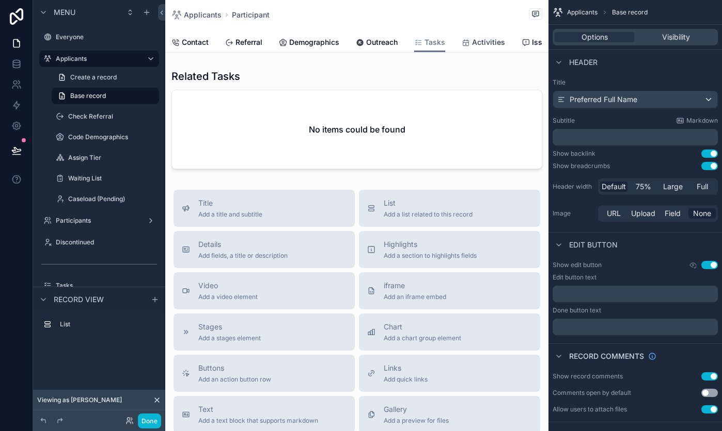
click at [475, 43] on span "Activities" at bounding box center [488, 42] width 33 height 10
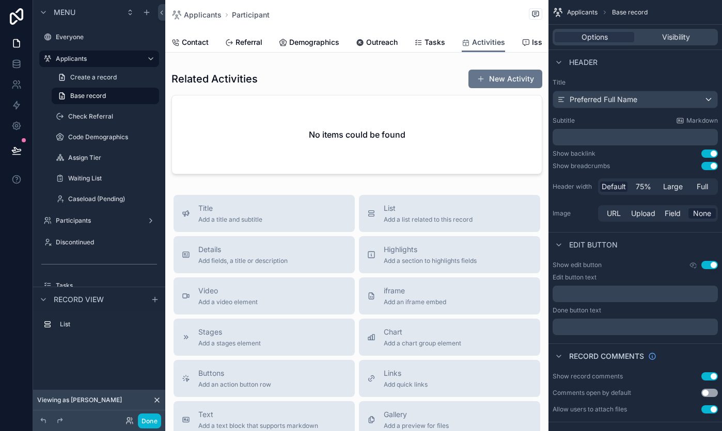
scroll to position [0, 11]
click at [149, 420] on button "Done" at bounding box center [149, 421] width 23 height 15
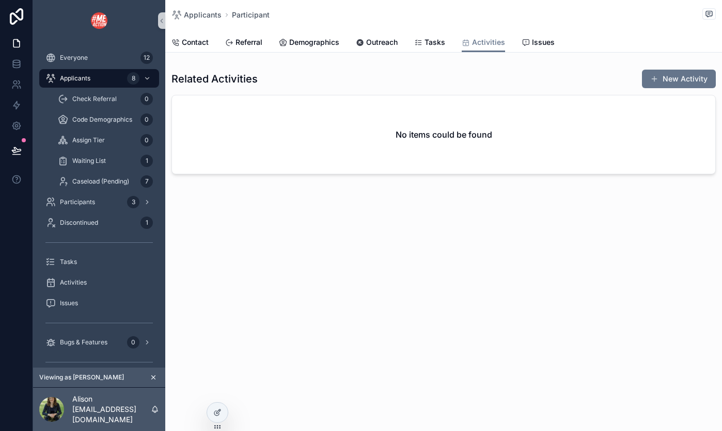
click at [153, 380] on icon "scrollable content" at bounding box center [153, 377] width 7 height 7
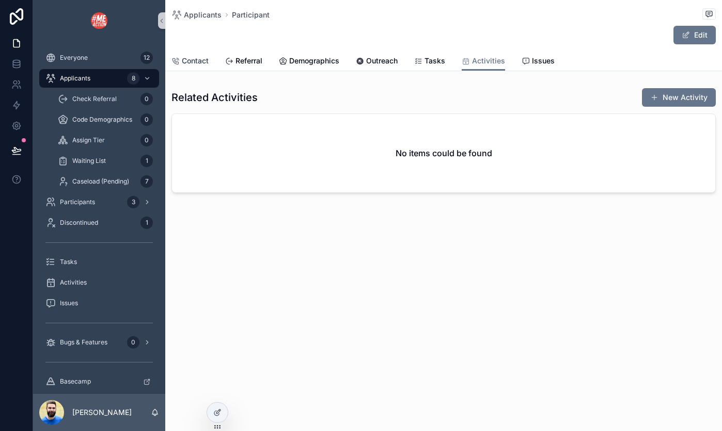
click at [197, 62] on span "Contact" at bounding box center [195, 61] width 27 height 10
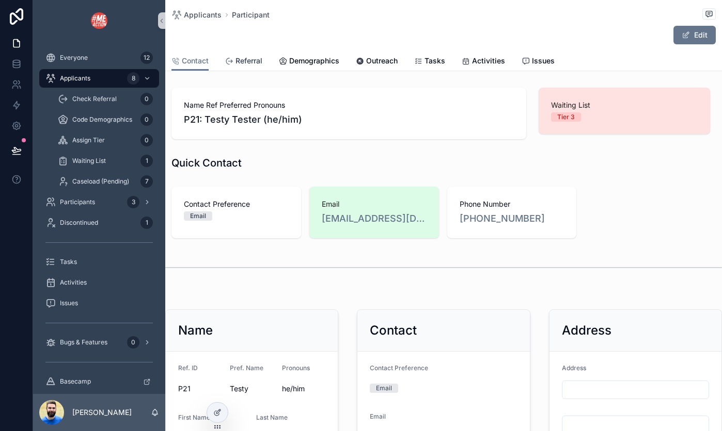
click at [252, 58] on span "Referral" at bounding box center [248, 61] width 27 height 10
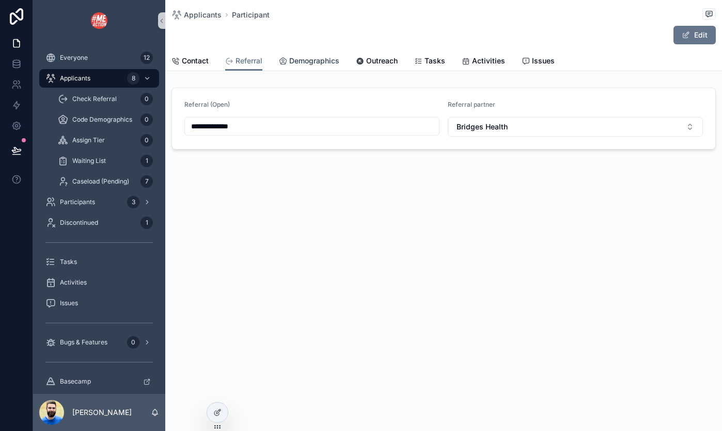
click at [315, 63] on span "Demographics" at bounding box center [314, 61] width 50 height 10
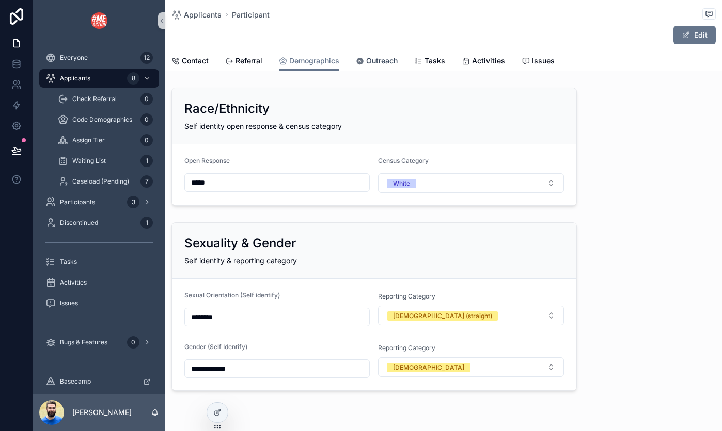
click at [369, 56] on span "Outreach" at bounding box center [381, 61] width 31 height 10
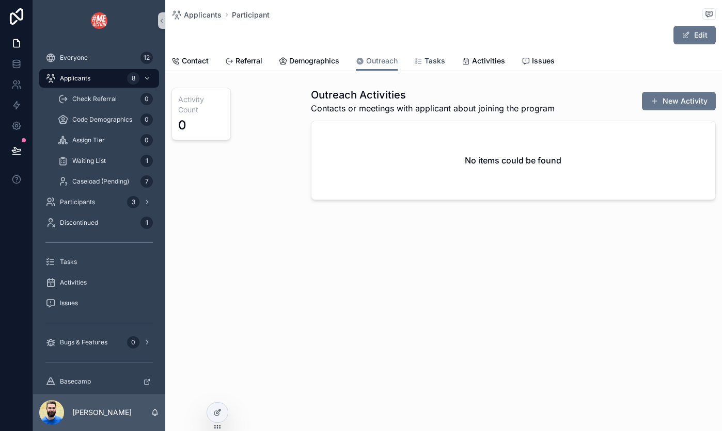
click at [422, 69] on link "Tasks" at bounding box center [429, 62] width 31 height 21
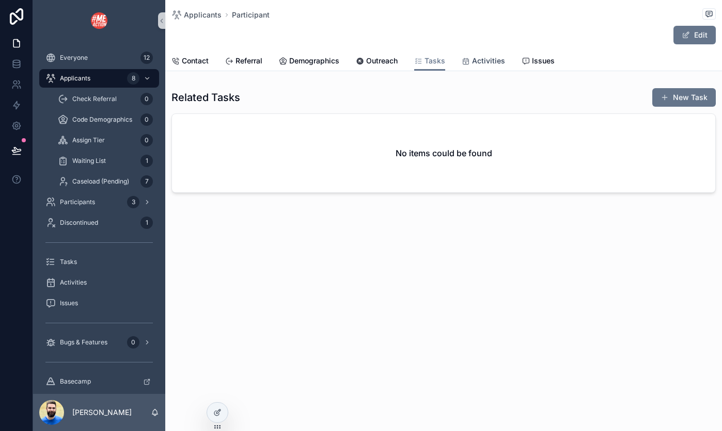
click at [465, 63] on icon "scrollable content" at bounding box center [465, 61] width 8 height 8
click at [74, 202] on span "Participants" at bounding box center [77, 202] width 35 height 8
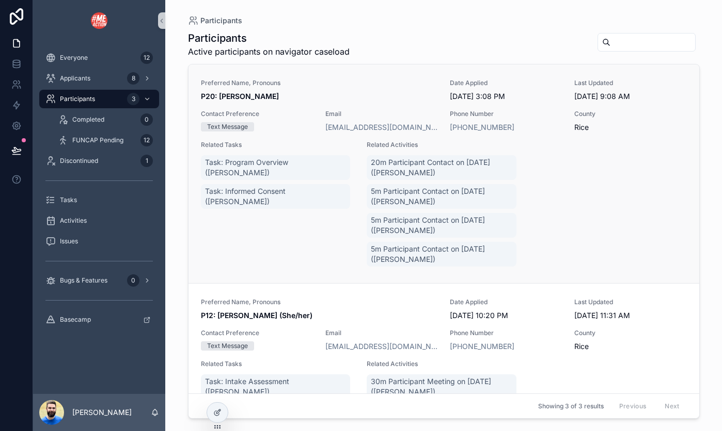
click at [325, 75] on link "Preferred Name, Pronouns P20: Krisi Lillie Date Applied 7/24/2025 3:08 PM Last …" at bounding box center [443, 174] width 510 height 219
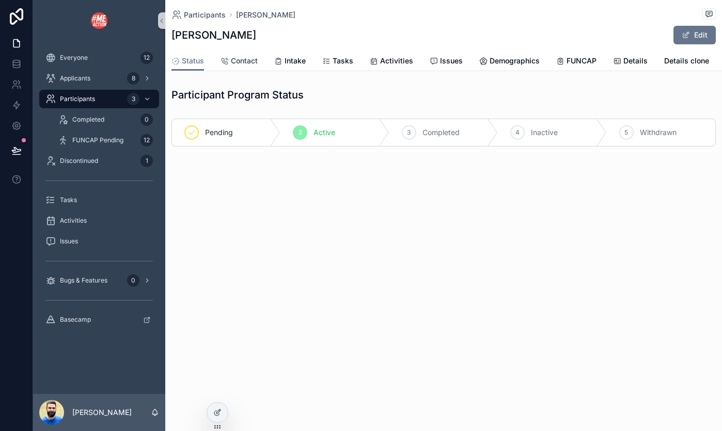
click at [232, 59] on span "Contact" at bounding box center [244, 61] width 27 height 10
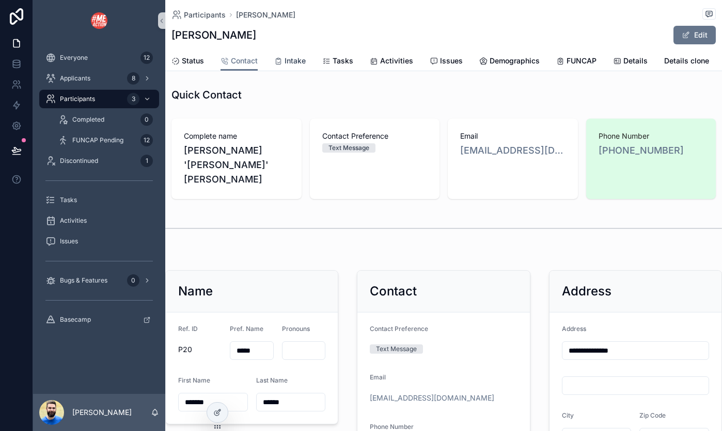
click at [305, 61] on span "Intake" at bounding box center [294, 61] width 21 height 10
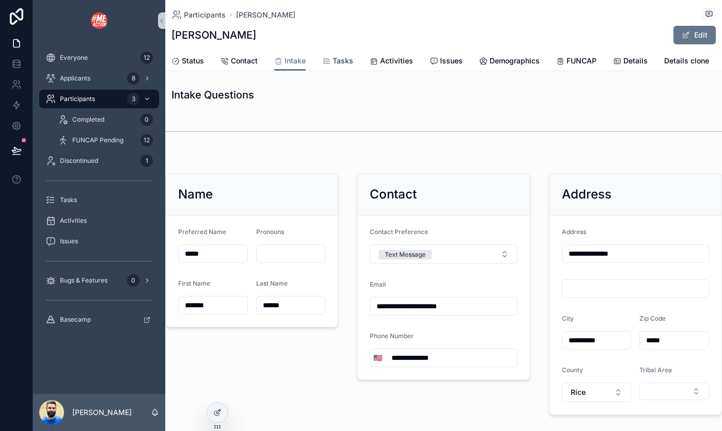
click at [339, 59] on span "Tasks" at bounding box center [342, 61] width 21 height 10
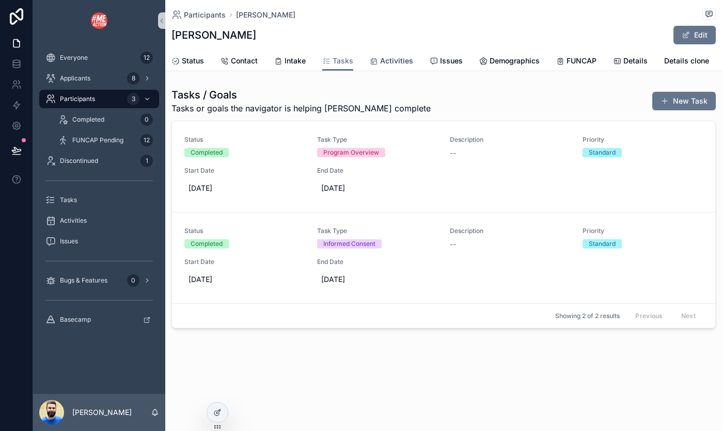
click at [385, 60] on span "Activities" at bounding box center [396, 61] width 33 height 10
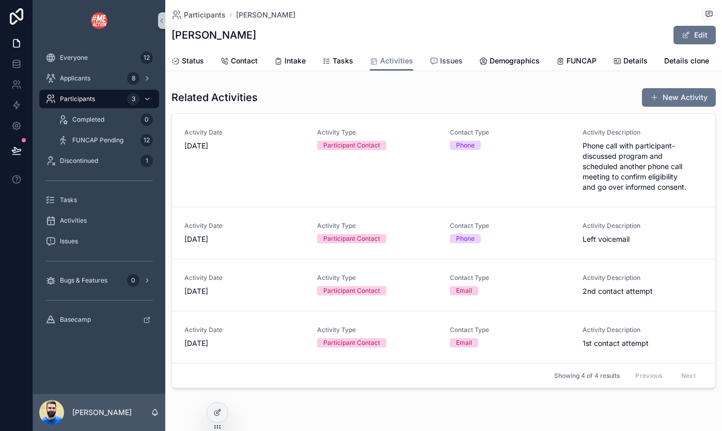
click at [440, 61] on span "Issues" at bounding box center [451, 61] width 23 height 10
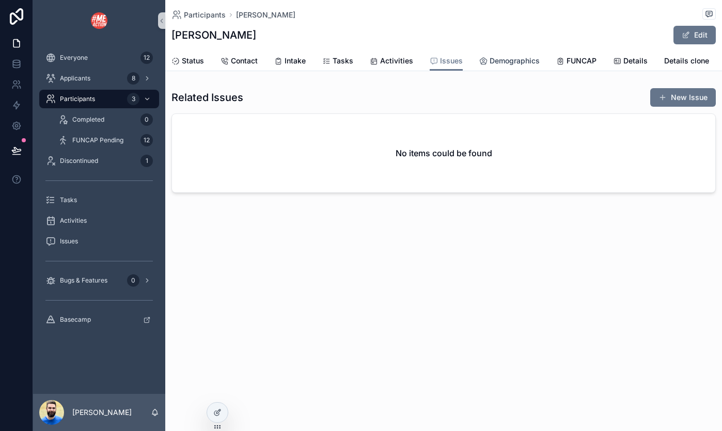
click at [502, 61] on span "Demographics" at bounding box center [514, 61] width 50 height 10
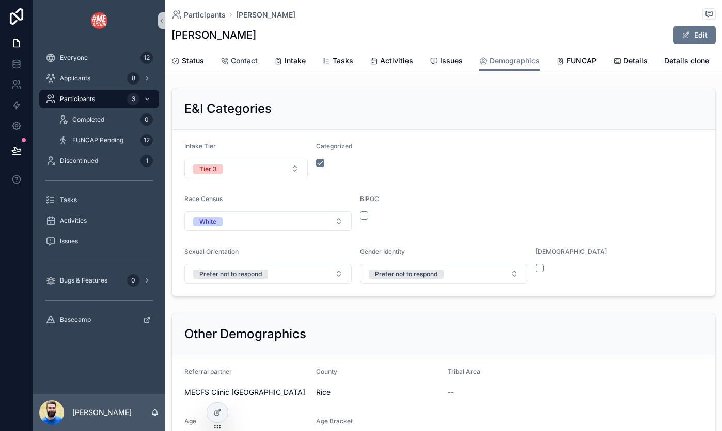
click at [245, 57] on span "Contact" at bounding box center [244, 61] width 27 height 10
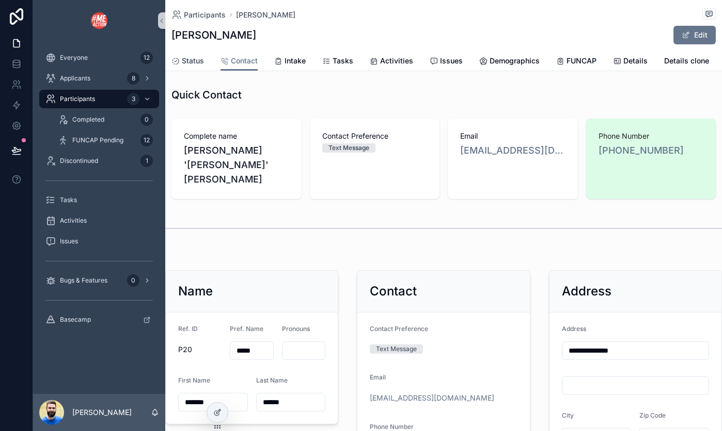
click at [195, 58] on span "Status" at bounding box center [193, 61] width 22 height 10
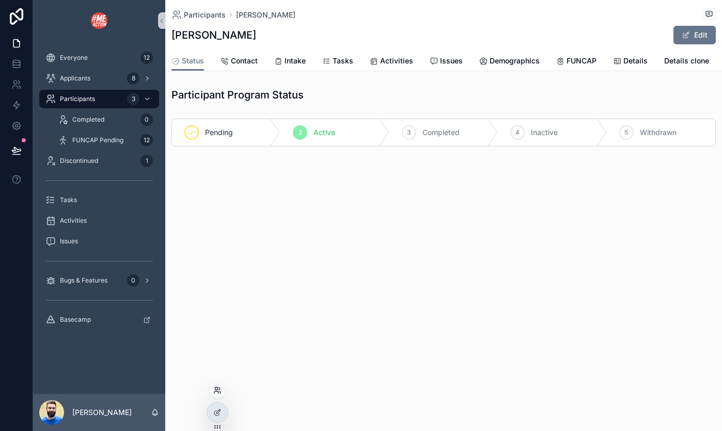
click at [219, 391] on icon at bounding box center [217, 391] width 8 height 8
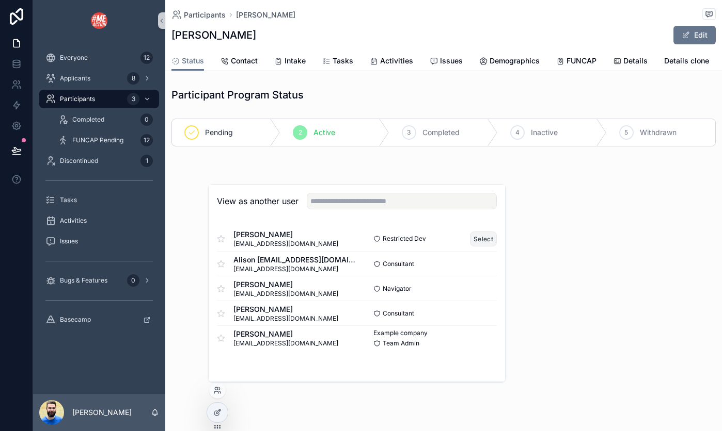
click at [479, 238] on button "Select" at bounding box center [483, 239] width 27 height 15
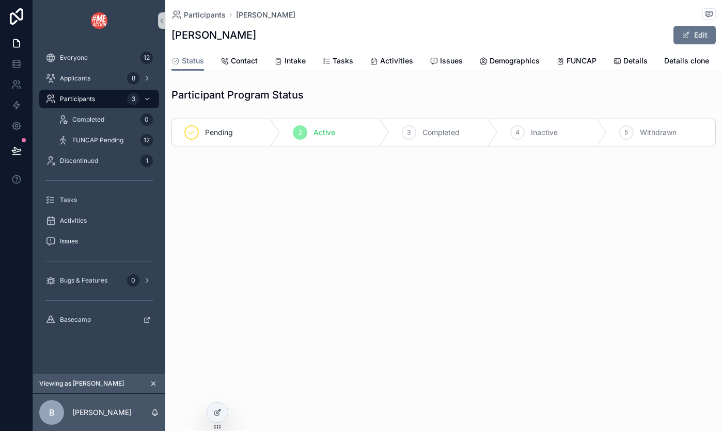
click at [206, 254] on div "Participants Krisi Lillie Krisi Lillie Edit Status Status Contact Intake Tasks …" at bounding box center [443, 215] width 556 height 431
click at [71, 78] on span "Applicants" at bounding box center [75, 78] width 30 height 8
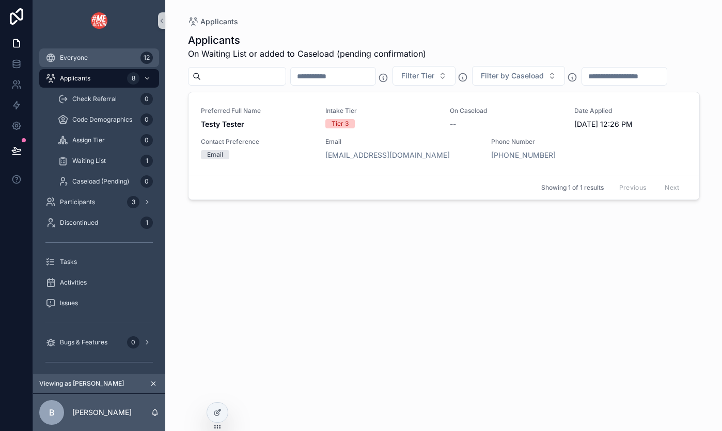
click at [81, 55] on span "Everyone" at bounding box center [74, 58] width 28 height 8
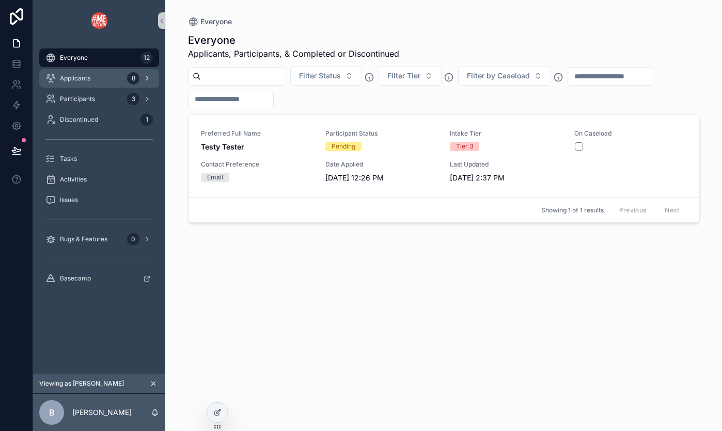
click at [78, 82] on span "Applicants" at bounding box center [75, 78] width 30 height 8
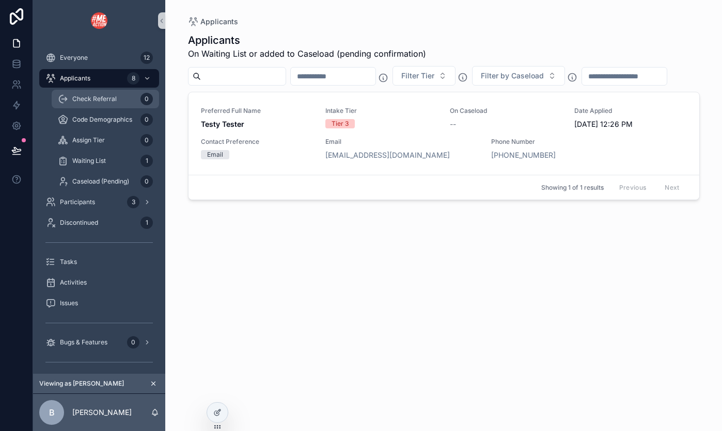
click at [79, 94] on div "Check Referral 0" at bounding box center [105, 99] width 95 height 17
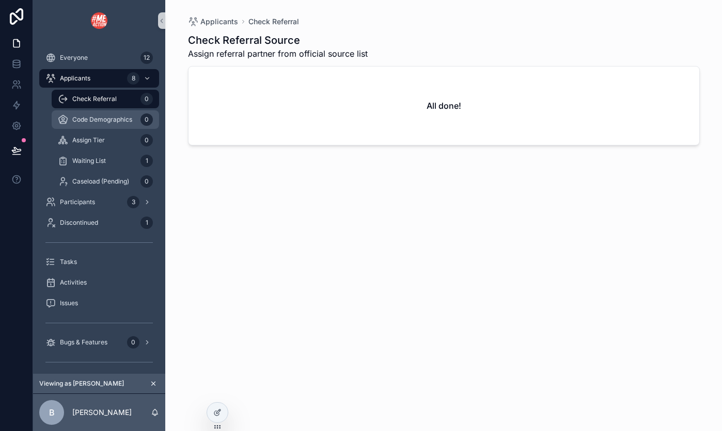
click at [82, 119] on span "Code Demographics" at bounding box center [102, 120] width 60 height 8
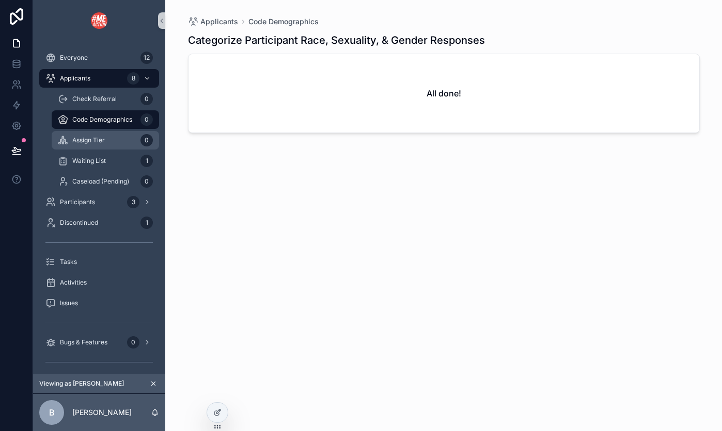
click at [82, 141] on span "Assign Tier" at bounding box center [88, 140] width 33 height 8
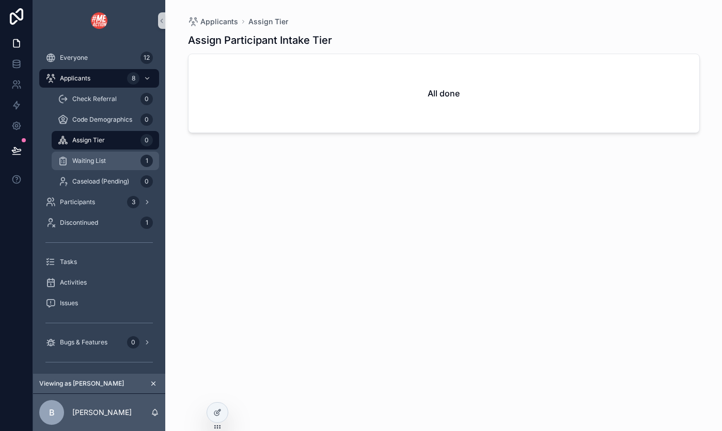
click at [79, 161] on span "Waiting List" at bounding box center [89, 161] width 34 height 8
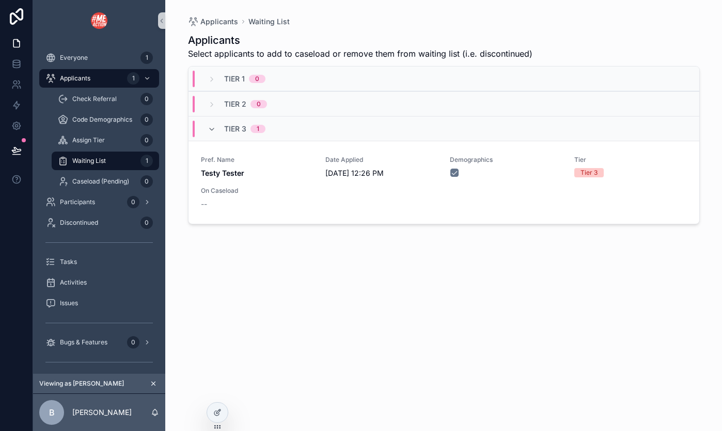
click at [156, 385] on icon "scrollable content" at bounding box center [153, 383] width 7 height 7
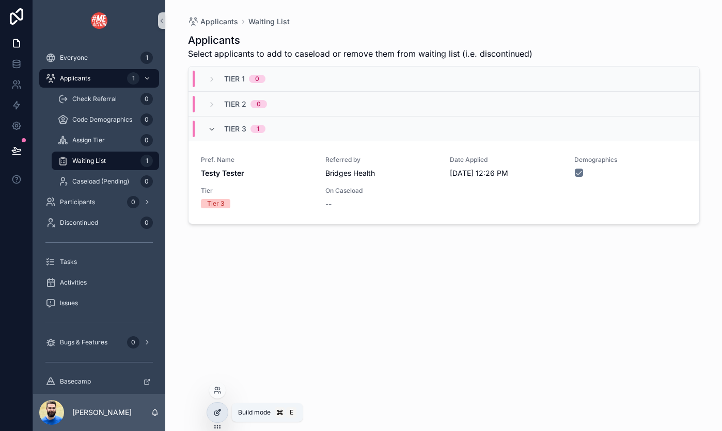
click at [216, 412] on icon at bounding box center [217, 413] width 8 height 8
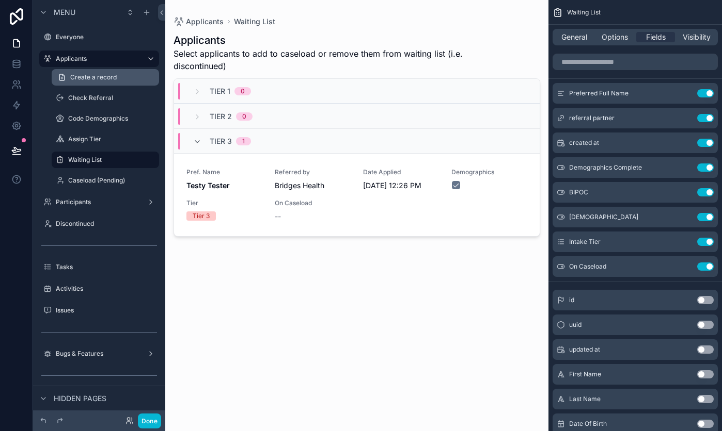
click at [105, 76] on span "Create a record" at bounding box center [93, 77] width 46 height 8
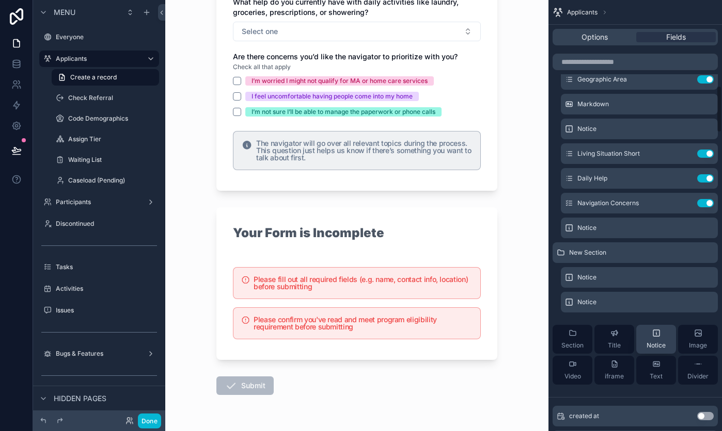
scroll to position [782, 0]
click at [682, 251] on icon "scrollable content" at bounding box center [684, 253] width 5 height 5
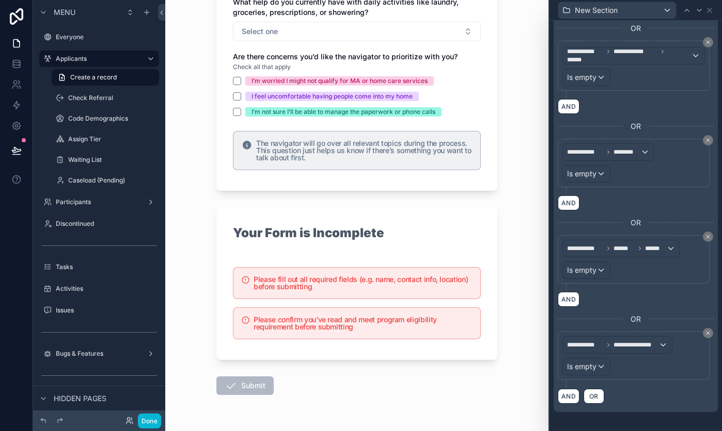
scroll to position [457, 0]
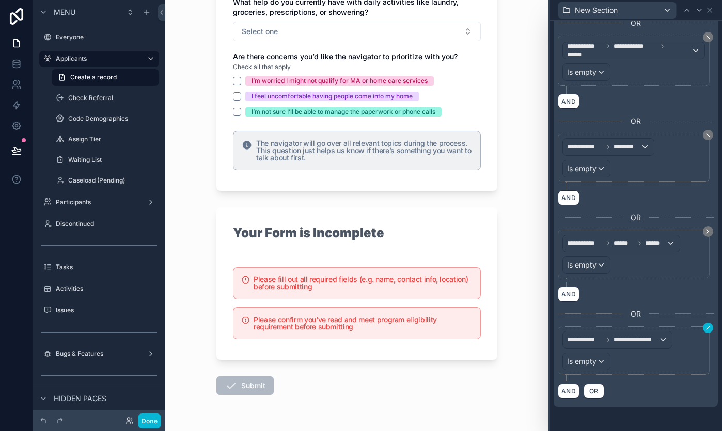
click at [706, 330] on icon at bounding box center [708, 328] width 6 height 6
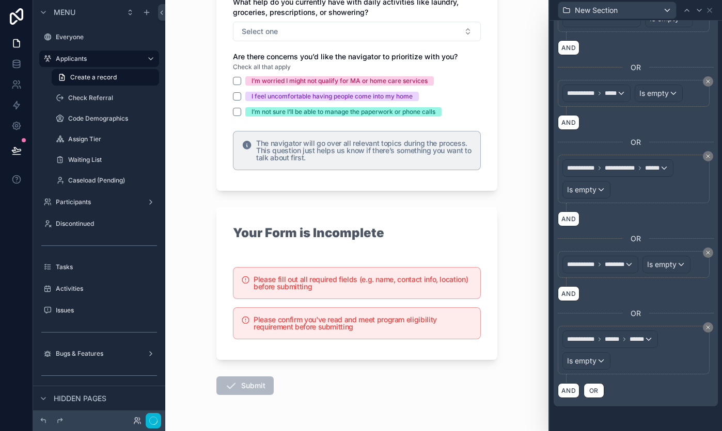
scroll to position [0, 0]
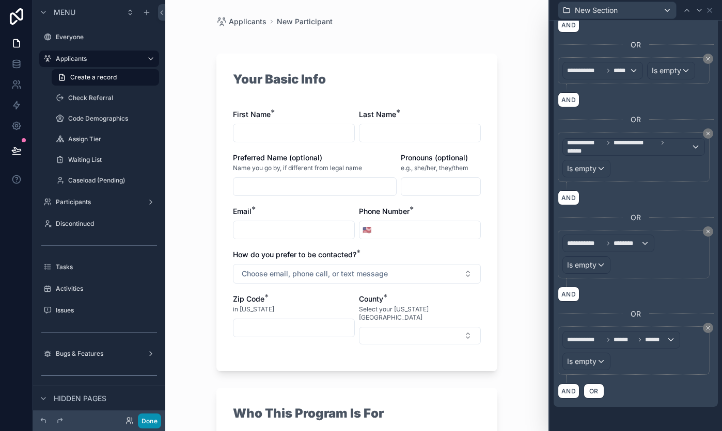
click at [148, 424] on button "Done" at bounding box center [149, 421] width 23 height 15
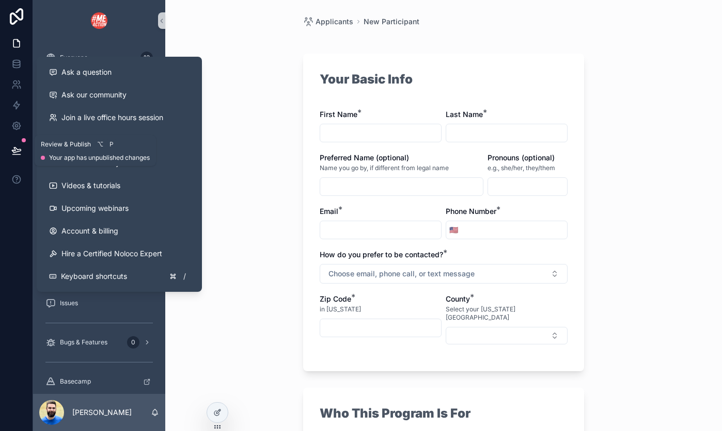
click at [17, 147] on icon at bounding box center [16, 151] width 10 height 10
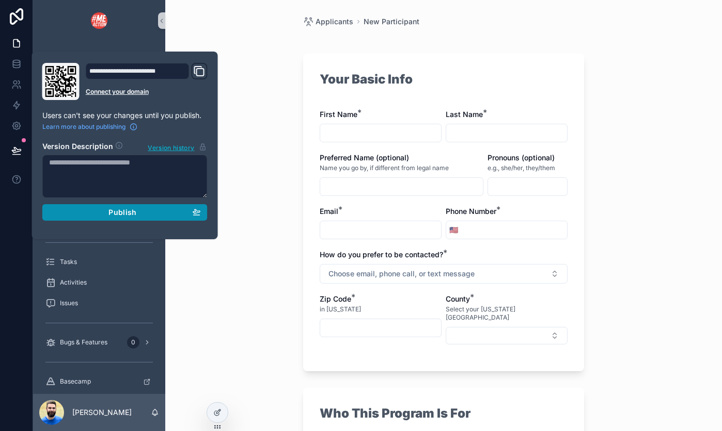
click at [94, 215] on div "Publish" at bounding box center [125, 212] width 152 height 9
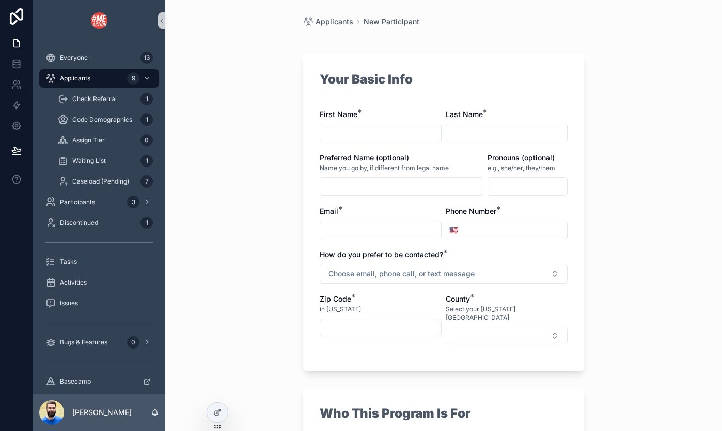
click at [277, 127] on div "Applicants New Participant Your Basic Info First Name * Last Name * Preferred N…" at bounding box center [443, 215] width 556 height 431
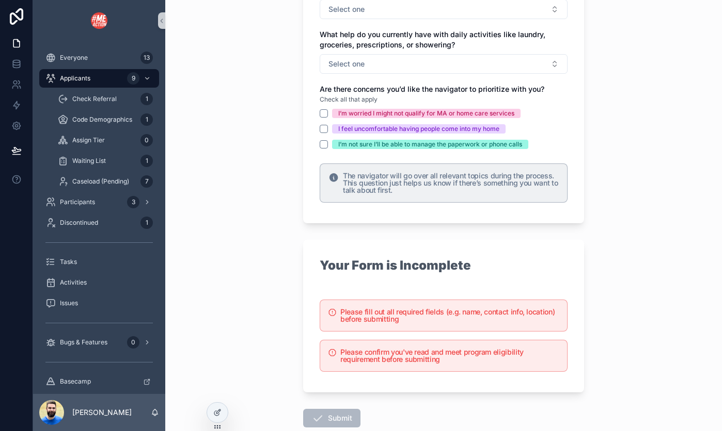
scroll to position [1569, 0]
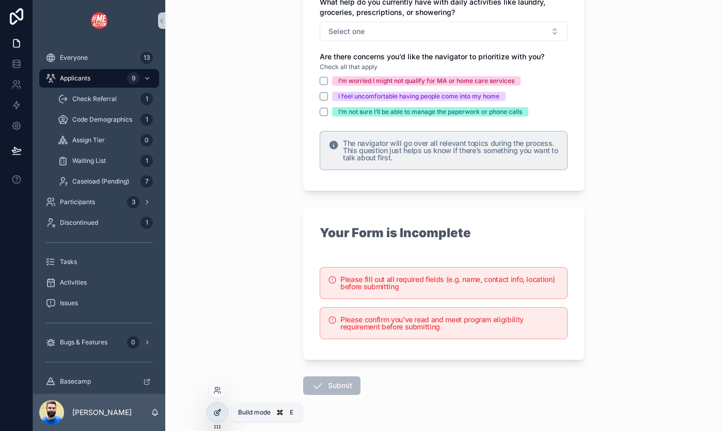
click at [220, 410] on icon at bounding box center [218, 412] width 4 height 4
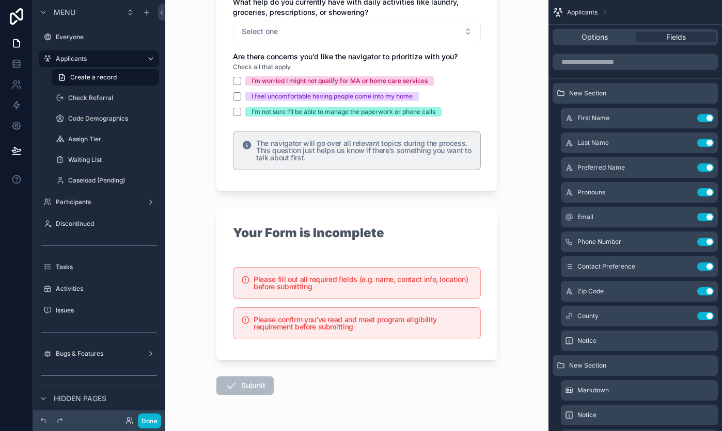
scroll to position [0, 0]
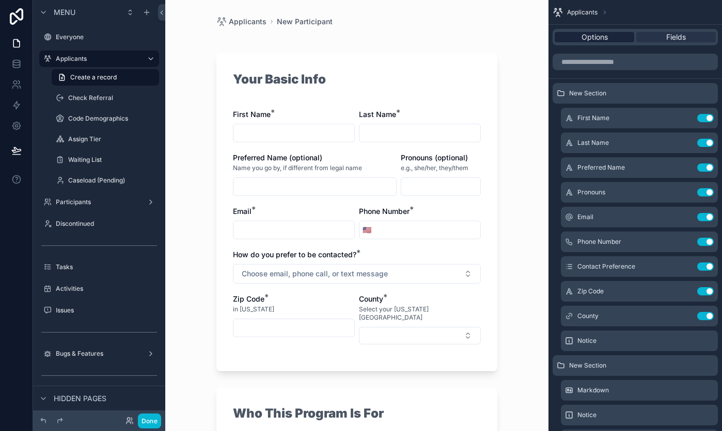
click at [588, 38] on span "Options" at bounding box center [594, 37] width 26 height 10
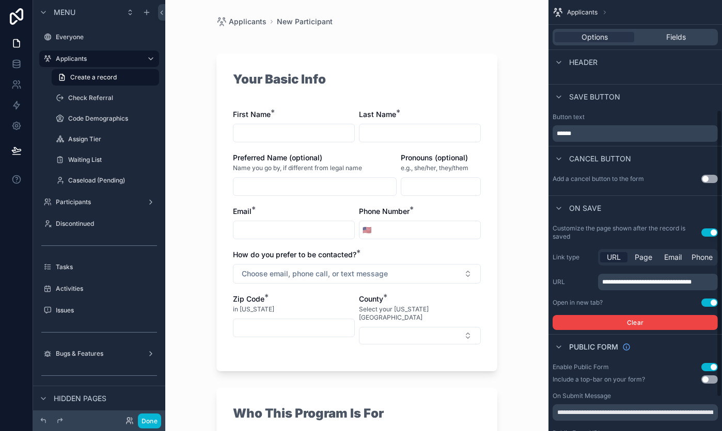
scroll to position [165, 0]
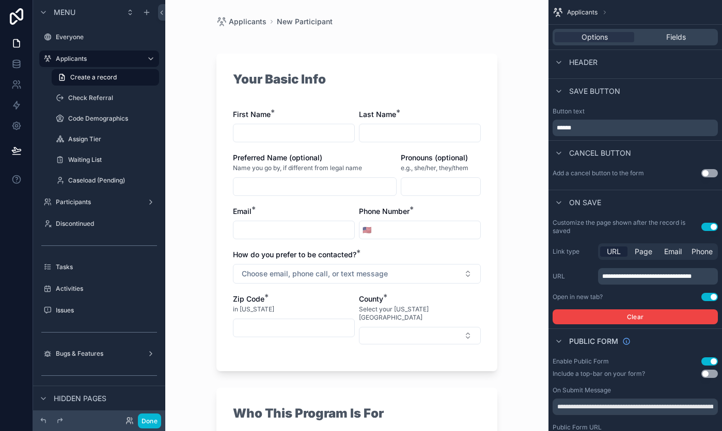
click at [707, 296] on button "Use setting" at bounding box center [709, 297] width 17 height 8
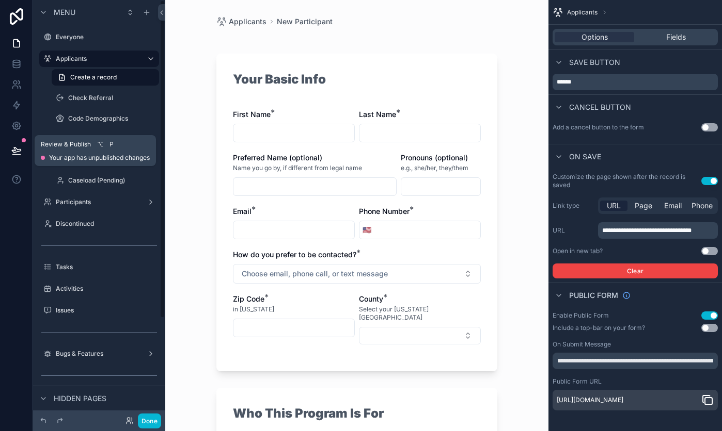
click at [19, 150] on icon at bounding box center [16, 151] width 10 height 10
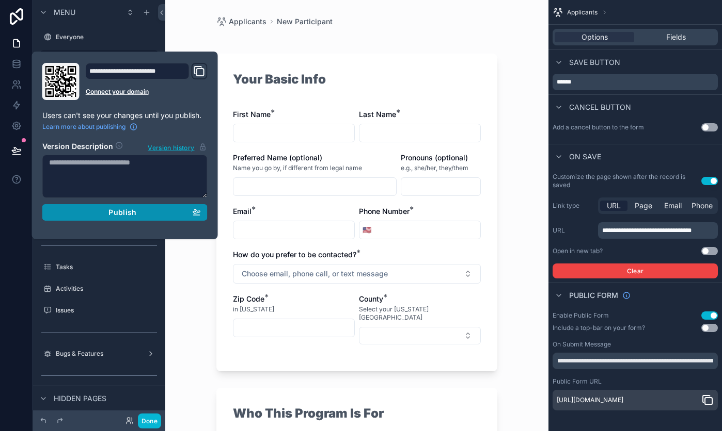
click at [83, 212] on div "Publish" at bounding box center [125, 212] width 152 height 9
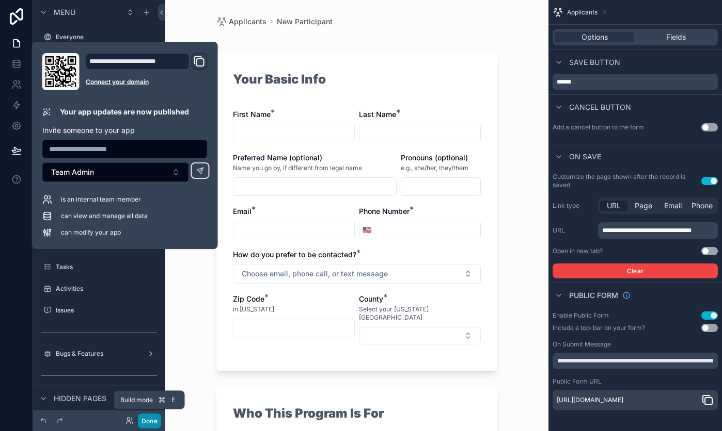
click at [147, 421] on button "Done" at bounding box center [149, 421] width 23 height 15
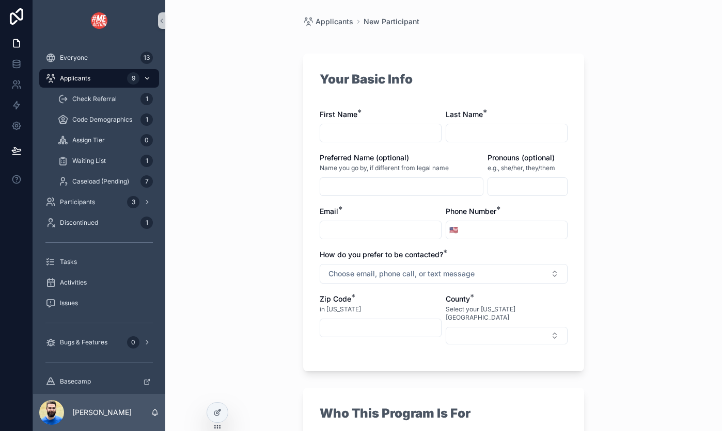
click at [89, 79] on span "Applicants" at bounding box center [75, 78] width 30 height 8
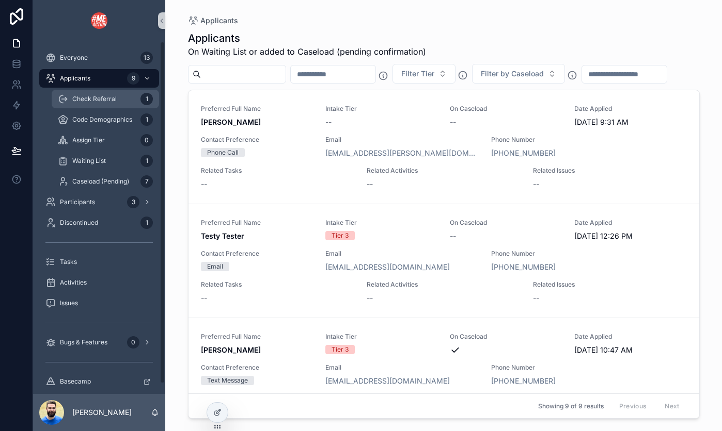
click at [113, 103] on span "Check Referral" at bounding box center [94, 99] width 44 height 8
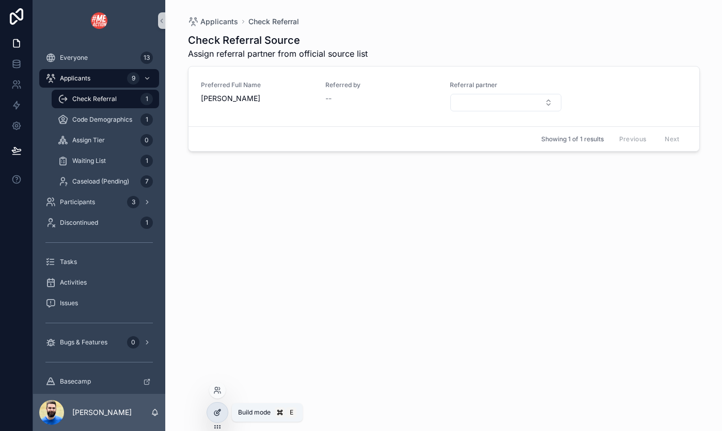
click at [217, 414] on icon at bounding box center [218, 412] width 4 height 4
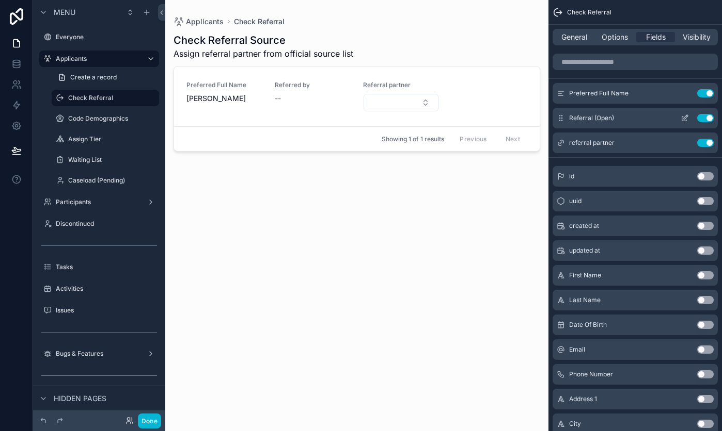
click at [681, 118] on icon "scrollable content" at bounding box center [684, 118] width 8 height 8
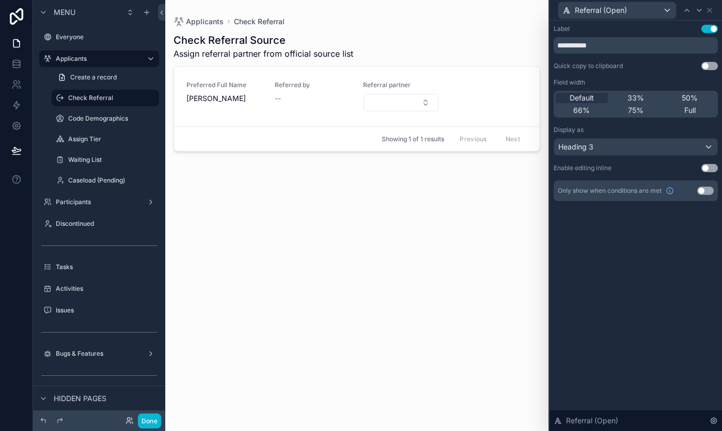
click at [708, 167] on button "Use setting" at bounding box center [709, 168] width 17 height 8
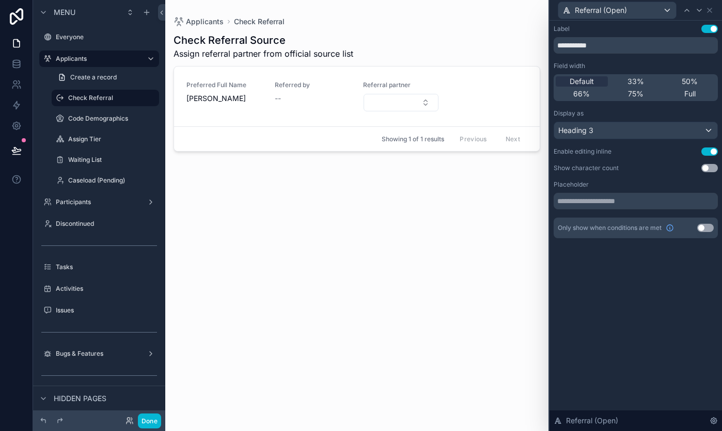
click at [713, 8] on div "Referral (Open)" at bounding box center [635, 10] width 164 height 20
click at [709, 12] on icon at bounding box center [709, 10] width 8 height 8
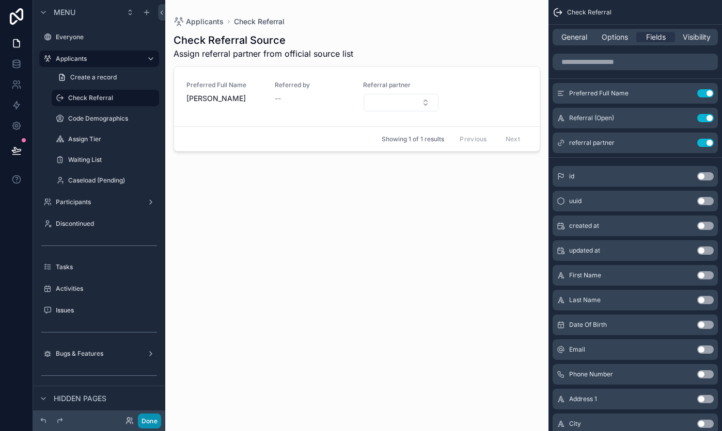
click at [152, 418] on button "Done" at bounding box center [149, 421] width 23 height 15
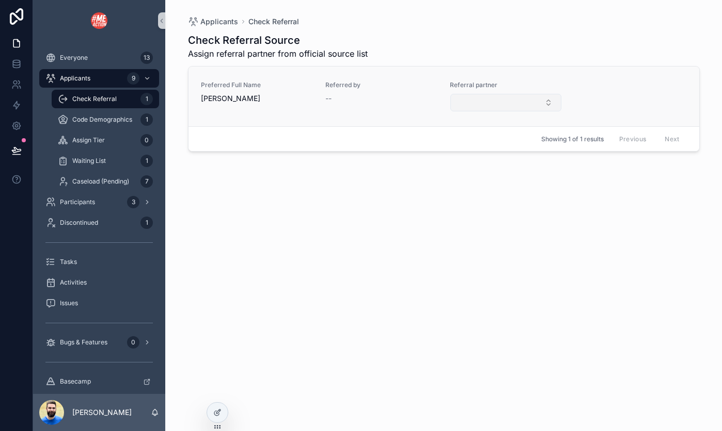
click at [465, 101] on button "Select Button" at bounding box center [505, 103] width 111 height 18
click at [365, 220] on div "Check Referral Source Assign referral partner from official source list Preferr…" at bounding box center [443, 223] width 511 height 392
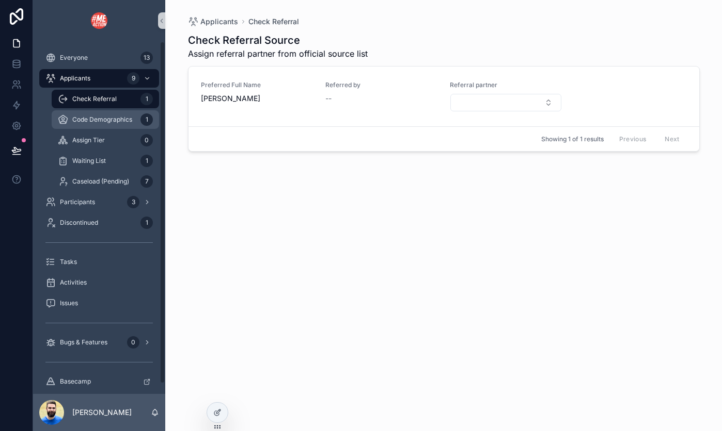
click at [84, 123] on span "Code Demographics" at bounding box center [102, 120] width 60 height 8
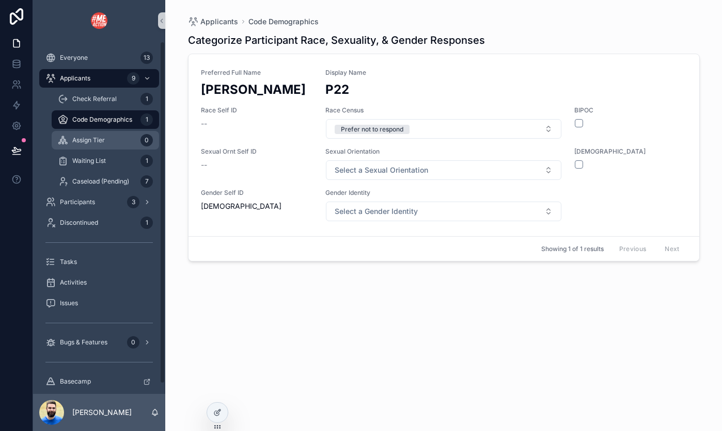
click at [90, 139] on span "Assign Tier" at bounding box center [88, 140] width 33 height 8
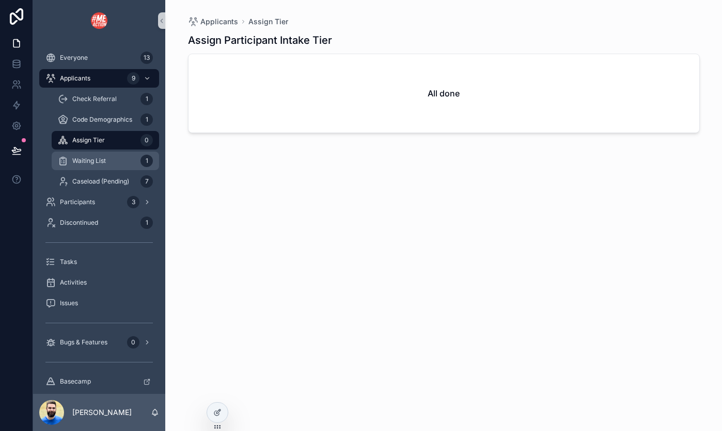
click at [99, 158] on span "Waiting List" at bounding box center [89, 161] width 34 height 8
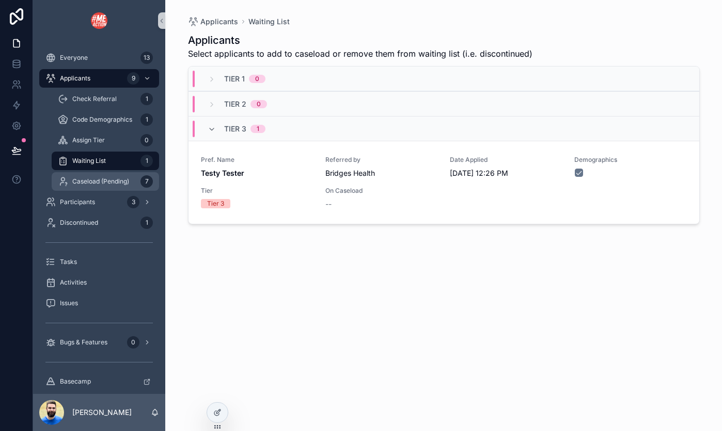
click at [116, 184] on span "Caseload (Pending)" at bounding box center [100, 182] width 57 height 8
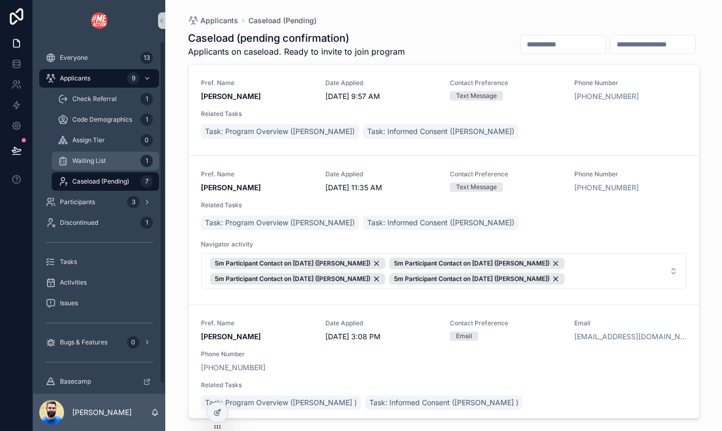
click at [101, 158] on span "Waiting List" at bounding box center [89, 161] width 34 height 8
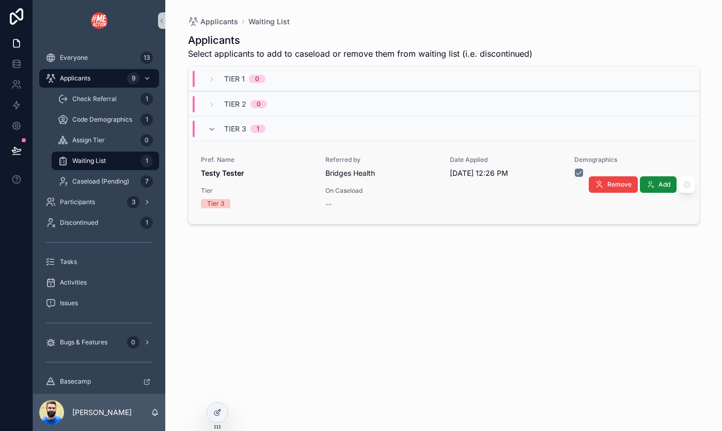
click at [299, 164] on div "Pref. Name Testy Tester" at bounding box center [257, 167] width 112 height 23
click at [88, 181] on span "Caseload (Pending)" at bounding box center [100, 182] width 57 height 8
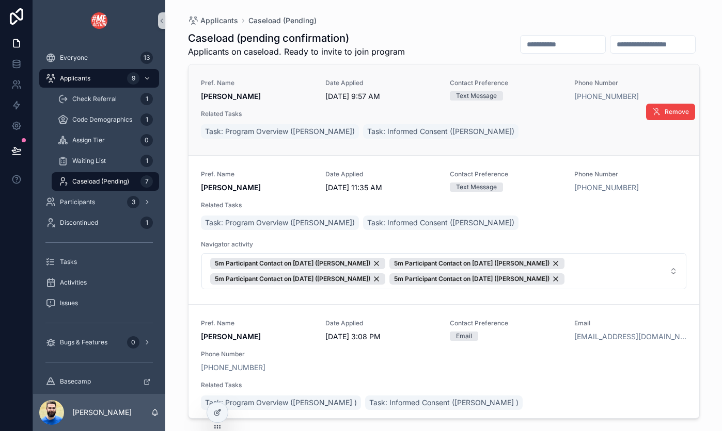
click at [290, 86] on span "Pref. Name" at bounding box center [257, 83] width 112 height 8
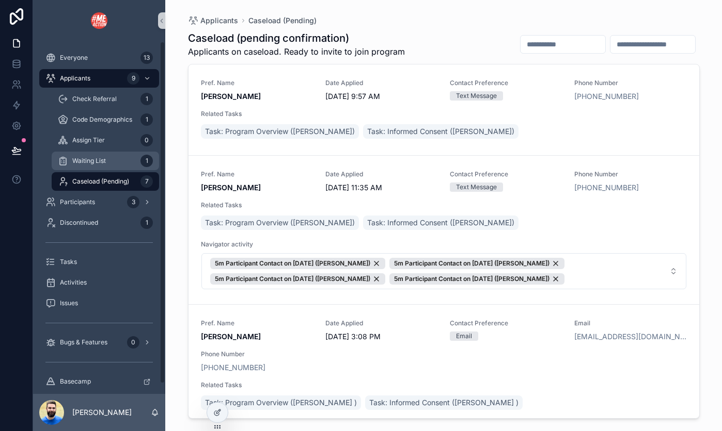
click at [100, 159] on span "Waiting List" at bounding box center [89, 161] width 34 height 8
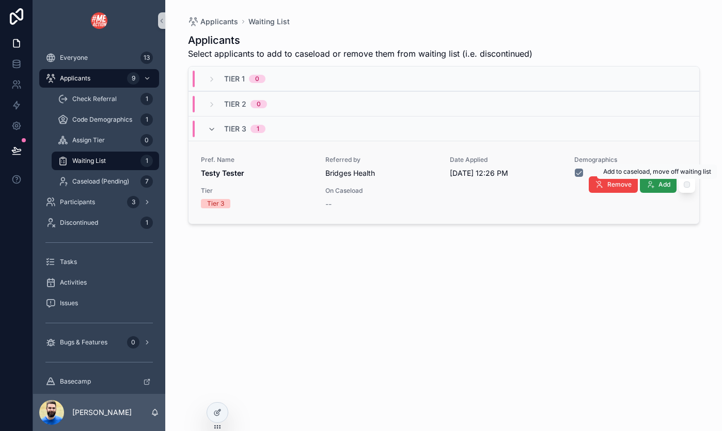
click at [659, 184] on span "Add" at bounding box center [664, 185] width 12 height 8
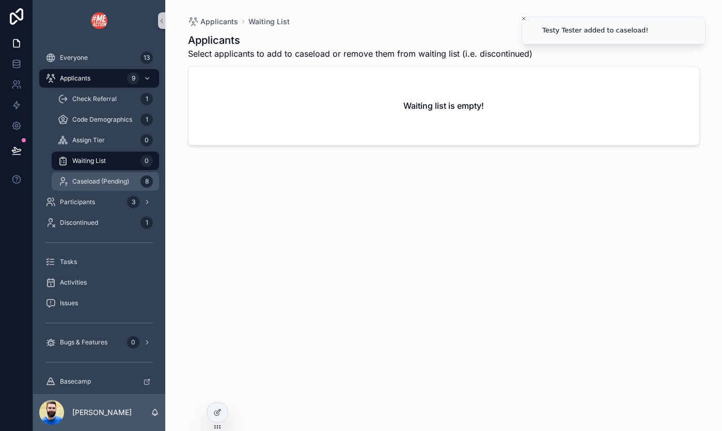
click at [78, 185] on span "Caseload (Pending)" at bounding box center [100, 182] width 57 height 8
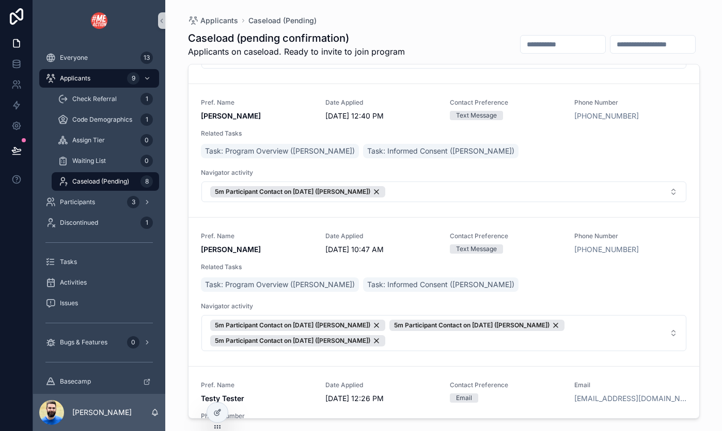
scroll to position [785, 0]
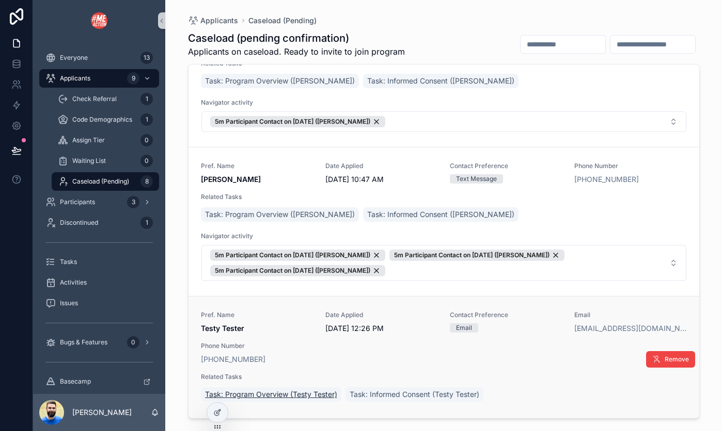
click at [302, 392] on span "Task: Program Overview (Testy Tester)" at bounding box center [271, 395] width 132 height 10
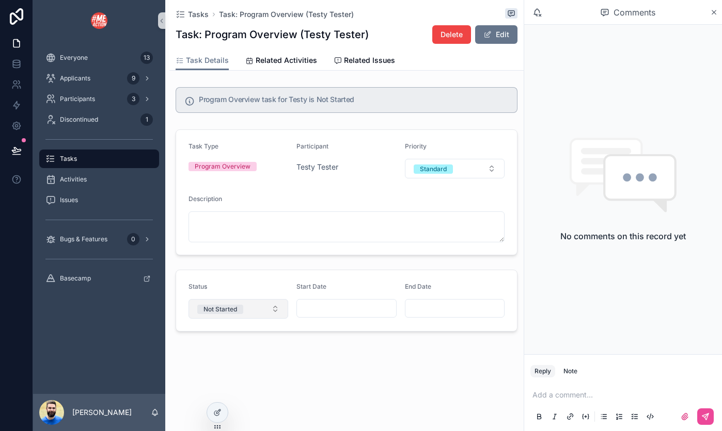
click at [275, 313] on button "Not Started" at bounding box center [238, 309] width 100 height 20
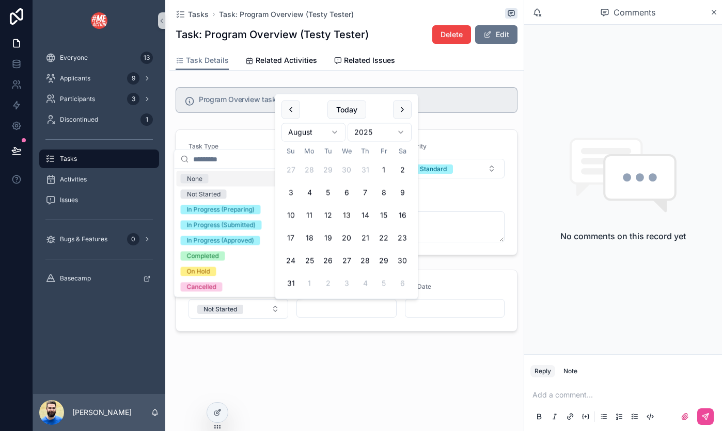
click at [318, 303] on input "scrollable content" at bounding box center [346, 308] width 99 height 14
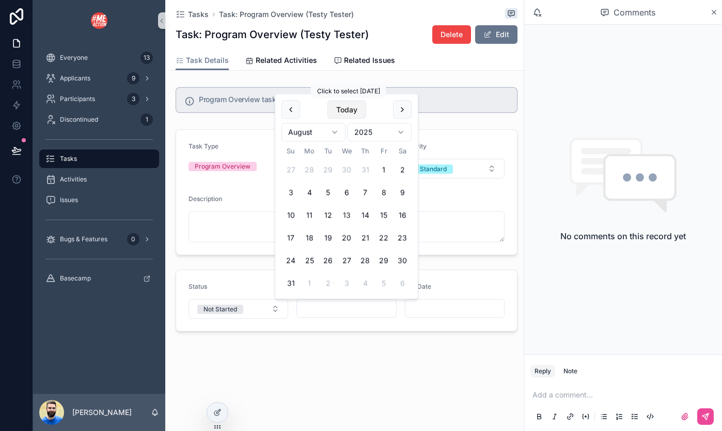
click at [345, 108] on button "Today" at bounding box center [346, 110] width 39 height 19
type input "*********"
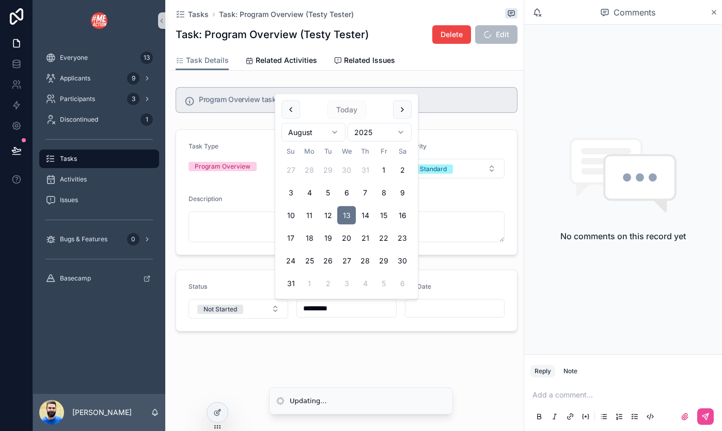
click at [434, 309] on input "scrollable content" at bounding box center [454, 308] width 99 height 14
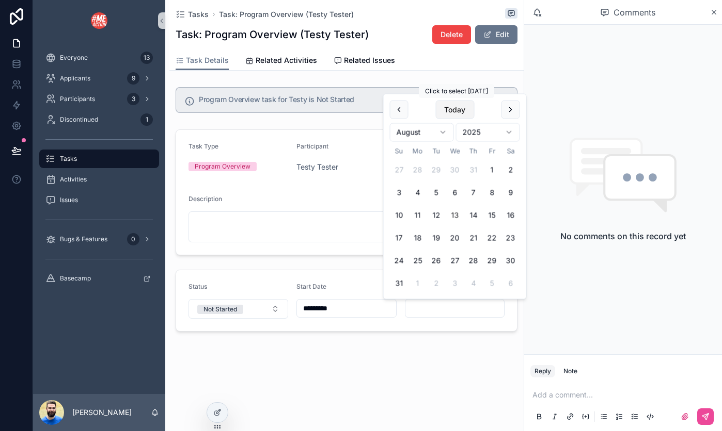
click at [449, 109] on button "Today" at bounding box center [454, 110] width 39 height 19
type input "*********"
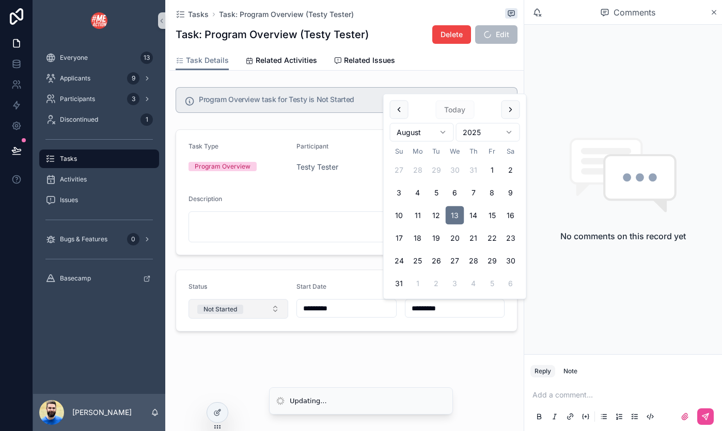
click at [228, 309] on div "Not Started" at bounding box center [220, 309] width 34 height 9
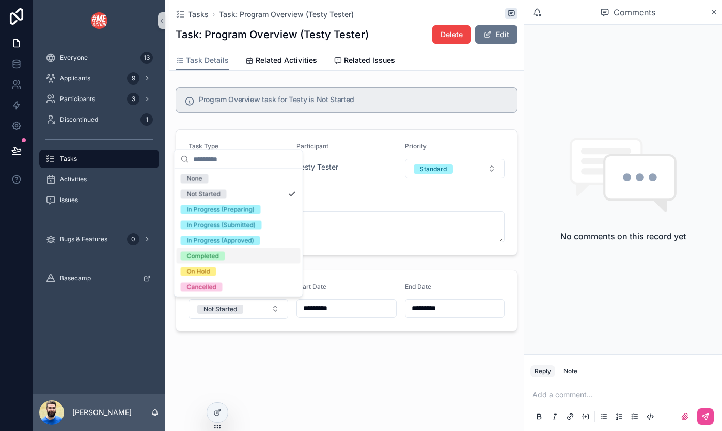
click at [216, 257] on div "Completed" at bounding box center [203, 256] width 32 height 9
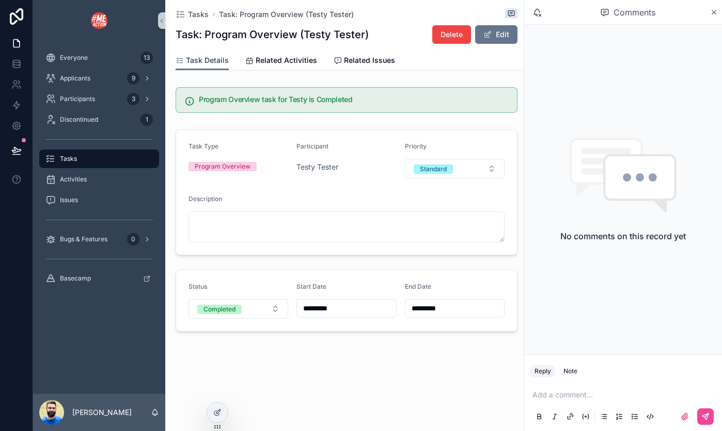
click at [202, 64] on span "Task Details" at bounding box center [207, 60] width 43 height 10
click at [316, 168] on span "Testy Tester" at bounding box center [317, 167] width 42 height 10
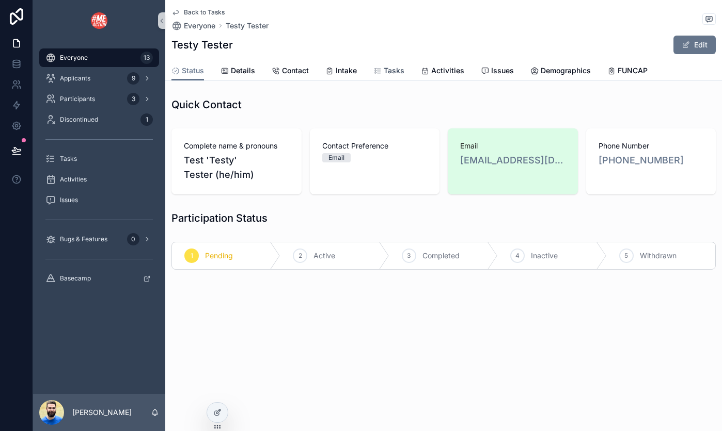
click at [399, 70] on span "Tasks" at bounding box center [393, 71] width 21 height 10
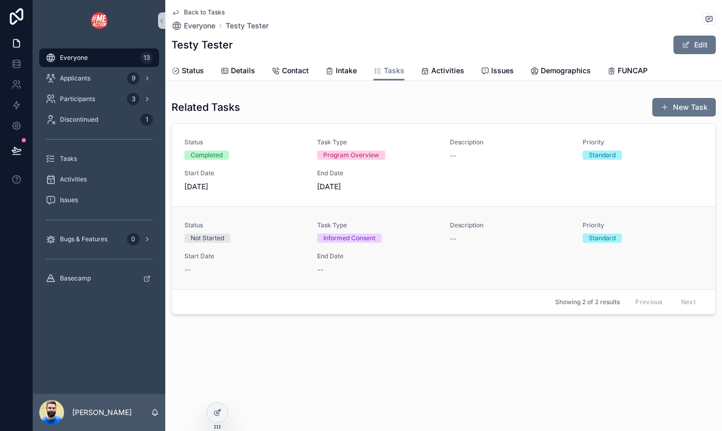
click at [254, 250] on div "Status Not Started Task Type Informed Consent Description -- Priority Standard …" at bounding box center [443, 248] width 518 height 54
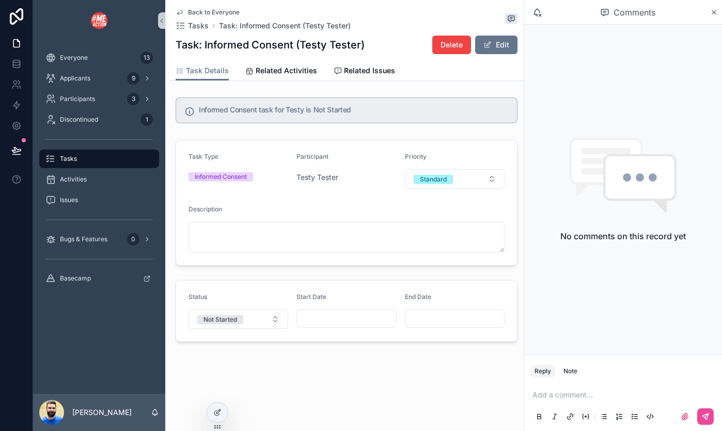
click at [319, 316] on input "scrollable content" at bounding box center [346, 319] width 99 height 14
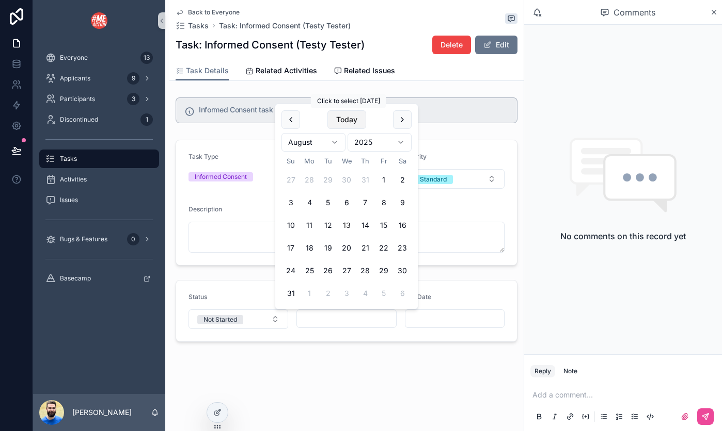
click at [345, 122] on button "Today" at bounding box center [346, 119] width 39 height 19
type input "*********"
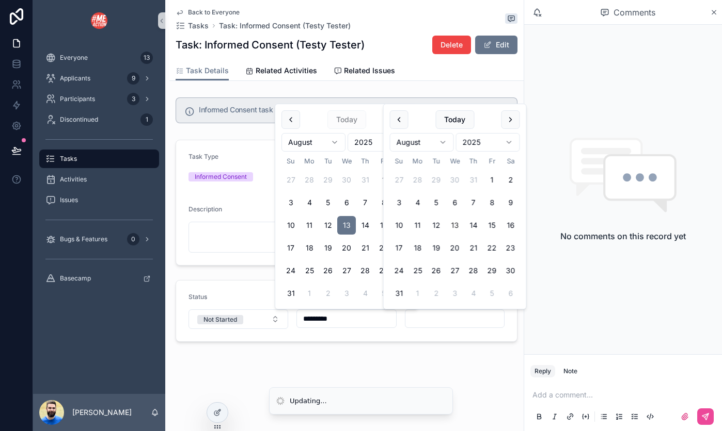
click at [438, 319] on input "scrollable content" at bounding box center [454, 319] width 99 height 14
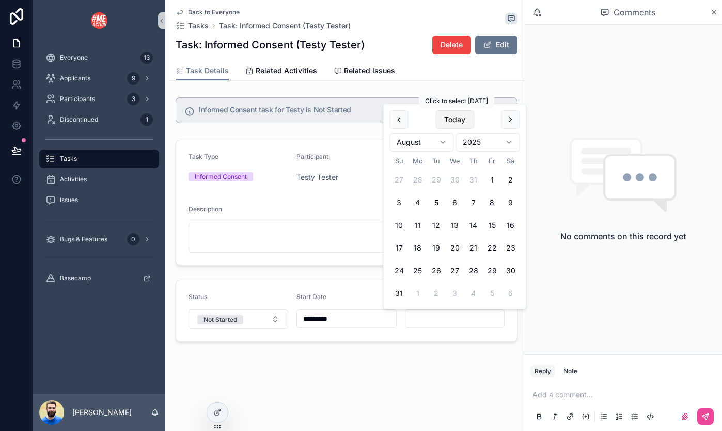
click at [451, 123] on button "Today" at bounding box center [454, 119] width 39 height 19
type input "*********"
click at [271, 316] on button "Not Started" at bounding box center [238, 320] width 100 height 20
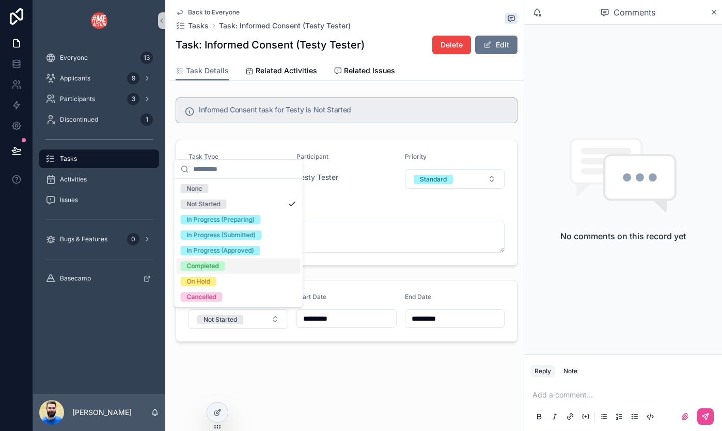
click at [227, 263] on div "Completed" at bounding box center [239, 266] width 124 height 15
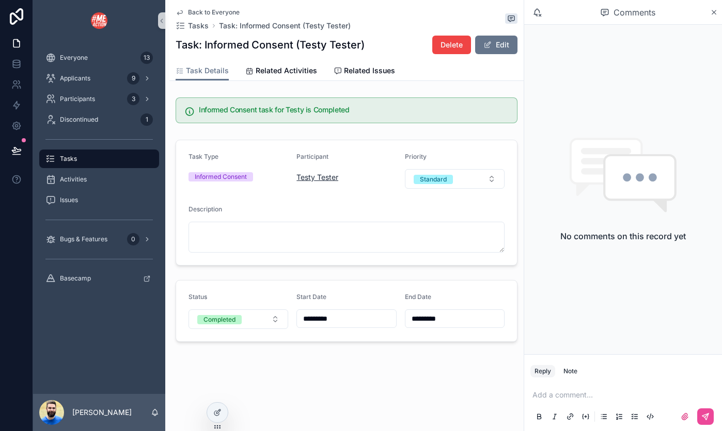
click at [318, 176] on span "Testy Tester" at bounding box center [317, 177] width 42 height 10
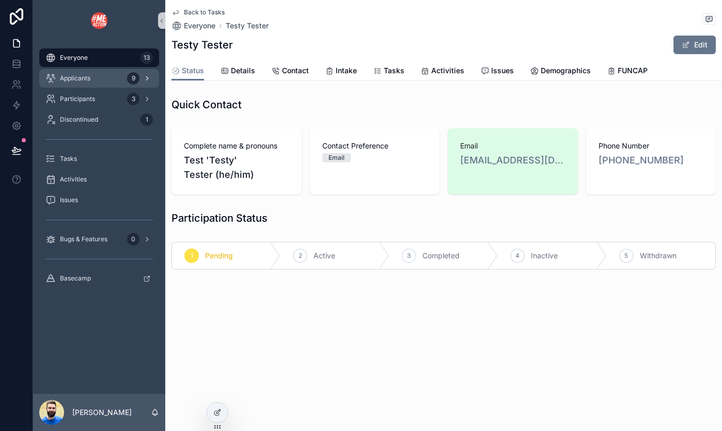
click at [74, 78] on span "Applicants" at bounding box center [75, 78] width 30 height 8
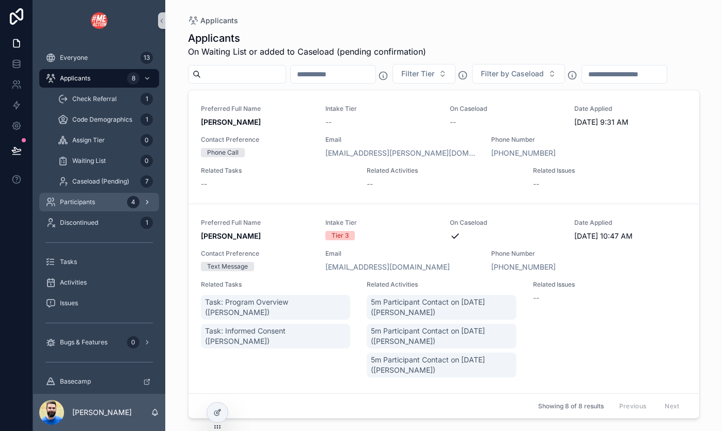
click at [83, 199] on span "Participants" at bounding box center [77, 202] width 35 height 8
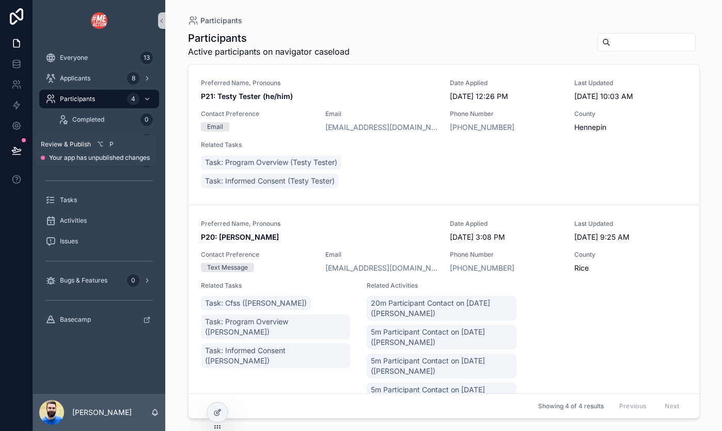
click at [12, 146] on icon at bounding box center [16, 151] width 10 height 10
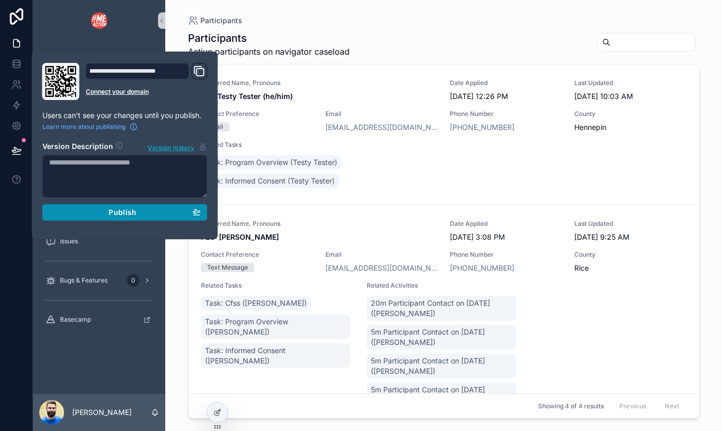
click at [97, 210] on div "Publish" at bounding box center [125, 212] width 152 height 9
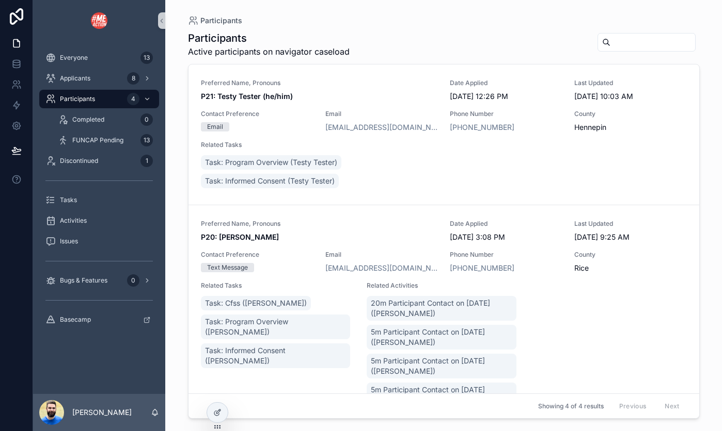
click at [19, 231] on div at bounding box center [16, 215] width 33 height 431
click at [14, 67] on icon at bounding box center [16, 66] width 7 height 4
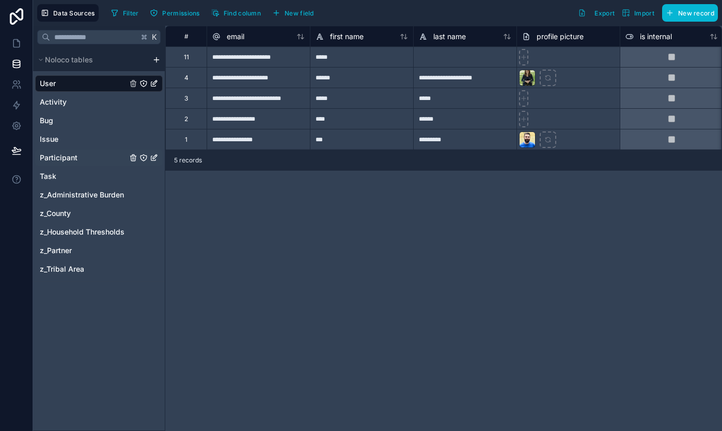
click at [82, 154] on div "Participant" at bounding box center [98, 158] width 127 height 17
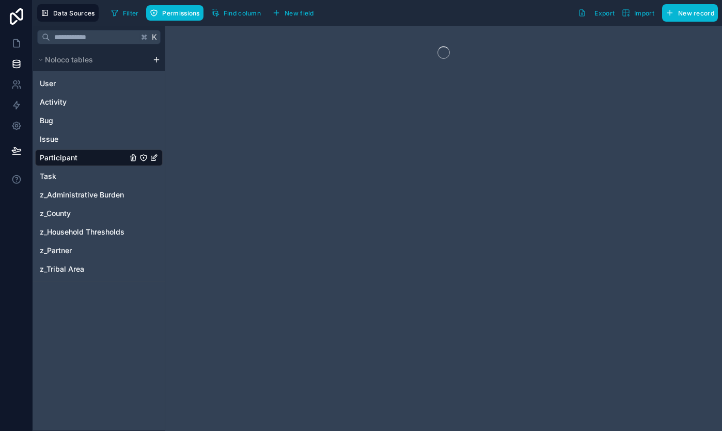
click at [145, 157] on icon "Participant" at bounding box center [143, 158] width 8 height 8
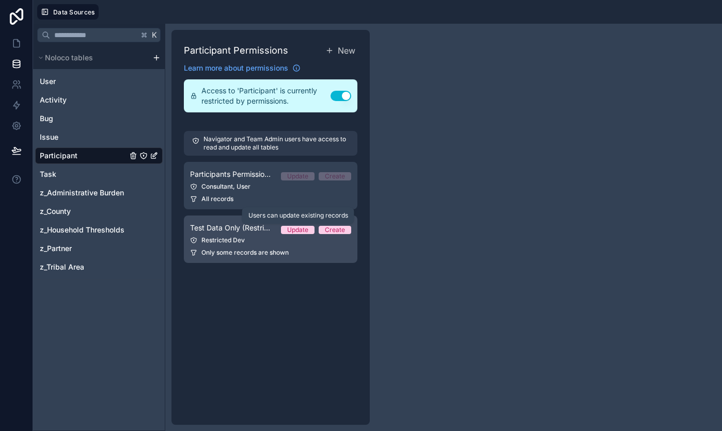
click at [300, 230] on div "Update" at bounding box center [297, 230] width 21 height 8
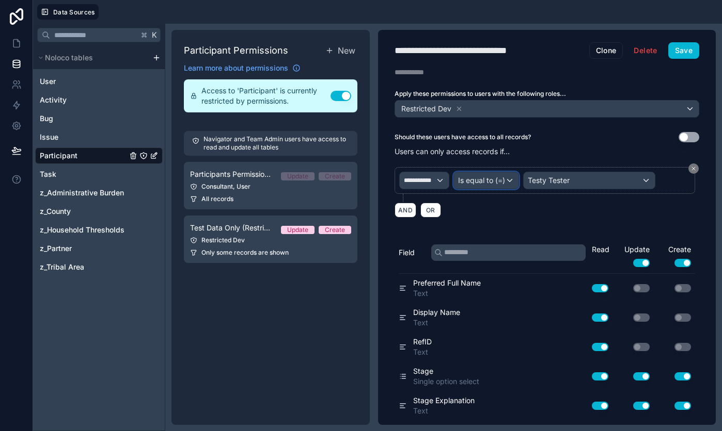
click at [509, 180] on div "Is equal to (=)" at bounding box center [486, 180] width 65 height 17
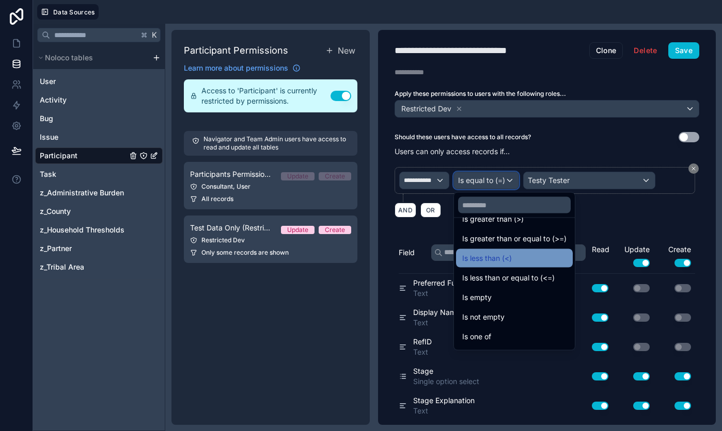
scroll to position [73, 0]
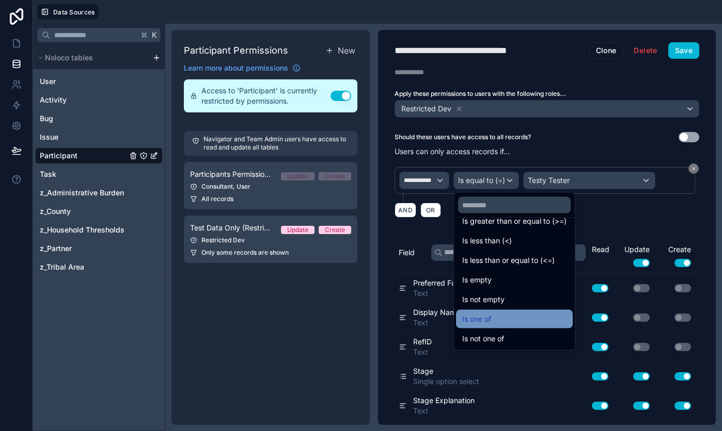
click at [501, 314] on div "Is one of" at bounding box center [514, 319] width 104 height 12
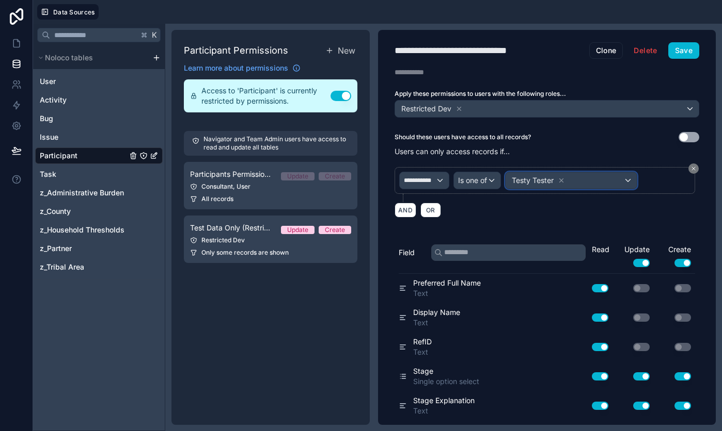
click at [591, 182] on div "Testy Tester" at bounding box center [570, 180] width 131 height 17
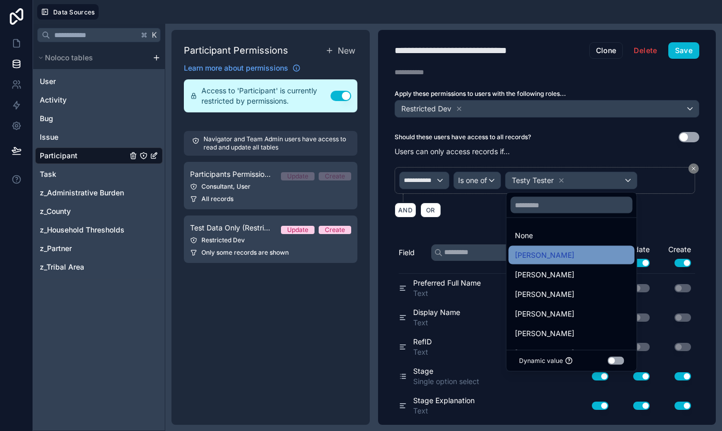
click at [563, 253] on div "Demi Demo" at bounding box center [572, 255] width 114 height 12
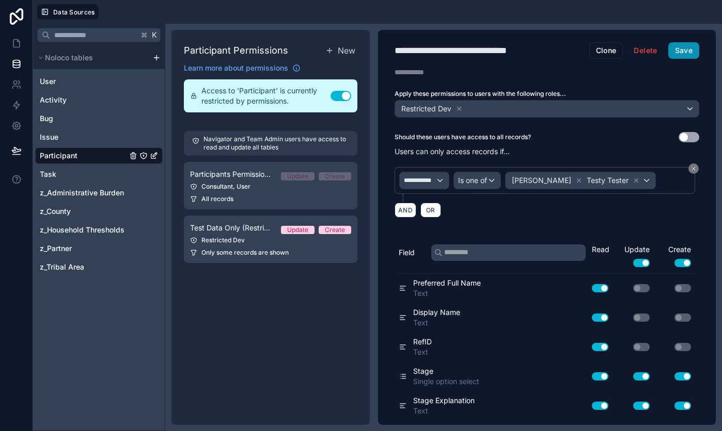
click at [691, 54] on button "Save" at bounding box center [683, 50] width 31 height 17
click at [17, 49] on link at bounding box center [16, 43] width 33 height 21
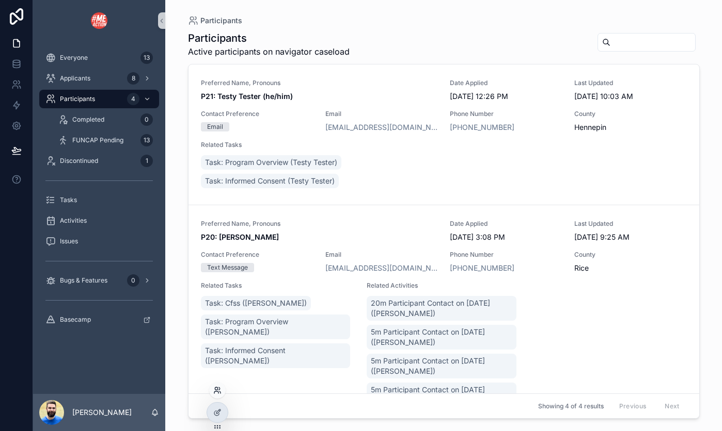
click at [216, 391] on icon at bounding box center [217, 391] width 8 height 8
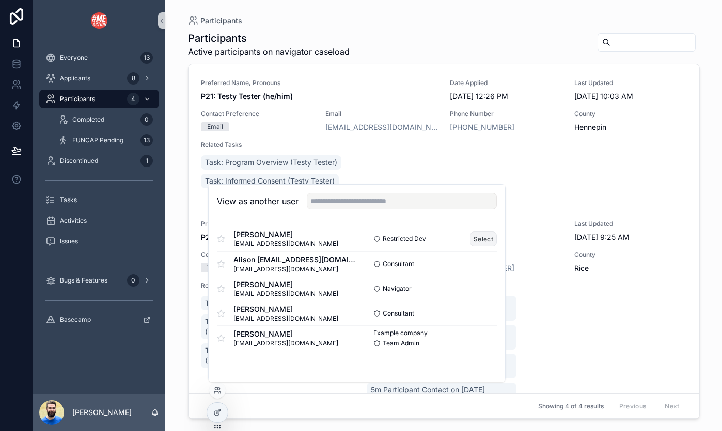
click at [481, 239] on button "Select" at bounding box center [483, 239] width 27 height 15
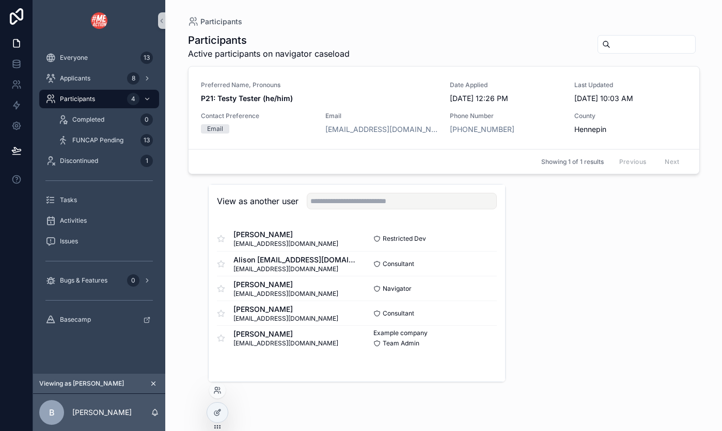
click at [179, 230] on div "Participants Participants Active participants on navigator caseload Preferred N…" at bounding box center [443, 215] width 556 height 431
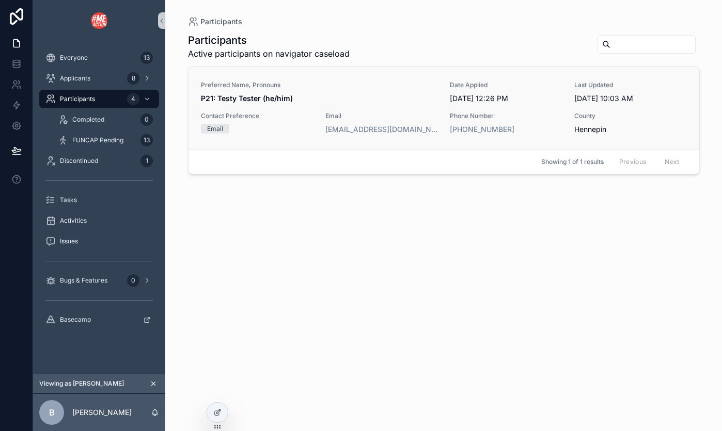
click at [311, 85] on span "Preferred Name, Pronouns" at bounding box center [319, 85] width 237 height 8
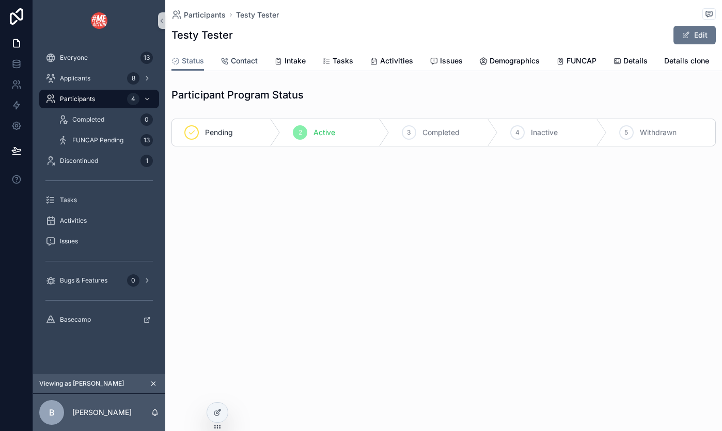
click at [244, 60] on span "Contact" at bounding box center [244, 61] width 27 height 10
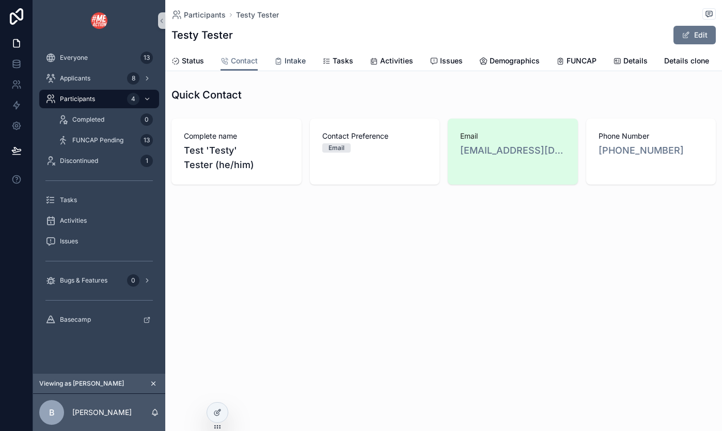
click at [289, 61] on span "Intake" at bounding box center [294, 61] width 21 height 10
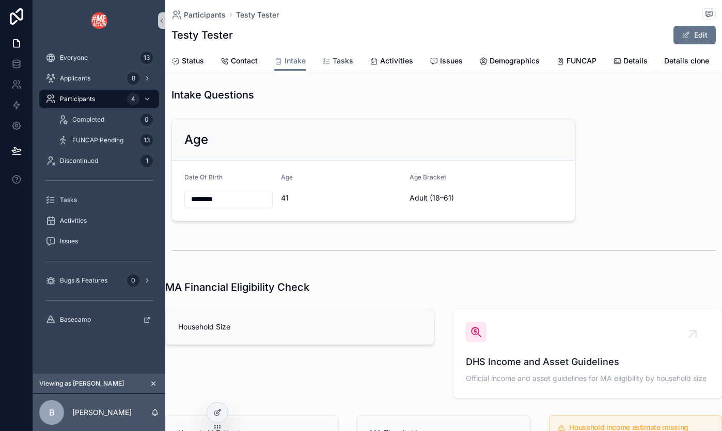
click at [338, 59] on span "Tasks" at bounding box center [342, 61] width 21 height 10
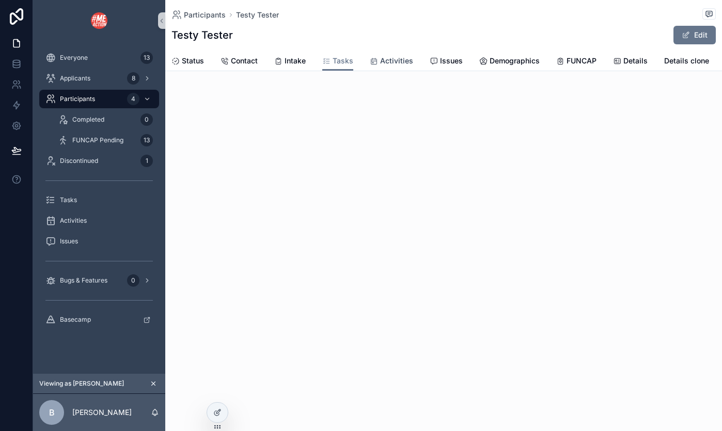
click at [378, 60] on div "Activities" at bounding box center [391, 61] width 43 height 10
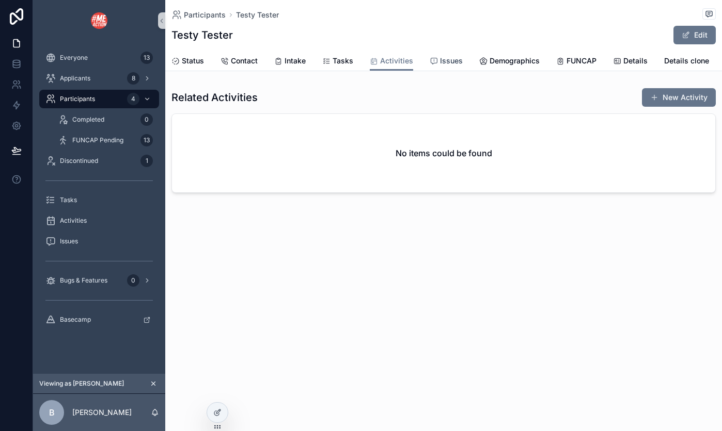
click at [445, 62] on span "Issues" at bounding box center [451, 61] width 23 height 10
click at [495, 60] on span "Demographics" at bounding box center [514, 61] width 50 height 10
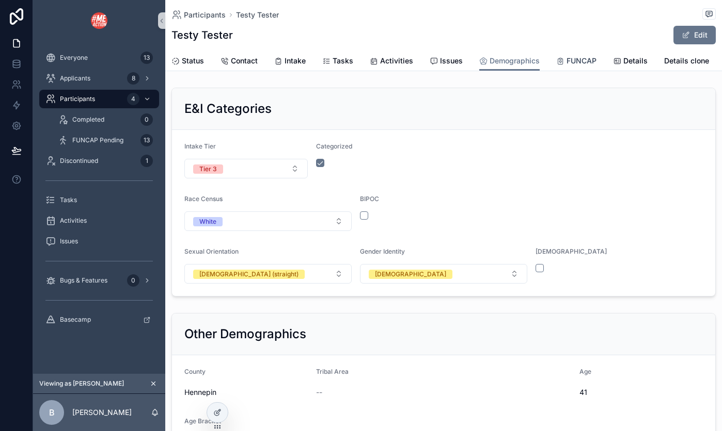
click at [567, 57] on span "FUNCAP" at bounding box center [581, 61] width 30 height 10
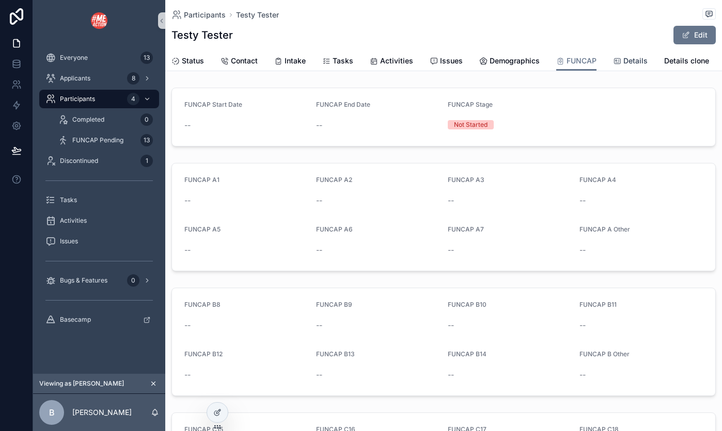
click at [625, 62] on span "Details" at bounding box center [635, 61] width 24 height 10
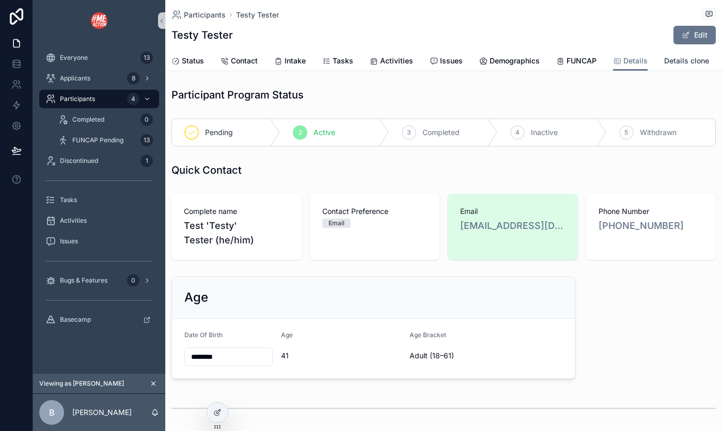
click at [681, 61] on span "Details clone" at bounding box center [686, 61] width 45 height 10
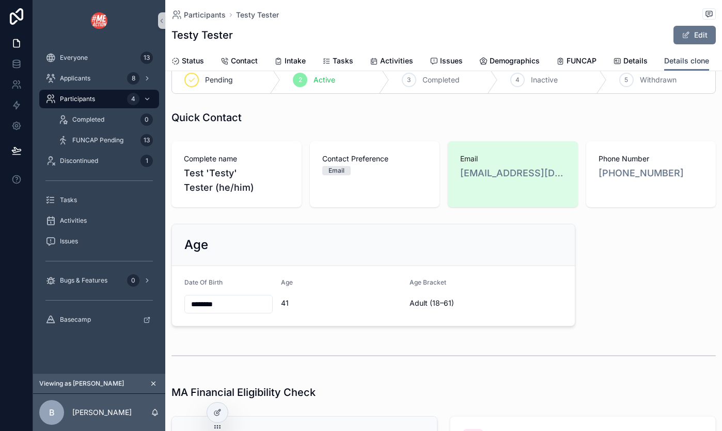
scroll to position [50, 0]
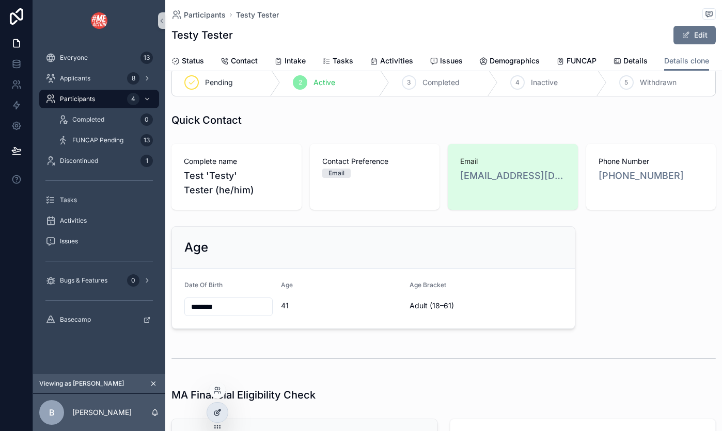
click at [216, 410] on icon at bounding box center [217, 413] width 8 height 8
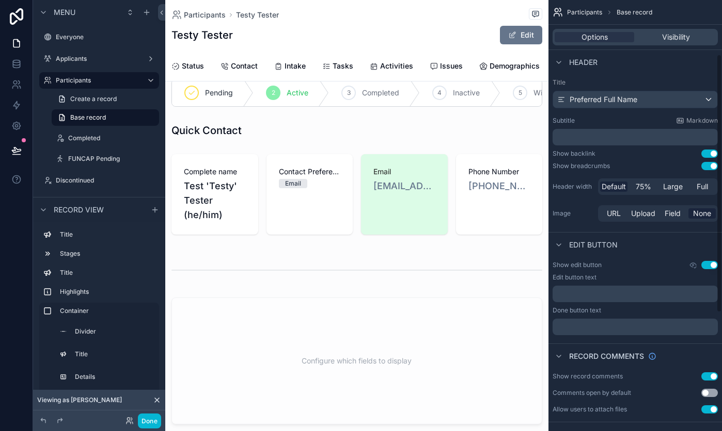
scroll to position [288, 0]
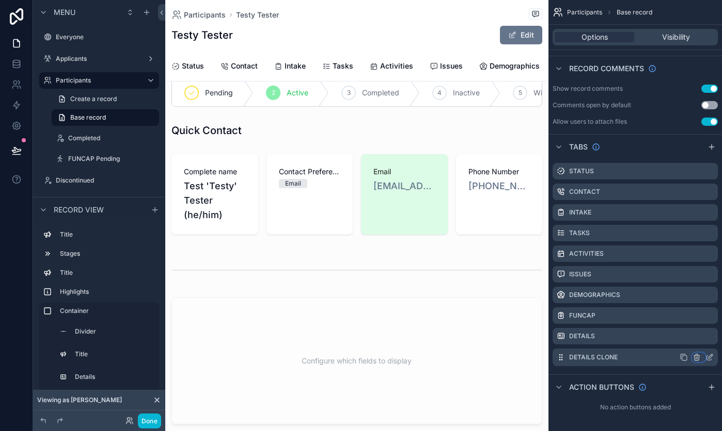
click at [697, 357] on icon "scrollable content" at bounding box center [697, 358] width 0 height 2
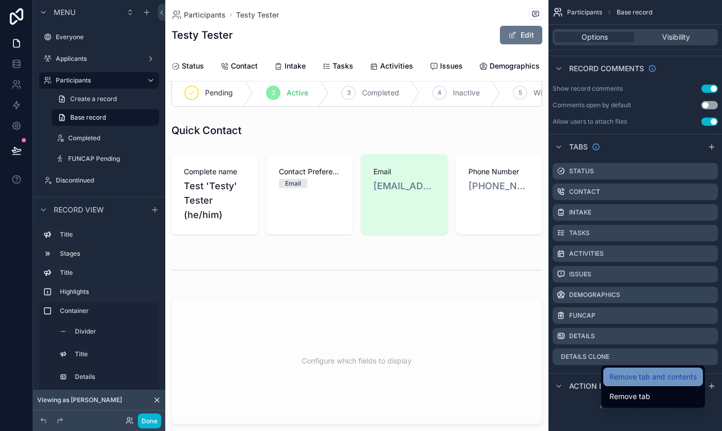
click at [673, 375] on span "Remove tab and contents" at bounding box center [652, 377] width 87 height 12
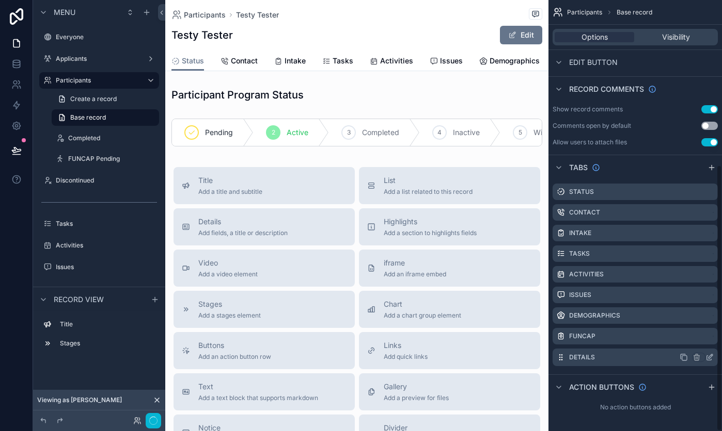
scroll to position [268, 0]
click at [713, 356] on icon "scrollable content" at bounding box center [709, 357] width 8 height 8
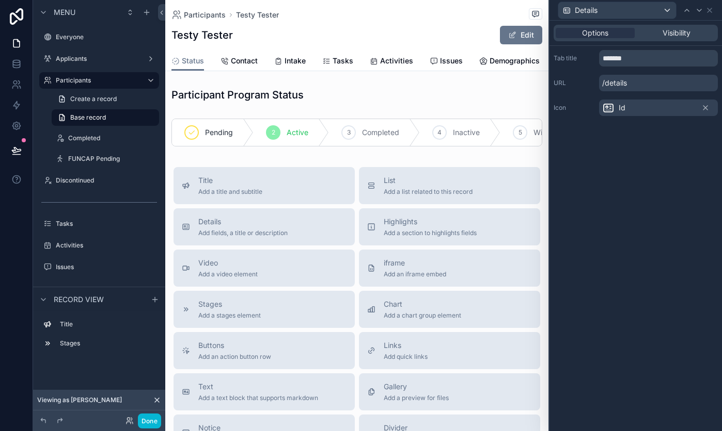
scroll to position [267, 0]
click at [712, 10] on icon at bounding box center [709, 10] width 8 height 8
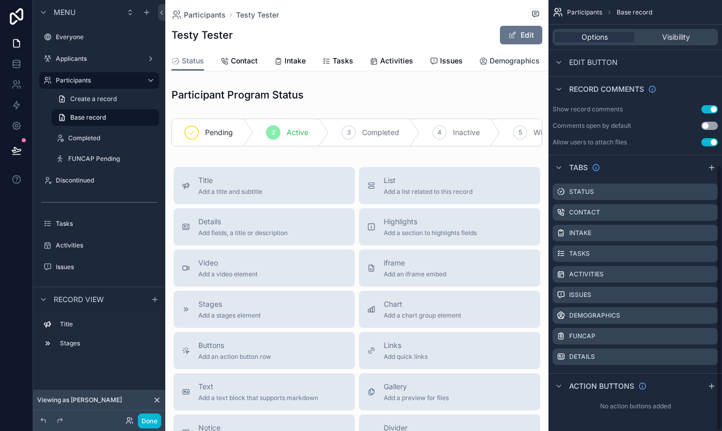
scroll to position [0, 103]
click at [520, 59] on span "Details" at bounding box center [532, 61] width 24 height 10
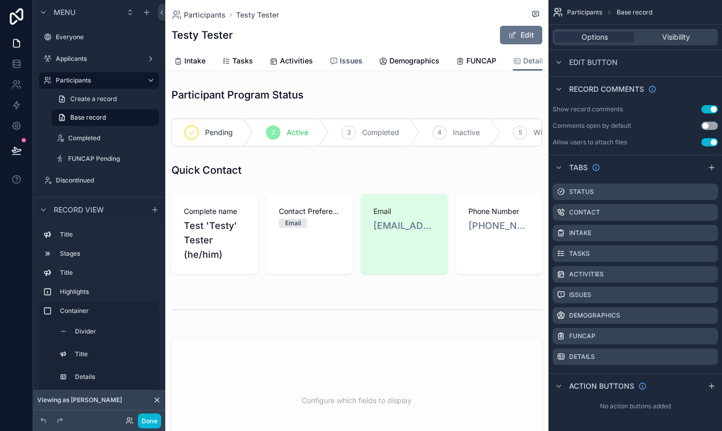
scroll to position [0, 103]
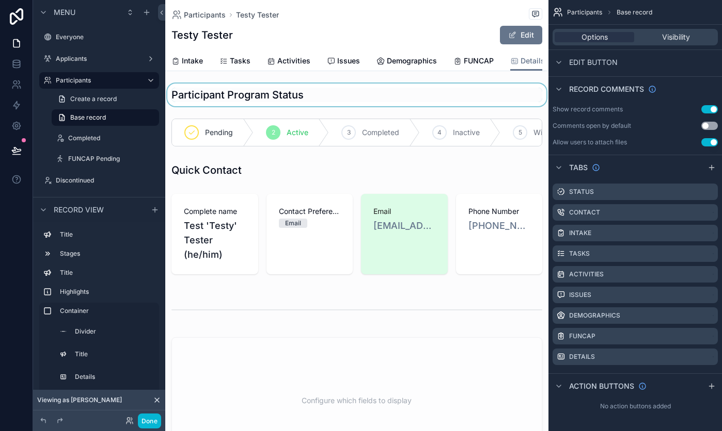
click at [273, 97] on div "scrollable content" at bounding box center [356, 95] width 383 height 23
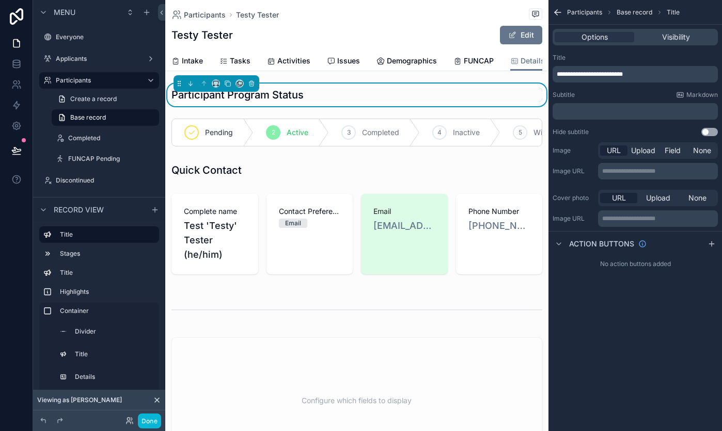
scroll to position [0, 0]
click at [251, 87] on icon "scrollable content" at bounding box center [251, 83] width 7 height 7
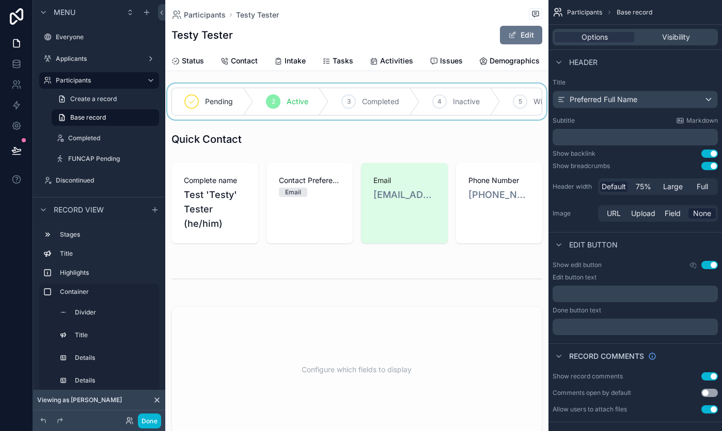
click at [249, 93] on div "scrollable content" at bounding box center [356, 102] width 383 height 36
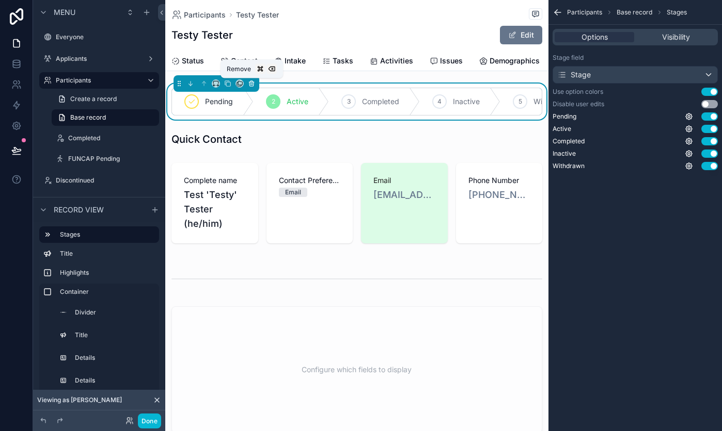
click at [254, 79] on button "scrollable content" at bounding box center [251, 83] width 11 height 11
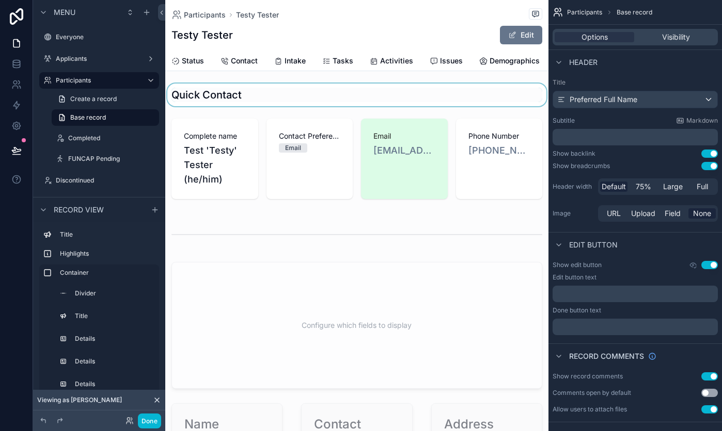
click at [248, 100] on div "scrollable content" at bounding box center [356, 95] width 383 height 23
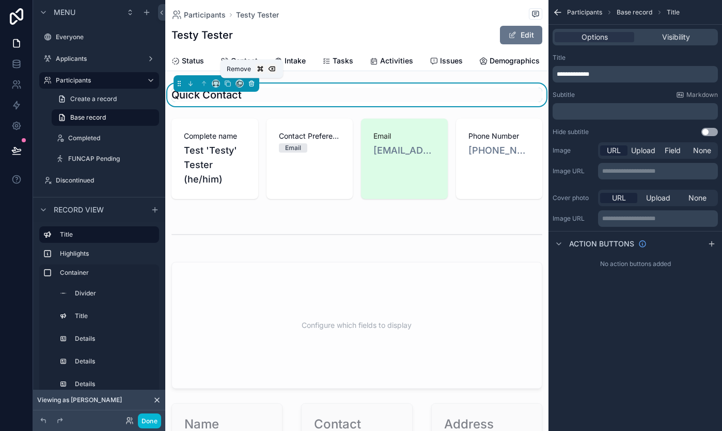
click at [253, 83] on icon "scrollable content" at bounding box center [251, 84] width 4 height 4
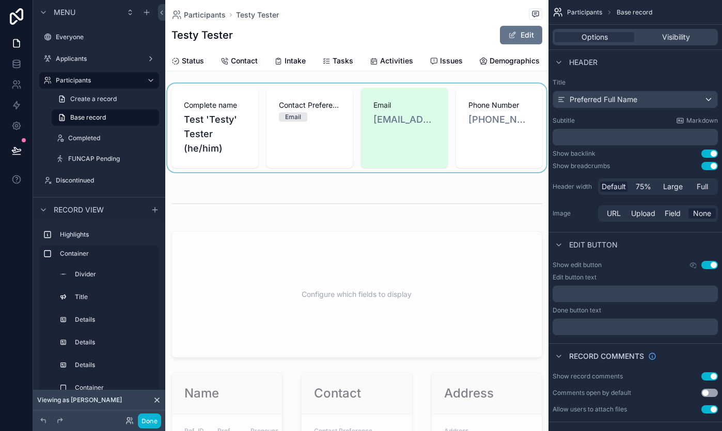
click at [251, 97] on div "scrollable content" at bounding box center [356, 128] width 383 height 89
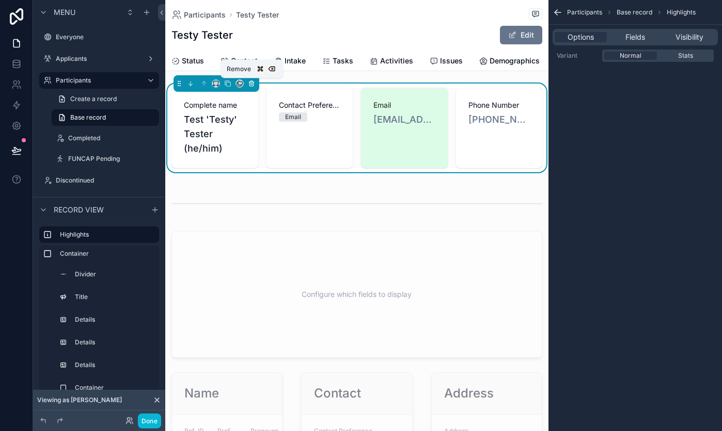
click at [251, 80] on icon "scrollable content" at bounding box center [251, 83] width 7 height 7
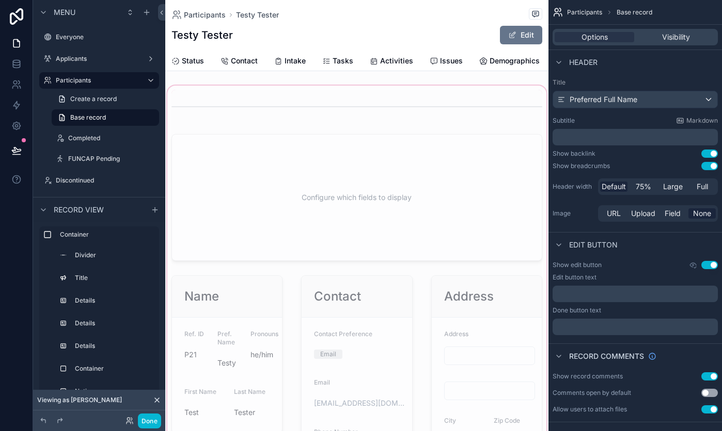
click at [242, 93] on div "scrollable content" at bounding box center [356, 398] width 383 height 628
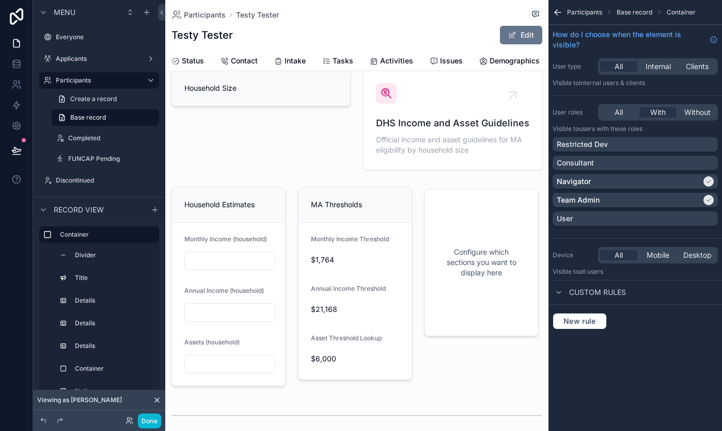
scroll to position [724, 0]
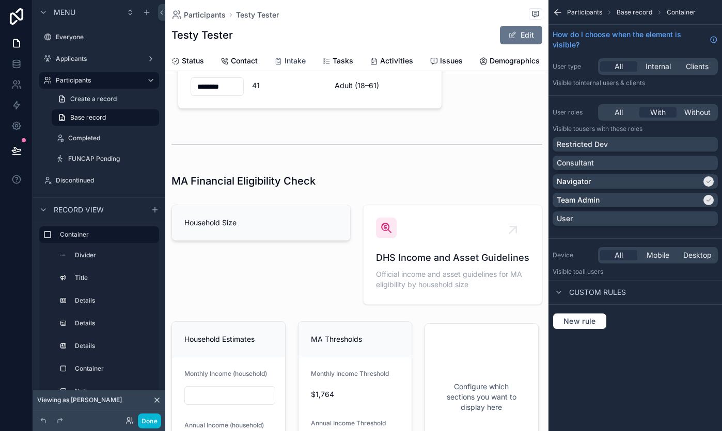
click at [299, 59] on span "Intake" at bounding box center [294, 61] width 21 height 10
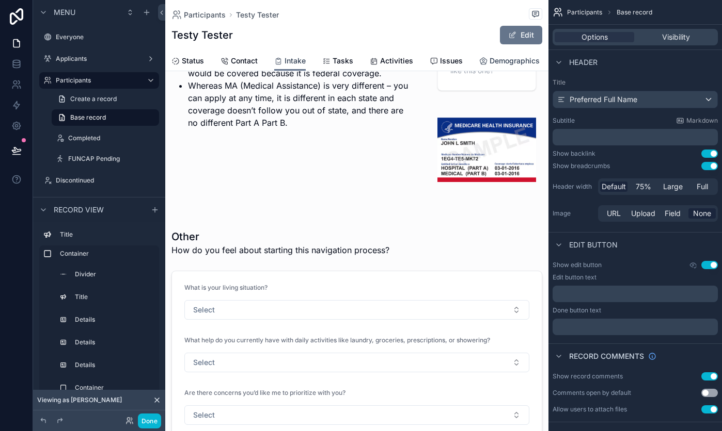
scroll to position [0, 103]
click at [528, 58] on span "Details" at bounding box center [532, 61] width 24 height 10
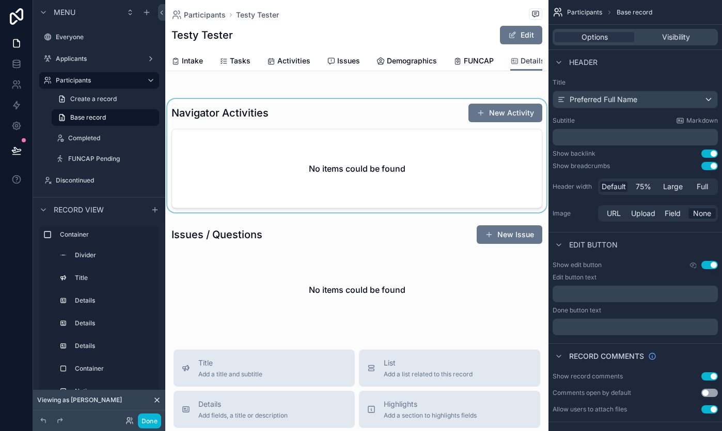
scroll to position [1202, 0]
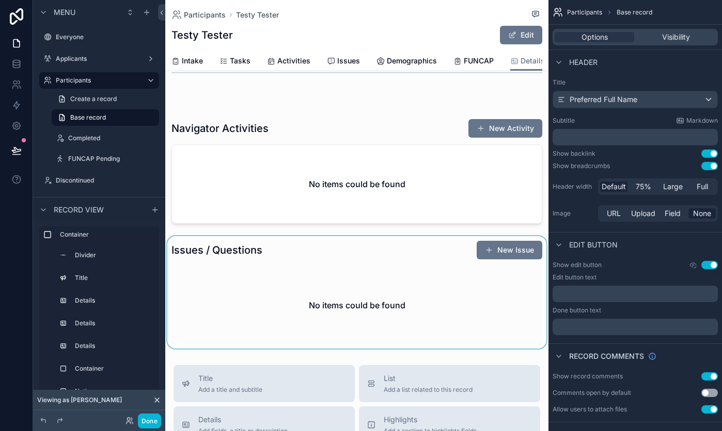
click at [436, 248] on div "scrollable content" at bounding box center [356, 292] width 383 height 113
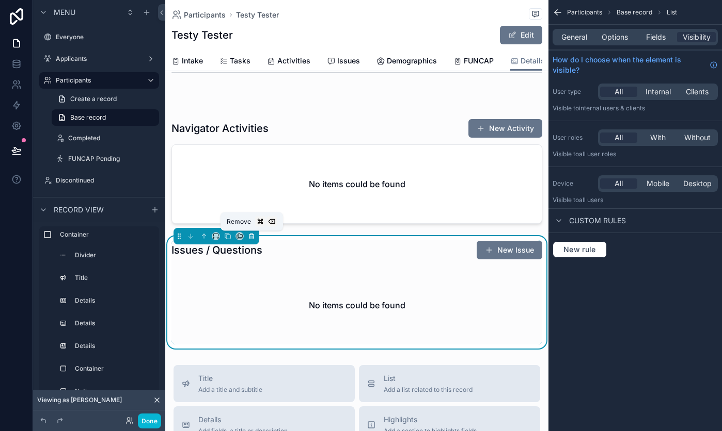
click at [255, 235] on button "scrollable content" at bounding box center [251, 236] width 11 height 11
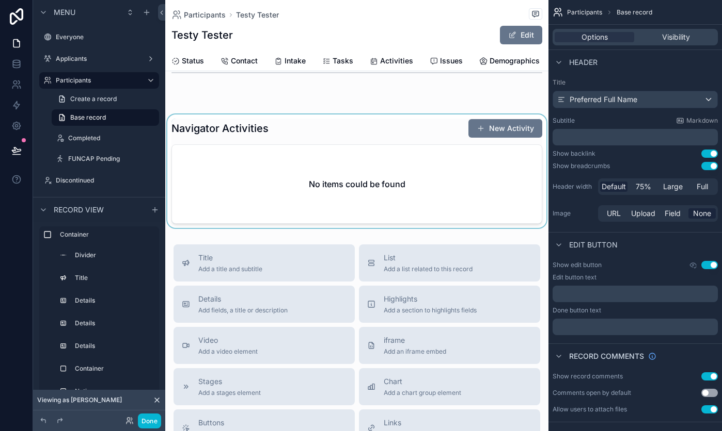
click at [434, 123] on div "scrollable content" at bounding box center [356, 172] width 383 height 114
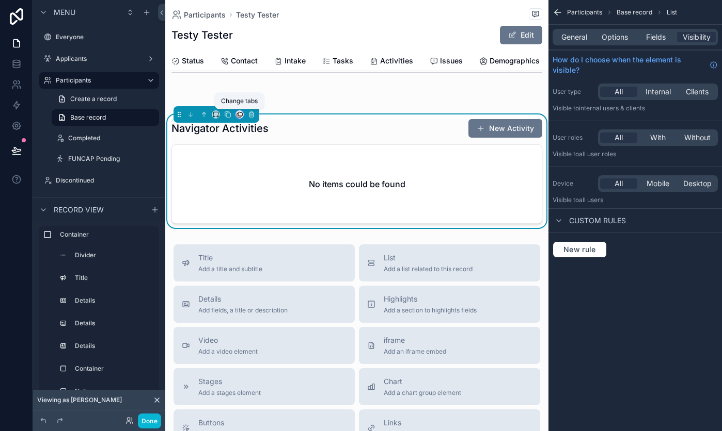
click at [240, 116] on icon "scrollable content" at bounding box center [239, 114] width 7 height 7
click at [254, 115] on div "scrollable content" at bounding box center [361, 215] width 722 height 431
click at [254, 115] on icon "scrollable content" at bounding box center [251, 114] width 7 height 7
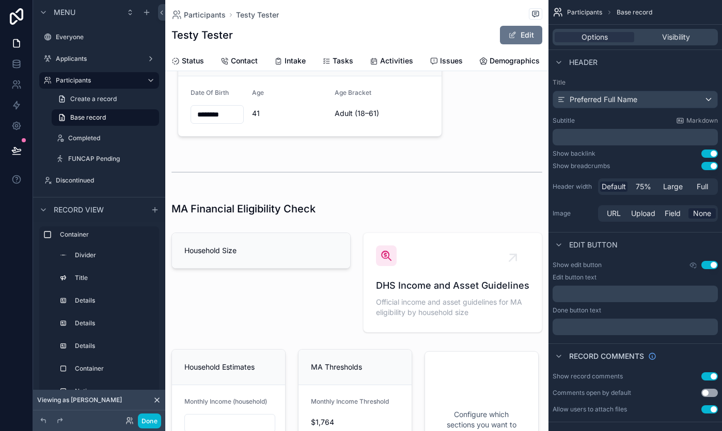
scroll to position [693, 0]
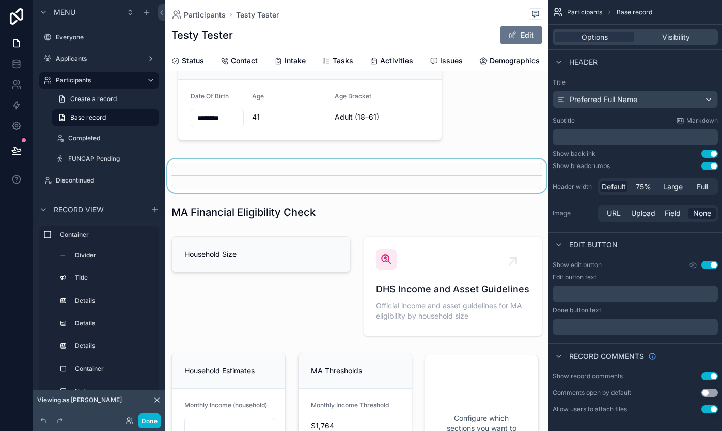
click at [493, 179] on div "scrollable content" at bounding box center [356, 176] width 383 height 34
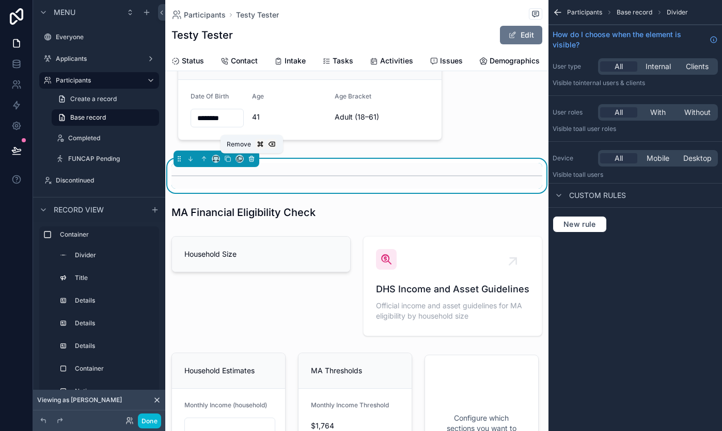
click at [252, 162] on icon "scrollable content" at bounding box center [251, 159] width 4 height 4
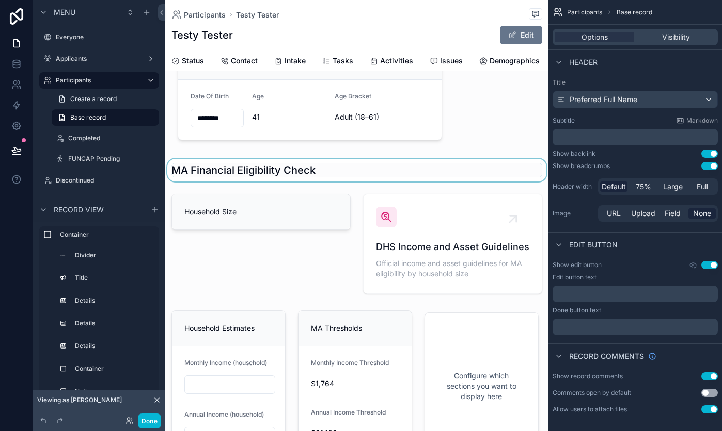
click at [308, 170] on div "scrollable content" at bounding box center [356, 170] width 383 height 23
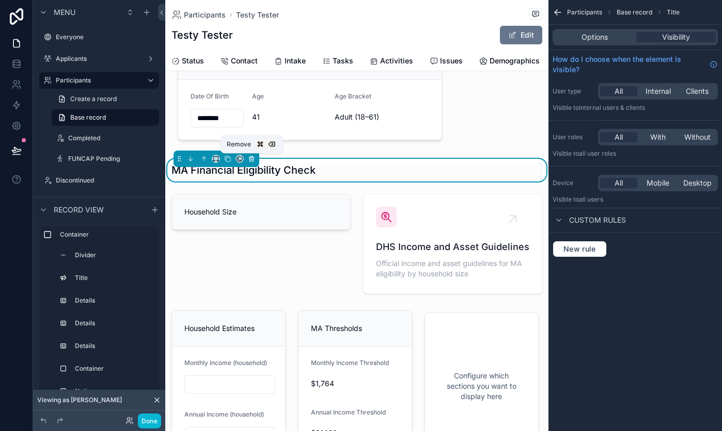
click at [250, 157] on icon "scrollable content" at bounding box center [251, 158] width 7 height 7
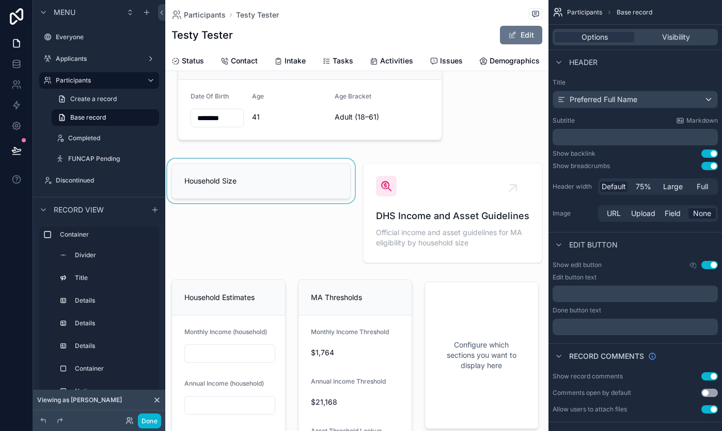
click at [296, 198] on div "scrollable content" at bounding box center [260, 213] width 191 height 108
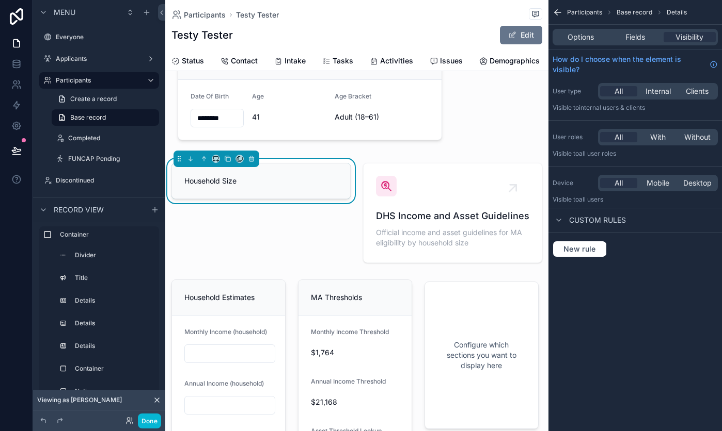
click at [253, 165] on div "scrollable content" at bounding box center [216, 159] width 86 height 17
click at [253, 162] on icon "scrollable content" at bounding box center [251, 158] width 7 height 7
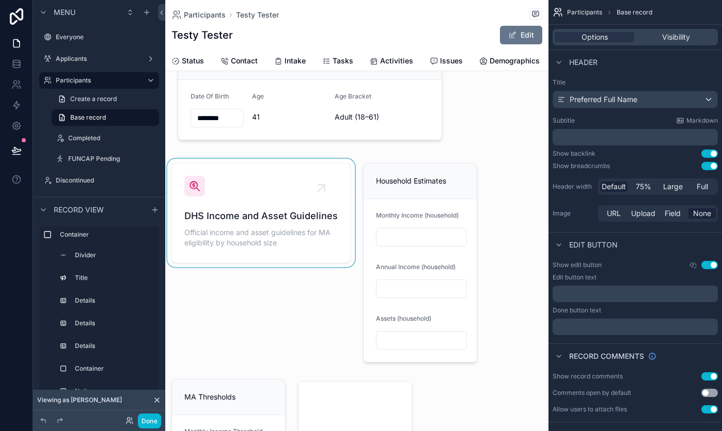
click at [296, 178] on div "scrollable content" at bounding box center [260, 263] width 191 height 208
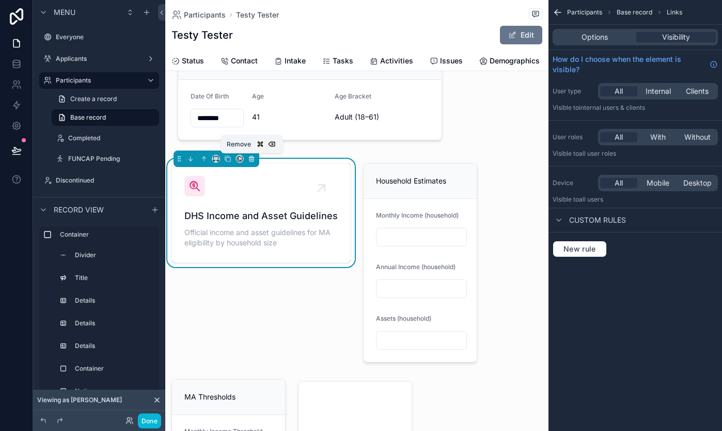
click at [253, 156] on icon "scrollable content" at bounding box center [251, 158] width 7 height 7
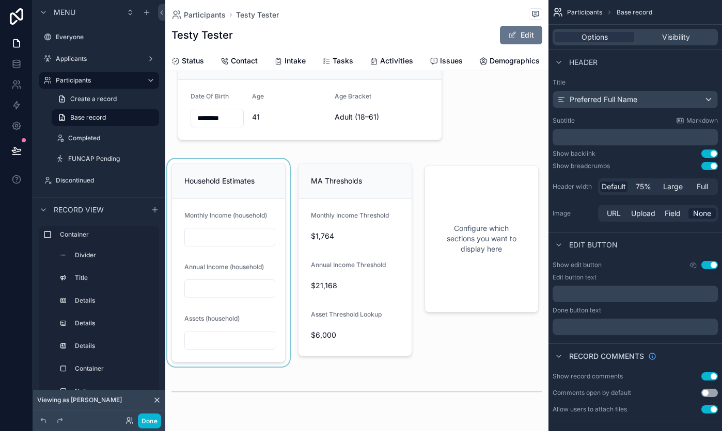
click at [252, 171] on div "scrollable content" at bounding box center [228, 263] width 126 height 208
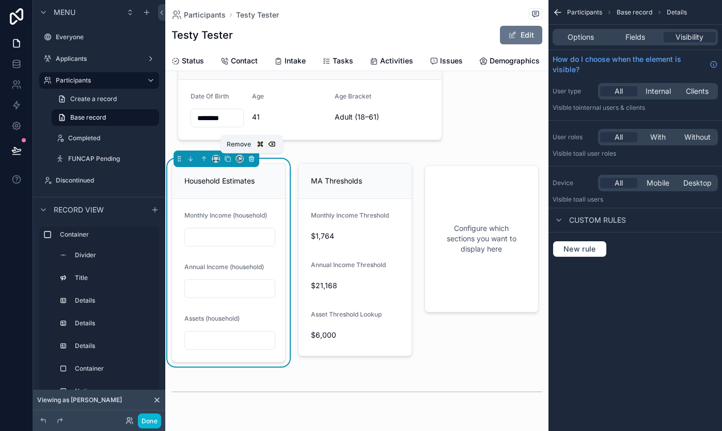
click at [252, 158] on icon "scrollable content" at bounding box center [251, 158] width 7 height 7
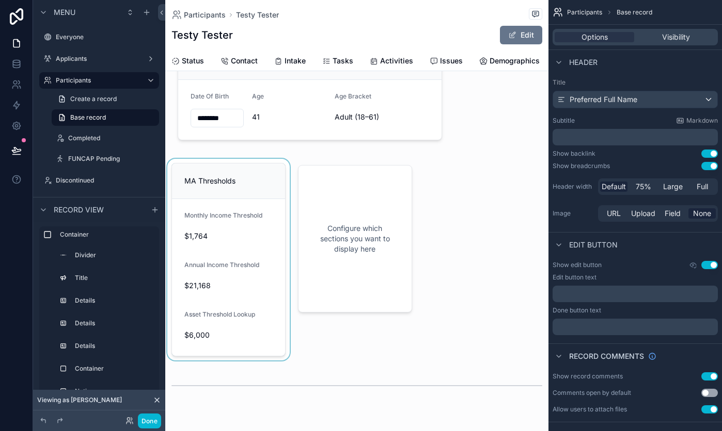
click at [250, 171] on div "scrollable content" at bounding box center [228, 260] width 126 height 202
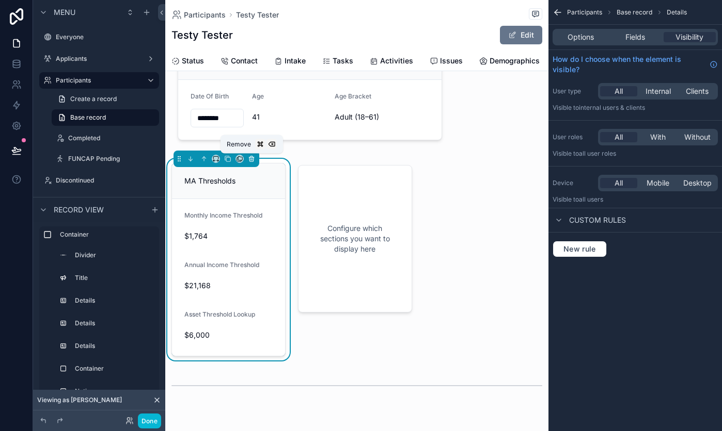
click at [251, 157] on icon "scrollable content" at bounding box center [251, 157] width 5 height 0
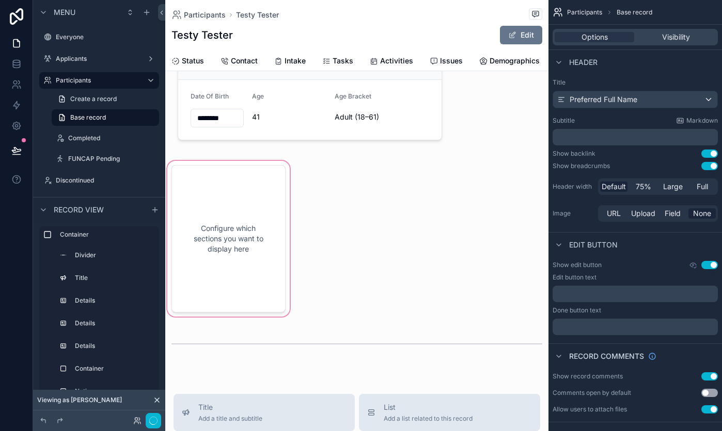
click at [247, 182] on div "scrollable content" at bounding box center [228, 239] width 126 height 160
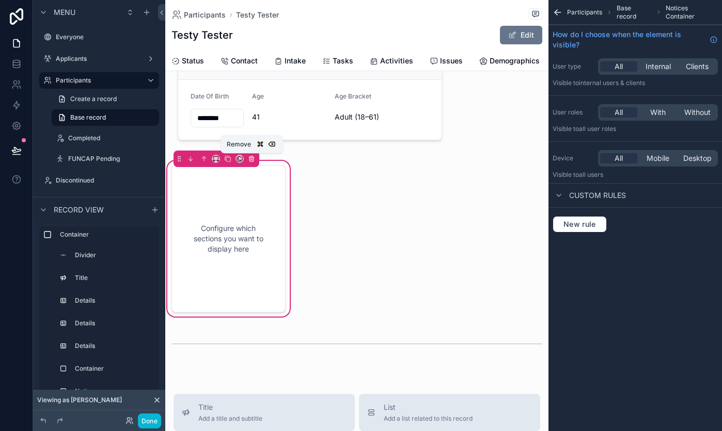
click at [251, 155] on icon "scrollable content" at bounding box center [251, 158] width 7 height 7
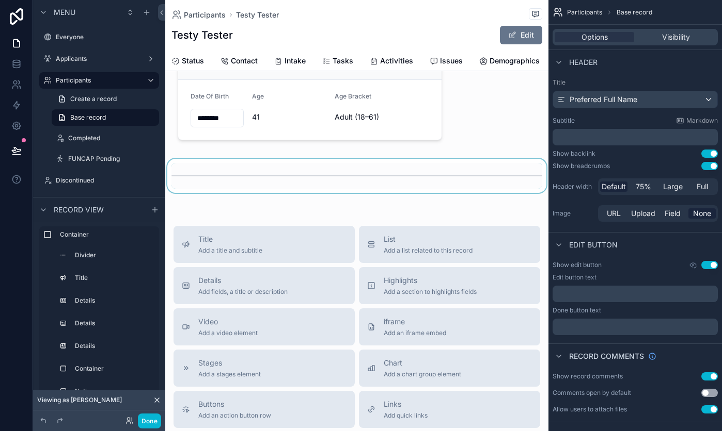
click at [253, 182] on div "scrollable content" at bounding box center [356, 176] width 383 height 34
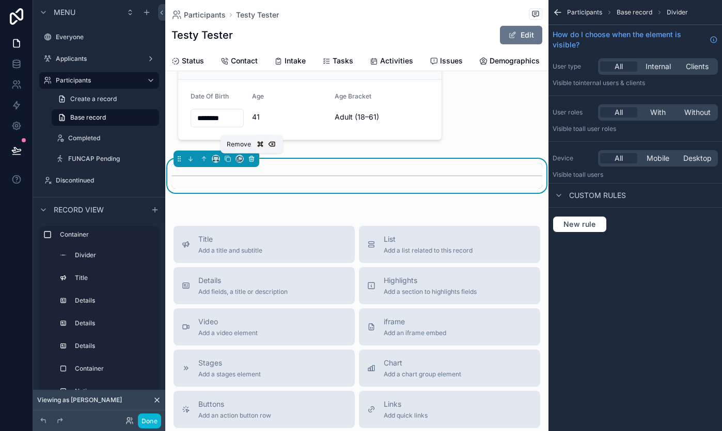
click at [251, 158] on icon "scrollable content" at bounding box center [251, 158] width 7 height 7
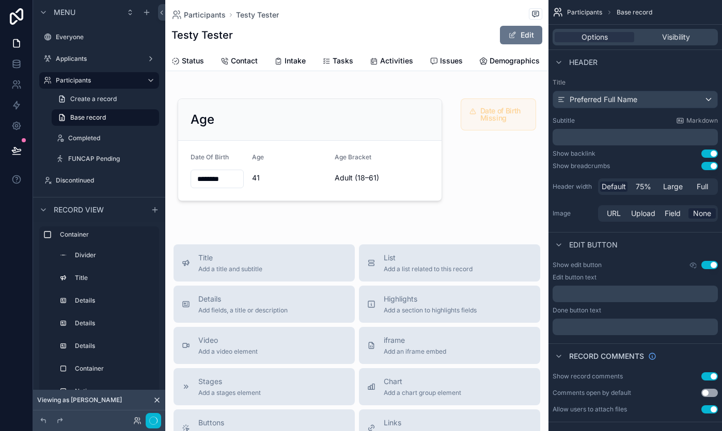
scroll to position [607, 0]
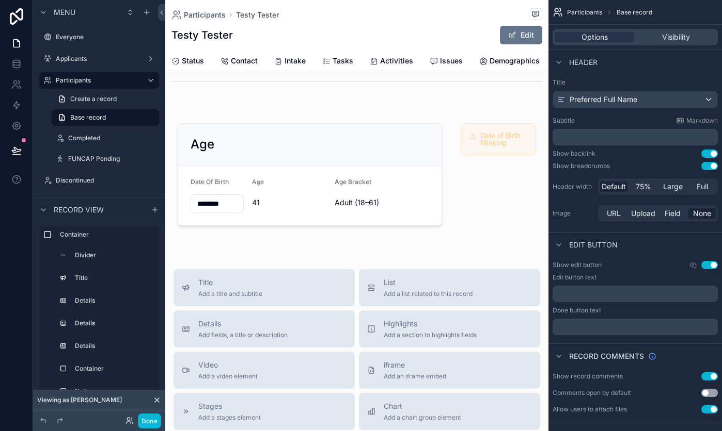
click at [251, 158] on div "scrollable content" at bounding box center [356, 174] width 383 height 123
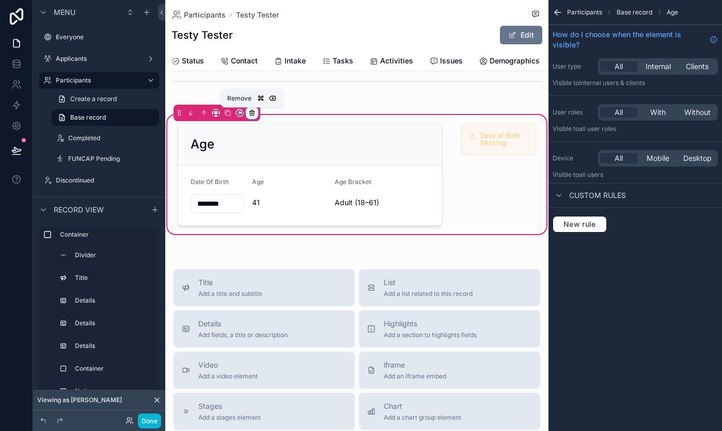
click at [249, 113] on icon "scrollable content" at bounding box center [251, 112] width 7 height 7
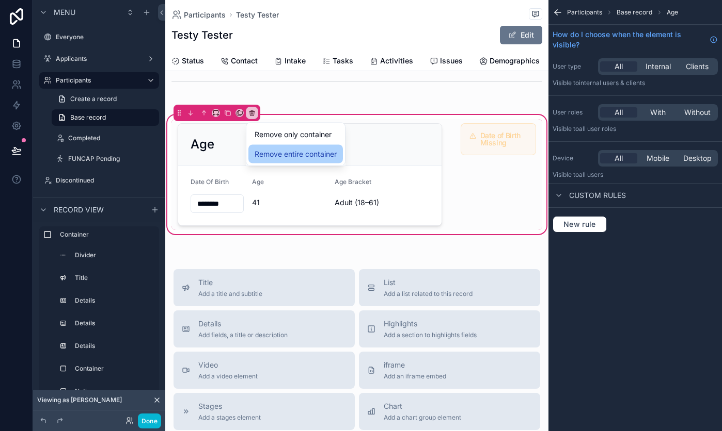
click at [257, 152] on span "Remove entire container" at bounding box center [295, 154] width 82 height 12
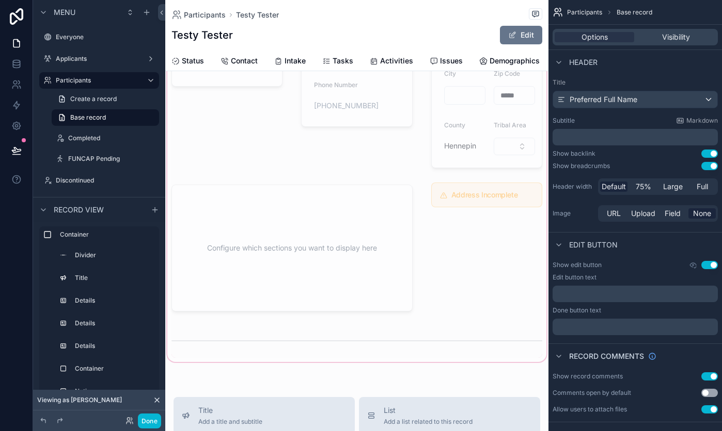
scroll to position [387, 0]
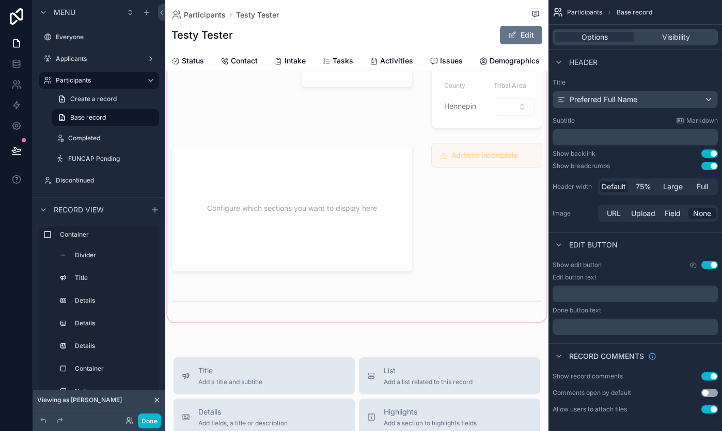
click at [257, 300] on div "scrollable content" at bounding box center [356, 11] width 383 height 628
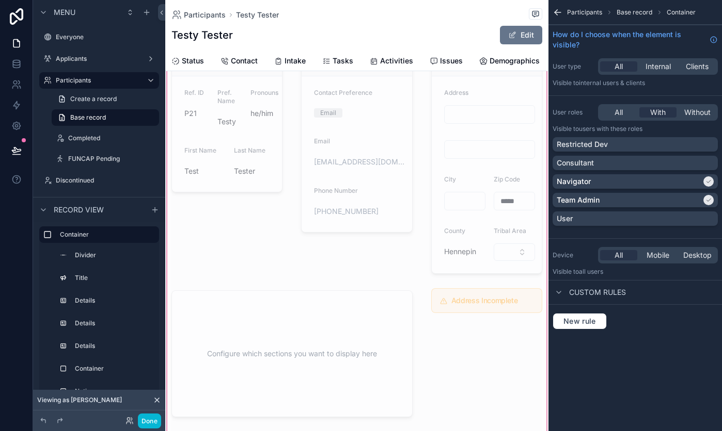
scroll to position [0, 0]
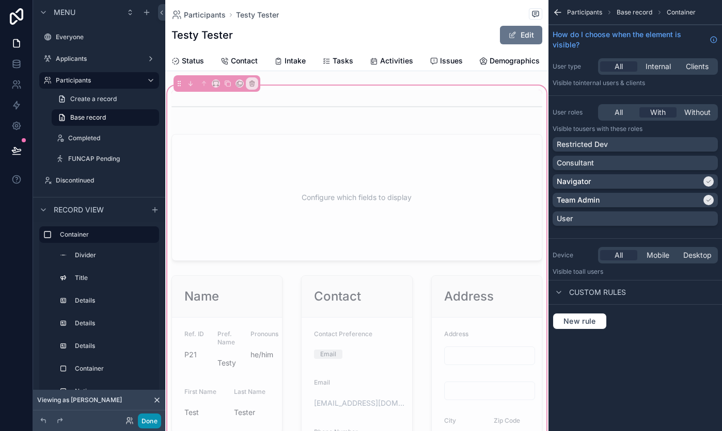
click at [152, 418] on button "Done" at bounding box center [149, 421] width 23 height 15
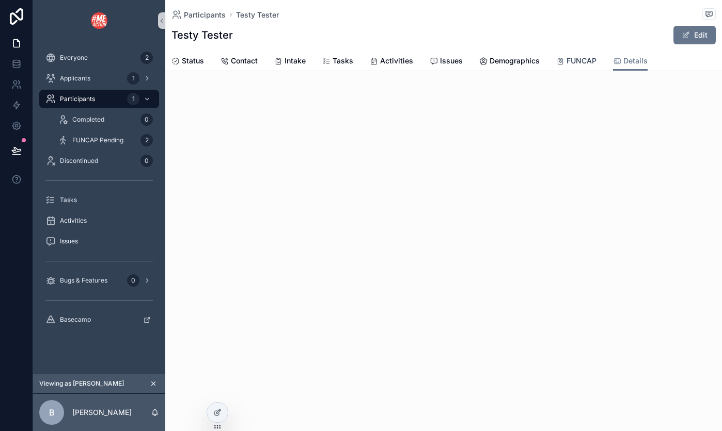
click at [586, 60] on span "FUNCAP" at bounding box center [581, 61] width 30 height 10
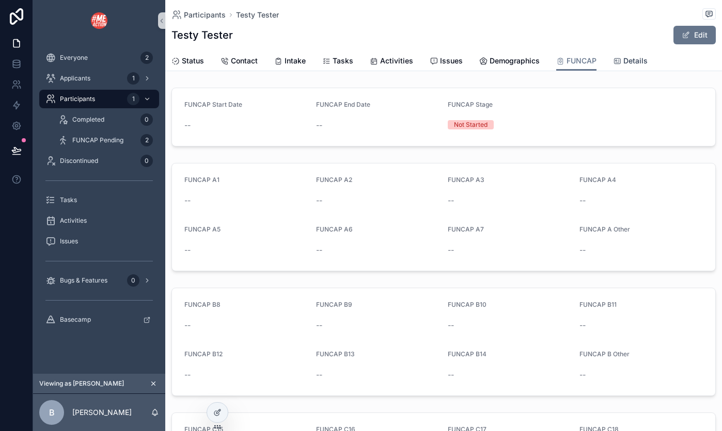
click at [632, 56] on span "Details" at bounding box center [635, 61] width 24 height 10
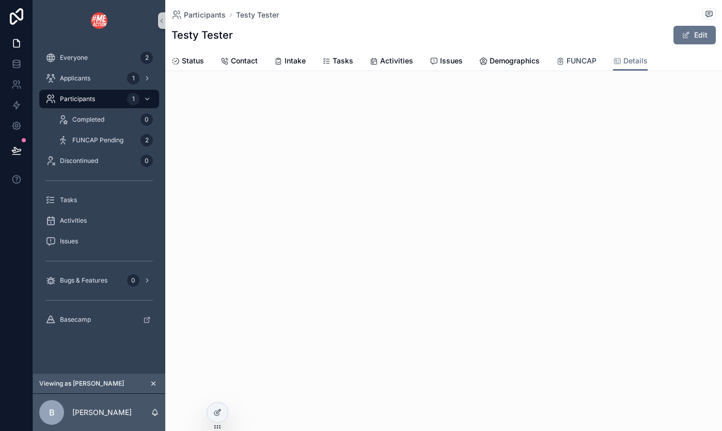
click at [569, 57] on span "FUNCAP" at bounding box center [581, 61] width 30 height 10
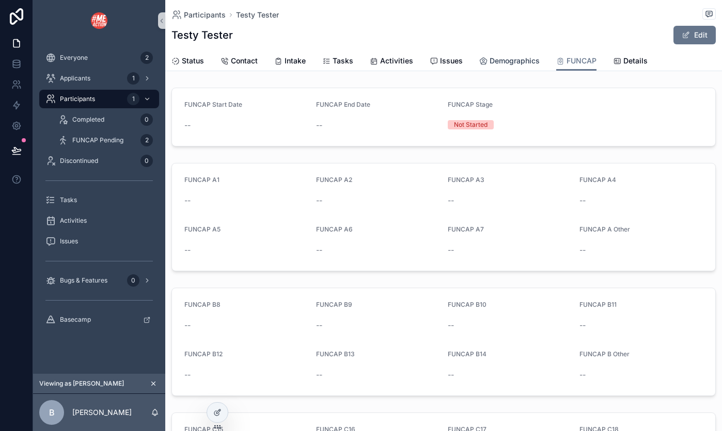
click at [504, 58] on span "Demographics" at bounding box center [514, 61] width 50 height 10
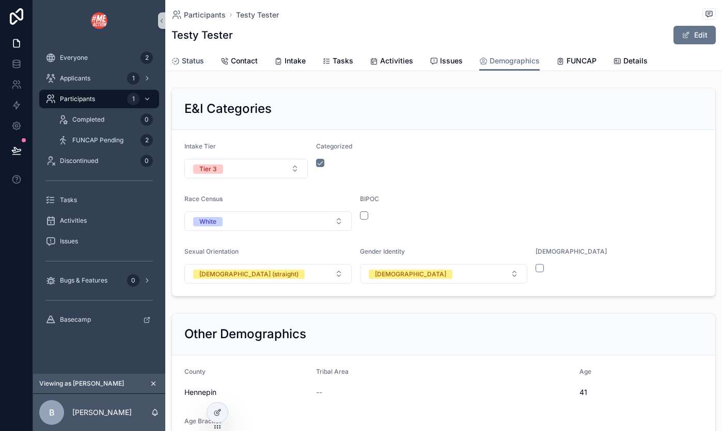
click at [190, 58] on span "Status" at bounding box center [193, 61] width 22 height 10
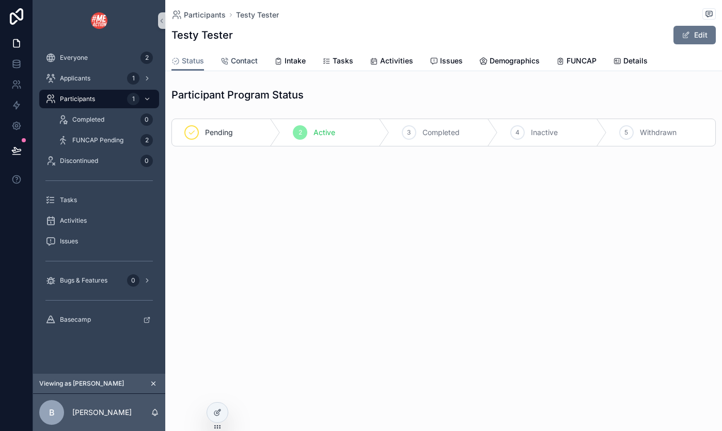
click at [229, 61] on div "Contact" at bounding box center [238, 61] width 37 height 10
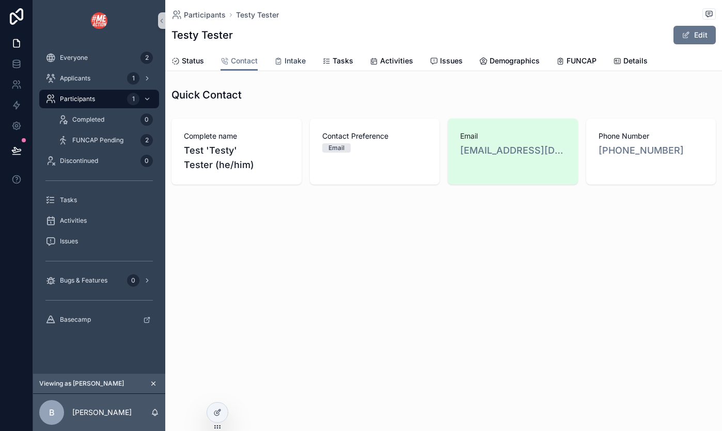
click at [287, 61] on span "Intake" at bounding box center [294, 61] width 21 height 10
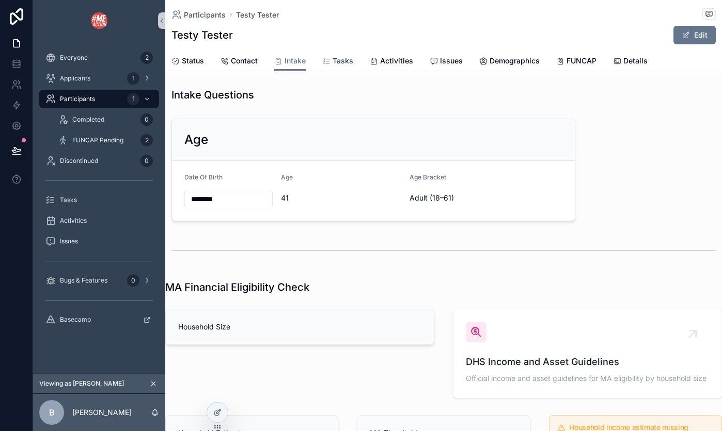
click at [325, 61] on icon "scrollable content" at bounding box center [326, 61] width 8 height 8
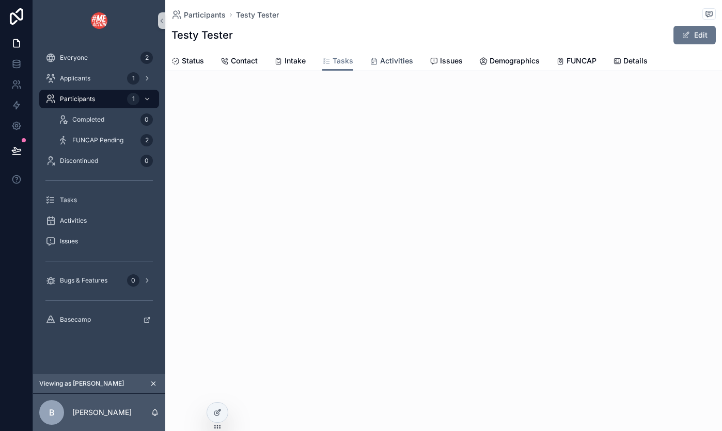
click at [388, 63] on span "Activities" at bounding box center [396, 61] width 33 height 10
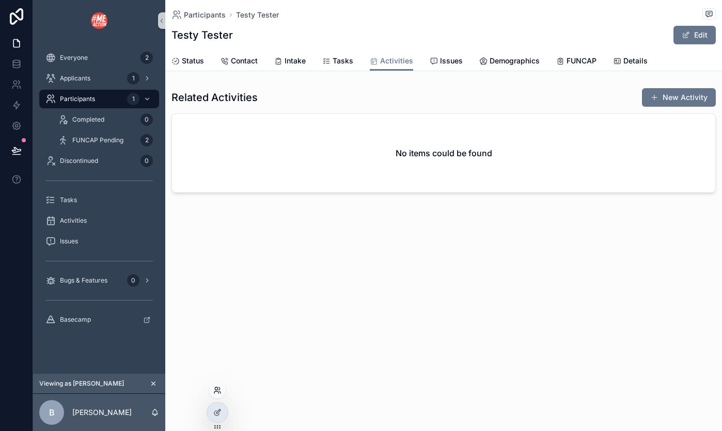
click at [218, 391] on icon at bounding box center [217, 391] width 8 height 8
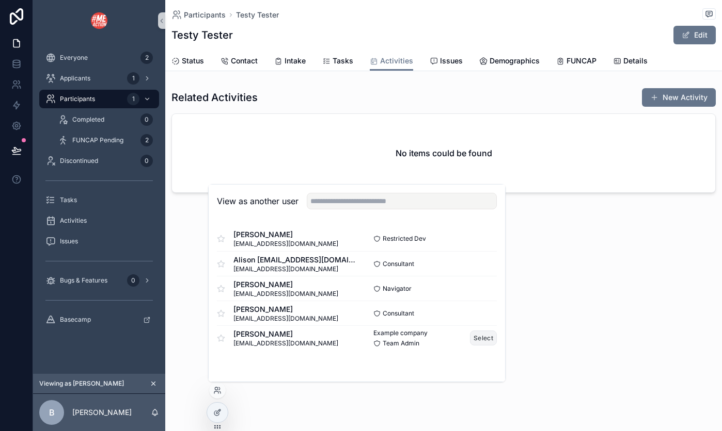
click at [491, 339] on button "Select" at bounding box center [483, 338] width 27 height 15
